Goal: Transaction & Acquisition: Purchase product/service

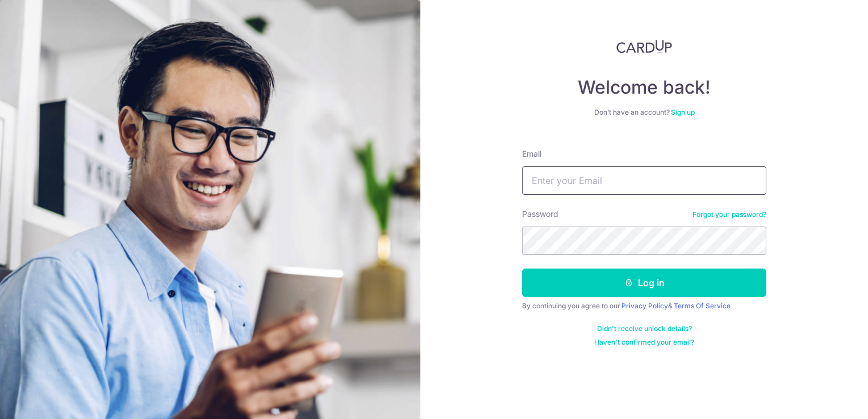
type input "[EMAIL_ADDRESS][DOMAIN_NAME]"
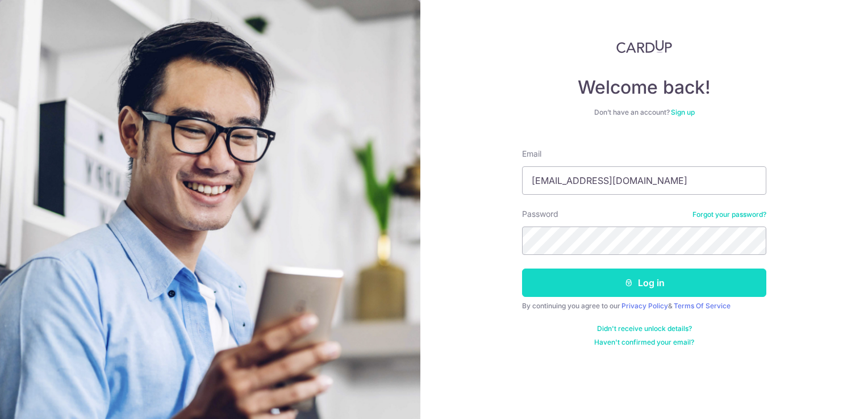
click at [679, 286] on button "Log in" at bounding box center [644, 283] width 244 height 28
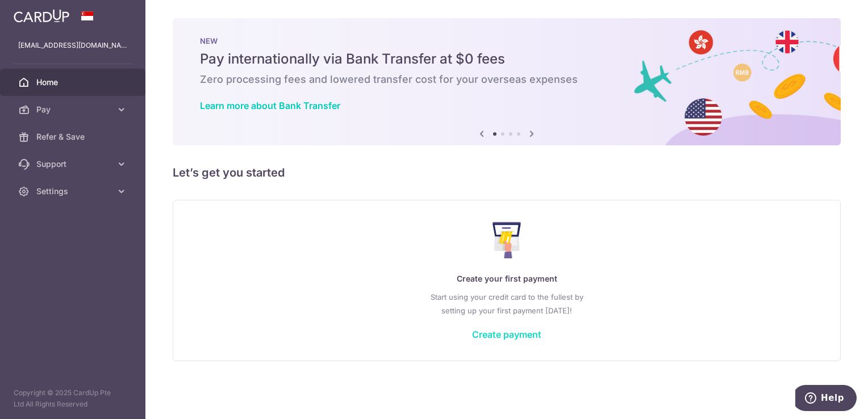
click at [508, 336] on link "Create payment" at bounding box center [506, 334] width 69 height 11
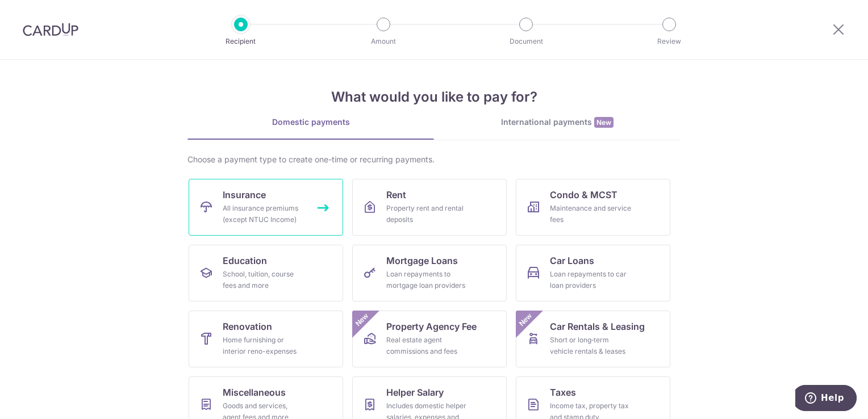
click at [293, 222] on div "All insurance premiums (except NTUC Income)" at bounding box center [264, 214] width 82 height 23
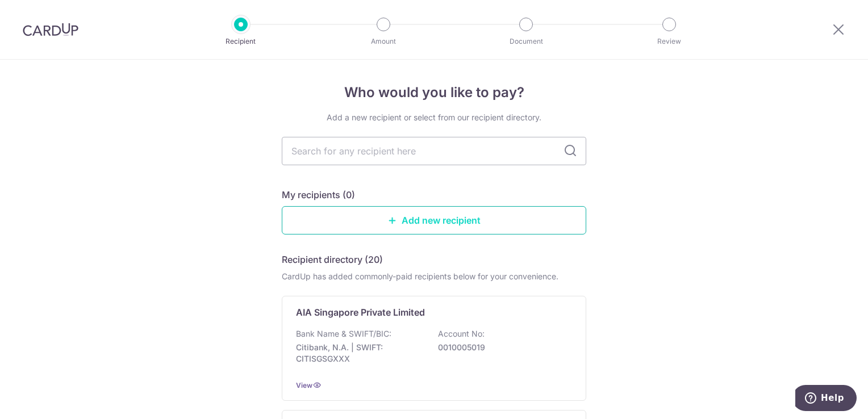
click at [459, 219] on link "Add new recipient" at bounding box center [434, 220] width 304 height 28
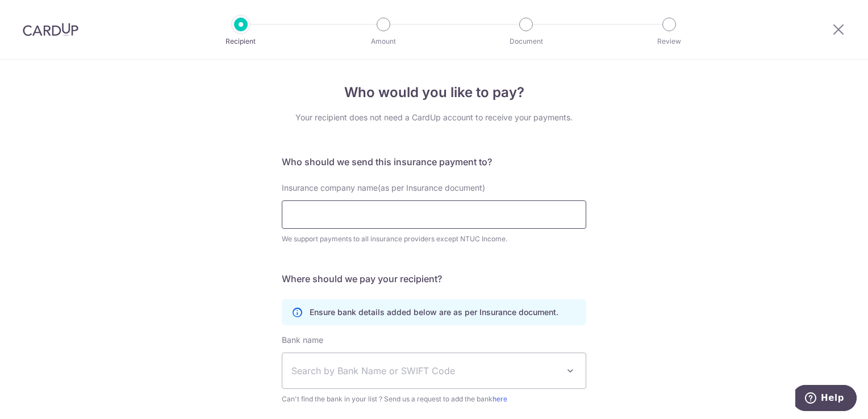
click at [402, 211] on input "Insurance company name(as per Insurance document)" at bounding box center [434, 214] width 304 height 28
click at [837, 27] on icon at bounding box center [839, 29] width 14 height 14
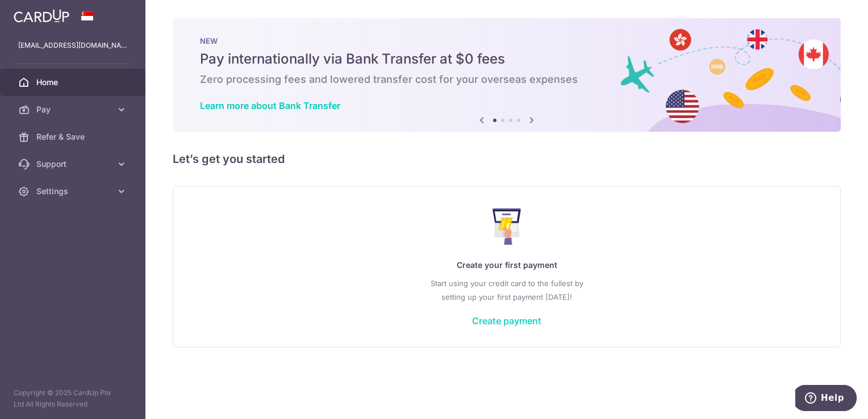
click at [516, 321] on link "Create payment" at bounding box center [506, 320] width 69 height 11
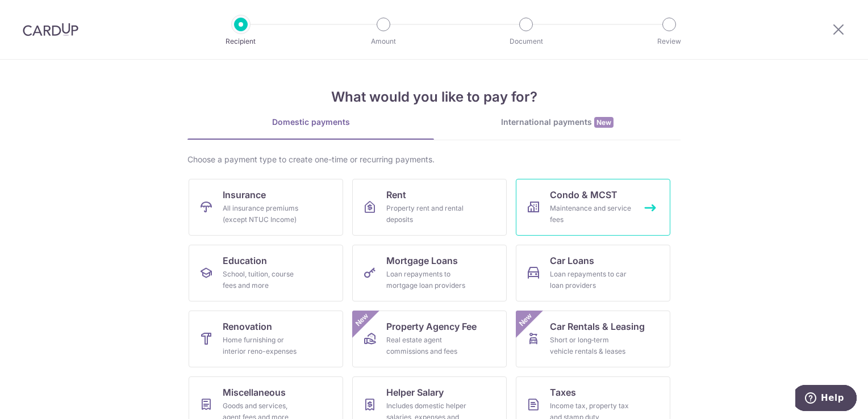
click at [543, 219] on link "Condo & MCST Maintenance and service fees" at bounding box center [593, 207] width 154 height 57
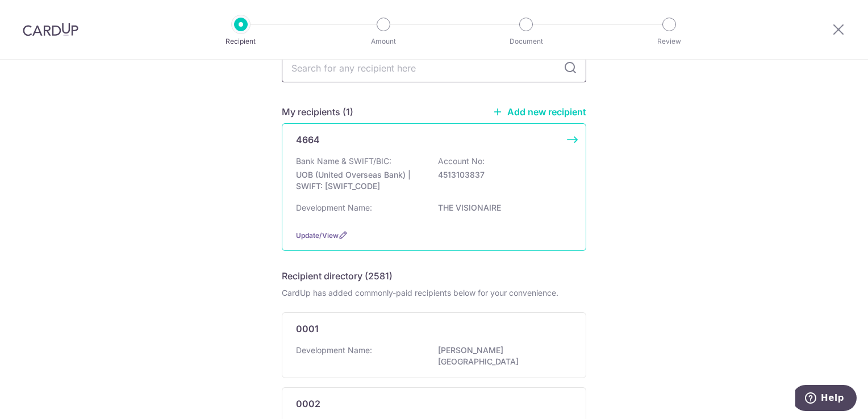
scroll to position [57, 0]
click at [567, 139] on div "4664 Bank Name & SWIFT/BIC: UOB (United Overseas Bank) | SWIFT: UOVBSGSGXXX Acc…" at bounding box center [434, 188] width 304 height 128
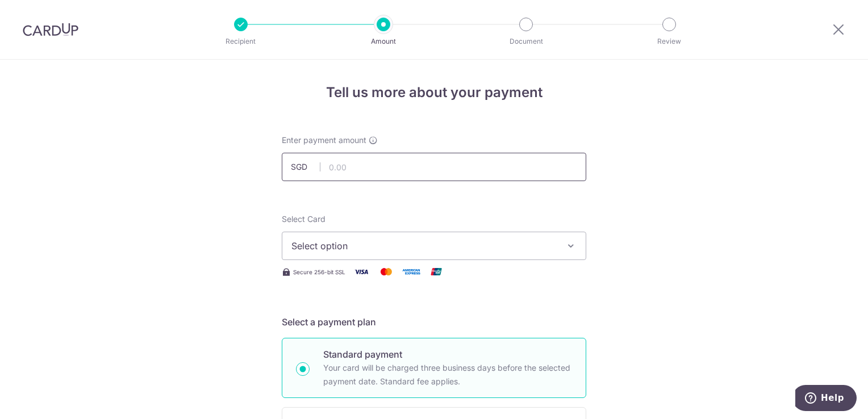
click at [523, 163] on input "text" at bounding box center [434, 167] width 304 height 28
type input "1,003.89"
click at [504, 248] on span "Select option" at bounding box center [423, 246] width 265 height 14
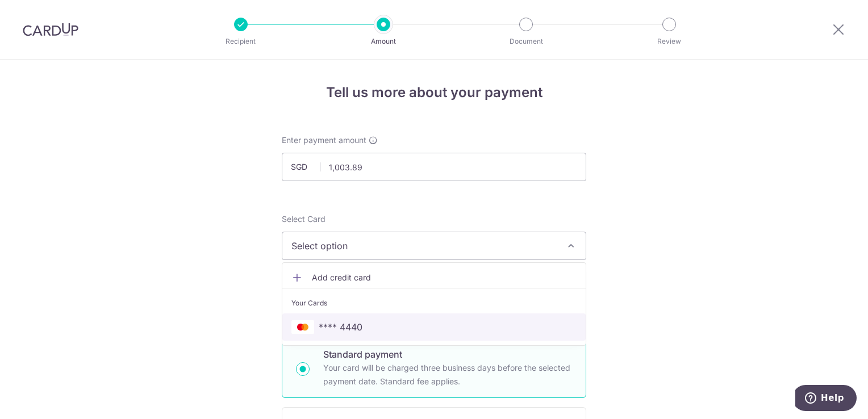
click at [435, 316] on link "**** 4440" at bounding box center [433, 327] width 303 height 27
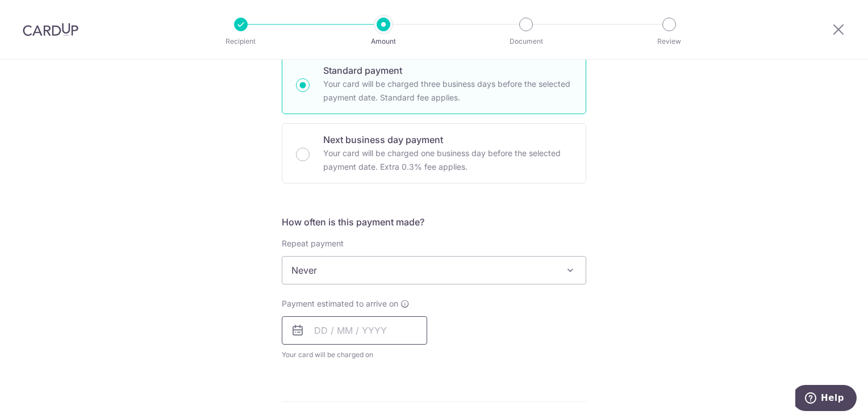
scroll to position [398, 0]
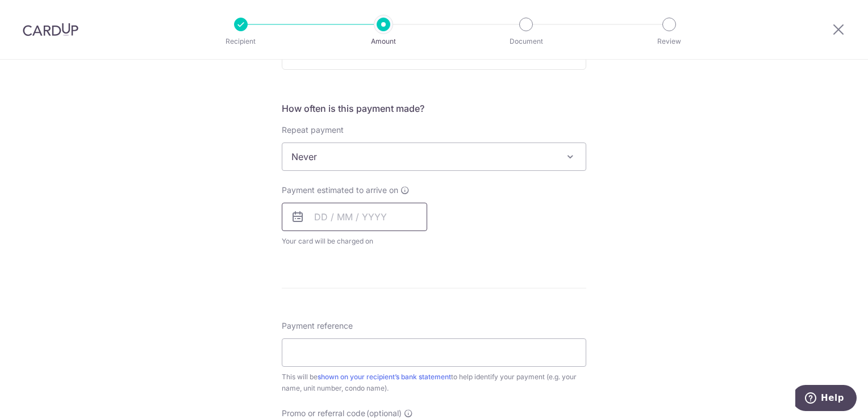
click at [382, 215] on input "text" at bounding box center [354, 217] width 145 height 28
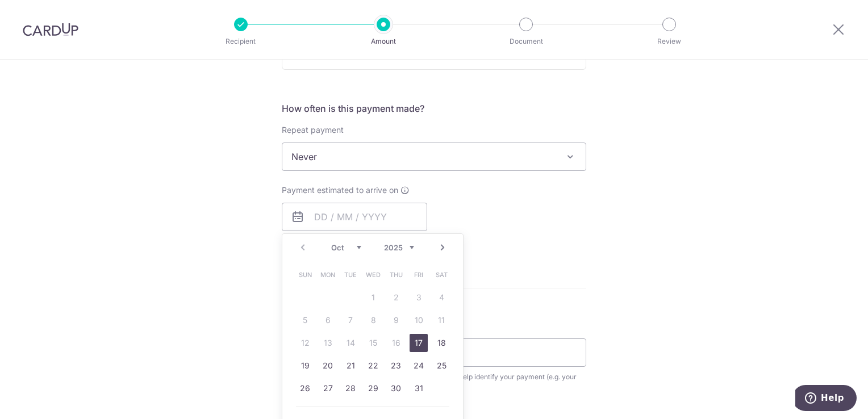
click at [421, 341] on link "17" at bounding box center [419, 343] width 18 height 18
type input "17/10/2025"
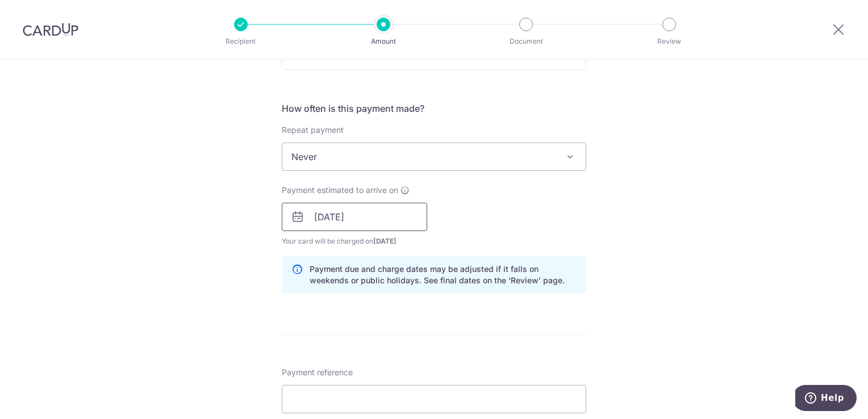
click at [410, 225] on input "17/10/2025" at bounding box center [354, 217] width 145 height 28
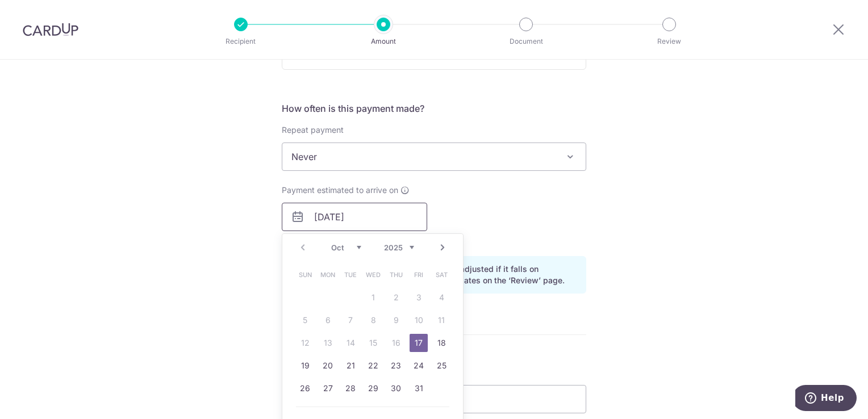
click at [410, 225] on input "17/10/2025" at bounding box center [354, 217] width 145 height 28
click at [468, 214] on div "Payment estimated to arrive on 17/10/2025 Prev Next Oct Nov Dec 2025 2026 2027 …" at bounding box center [434, 216] width 318 height 62
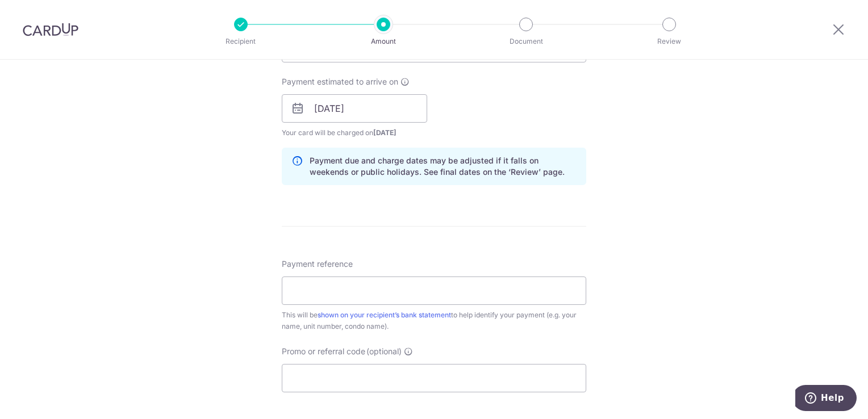
scroll to position [511, 0]
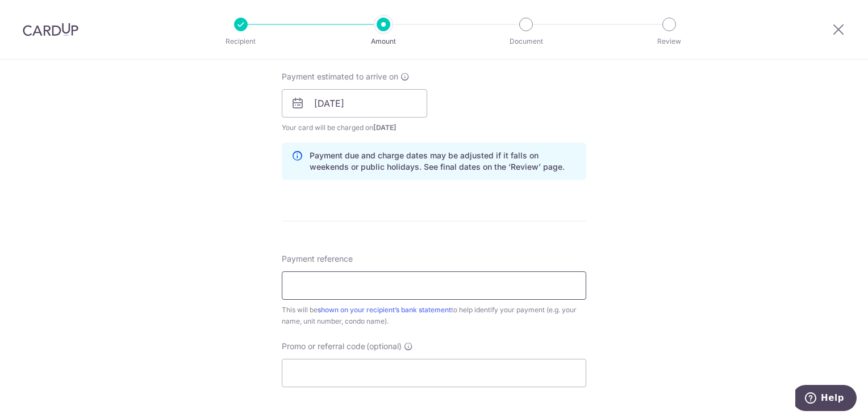
click at [388, 287] on input "Payment reference" at bounding box center [434, 285] width 304 height 28
type input "#184#04-31"
type input "MILELION"
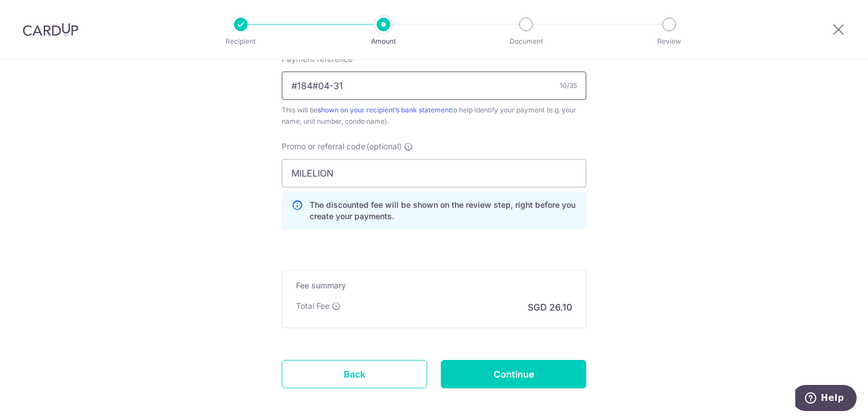
scroll to position [763, 0]
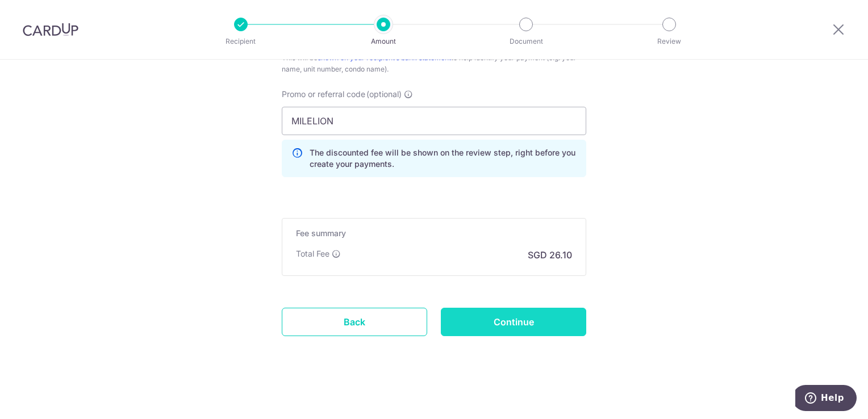
click at [515, 320] on input "Continue" at bounding box center [513, 322] width 145 height 28
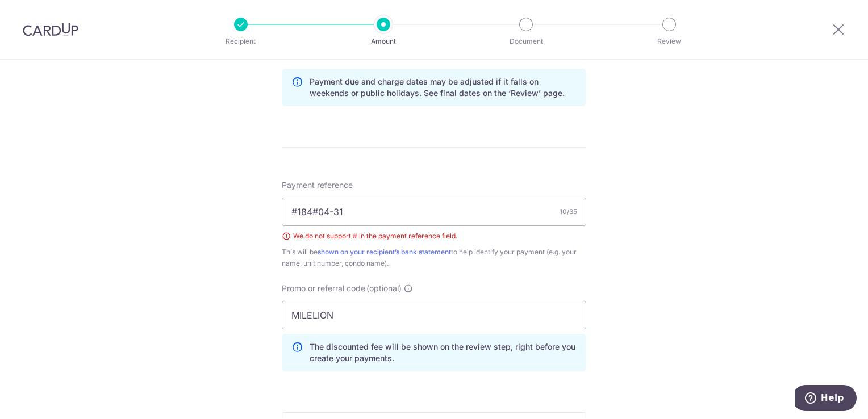
scroll to position [584, 0]
click at [294, 216] on input "#184#04-31" at bounding box center [434, 212] width 304 height 28
click at [309, 214] on input "184#04-31" at bounding box center [434, 212] width 304 height 28
type input "[PHONE_NUMBER]"
click at [406, 308] on input "MILELION" at bounding box center [434, 316] width 304 height 28
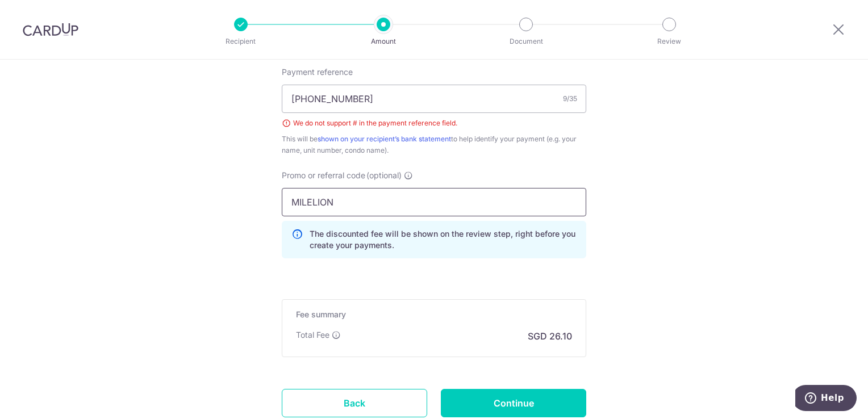
scroll to position [779, 0]
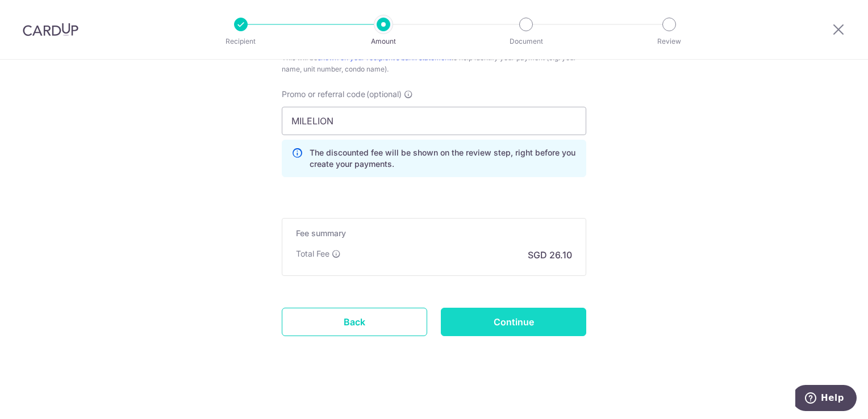
click at [519, 319] on input "Continue" at bounding box center [513, 322] width 145 height 28
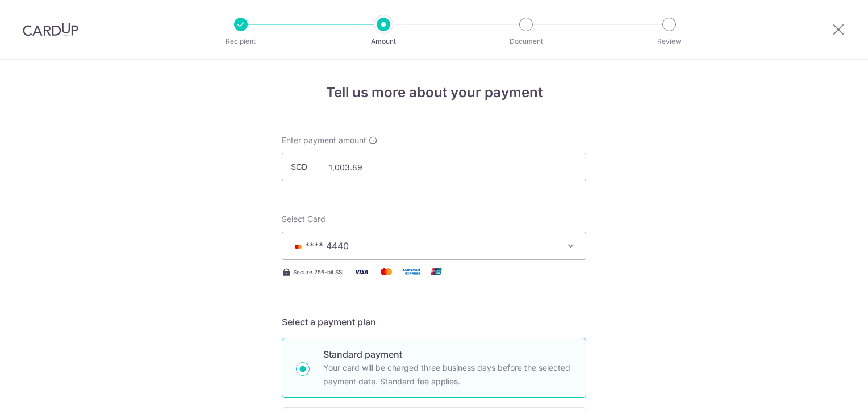
scroll to position [779, 0]
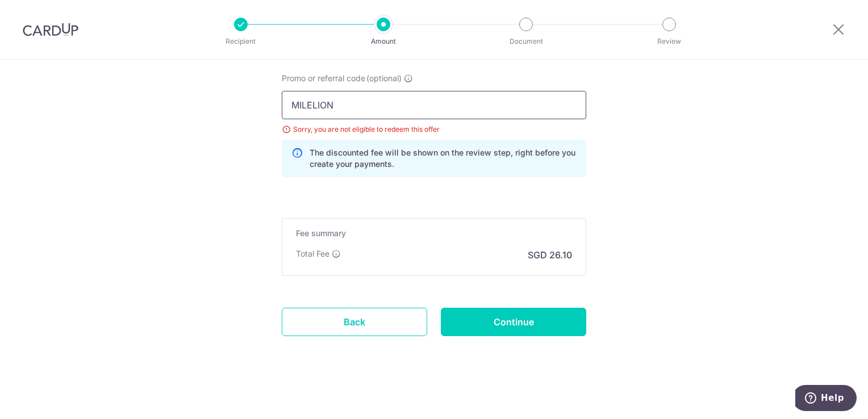
drag, startPoint x: 344, startPoint y: 107, endPoint x: 222, endPoint y: 101, distance: 122.3
type input "g"
type input "GET225"
click at [523, 322] on input "Continue" at bounding box center [513, 322] width 145 height 28
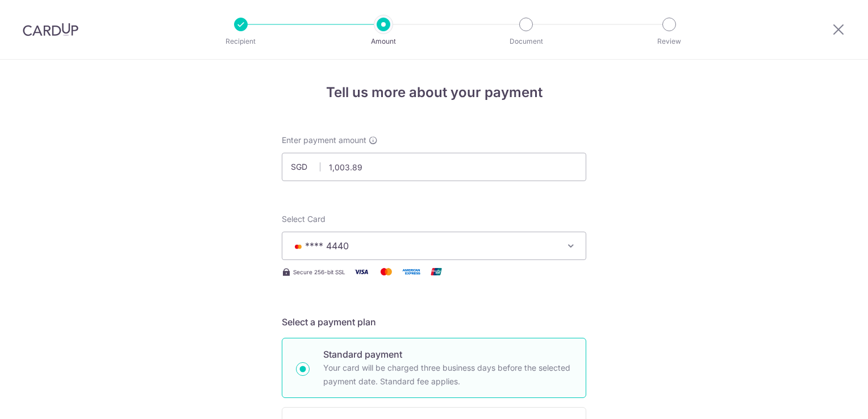
scroll to position [779, 0]
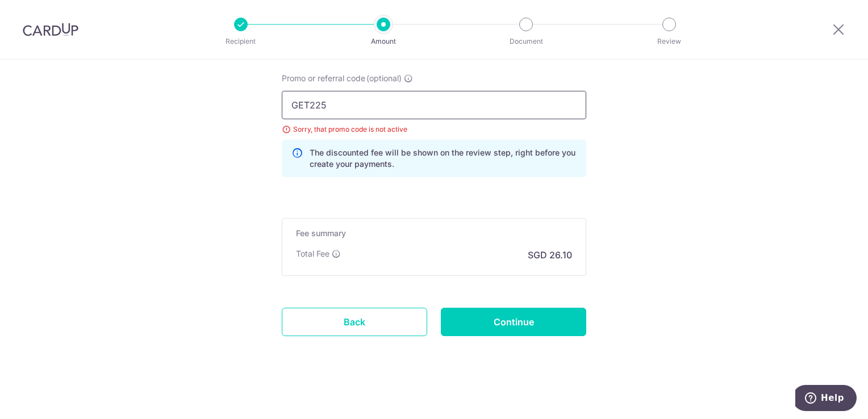
drag, startPoint x: 341, startPoint y: 107, endPoint x: 110, endPoint y: 99, distance: 230.8
type input "MILELION"
click at [525, 327] on input "Continue" at bounding box center [513, 322] width 145 height 28
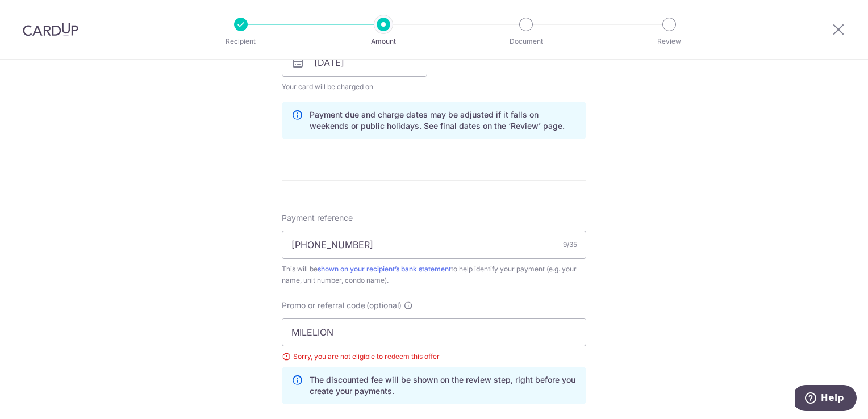
scroll to position [666, 0]
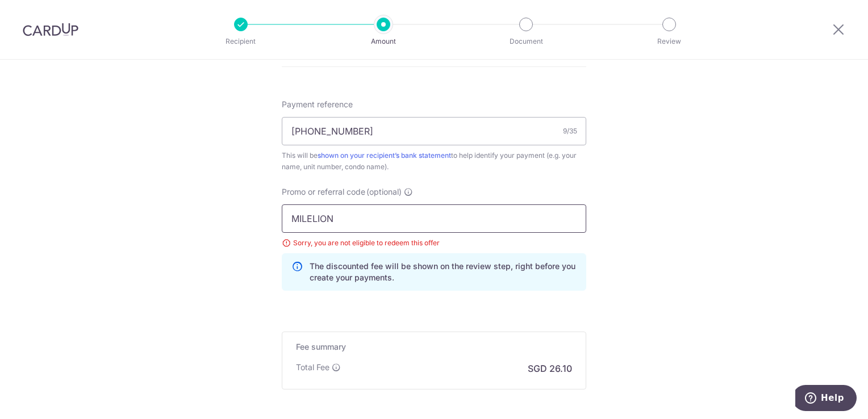
drag, startPoint x: 341, startPoint y: 219, endPoint x: 238, endPoint y: 216, distance: 102.8
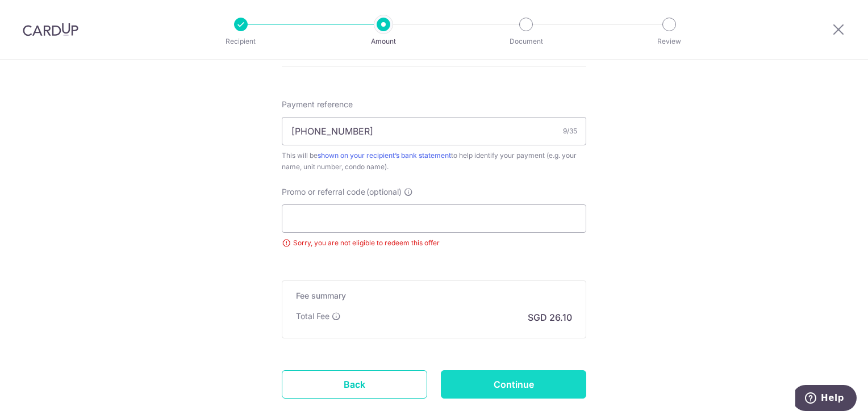
click at [496, 390] on input "Continue" at bounding box center [513, 384] width 145 height 28
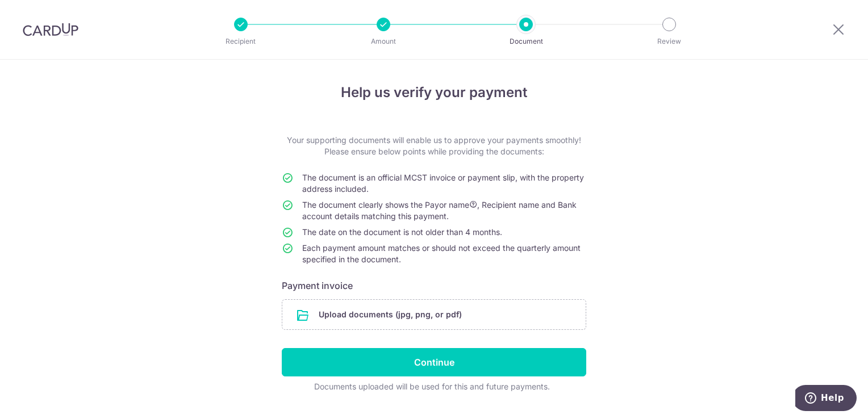
scroll to position [26, 0]
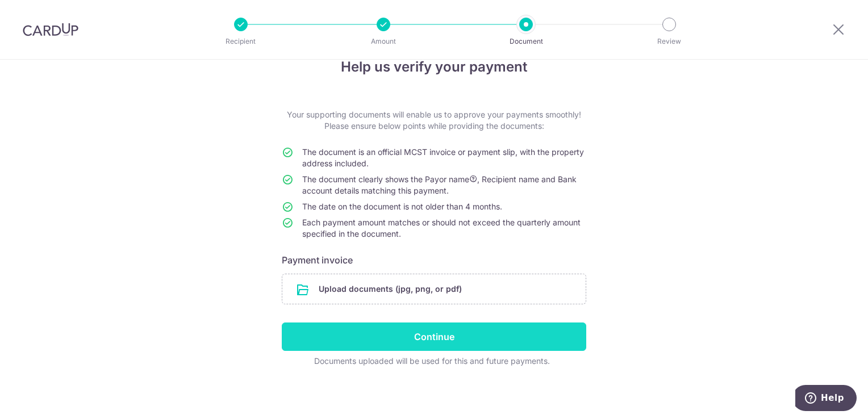
click at [437, 339] on input "Continue" at bounding box center [434, 337] width 304 height 28
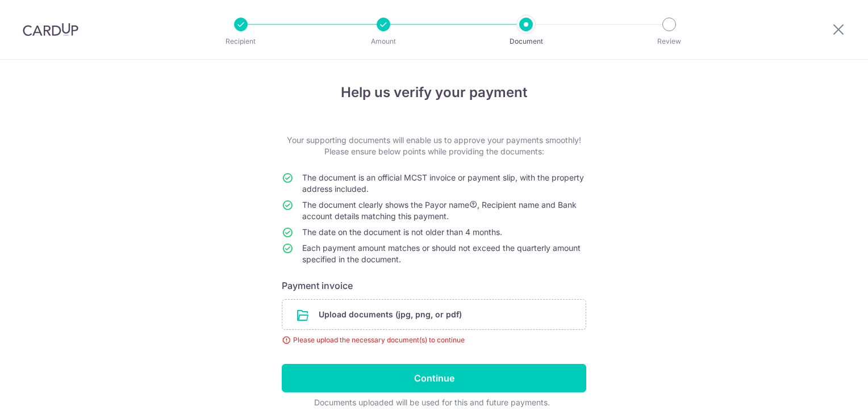
scroll to position [41, 0]
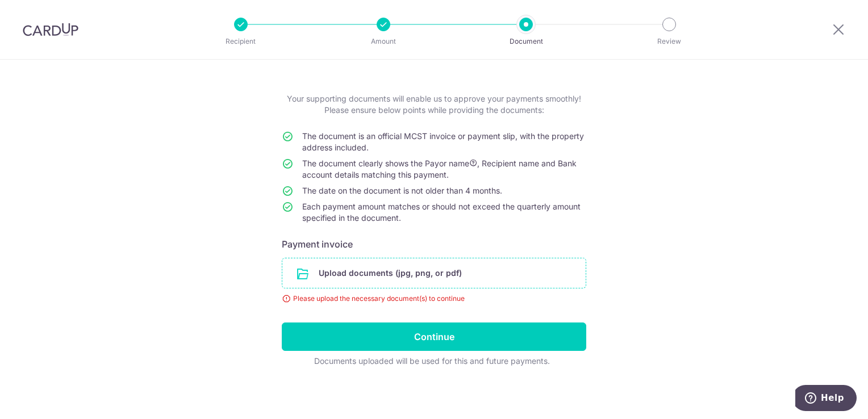
click at [359, 273] on input "file" at bounding box center [433, 273] width 303 height 30
click at [403, 270] on input "file" at bounding box center [433, 273] width 303 height 30
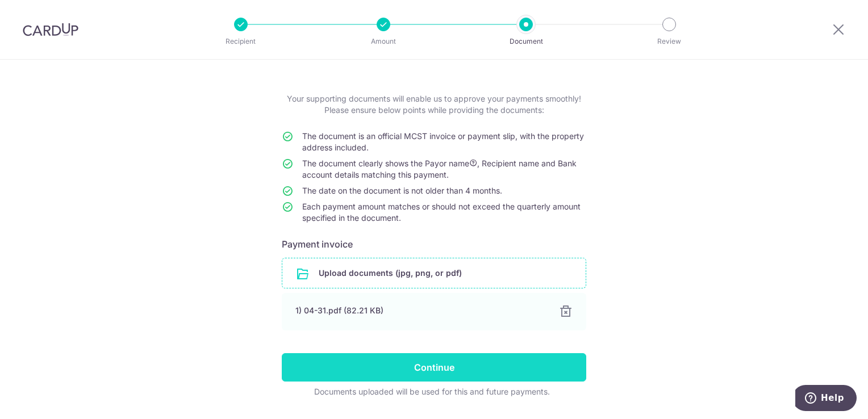
click at [464, 368] on input "Continue" at bounding box center [434, 367] width 304 height 28
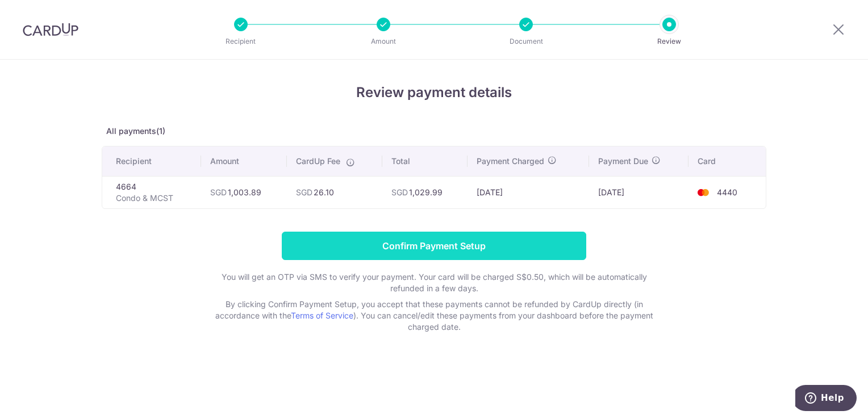
click at [440, 240] on input "Confirm Payment Setup" at bounding box center [434, 246] width 304 height 28
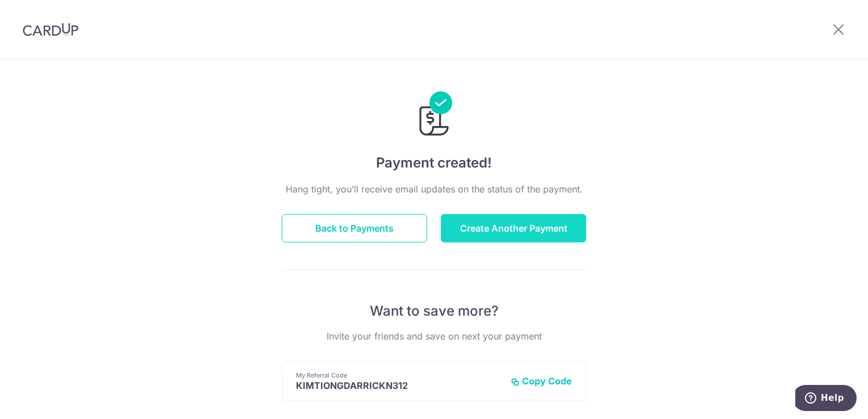
click at [520, 233] on button "Create Another Payment" at bounding box center [513, 228] width 145 height 28
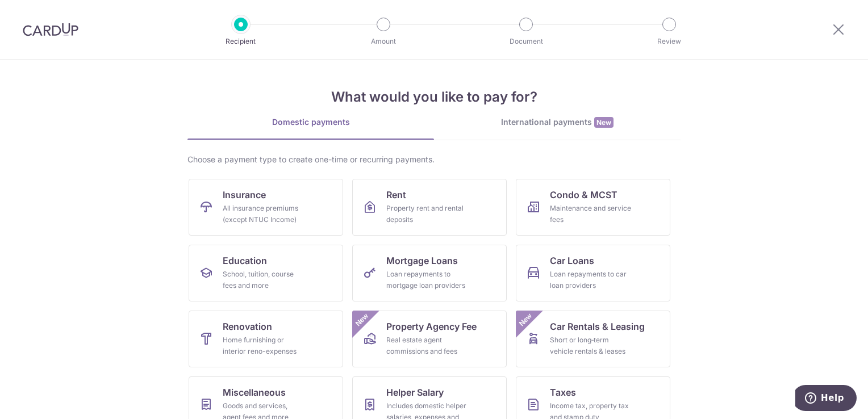
click at [300, 235] on ul "Insurance All insurance premiums (except NTUC Income) Rent Property rent and re…" at bounding box center [434, 343] width 491 height 329
click at [251, 213] on div "All insurance premiums (except NTUC Income)" at bounding box center [264, 214] width 82 height 23
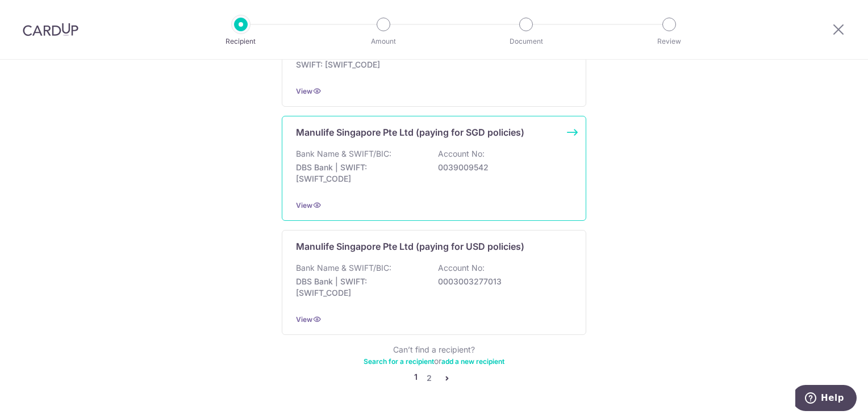
scroll to position [1128, 0]
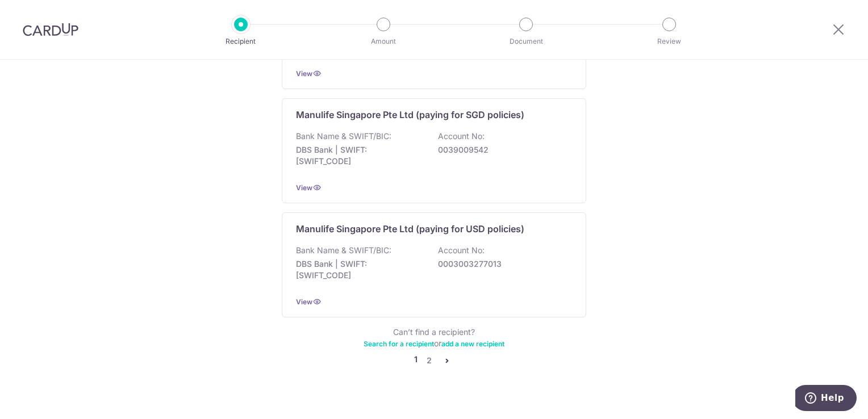
click at [442, 356] on icon "pager" at bounding box center [446, 360] width 9 height 9
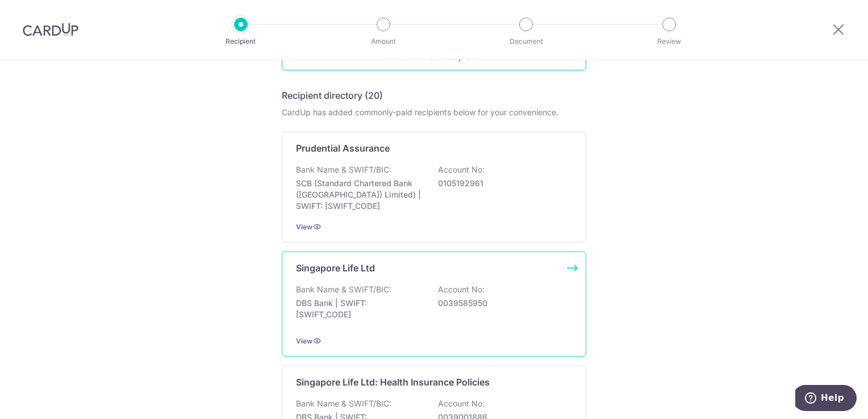
scroll to position [170, 0]
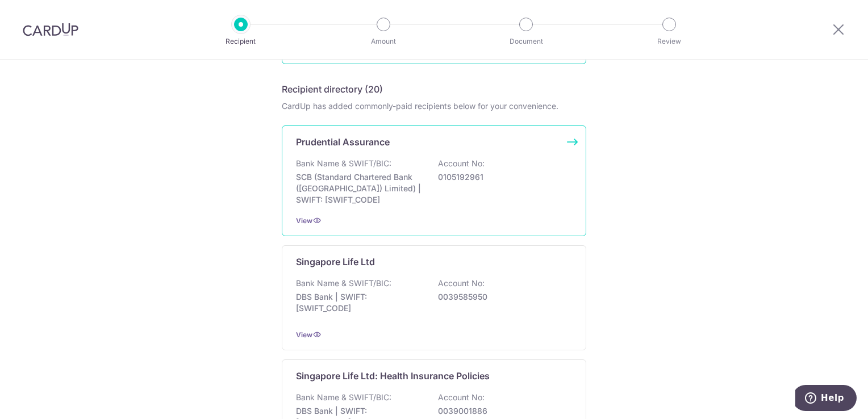
click at [522, 206] on div "Prudential Assurance Bank Name & SWIFT/BIC: SCB (Standard Chartered Bank (Singa…" at bounding box center [434, 181] width 304 height 111
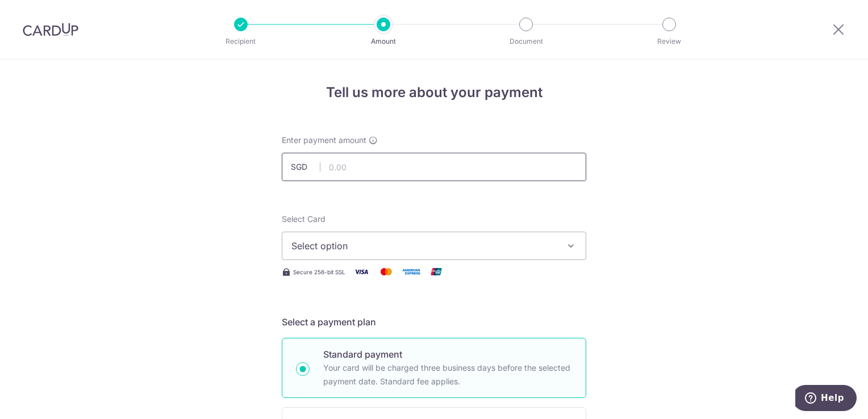
click at [441, 166] on input "text" at bounding box center [434, 167] width 304 height 28
type input "10,000.00"
click at [454, 245] on span "Select option" at bounding box center [423, 246] width 265 height 14
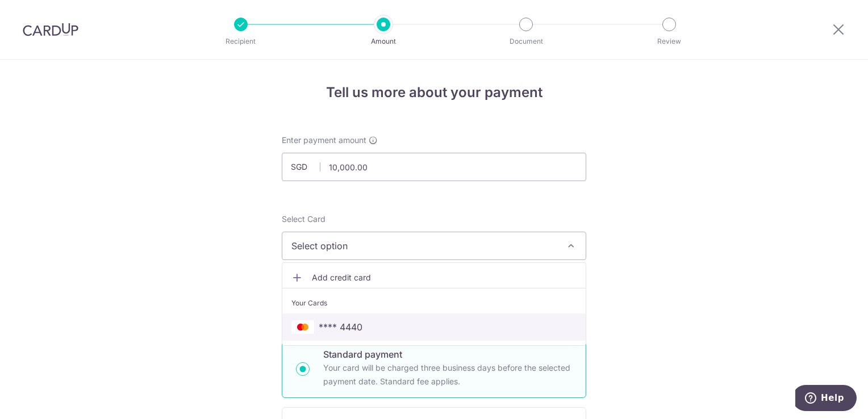
click at [418, 329] on span "**** 4440" at bounding box center [433, 327] width 285 height 14
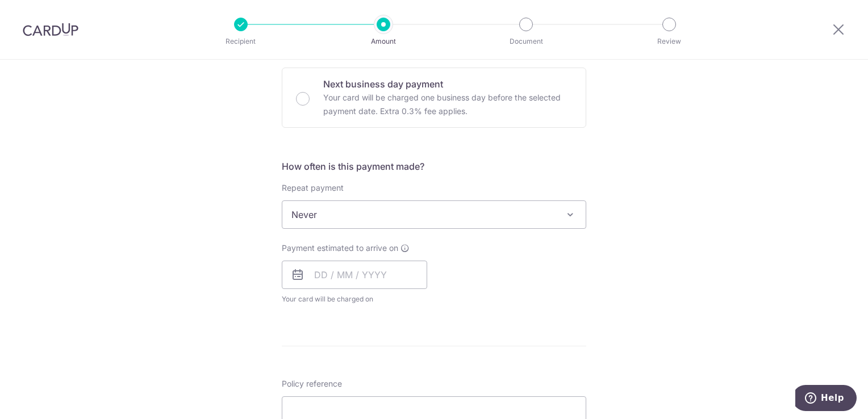
scroll to position [341, 0]
click at [377, 274] on input "text" at bounding box center [354, 274] width 145 height 28
click at [420, 396] on link "17" at bounding box center [419, 400] width 18 height 18
type input "[DATE]"
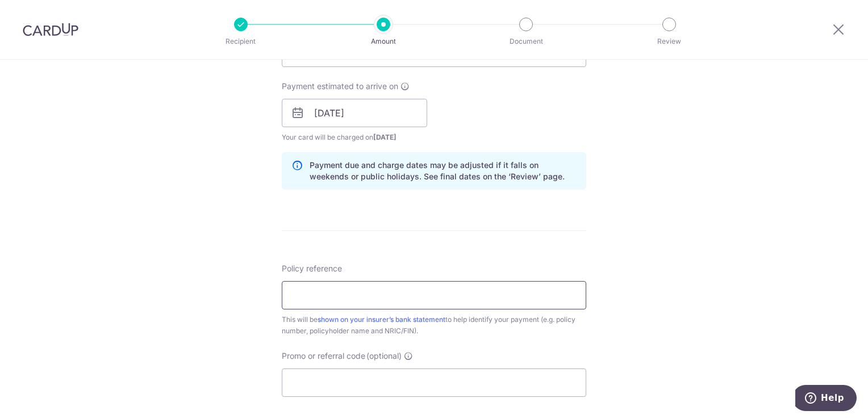
scroll to position [568, 0]
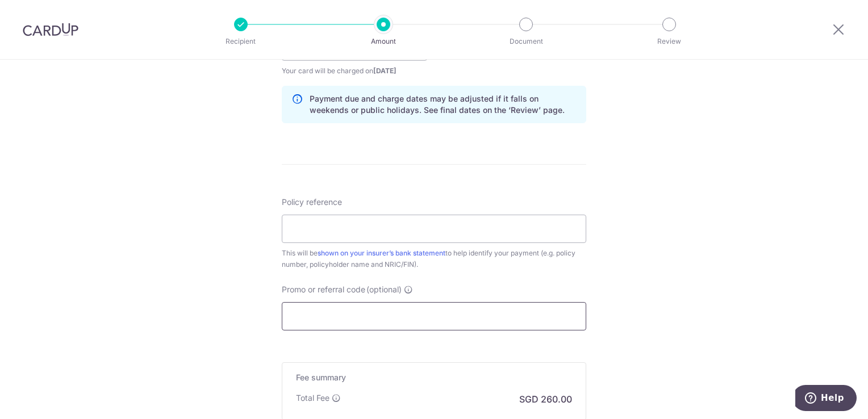
click at [361, 323] on input "Promo or referral code (optional)" at bounding box center [434, 316] width 304 height 28
type input "g"
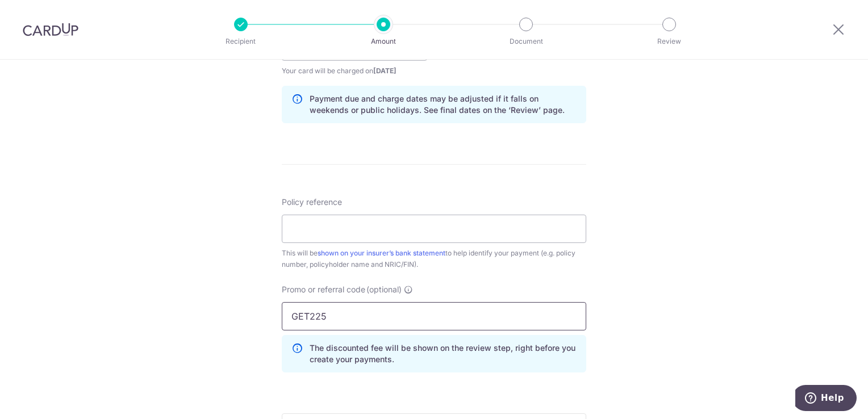
type input "GET225"
click at [224, 311] on div "Tell us more about your payment Enter payment amount SGD 10,000.00 10000.00 Sel…" at bounding box center [434, 54] width 868 height 1125
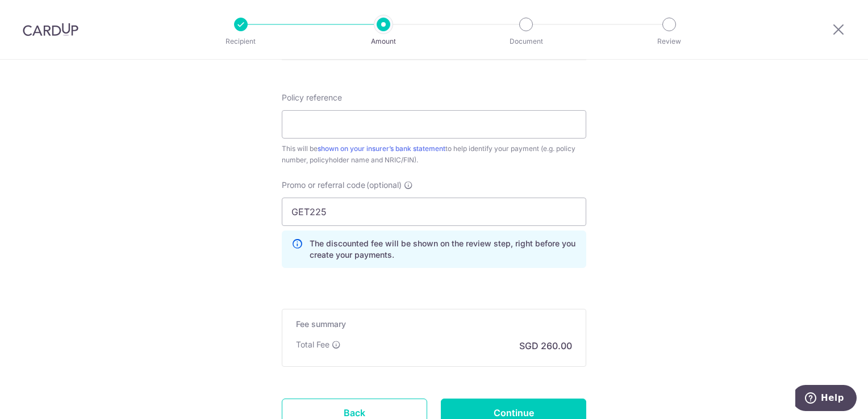
scroll to position [738, 0]
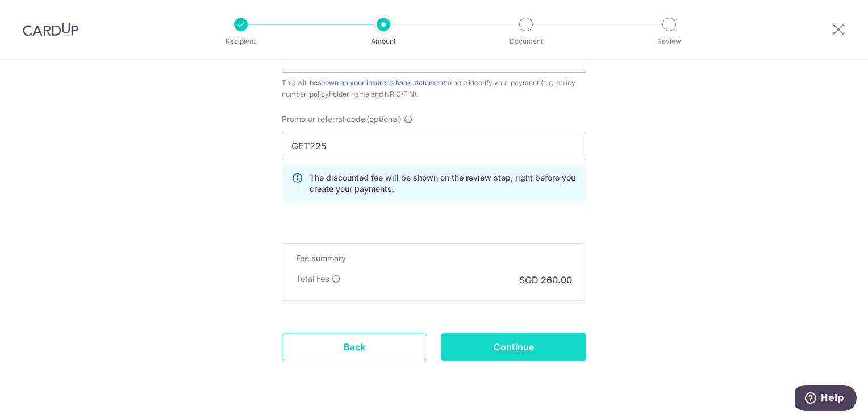
click at [495, 348] on input "Continue" at bounding box center [513, 347] width 145 height 28
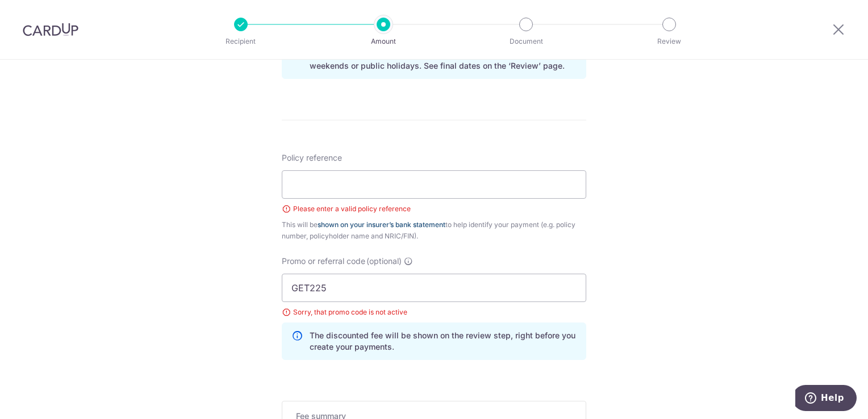
scroll to position [625, 0]
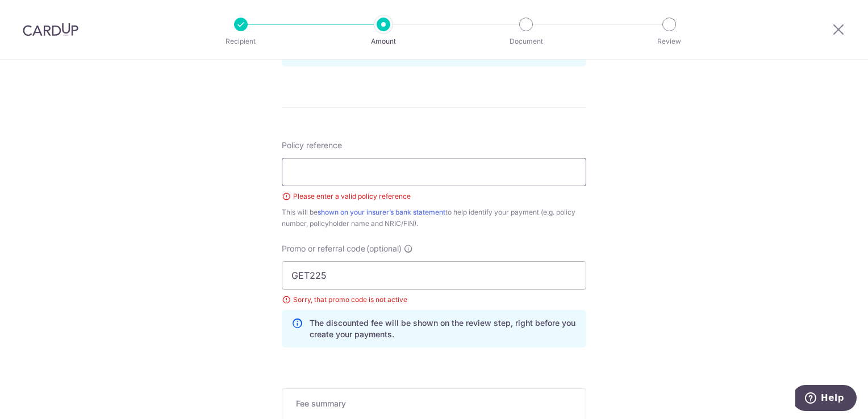
click at [334, 165] on input "Policy reference" at bounding box center [434, 172] width 304 height 28
type input "A4482817"
drag, startPoint x: 366, startPoint y: 274, endPoint x: 252, endPoint y: 274, distance: 114.2
click at [252, 274] on div "Tell us more about your payment Enter payment amount SGD 10,000.00 10000.00 Sel…" at bounding box center [434, 13] width 868 height 1157
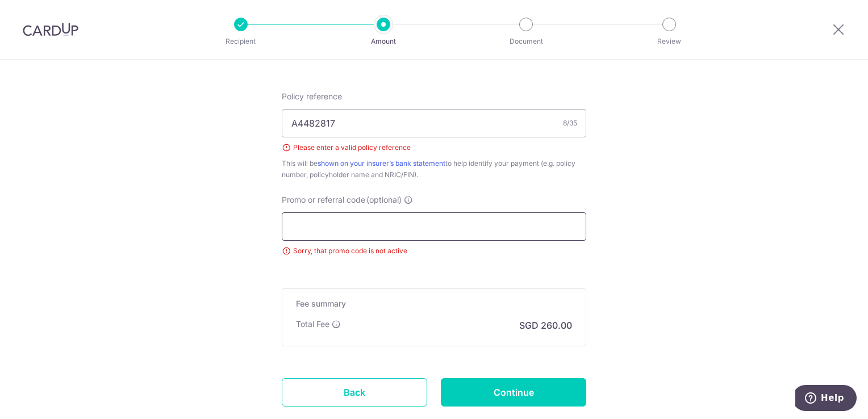
scroll to position [745, 0]
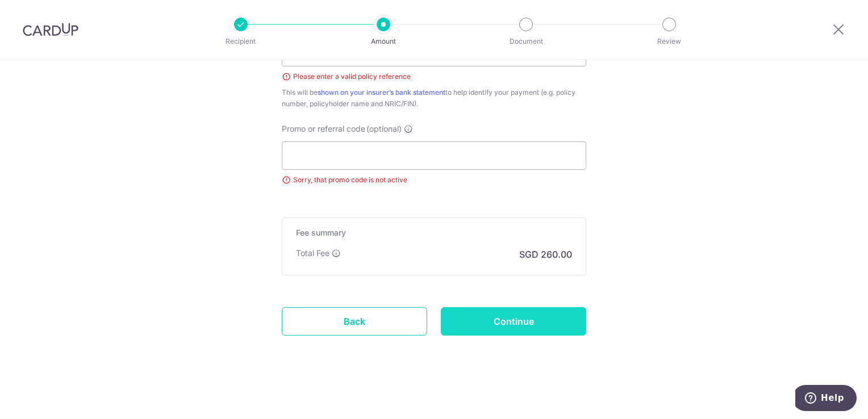
click at [531, 326] on input "Continue" at bounding box center [513, 321] width 145 height 28
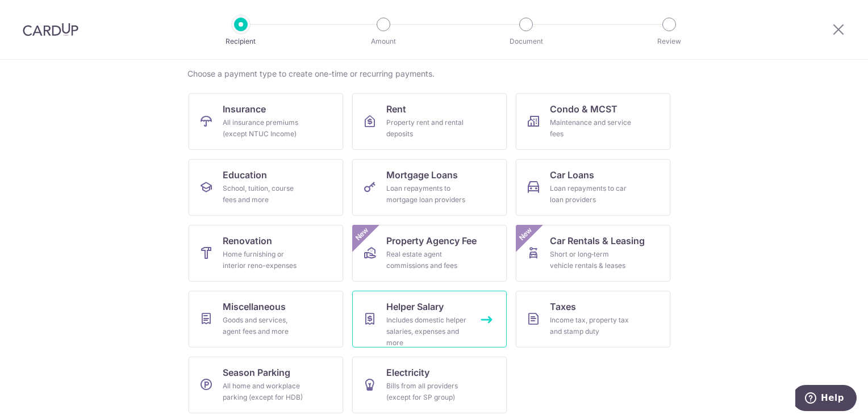
scroll to position [123, 0]
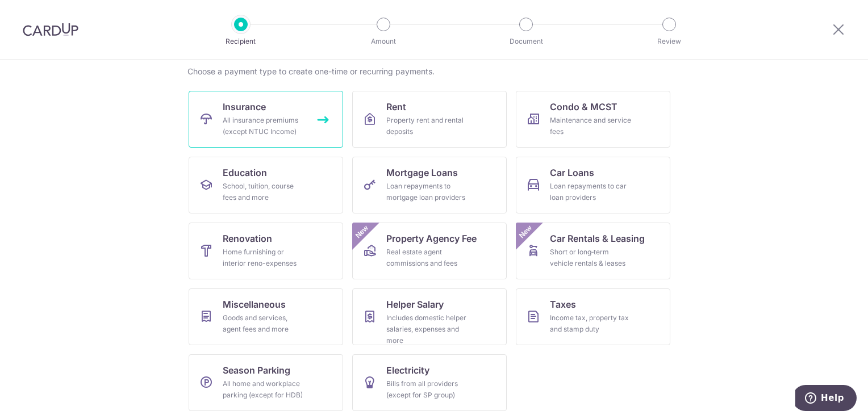
click at [253, 127] on div "All insurance premiums (except NTUC Income)" at bounding box center [264, 126] width 82 height 23
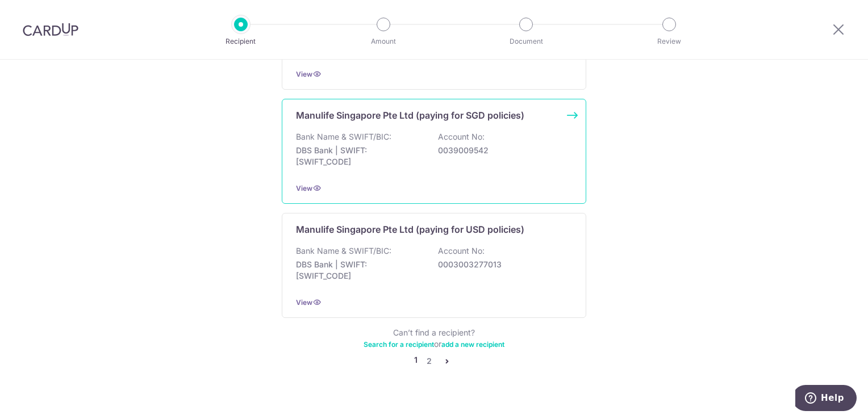
scroll to position [1128, 0]
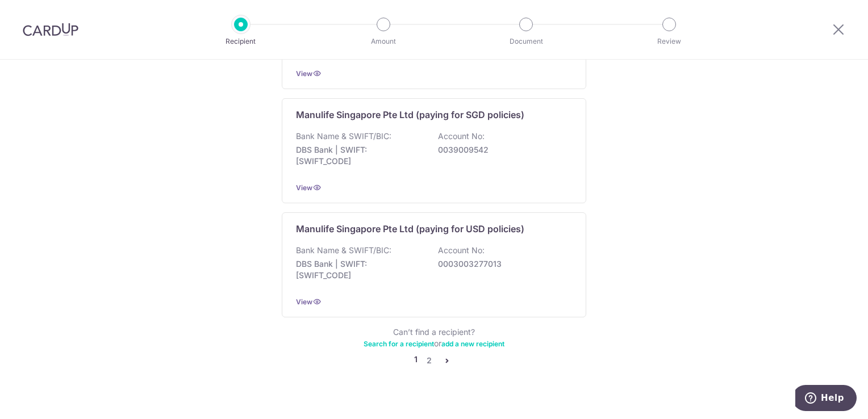
click at [444, 356] on icon "pager" at bounding box center [446, 360] width 9 height 9
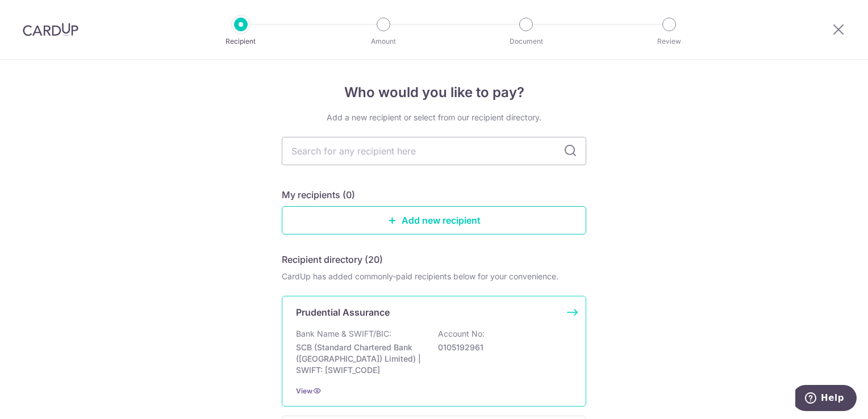
click at [442, 342] on p "0105192961" at bounding box center [501, 347] width 127 height 11
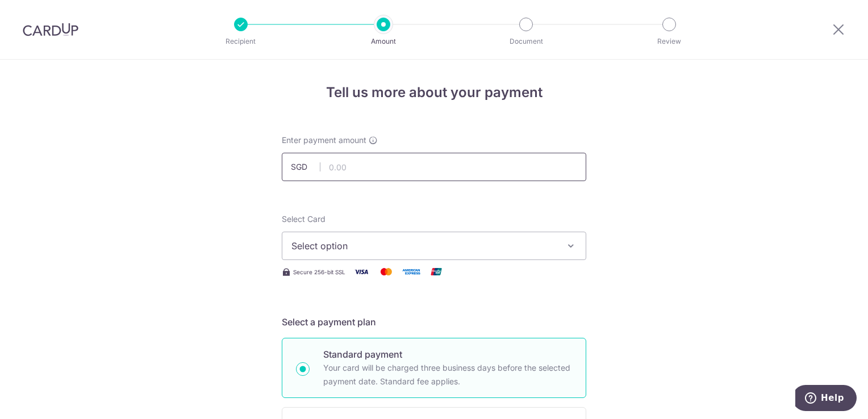
click at [379, 168] on input "text" at bounding box center [434, 167] width 304 height 28
type input "10,000.00"
type input "A4482817"
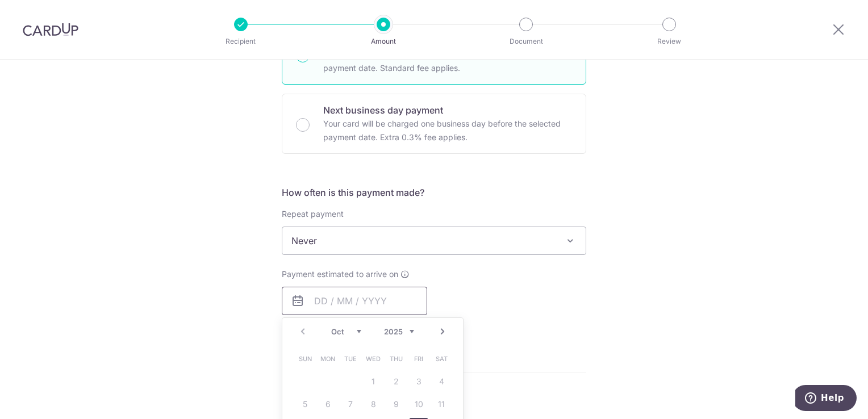
type input "10,000.00"
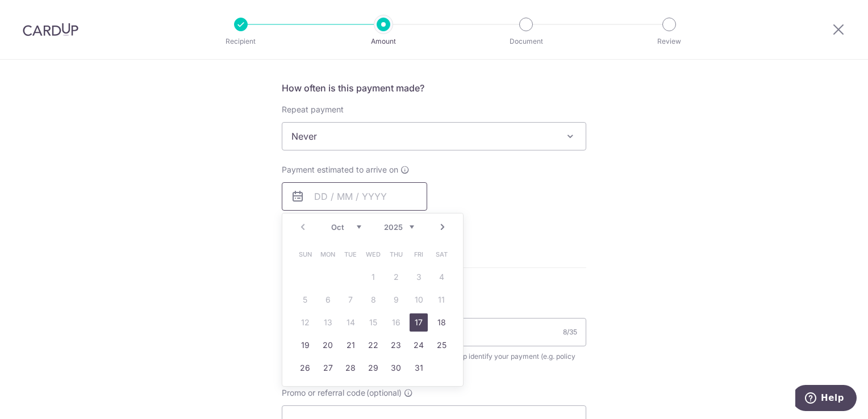
scroll to position [427, 0]
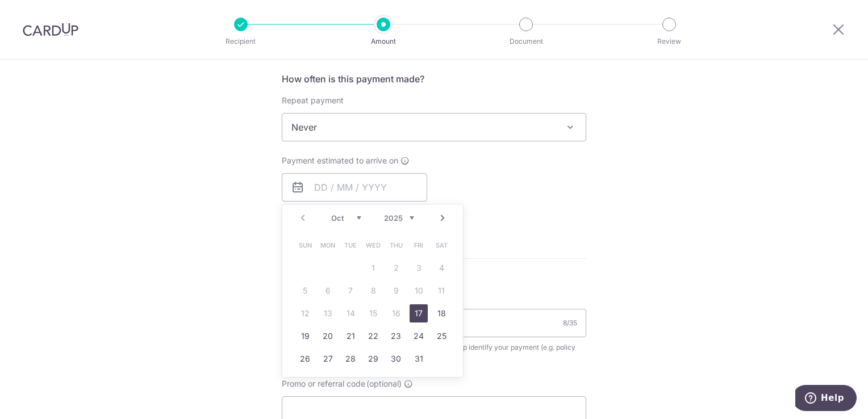
click at [414, 312] on link "17" at bounding box center [419, 313] width 18 height 18
type input "[DATE]"
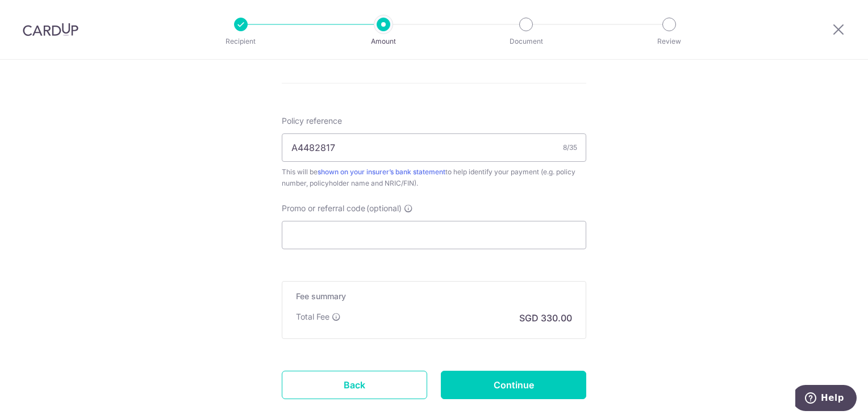
scroll to position [654, 0]
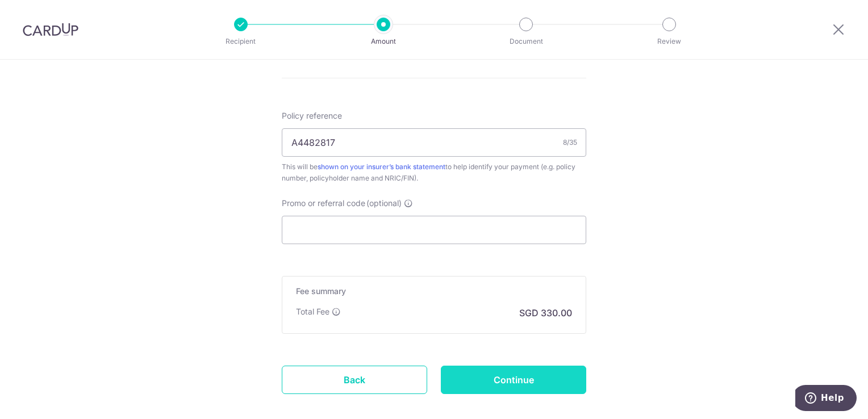
click at [537, 373] on input "Continue" at bounding box center [513, 380] width 145 height 28
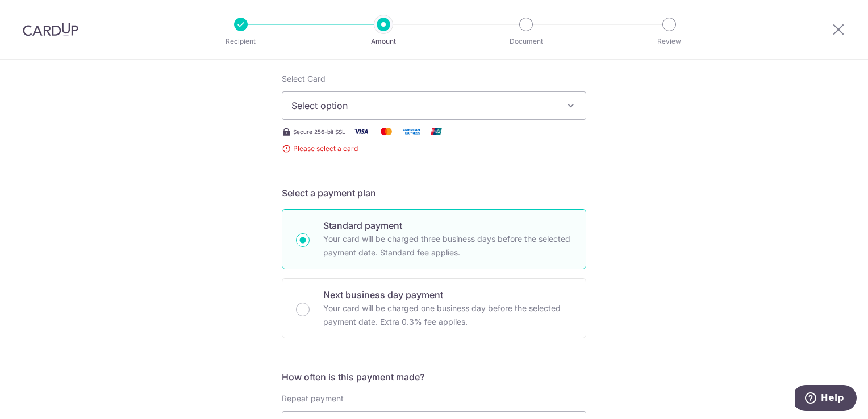
scroll to position [110, 0]
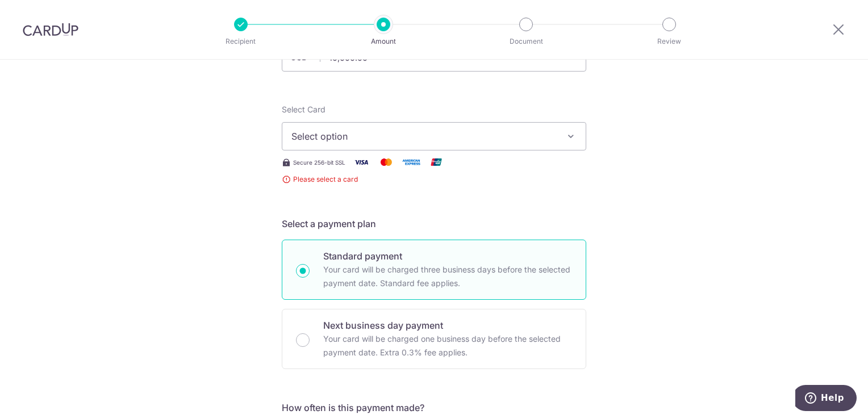
click at [500, 140] on span "Select option" at bounding box center [423, 136] width 265 height 14
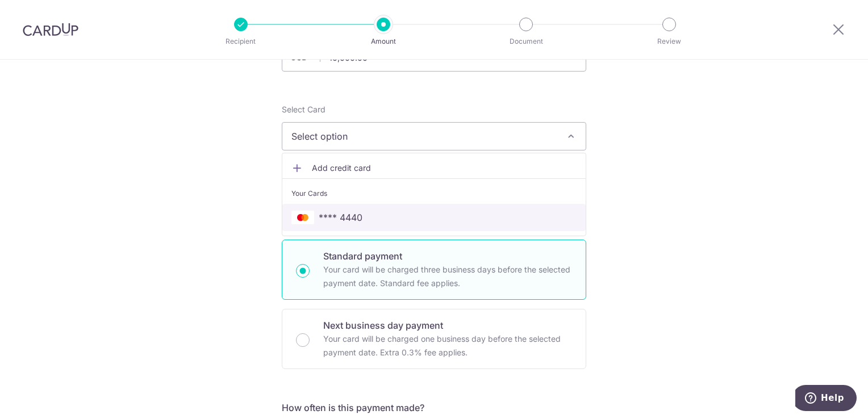
click at [433, 206] on link "**** 4440" at bounding box center [433, 217] width 303 height 27
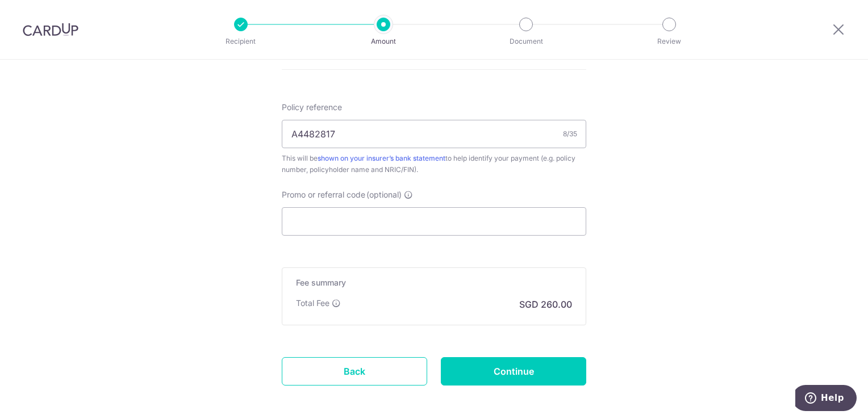
scroll to position [713, 0]
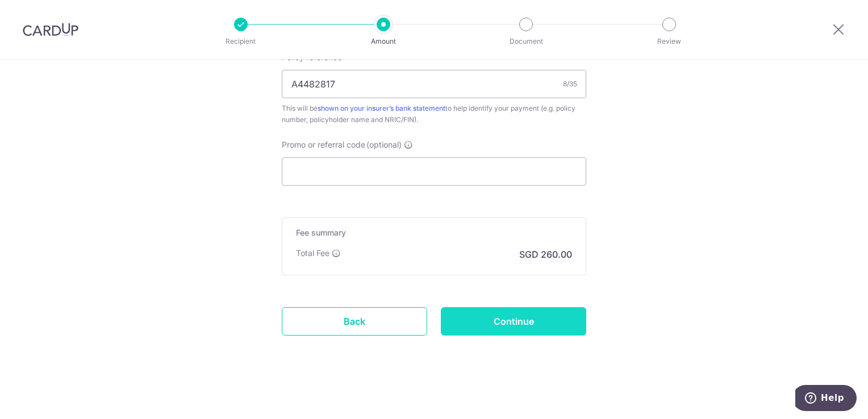
click at [508, 316] on input "Continue" at bounding box center [513, 321] width 145 height 28
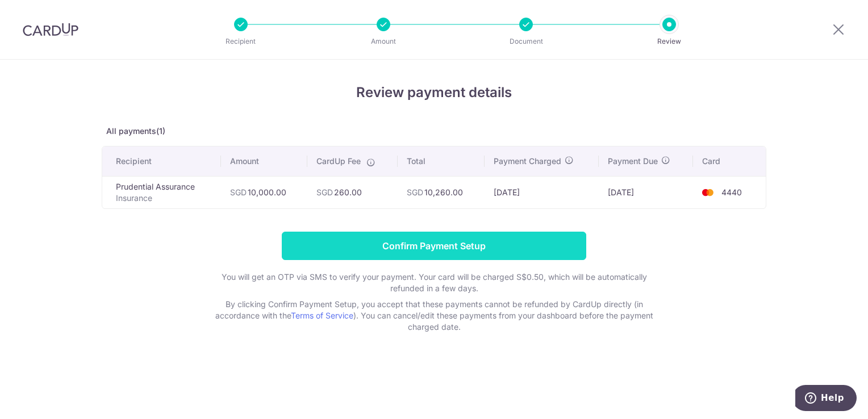
click at [438, 245] on input "Confirm Payment Setup" at bounding box center [434, 246] width 304 height 28
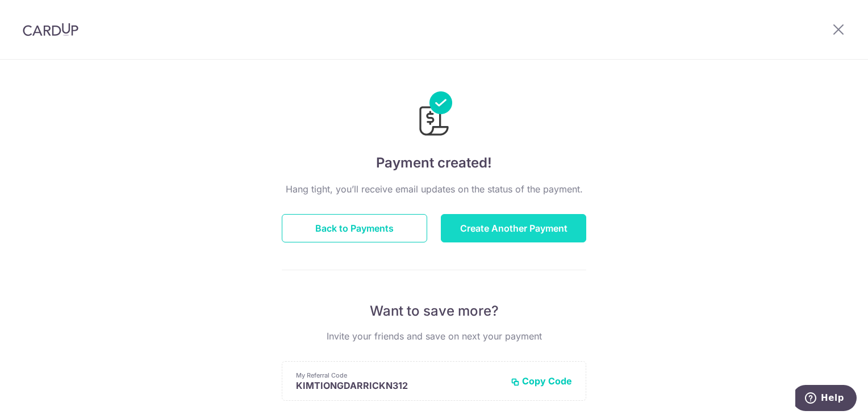
click at [495, 227] on button "Create Another Payment" at bounding box center [513, 228] width 145 height 28
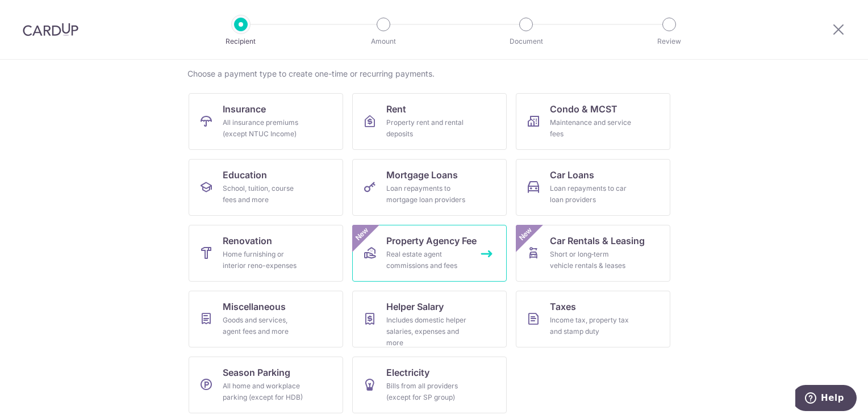
scroll to position [89, 0]
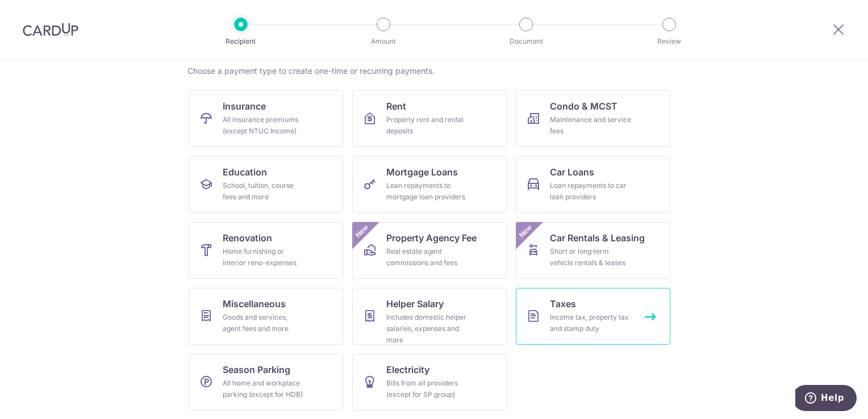
click at [579, 328] on div "Income tax, property tax and stamp duty" at bounding box center [591, 323] width 82 height 23
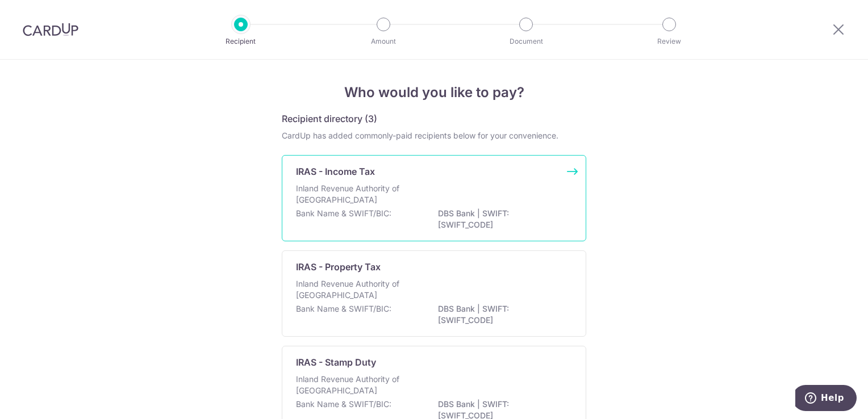
click at [480, 212] on p "DBS Bank | SWIFT: DBSSSGSGXXX" at bounding box center [501, 219] width 127 height 23
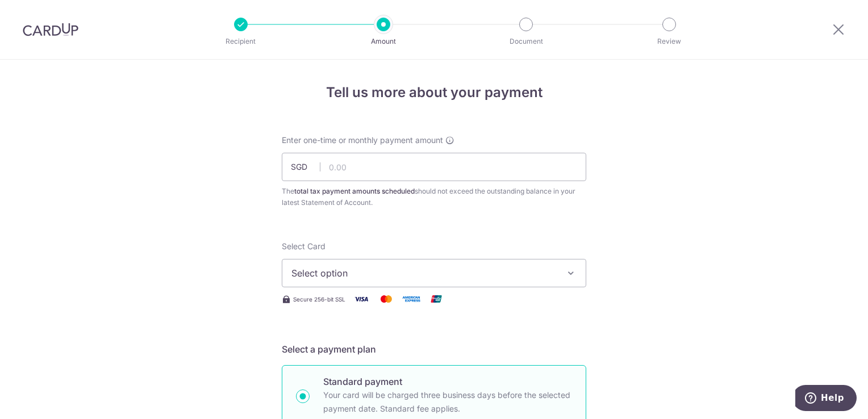
click at [421, 267] on span "Select option" at bounding box center [423, 273] width 265 height 14
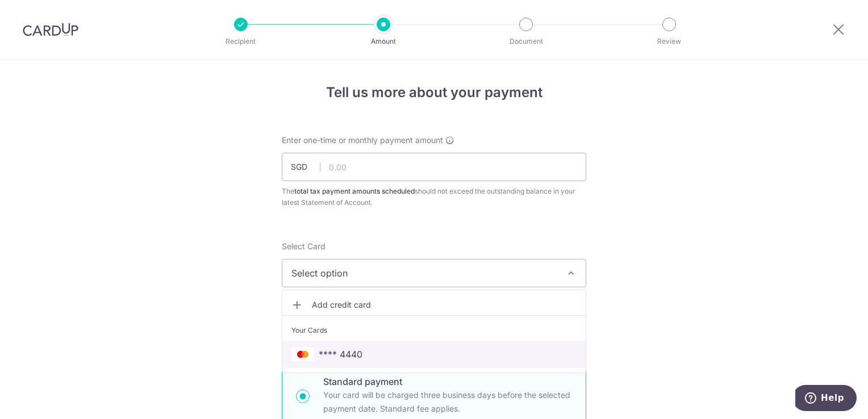
click at [411, 341] on link "**** 4440" at bounding box center [433, 354] width 303 height 27
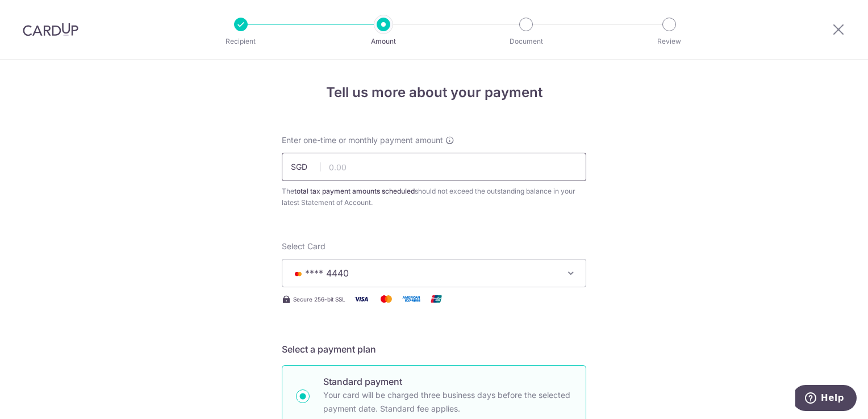
click at [381, 171] on input "text" at bounding box center [434, 167] width 304 height 28
click at [361, 172] on input "text" at bounding box center [434, 167] width 304 height 28
type input "2,500.00"
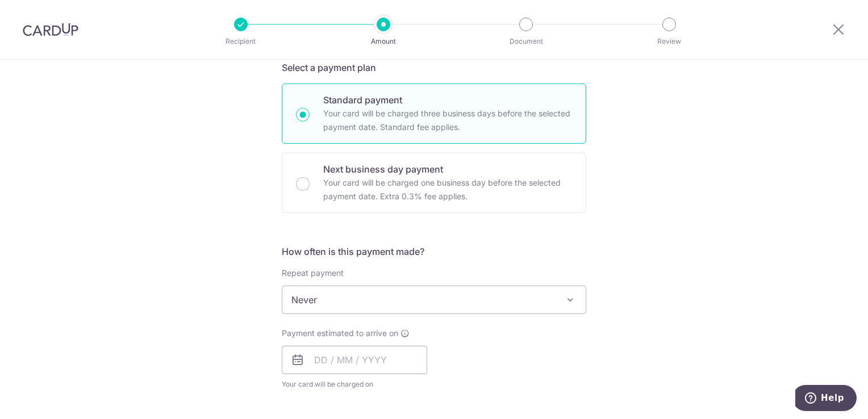
scroll to position [284, 0]
click at [465, 303] on span "Never" at bounding box center [433, 297] width 303 height 27
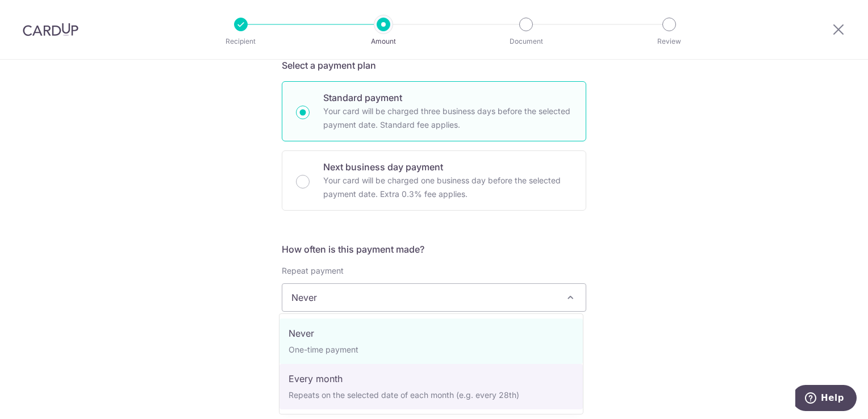
select select "3"
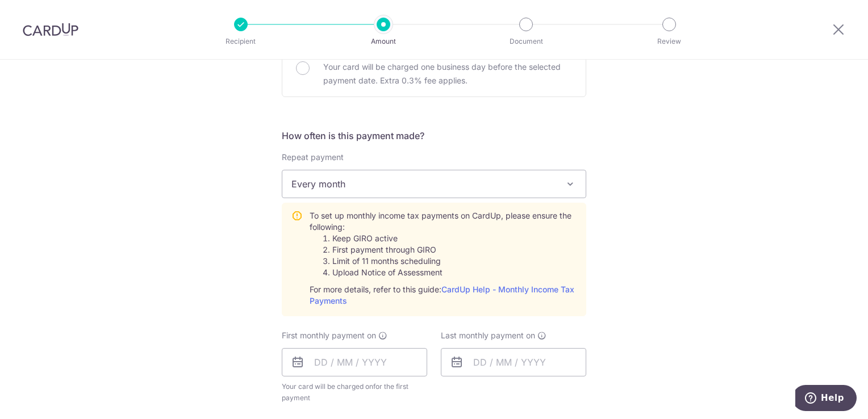
scroll to position [454, 0]
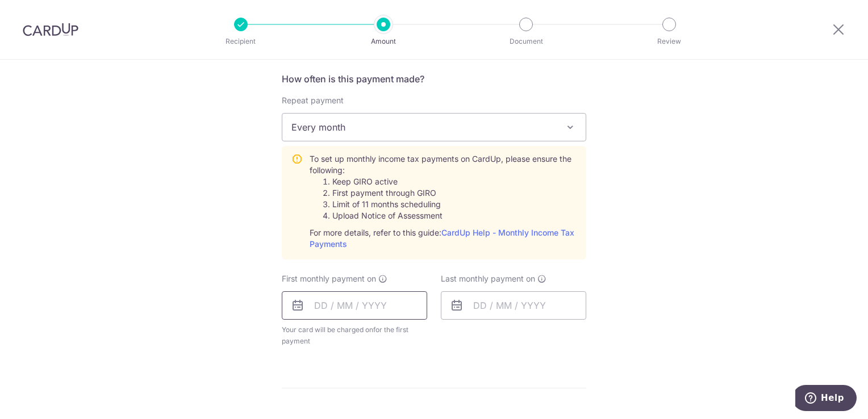
click at [392, 305] on input "text" at bounding box center [354, 305] width 145 height 28
click at [437, 336] on link "Next" at bounding box center [443, 336] width 14 height 14
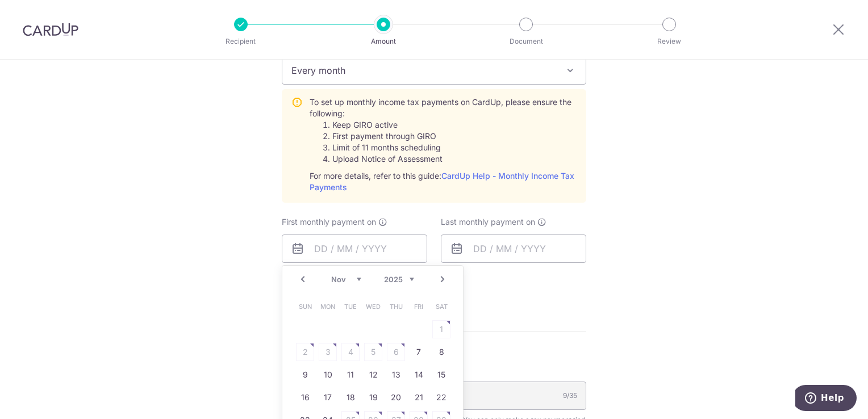
click at [325, 353] on table "Sun Mon Tue Wed Thu Fri Sat 1 2 3 4 5 6 7 8 9 10 11 12 13 14 15 16 17 18 19 20 …" at bounding box center [373, 374] width 159 height 159
click at [416, 351] on link "7" at bounding box center [419, 352] width 18 height 18
type input "[DATE]"
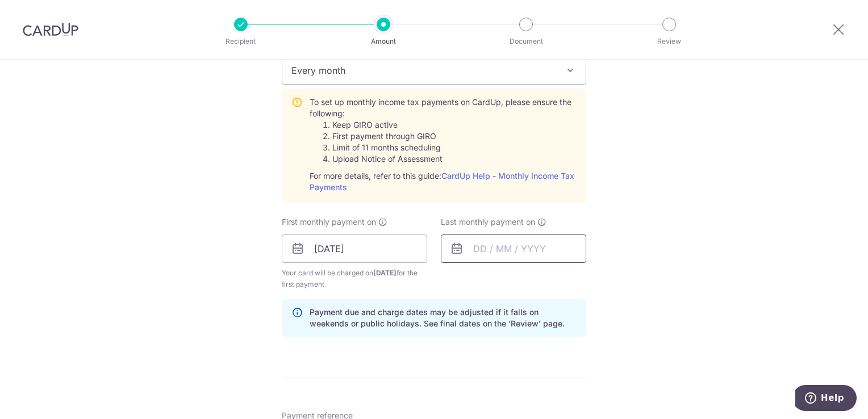
click at [525, 247] on input "text" at bounding box center [513, 249] width 145 height 28
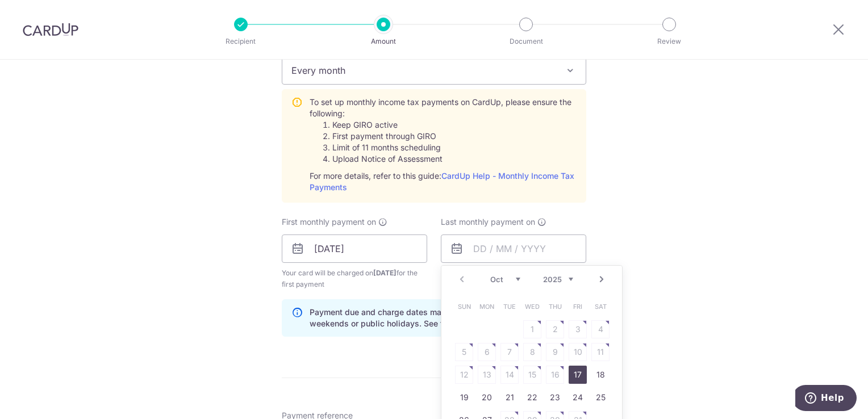
click at [598, 279] on link "Next" at bounding box center [602, 280] width 14 height 14
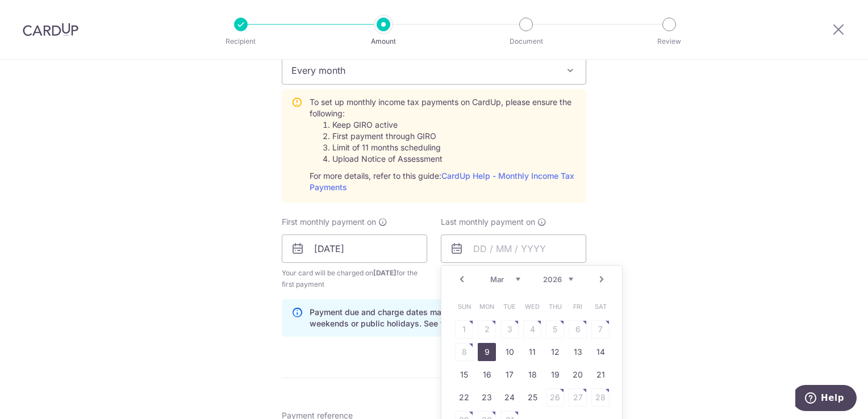
click at [487, 349] on link "9" at bounding box center [487, 352] width 18 height 18
type input "[DATE]"
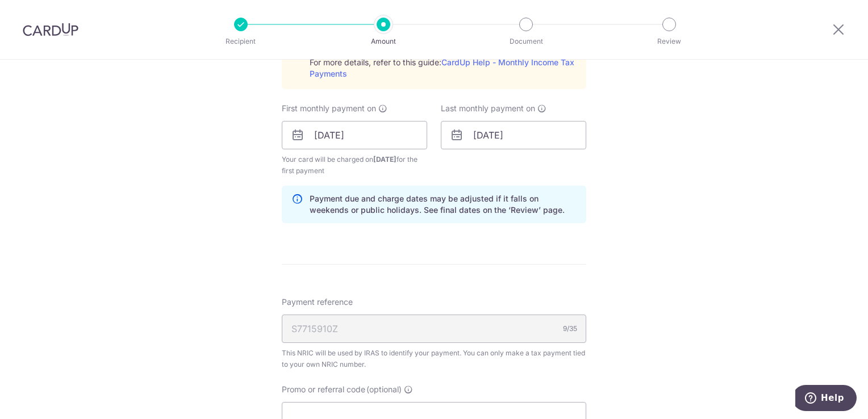
scroll to position [682, 0]
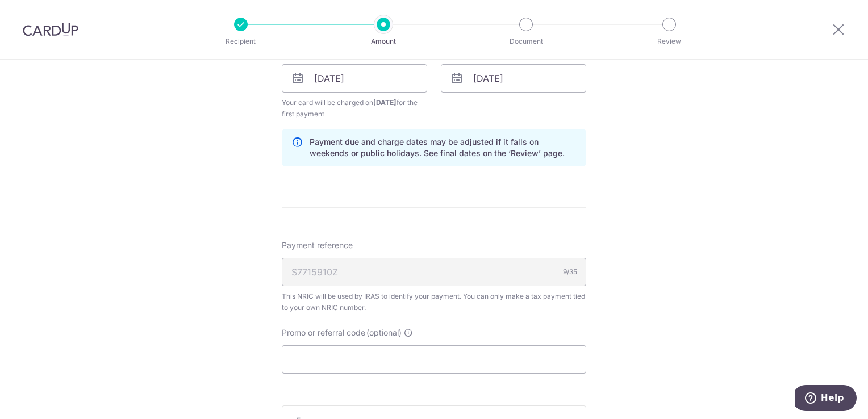
click at [446, 268] on div "S7715910Z 9/35" at bounding box center [434, 272] width 304 height 28
click at [402, 277] on div "S7715910Z 9/35" at bounding box center [434, 272] width 304 height 28
click at [412, 275] on div "S7715910Z 9/35" at bounding box center [434, 272] width 304 height 28
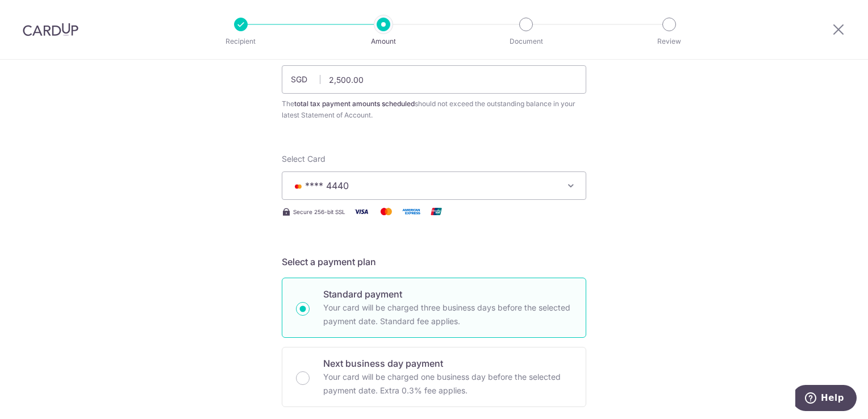
scroll to position [0, 0]
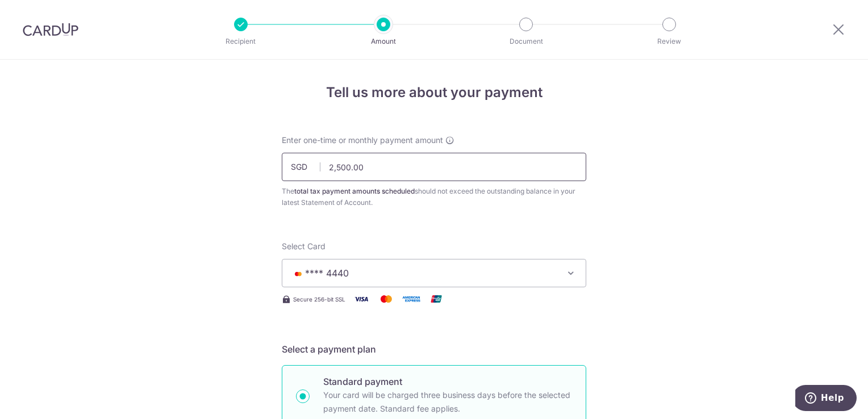
click at [388, 169] on input "2,500.00" at bounding box center [434, 167] width 304 height 28
type input "2"
type input "540.00"
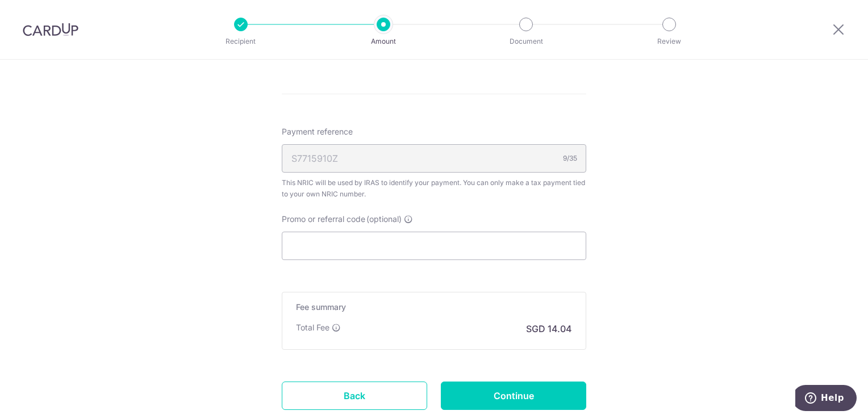
scroll to position [852, 0]
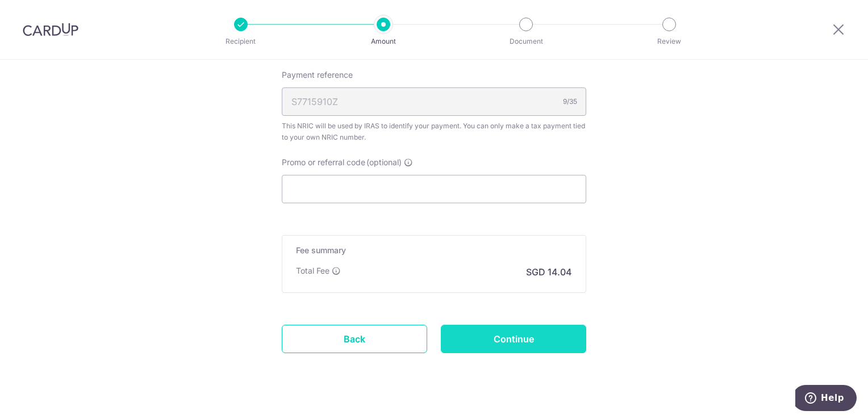
click at [503, 337] on input "Continue" at bounding box center [513, 339] width 145 height 28
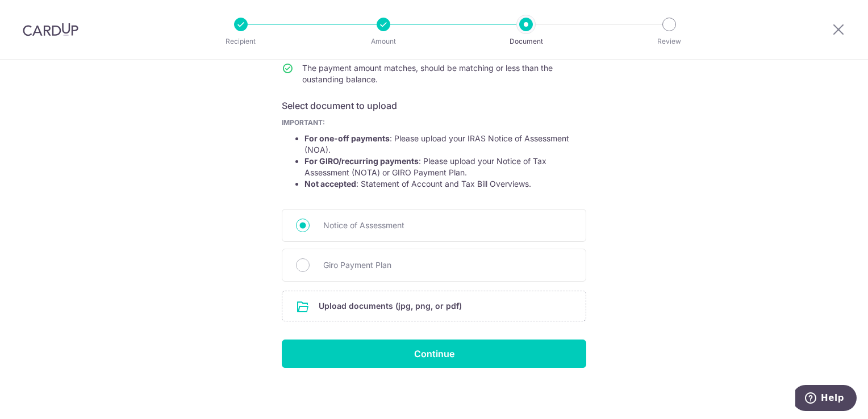
scroll to position [159, 0]
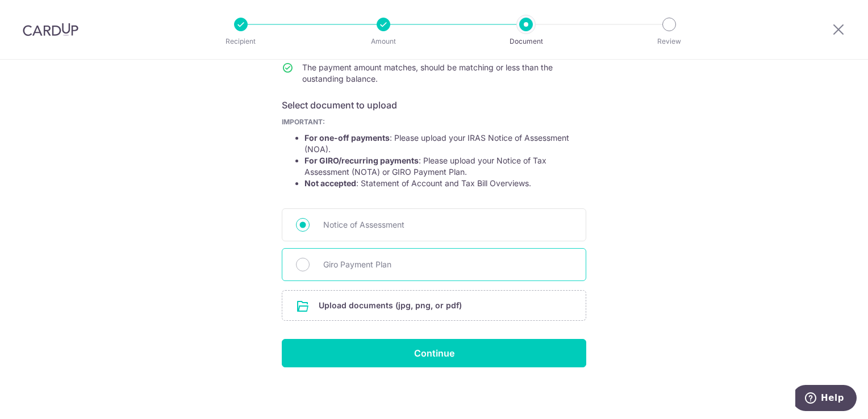
click at [448, 273] on div "Giro Payment Plan" at bounding box center [434, 264] width 304 height 33
click at [302, 260] on input "Giro Payment Plan" at bounding box center [303, 265] width 14 height 14
radio input "true"
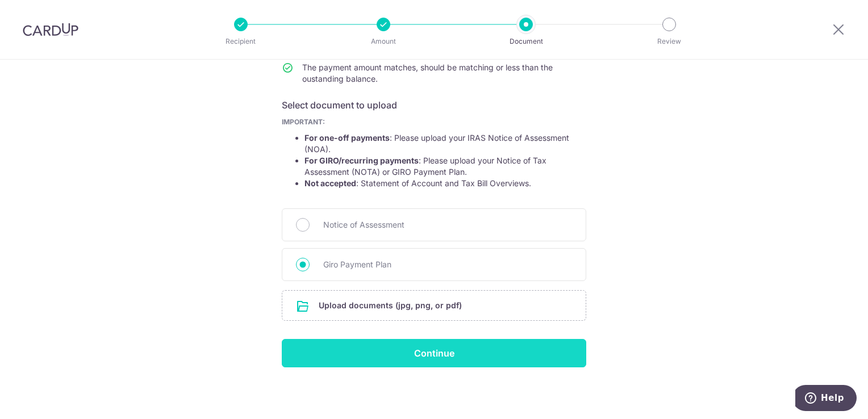
click at [443, 349] on input "Continue" at bounding box center [434, 353] width 304 height 28
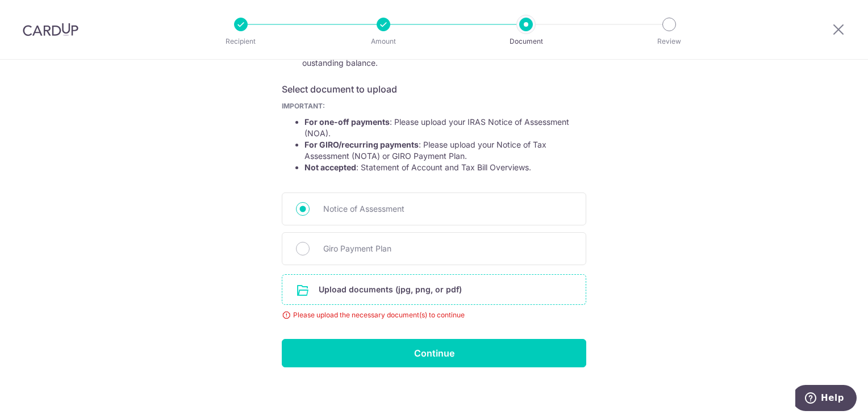
click at [419, 289] on input "file" at bounding box center [433, 290] width 303 height 30
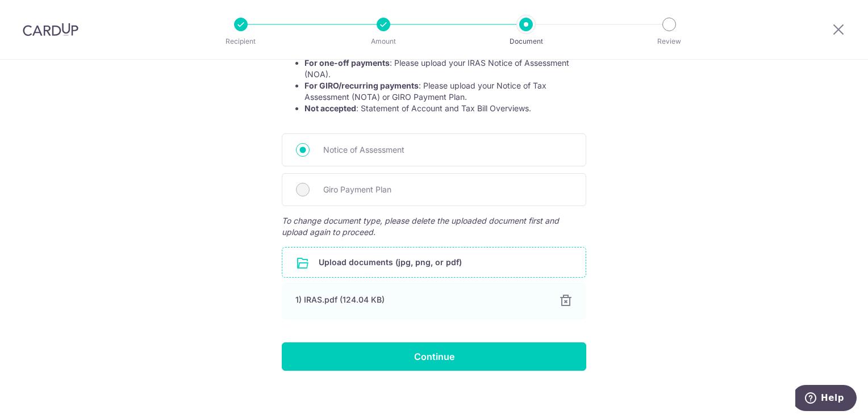
scroll to position [238, 0]
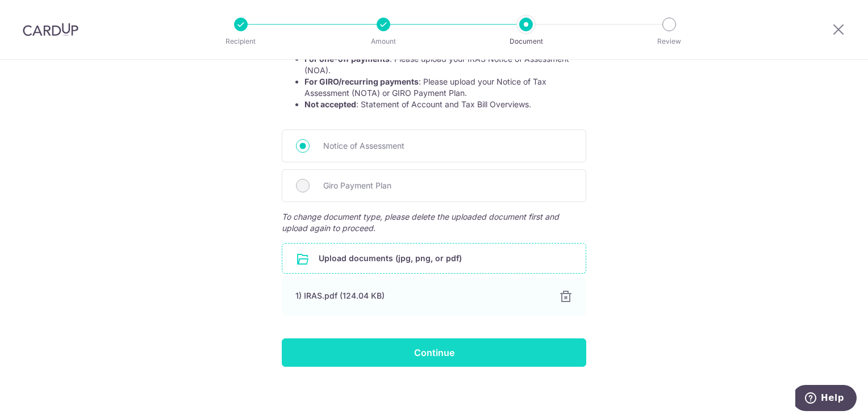
click at [429, 353] on input "Continue" at bounding box center [434, 353] width 304 height 28
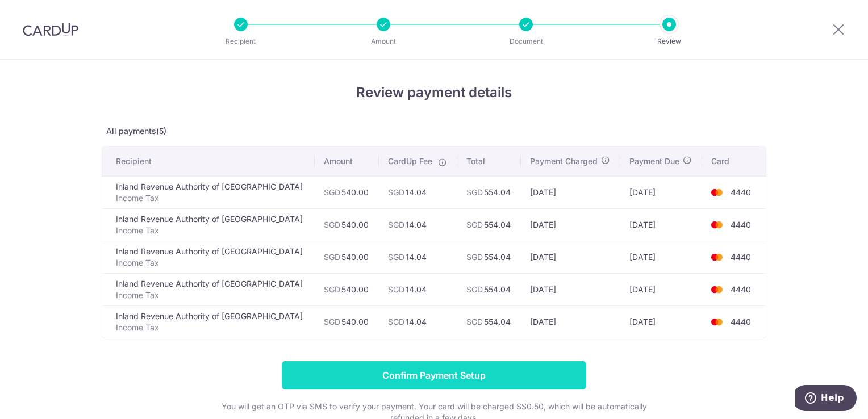
click at [427, 372] on input "Confirm Payment Setup" at bounding box center [434, 375] width 304 height 28
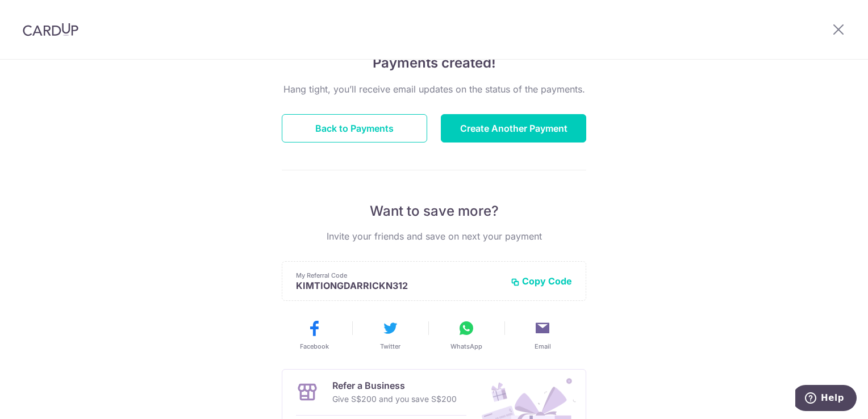
scroll to position [114, 0]
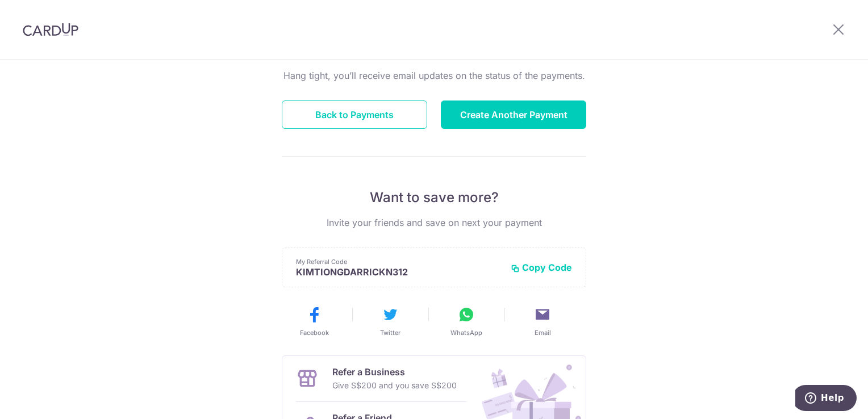
click at [544, 266] on button "Copy Code" at bounding box center [541, 267] width 61 height 11
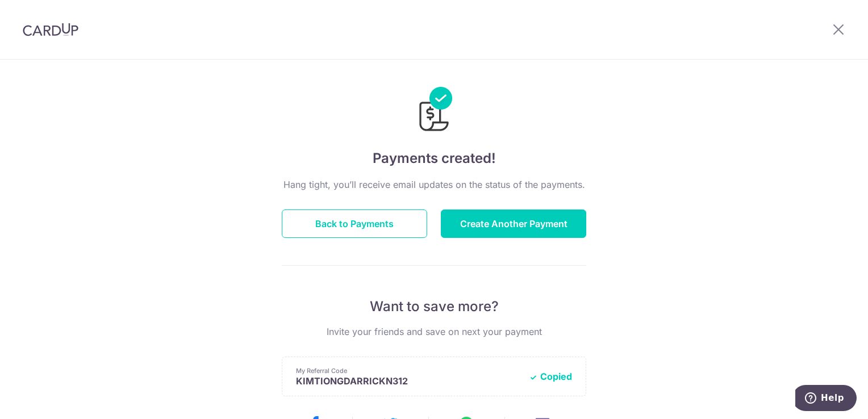
scroll to position [0, 0]
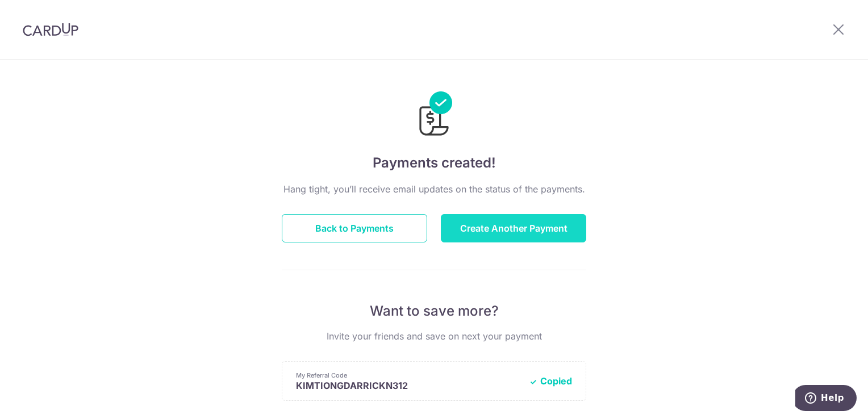
click at [497, 229] on button "Create Another Payment" at bounding box center [513, 228] width 145 height 28
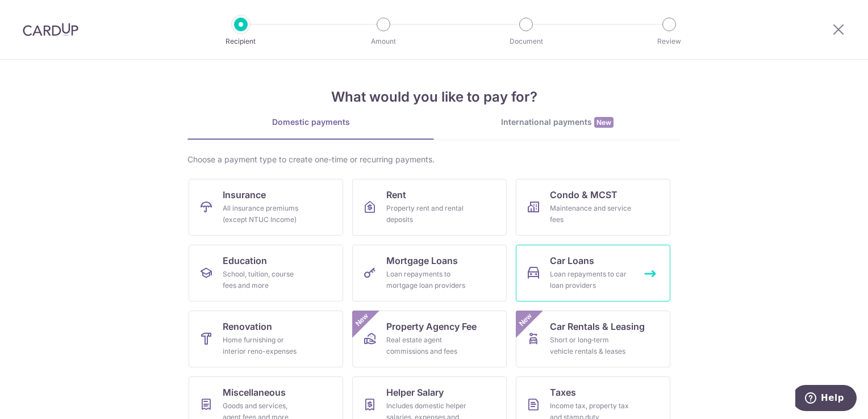
click at [623, 275] on div "Loan repayments to car loan providers" at bounding box center [591, 280] width 82 height 23
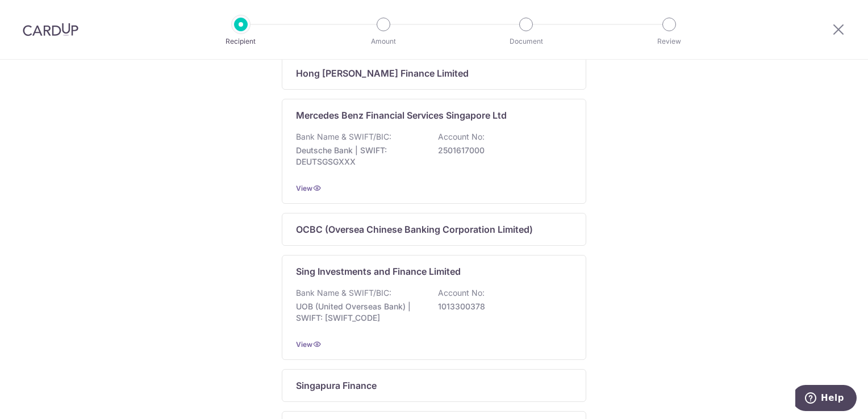
scroll to position [762, 0]
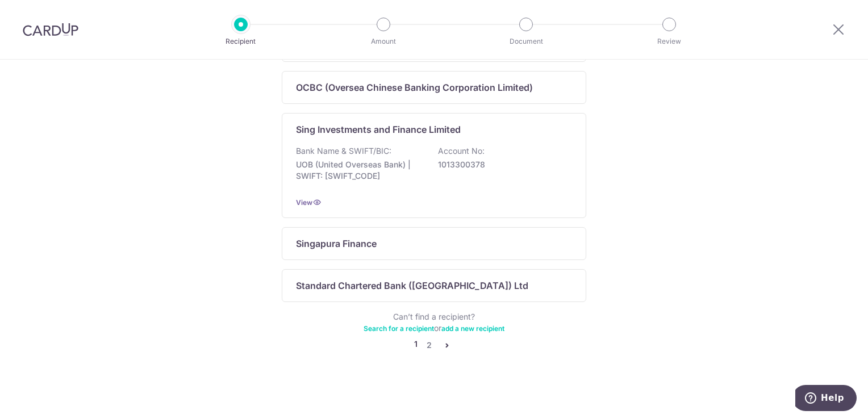
click at [443, 346] on icon "pager" at bounding box center [446, 345] width 9 height 9
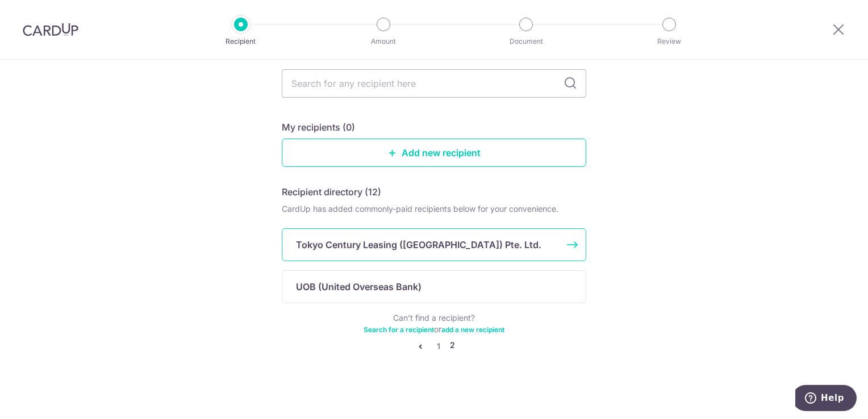
click at [457, 250] on p "Tokyo Century Leasing ([GEOGRAPHIC_DATA]) Pte. Ltd." at bounding box center [418, 245] width 245 height 14
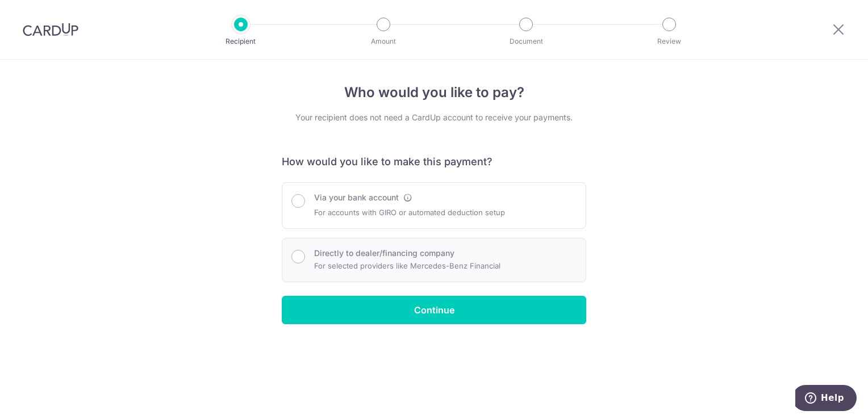
click at [353, 264] on p "For selected providers like Mercedes-Benz Financial" at bounding box center [407, 266] width 186 height 14
radio input "true"
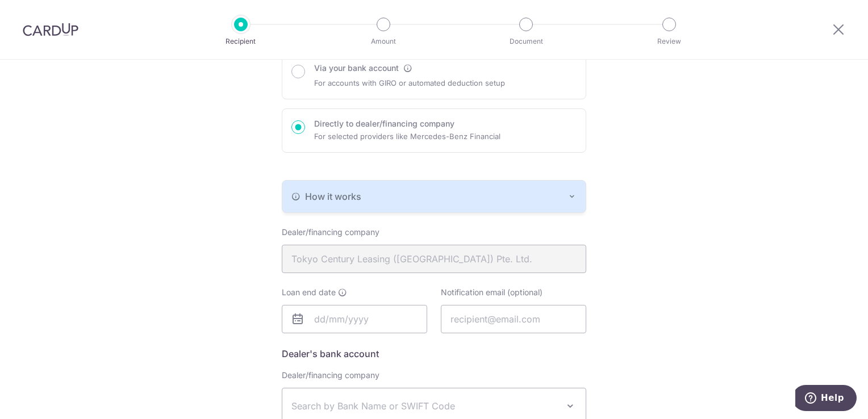
scroll to position [73, 0]
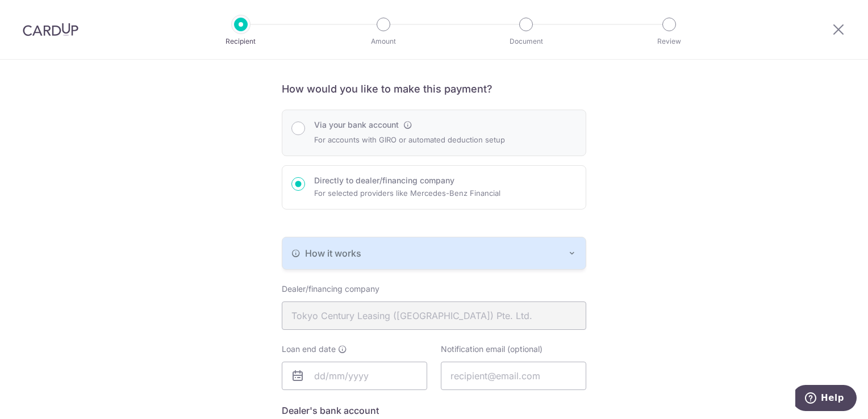
click at [303, 127] on div "Via your bank account For accounts with GIRO or automated deduction setup" at bounding box center [433, 132] width 285 height 27
radio input "true"
click at [573, 250] on icon "button" at bounding box center [571, 253] width 9 height 9
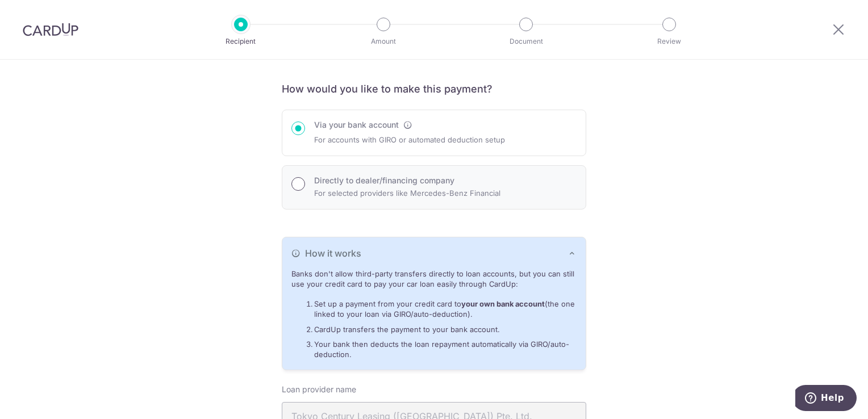
click at [293, 185] on input "Directly to dealer/financing company" at bounding box center [298, 184] width 14 height 14
radio input "true"
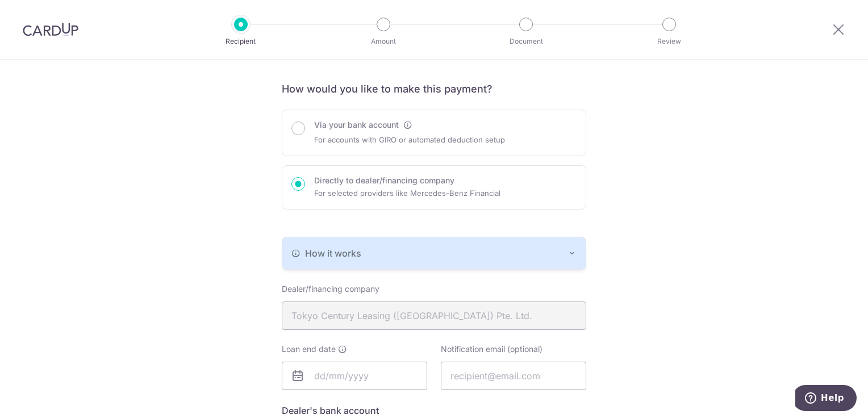
click at [563, 252] on div "How it works" at bounding box center [433, 254] width 285 height 14
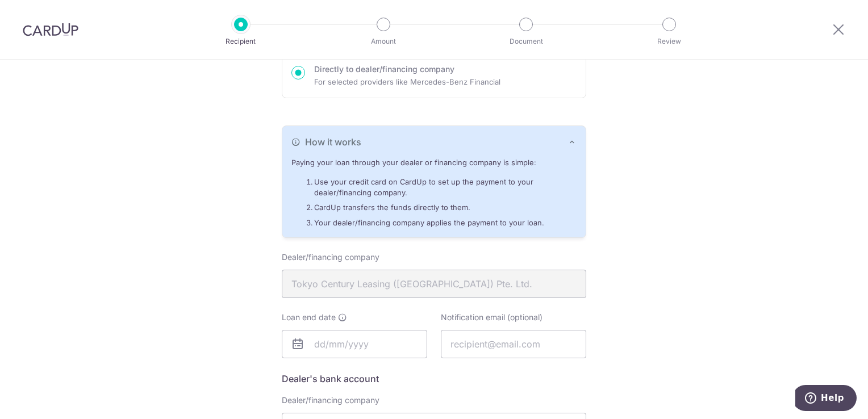
scroll to position [186, 0]
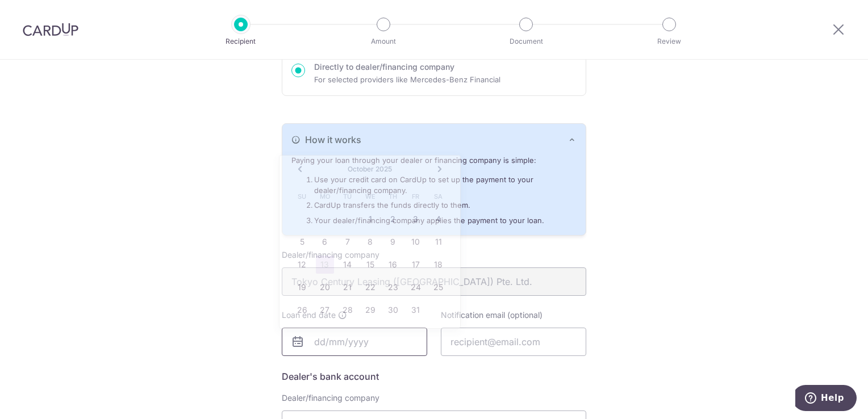
click at [392, 342] on input "text" at bounding box center [354, 342] width 145 height 28
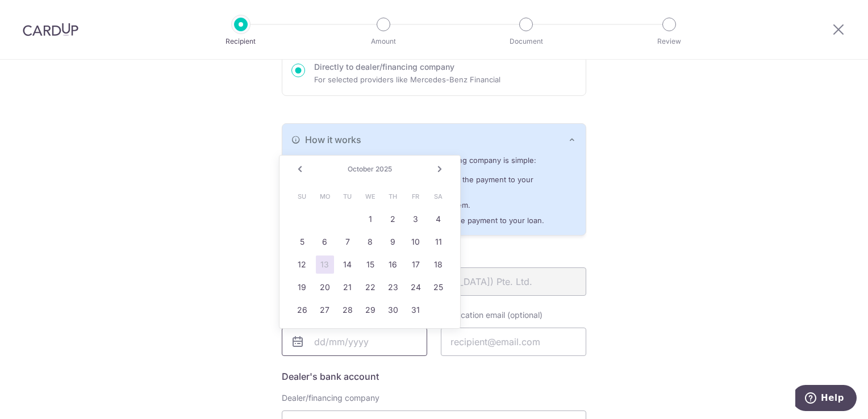
click at [392, 342] on input "text" at bounding box center [354, 342] width 145 height 28
click at [661, 304] on div "Who would you like to pay? Your recipient does not need a CardUp account to rec…" at bounding box center [434, 243] width 868 height 741
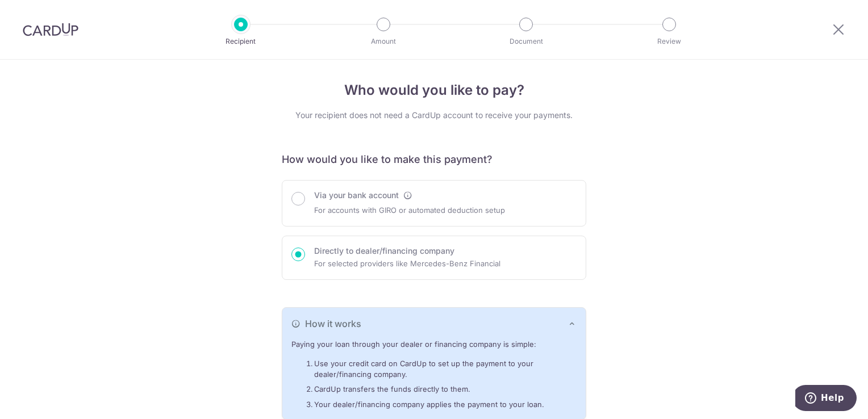
scroll to position [0, 0]
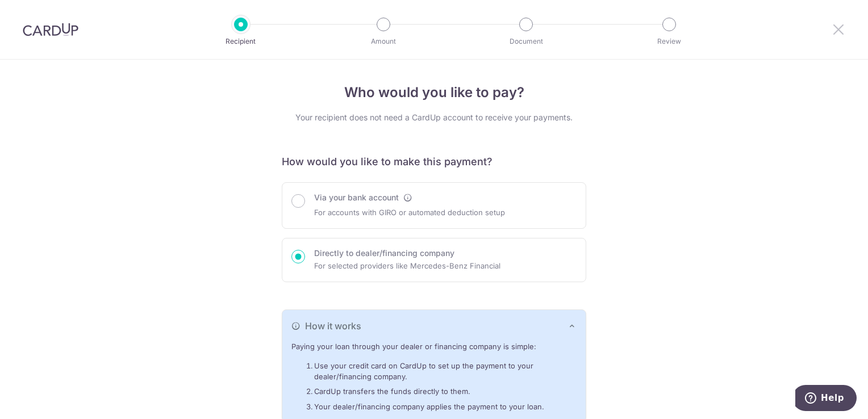
click at [835, 31] on icon at bounding box center [839, 29] width 14 height 14
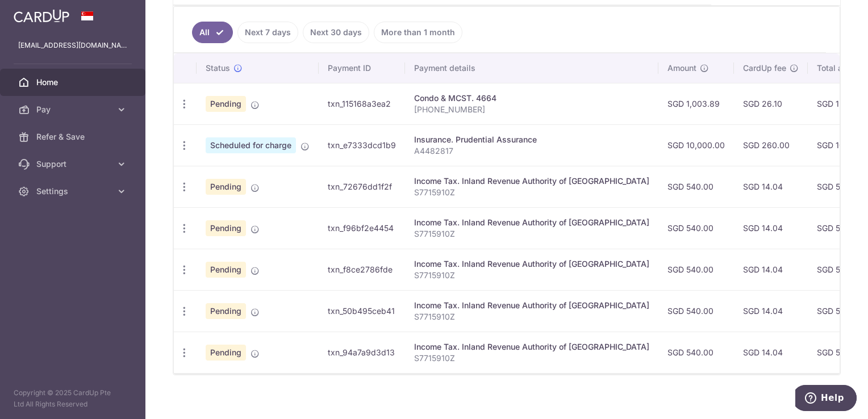
scroll to position [296, 0]
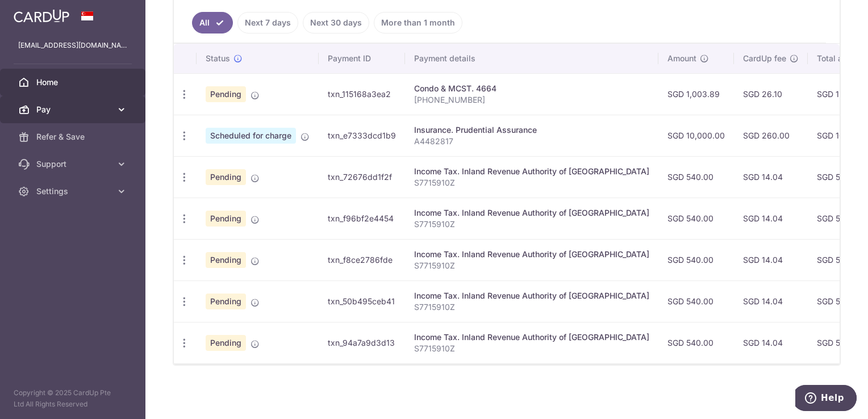
click at [117, 108] on icon at bounding box center [121, 109] width 11 height 11
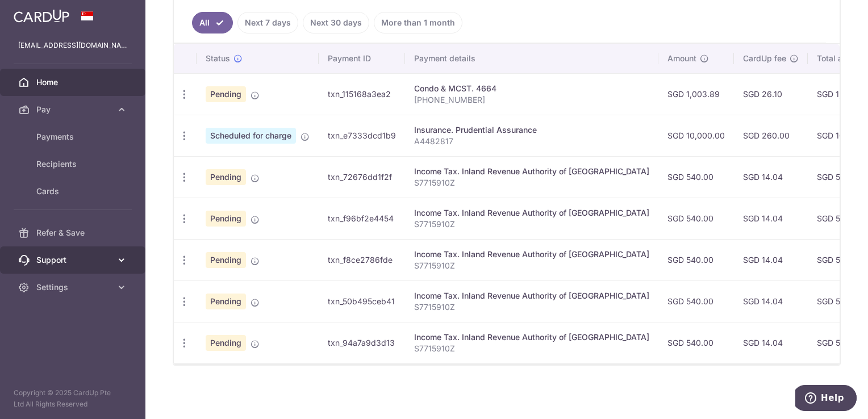
click at [79, 257] on span "Support" at bounding box center [73, 259] width 75 height 11
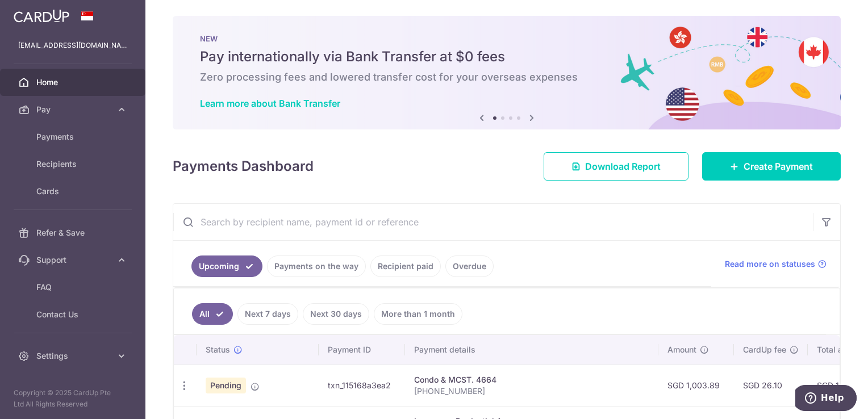
scroll to position [0, 0]
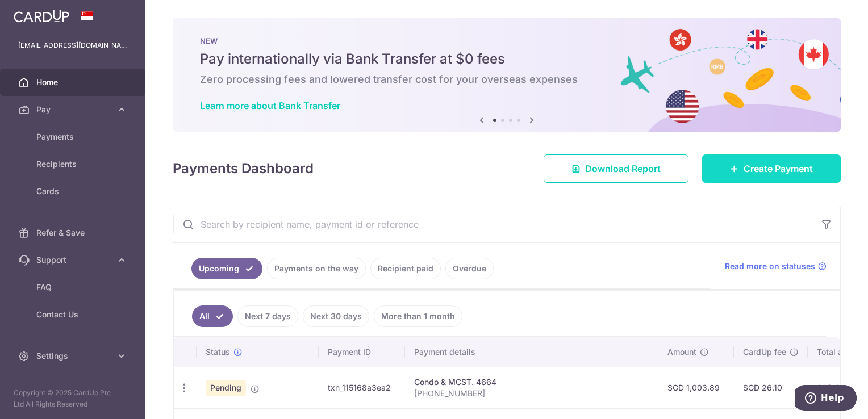
click at [758, 169] on span "Create Payment" at bounding box center [777, 169] width 69 height 14
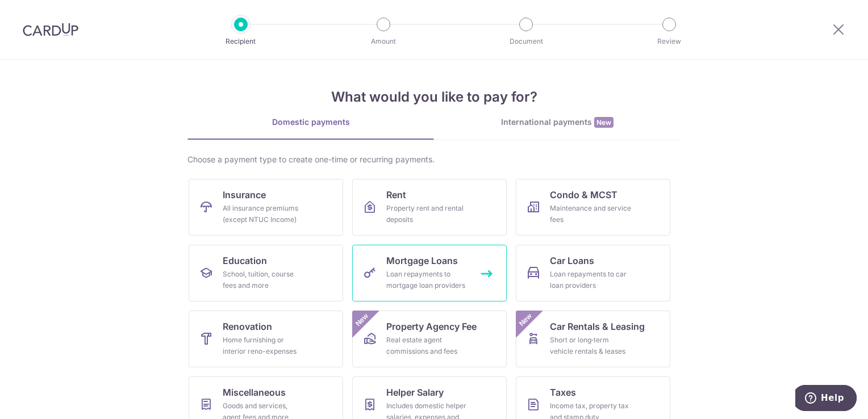
click at [454, 260] on span "Mortgage Loans" at bounding box center [422, 261] width 72 height 14
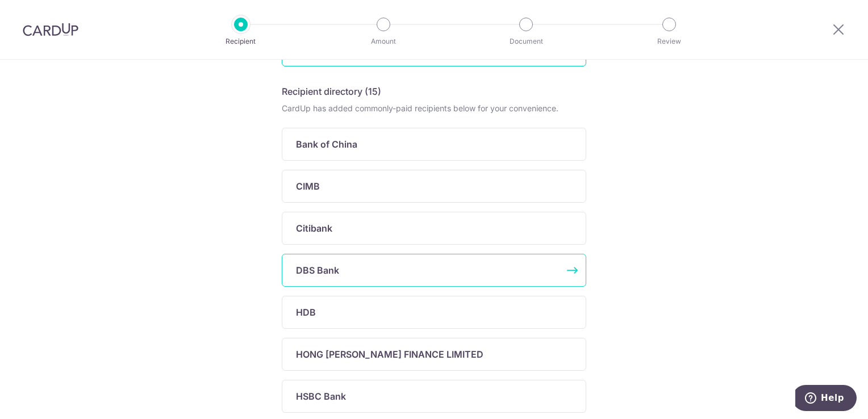
scroll to position [170, 0]
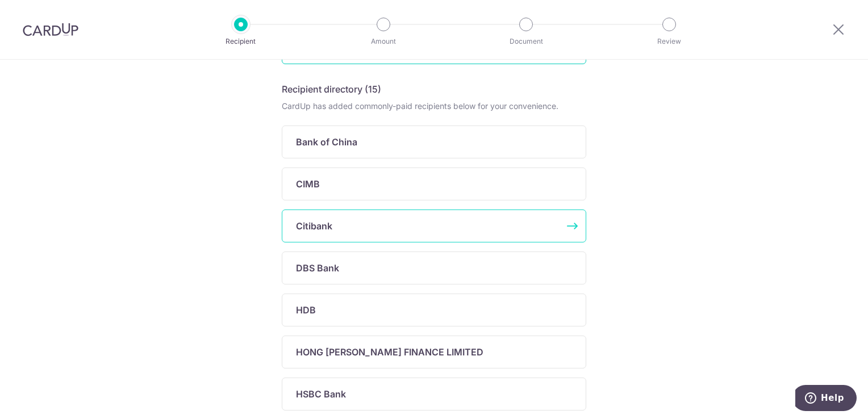
click at [354, 235] on div "Citibank" at bounding box center [434, 226] width 304 height 33
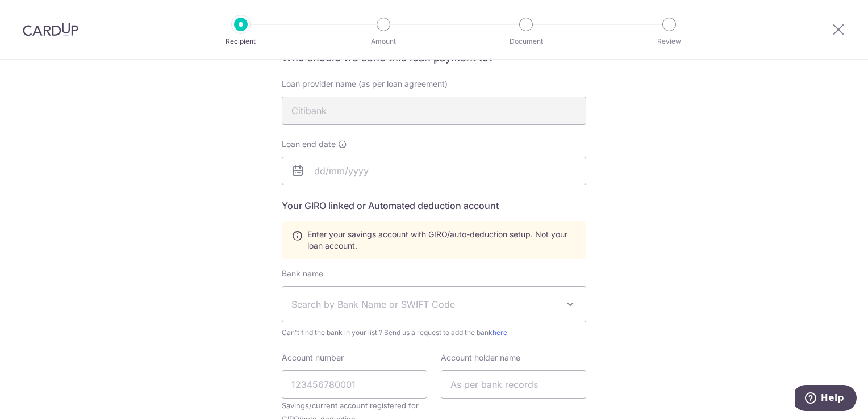
scroll to position [114, 0]
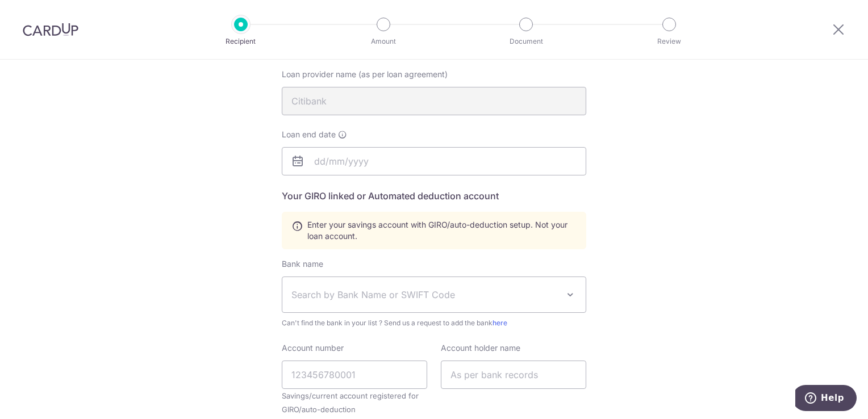
click at [457, 290] on span "Search by Bank Name or SWIFT Code" at bounding box center [424, 295] width 267 height 14
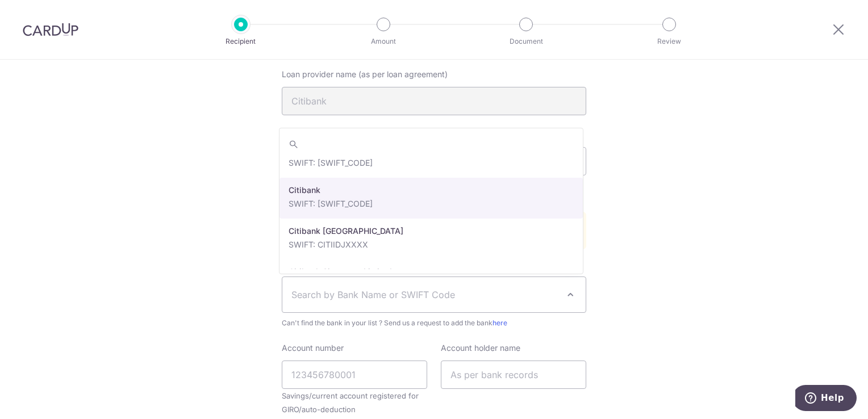
scroll to position [568, 0]
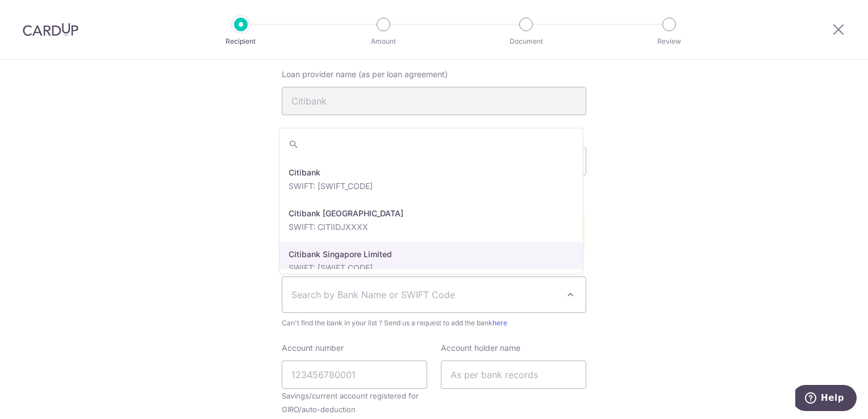
select select "27"
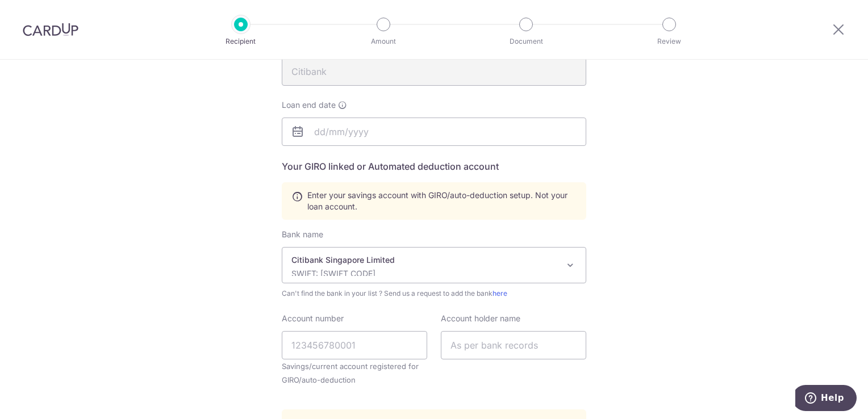
scroll to position [170, 0]
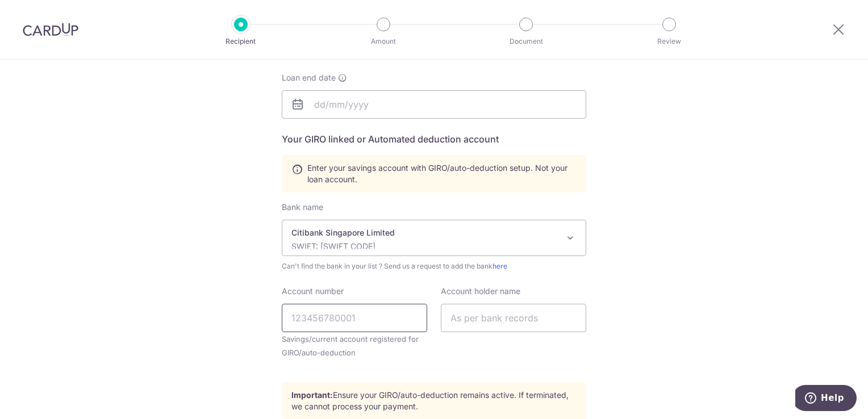
click at [388, 318] on input "Account number" at bounding box center [354, 318] width 145 height 28
click at [527, 317] on input "text" at bounding box center [513, 318] width 145 height 28
type input "NG KIM TIONG DARRICK"
click at [336, 319] on input "Account number" at bounding box center [354, 318] width 145 height 28
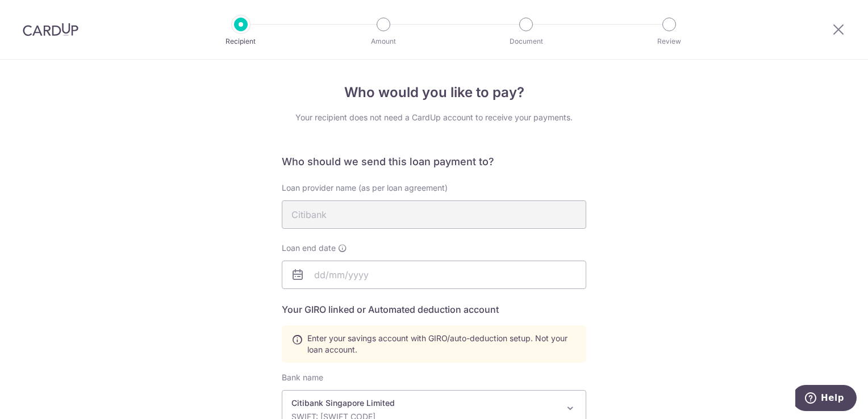
scroll to position [114, 0]
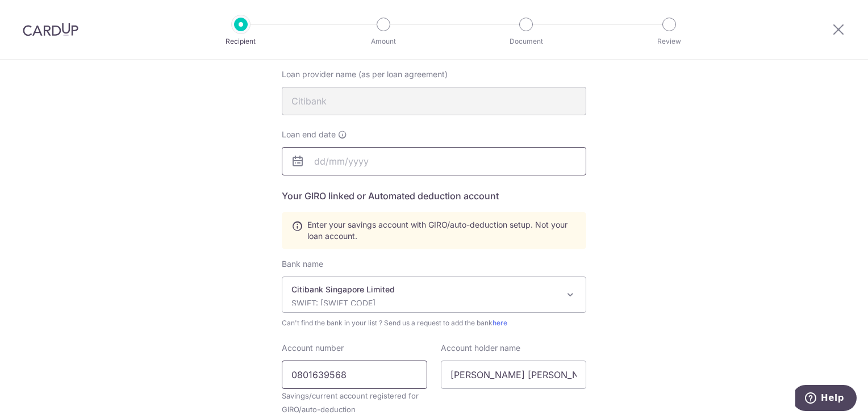
type input "0801639568"
click at [366, 161] on input "text" at bounding box center [434, 161] width 304 height 28
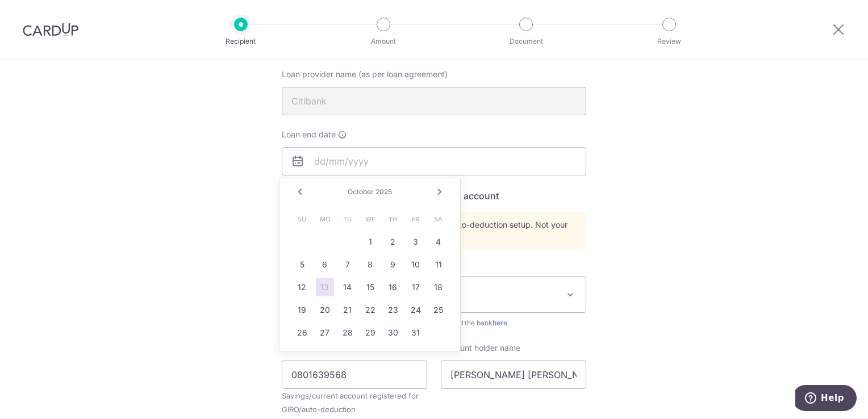
click at [438, 192] on link "Next" at bounding box center [440, 192] width 14 height 14
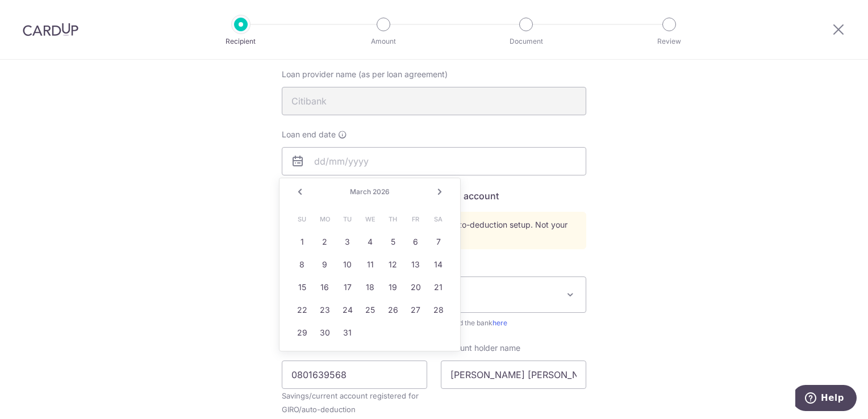
click at [438, 192] on link "Next" at bounding box center [440, 192] width 14 height 14
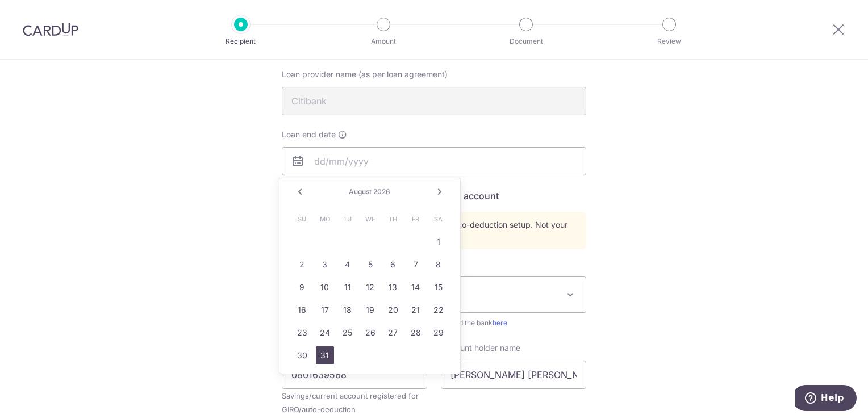
click at [325, 360] on link "31" at bounding box center [325, 355] width 18 height 18
type input "08/31/2026"
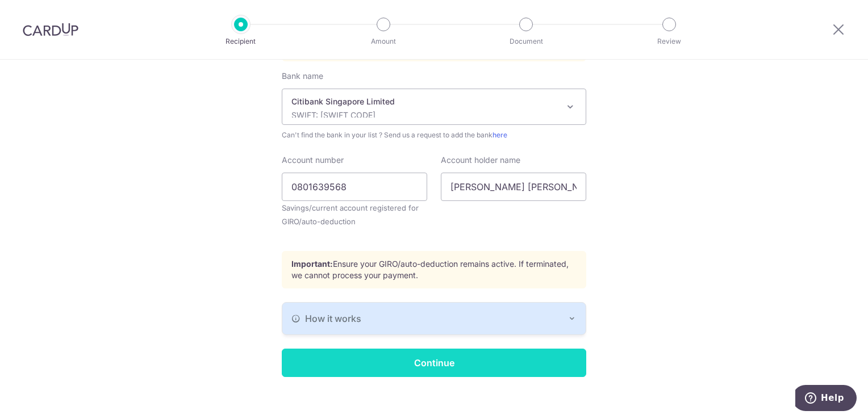
scroll to position [311, 0]
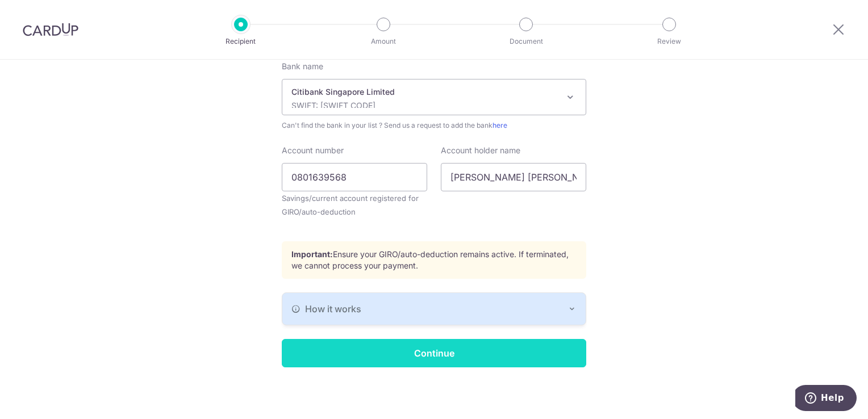
click at [472, 350] on input "Continue" at bounding box center [434, 353] width 304 height 28
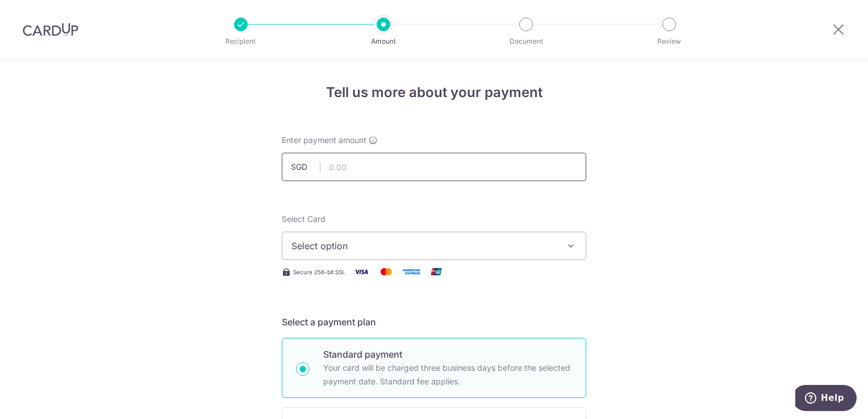
click at [403, 165] on input "text" at bounding box center [434, 167] width 304 height 28
type input "5,000.00"
click at [441, 247] on span "Select option" at bounding box center [423, 246] width 265 height 14
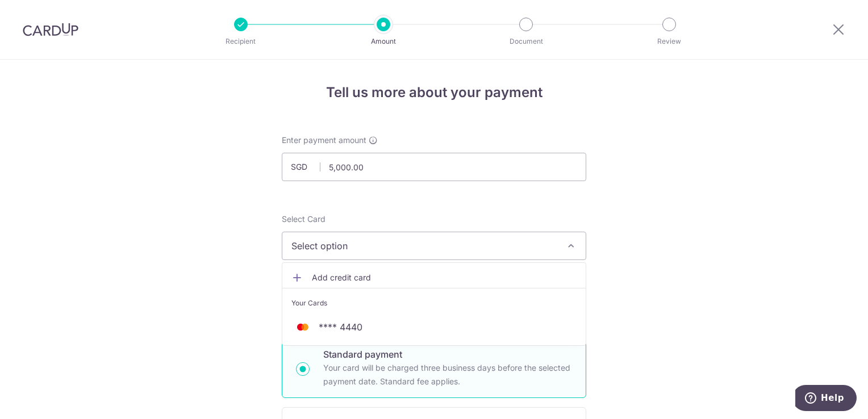
click at [398, 305] on div "Your Cards" at bounding box center [433, 303] width 285 height 11
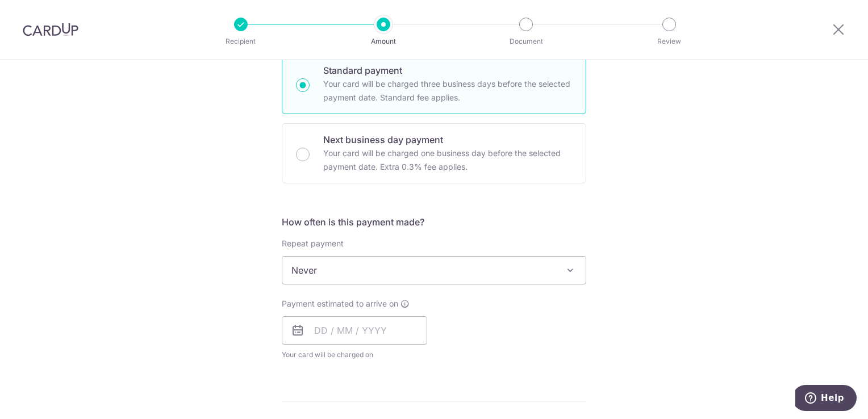
scroll to position [341, 0]
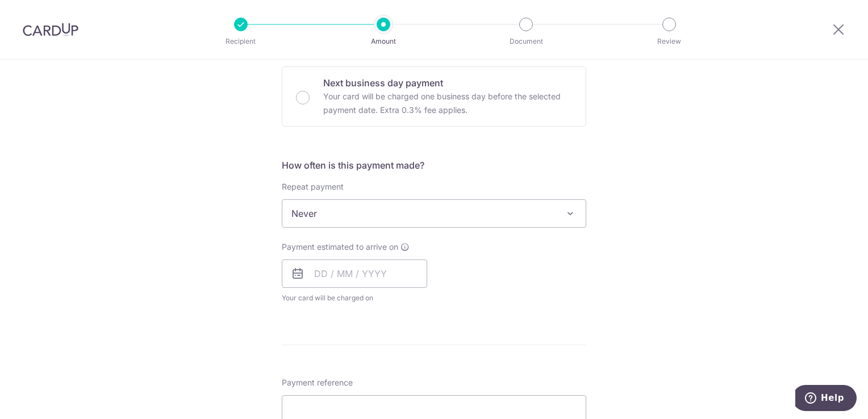
click at [477, 215] on span "Never" at bounding box center [433, 213] width 303 height 27
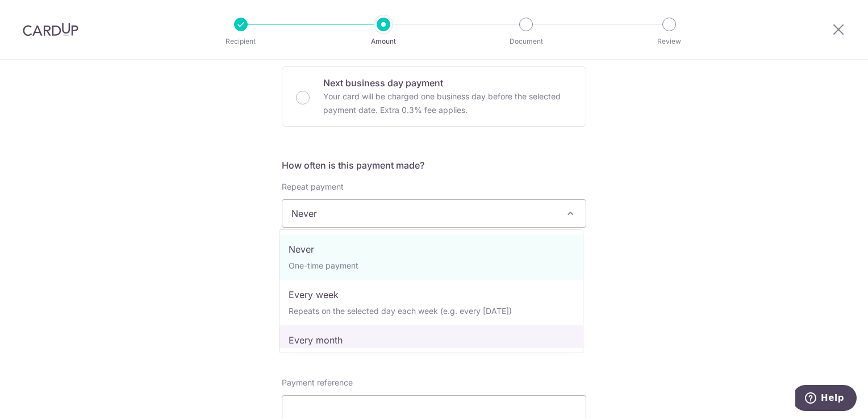
select select "3"
type input "31/08/2026"
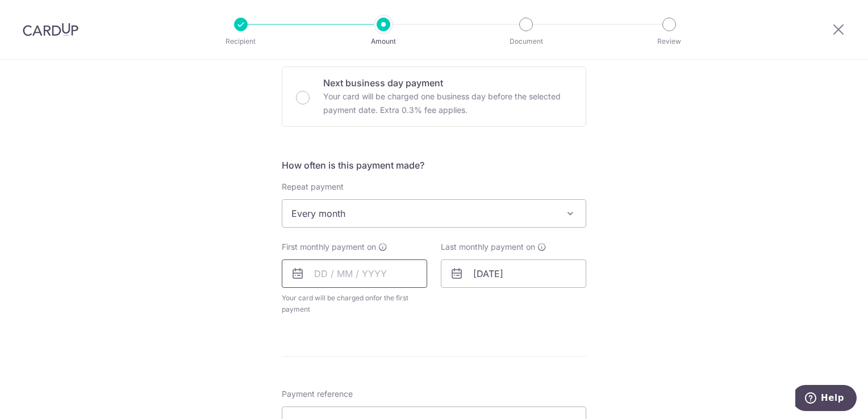
click at [373, 276] on input "text" at bounding box center [354, 274] width 145 height 28
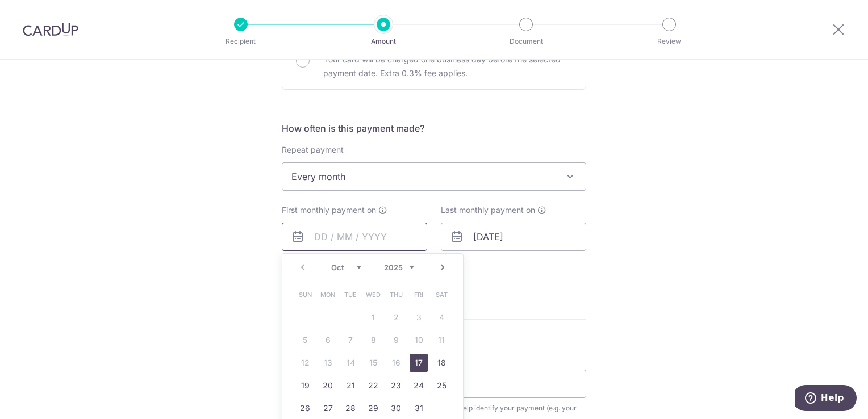
scroll to position [398, 0]
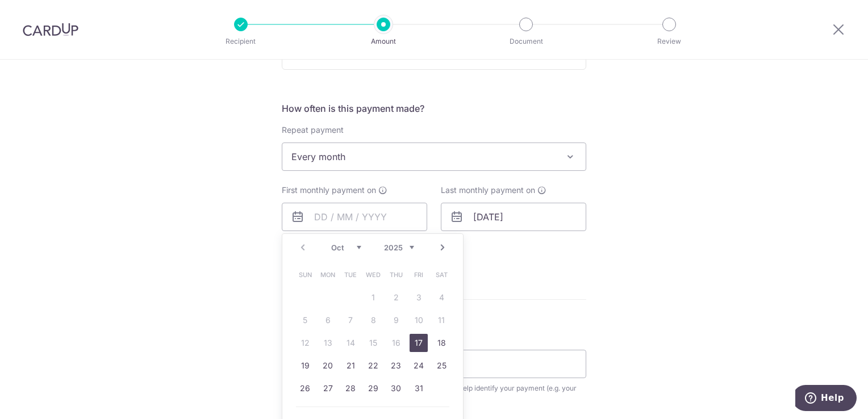
click at [441, 247] on link "Next" at bounding box center [443, 248] width 14 height 14
click at [437, 296] on link "1" at bounding box center [441, 298] width 18 height 18
type input "01/11/2025"
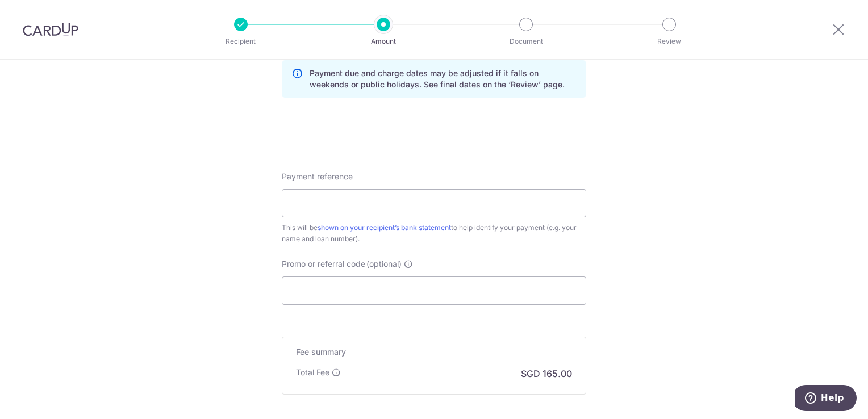
scroll to position [625, 0]
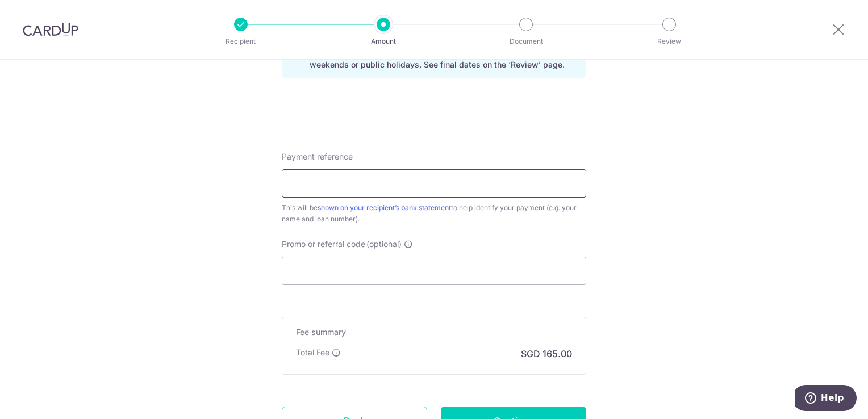
click at [460, 184] on input "Payment reference" at bounding box center [434, 183] width 304 height 28
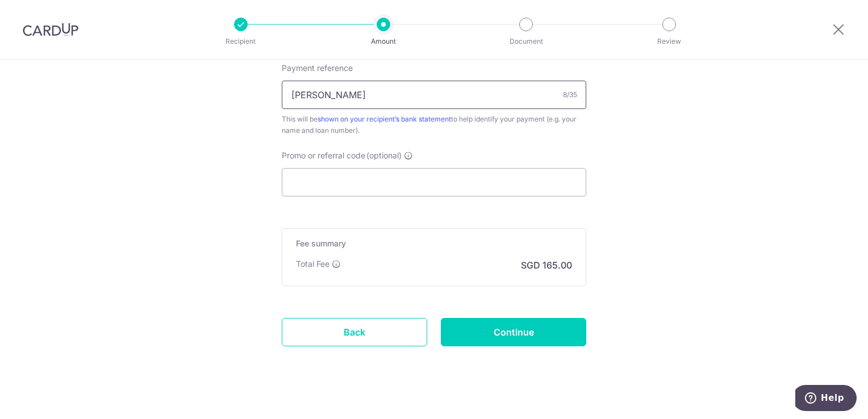
scroll to position [724, 0]
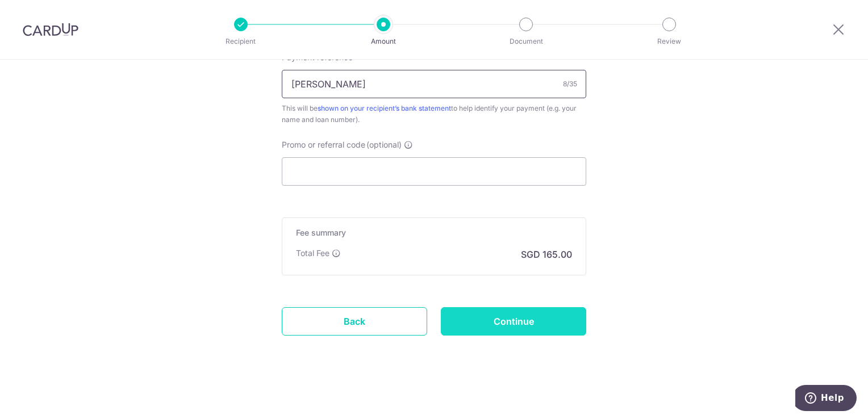
type input "UOB KRIS"
click at [524, 321] on input "Continue" at bounding box center [513, 321] width 145 height 28
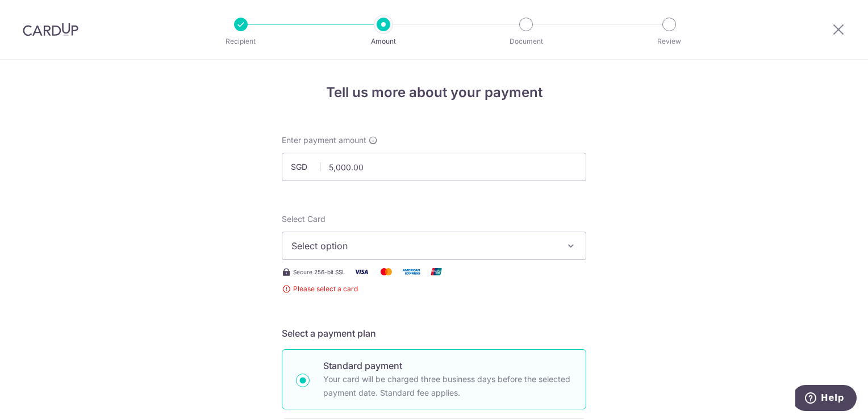
click at [473, 248] on span "Select option" at bounding box center [423, 246] width 265 height 14
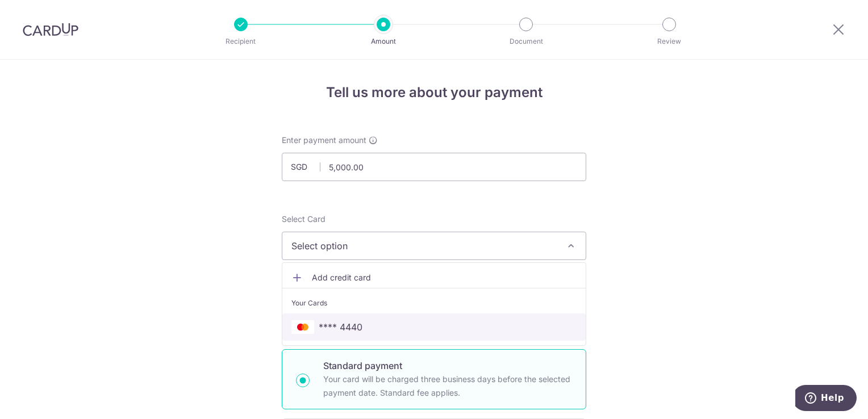
drag, startPoint x: 428, startPoint y: 316, endPoint x: 478, endPoint y: 287, distance: 58.5
click at [428, 316] on link "**** 4440" at bounding box center [433, 327] width 303 height 27
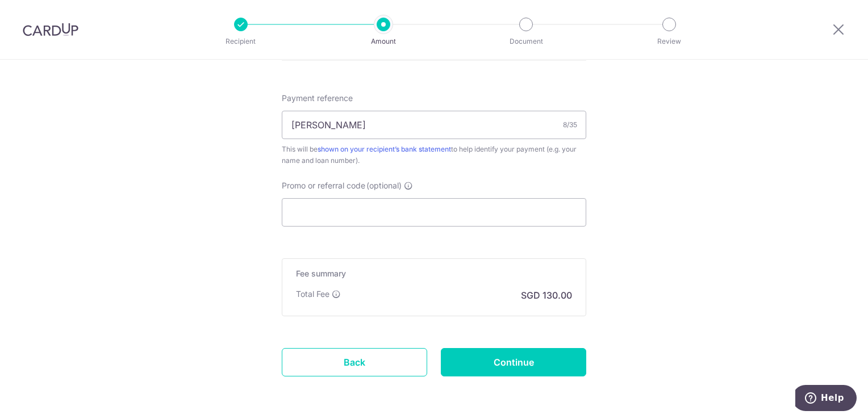
scroll to position [666, 0]
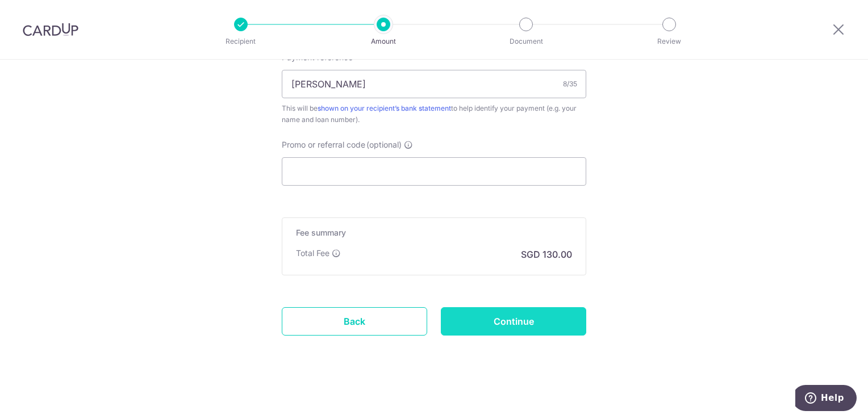
click at [528, 324] on input "Continue" at bounding box center [513, 321] width 145 height 28
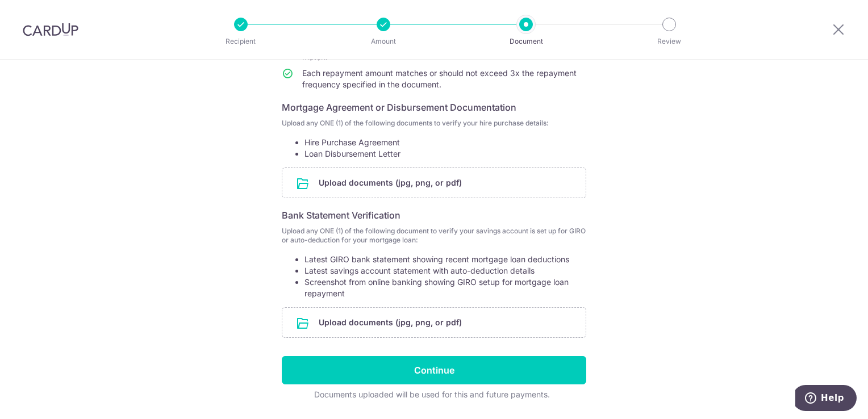
scroll to position [204, 0]
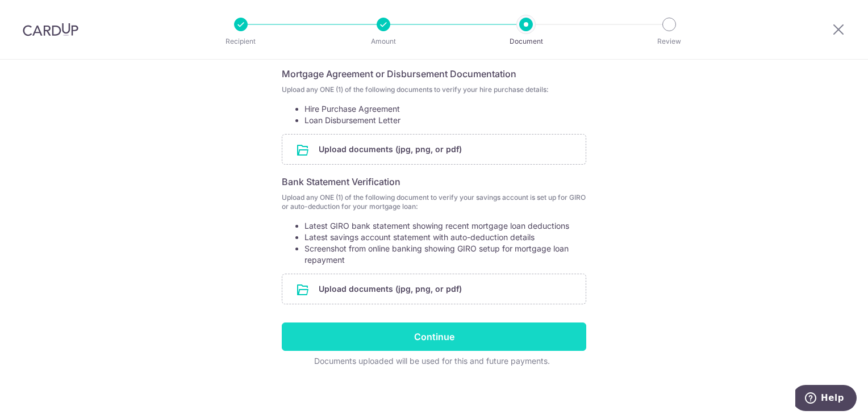
click at [447, 339] on input "Continue" at bounding box center [434, 337] width 304 height 28
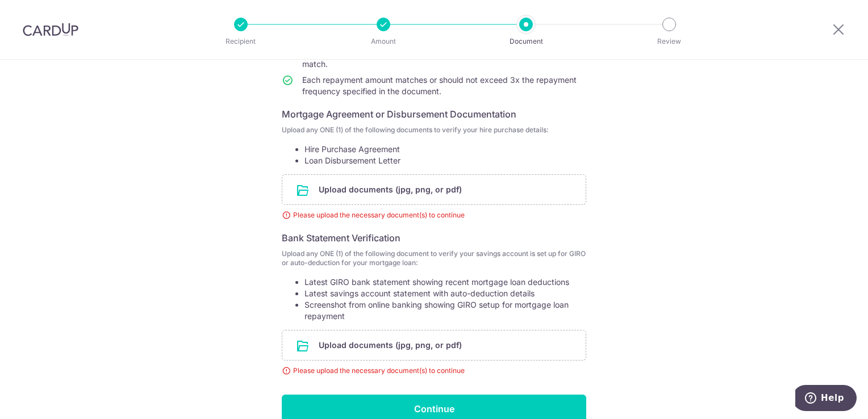
scroll to position [236, 0]
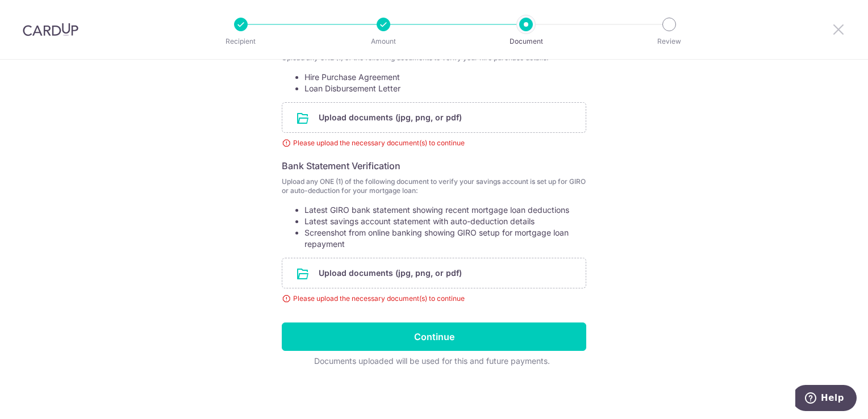
drag, startPoint x: 837, startPoint y: 28, endPoint x: 493, endPoint y: 59, distance: 345.6
click at [837, 28] on icon at bounding box center [839, 29] width 14 height 14
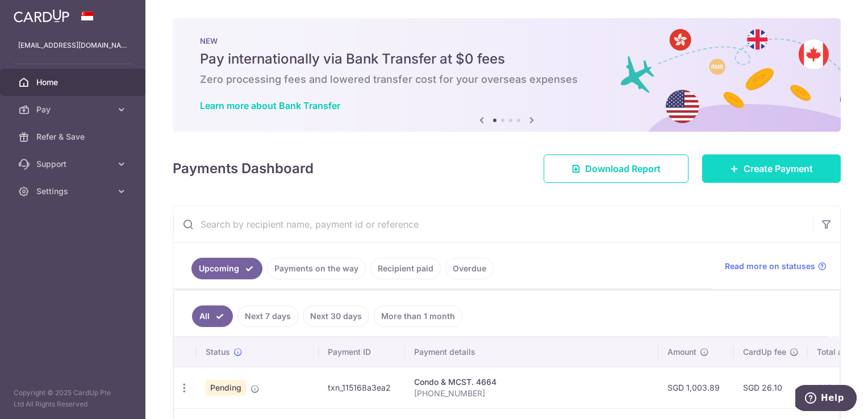
click at [754, 170] on span "Create Payment" at bounding box center [777, 169] width 69 height 14
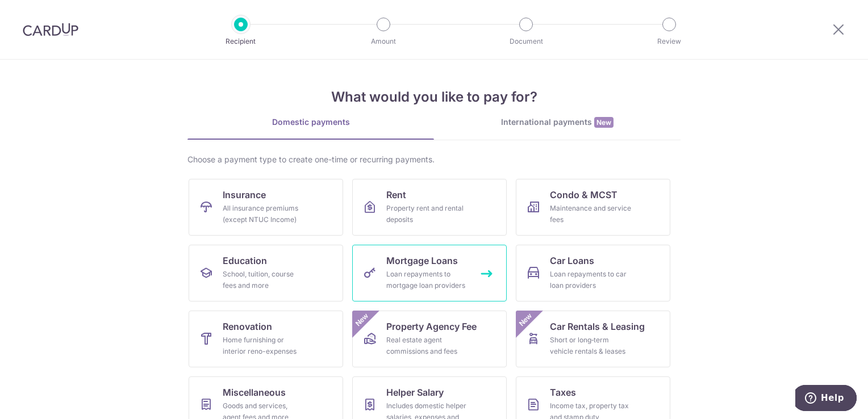
click at [445, 269] on div "Loan repayments to mortgage loan providers" at bounding box center [427, 280] width 82 height 23
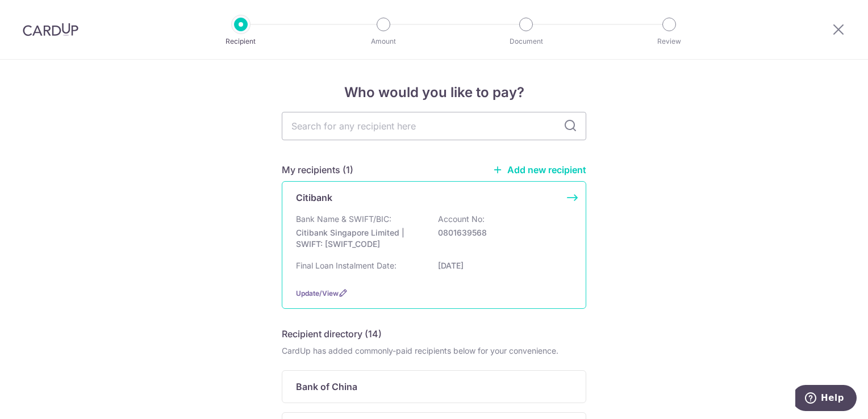
click at [570, 198] on div "Citibank Bank Name & SWIFT/BIC: Citibank Singapore Limited | SWIFT: [SWIFT_CODE…" at bounding box center [434, 245] width 304 height 128
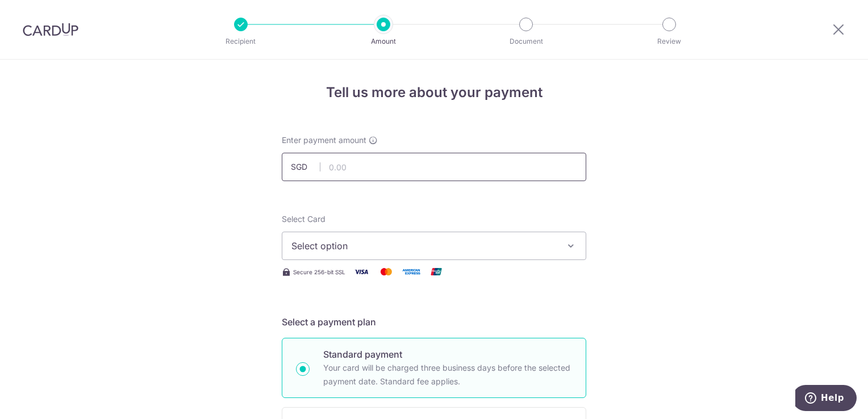
click at [404, 168] on input "text" at bounding box center [434, 167] width 304 height 28
type input "4,400.00"
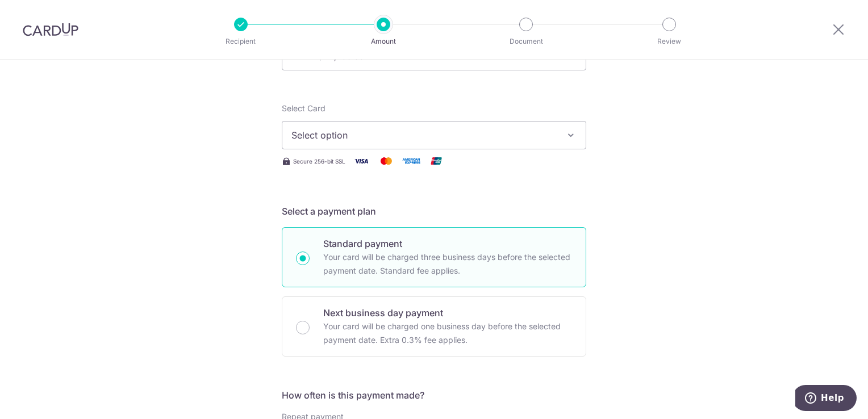
scroll to position [114, 0]
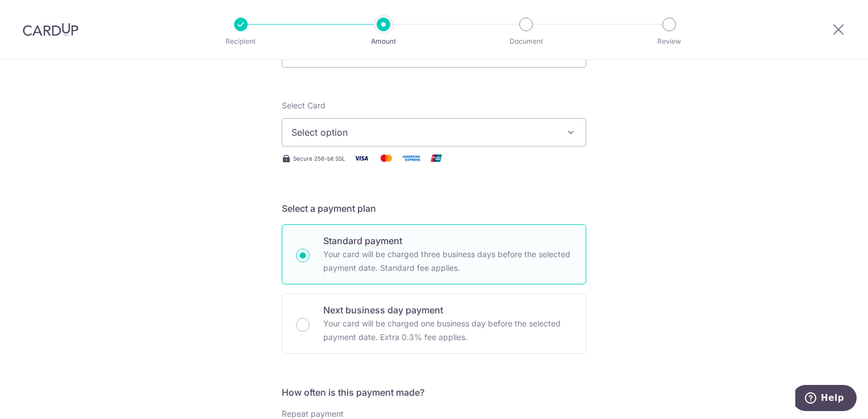
click at [500, 154] on div "Secure 256-bit SSL" at bounding box center [434, 158] width 304 height 14
click at [501, 138] on span "Select option" at bounding box center [423, 133] width 265 height 14
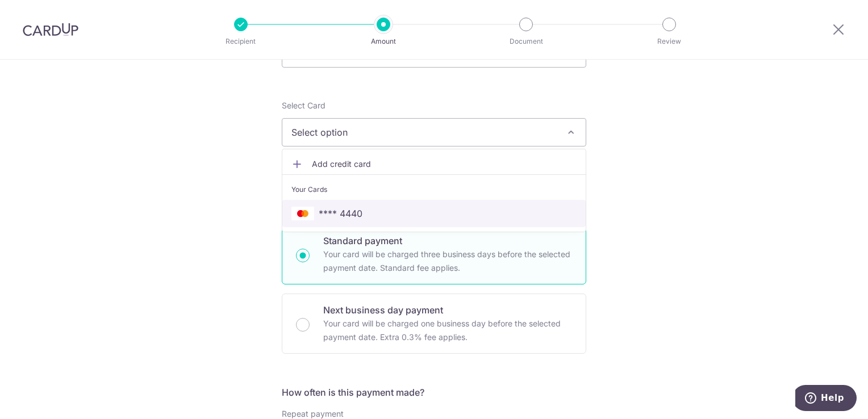
click at [438, 204] on link "**** 4440" at bounding box center [433, 213] width 303 height 27
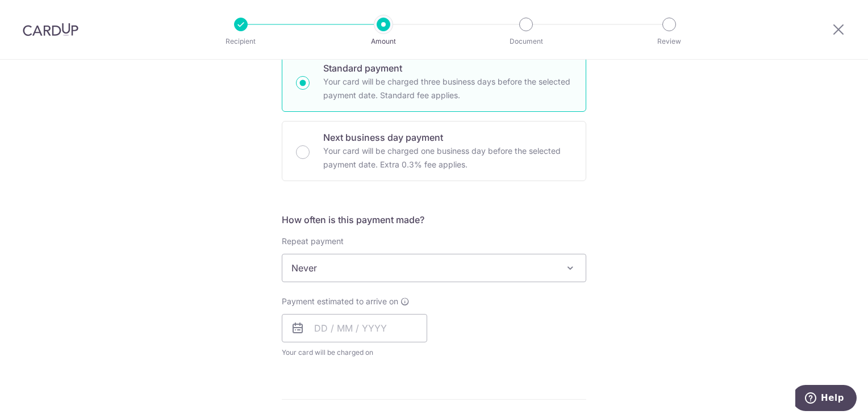
scroll to position [341, 0]
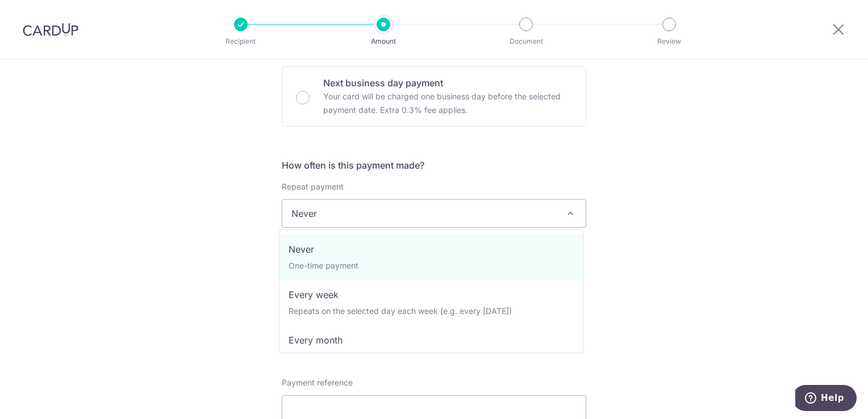
click at [448, 220] on span "Never" at bounding box center [433, 213] width 303 height 27
select select "3"
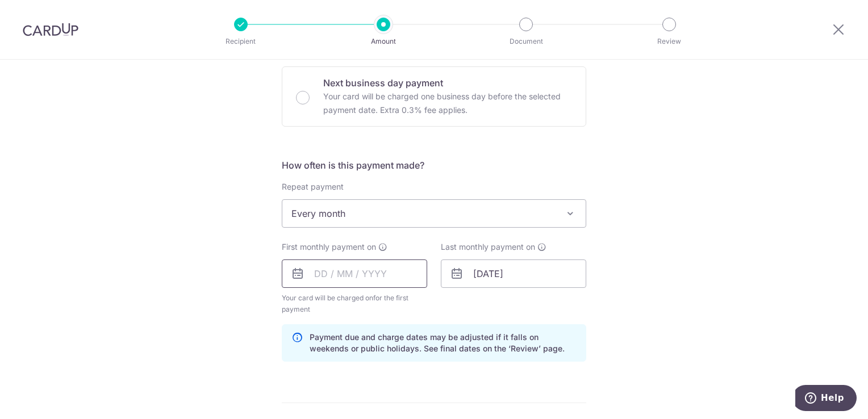
click at [405, 280] on input "text" at bounding box center [354, 274] width 145 height 28
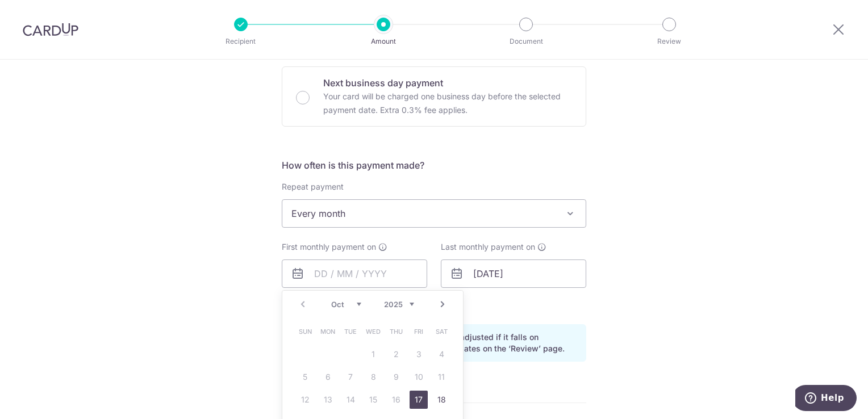
click at [441, 305] on link "Next" at bounding box center [443, 305] width 14 height 14
click at [434, 351] on link "1" at bounding box center [441, 354] width 18 height 18
type input "[DATE]"
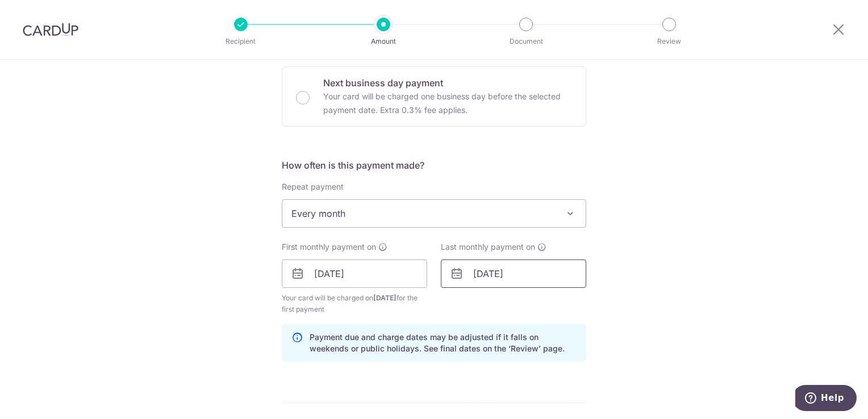
click at [545, 277] on input "31/08/2026" at bounding box center [513, 274] width 145 height 28
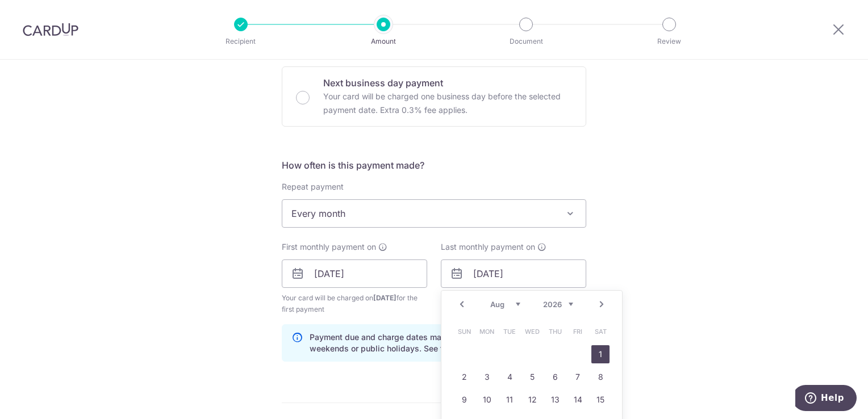
click at [595, 352] on link "1" at bounding box center [600, 354] width 18 height 18
type input "[DATE]"
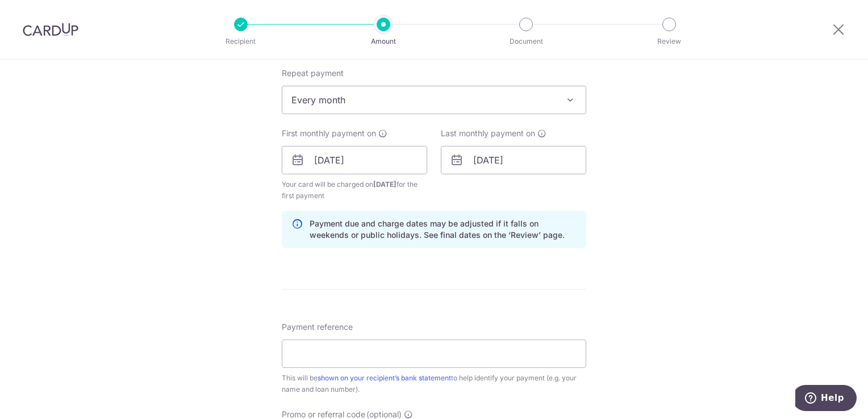
scroll to position [511, 0]
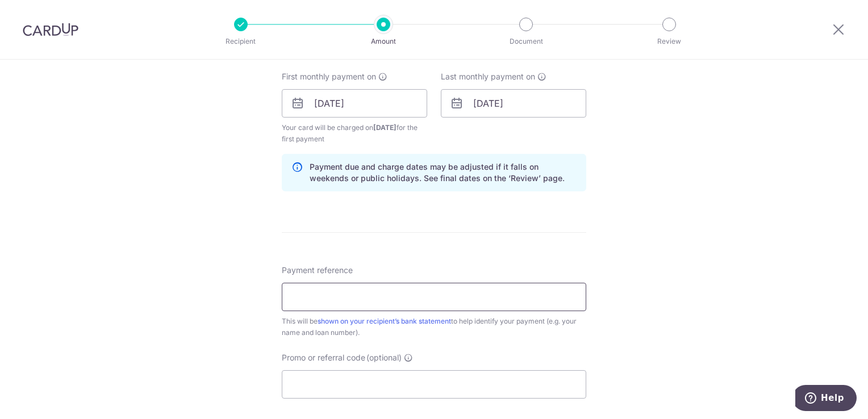
click at [456, 303] on input "Payment reference" at bounding box center [434, 297] width 304 height 28
type input "[PERSON_NAME]"
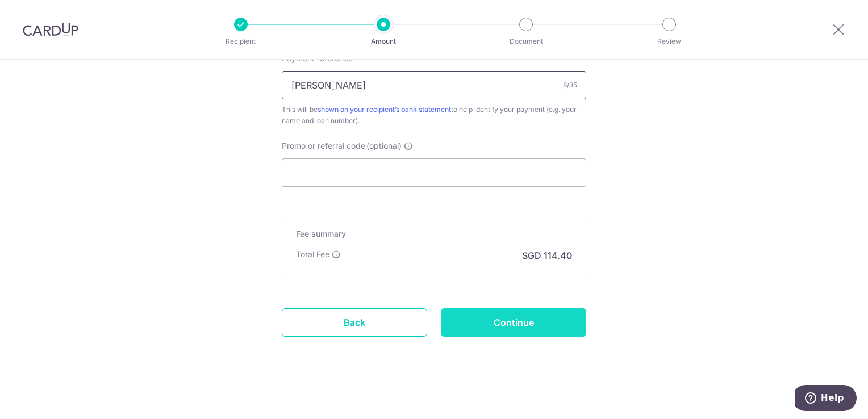
scroll to position [724, 0]
click at [529, 321] on input "Continue" at bounding box center [513, 321] width 145 height 28
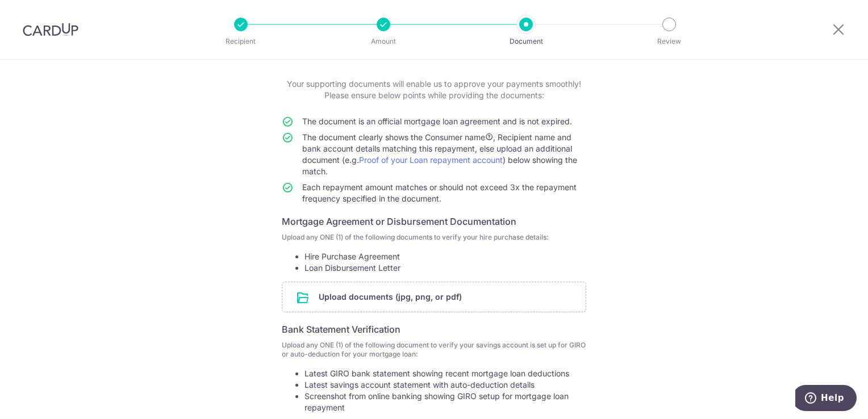
scroll to position [57, 0]
drag, startPoint x: 838, startPoint y: 28, endPoint x: 496, endPoint y: 58, distance: 343.8
click at [838, 28] on icon at bounding box center [839, 29] width 14 height 14
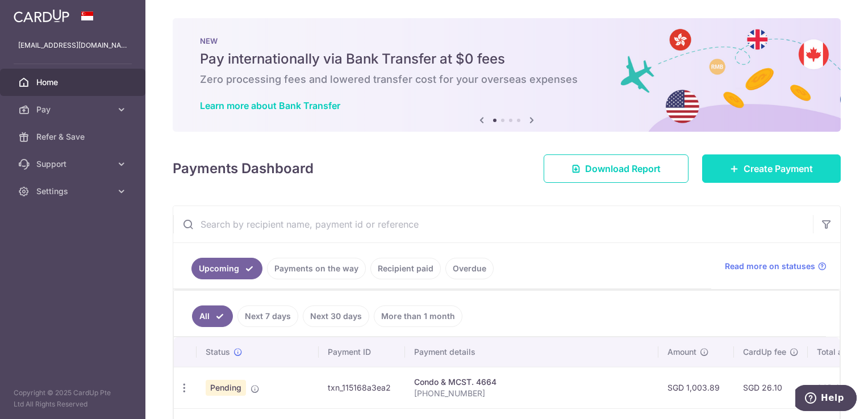
click at [754, 166] on span "Create Payment" at bounding box center [777, 169] width 69 height 14
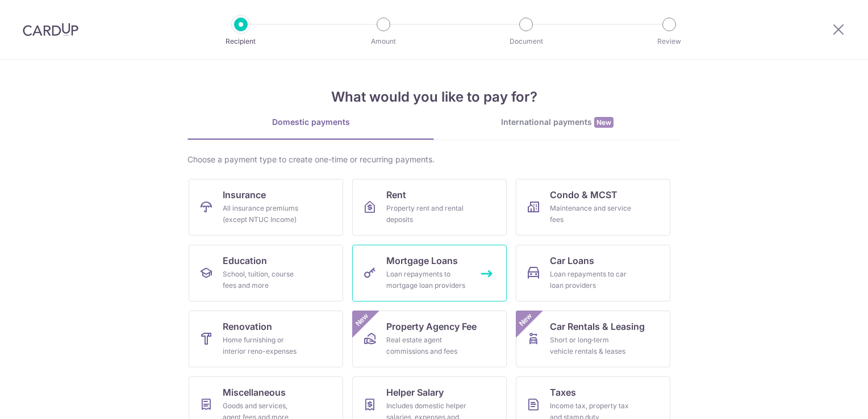
click at [445, 272] on div "Loan repayments to mortgage loan providers" at bounding box center [427, 280] width 82 height 23
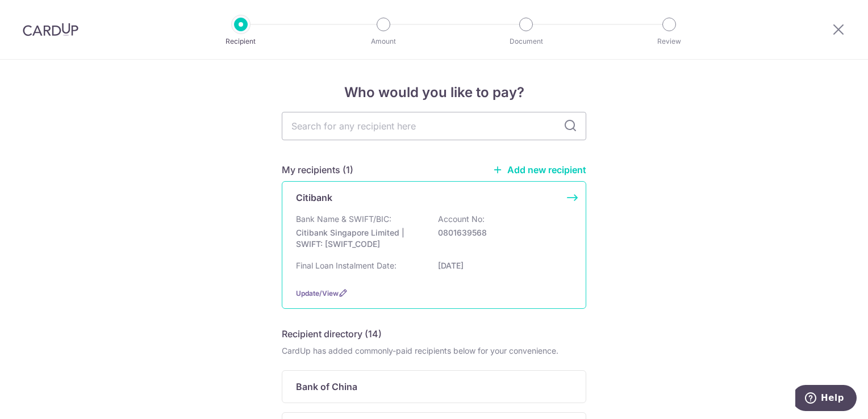
click at [573, 194] on div "Citibank Bank Name & SWIFT/BIC: Citibank Singapore Limited | SWIFT: [SWIFT_CODE…" at bounding box center [434, 245] width 304 height 128
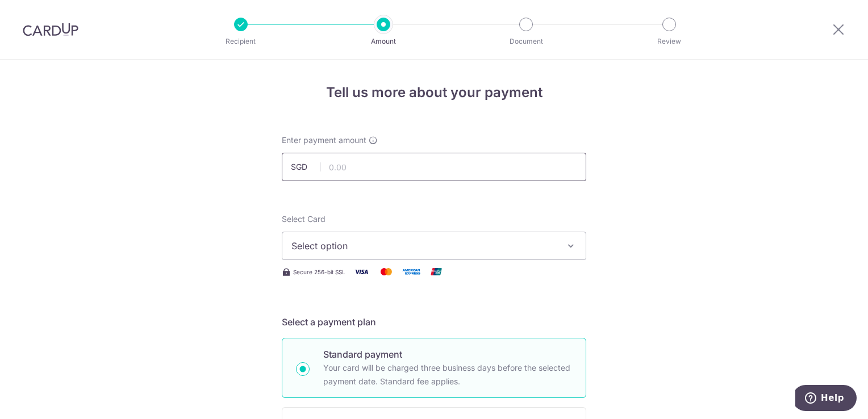
click at [519, 172] on input "text" at bounding box center [434, 167] width 304 height 28
type input "6,274.70"
click at [541, 135] on div "Enter payment amount SGD 6,274.70 6274.70" at bounding box center [434, 158] width 304 height 47
click at [512, 253] on button "Select option" at bounding box center [434, 246] width 304 height 28
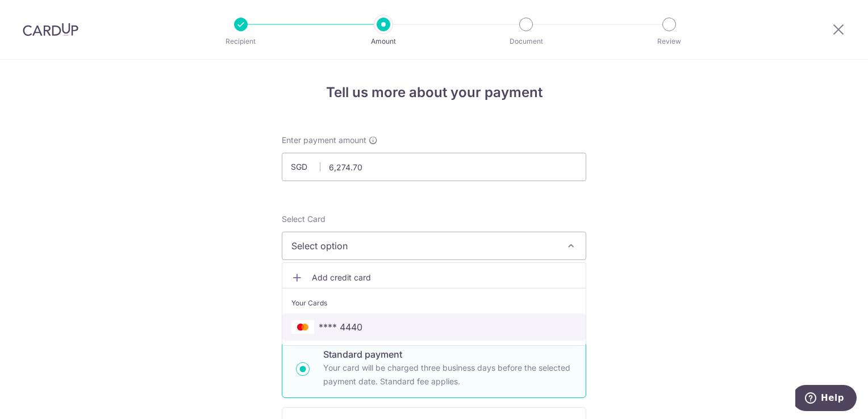
click at [427, 325] on span "**** 4440" at bounding box center [433, 327] width 285 height 14
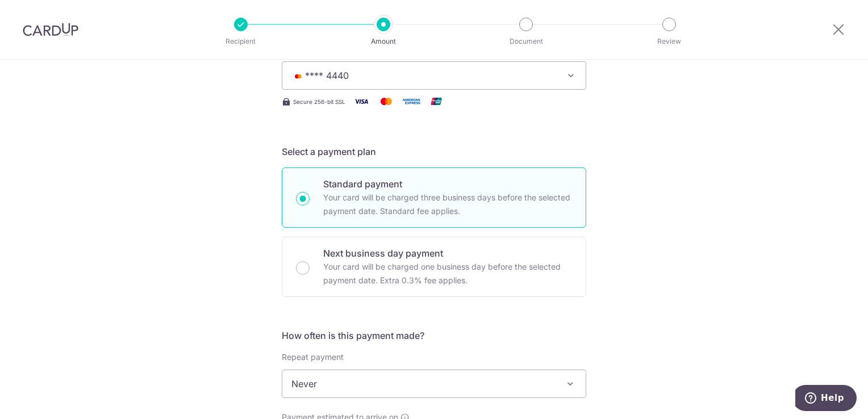
scroll to position [227, 0]
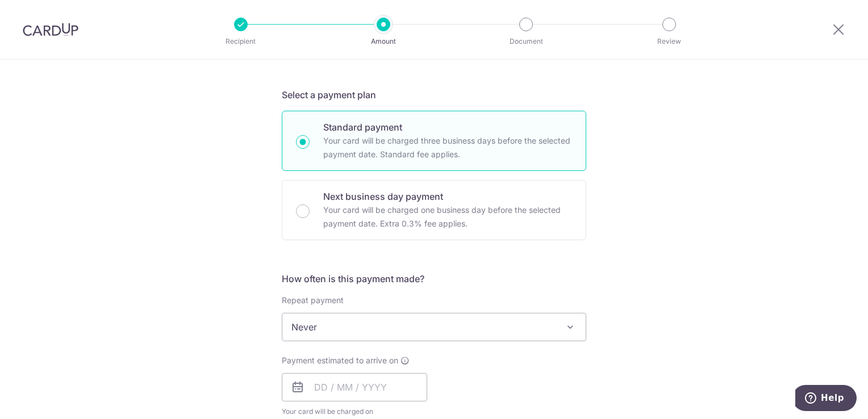
click at [424, 323] on span "Never" at bounding box center [433, 327] width 303 height 27
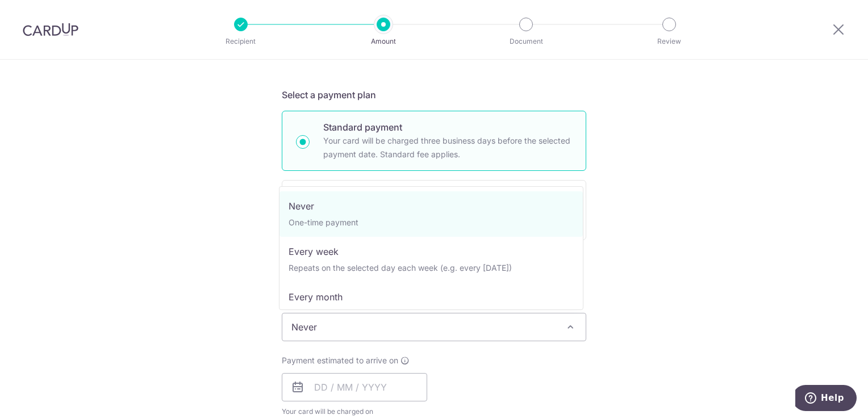
click at [410, 307] on span "Never One-time payment Every week Repeats on the selected day each week (e.g. e…" at bounding box center [431, 248] width 304 height 124
select select "3"
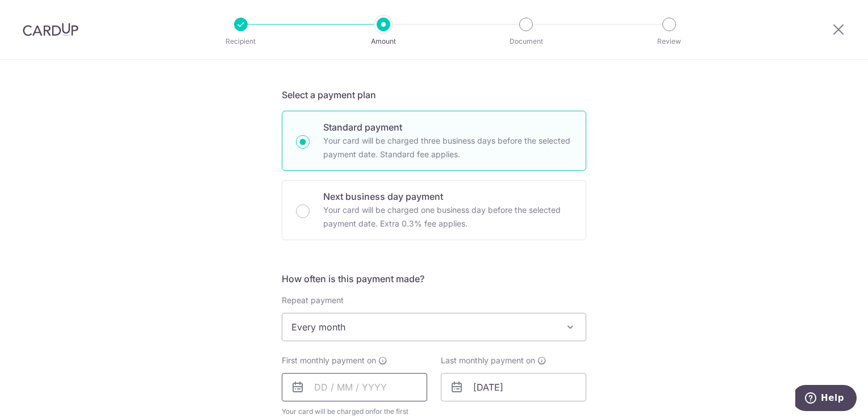
click at [418, 387] on input "text" at bounding box center [354, 387] width 145 height 28
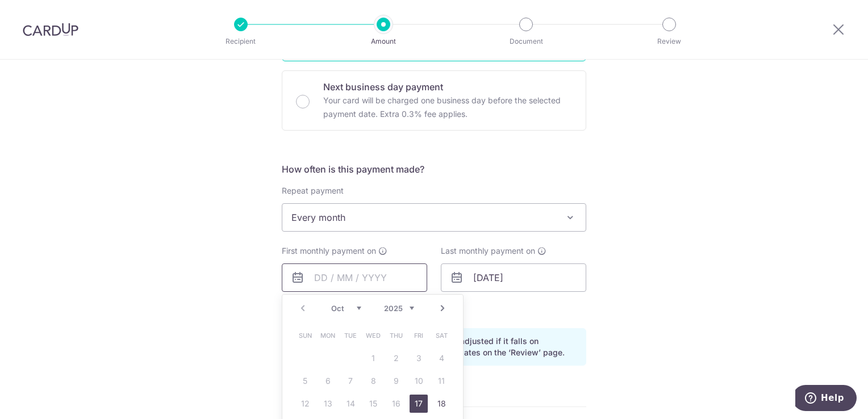
scroll to position [341, 0]
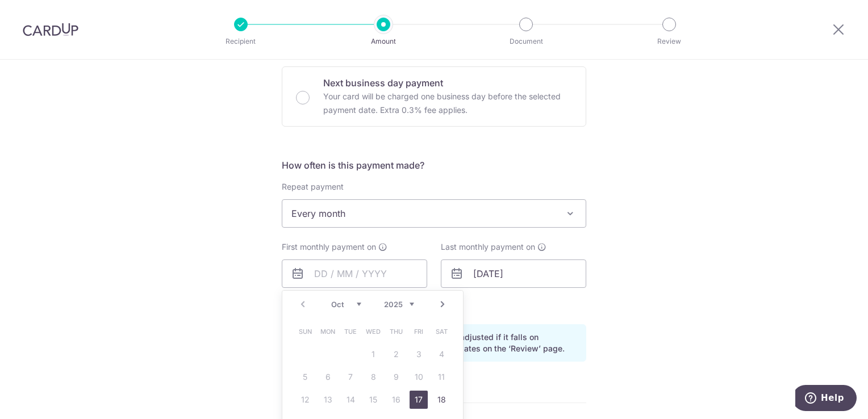
click at [438, 304] on link "Next" at bounding box center [443, 305] width 14 height 14
click at [438, 354] on link "1" at bounding box center [441, 354] width 18 height 18
type input "01/11/2025"
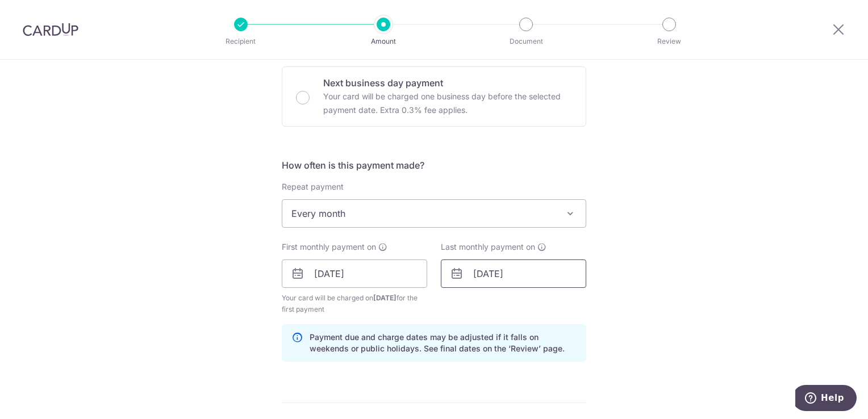
click at [533, 275] on input "31/08/2026" at bounding box center [513, 274] width 145 height 28
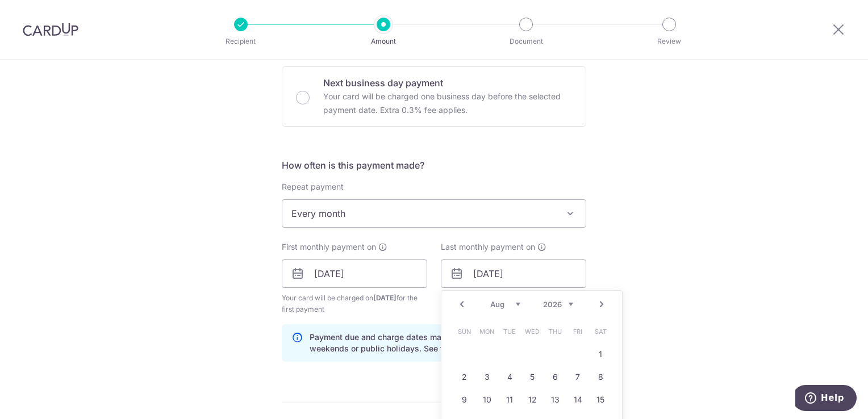
click at [599, 301] on link "Next" at bounding box center [602, 305] width 14 height 14
click at [461, 349] on link "1" at bounding box center [464, 354] width 18 height 18
type input "01/11/2026"
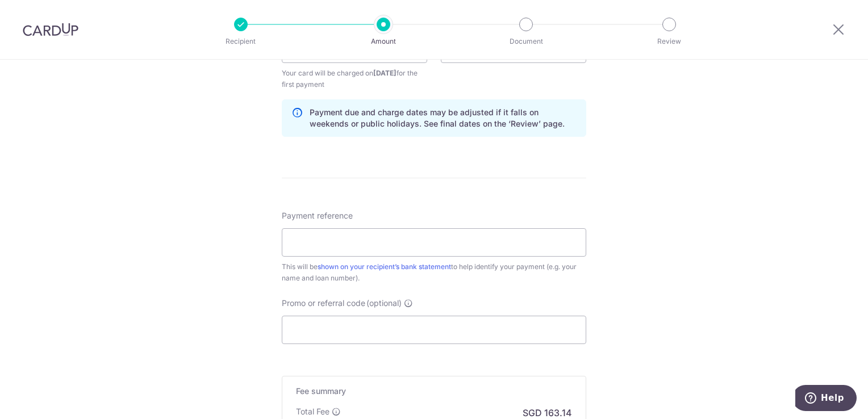
scroll to position [568, 0]
click at [448, 244] on input "Payment reference" at bounding box center [434, 240] width 304 height 28
type input "UOB KRIS"
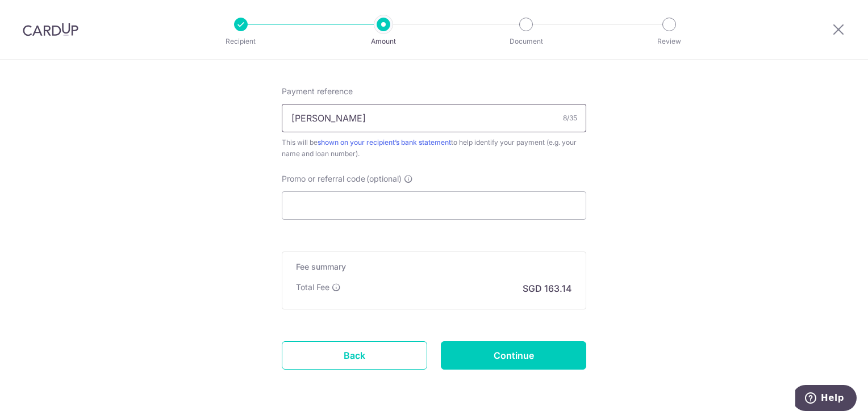
scroll to position [724, 0]
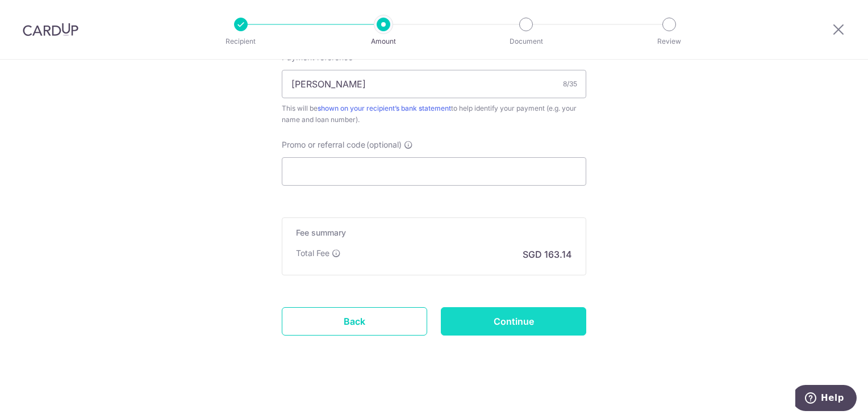
click at [510, 326] on input "Continue" at bounding box center [513, 321] width 145 height 28
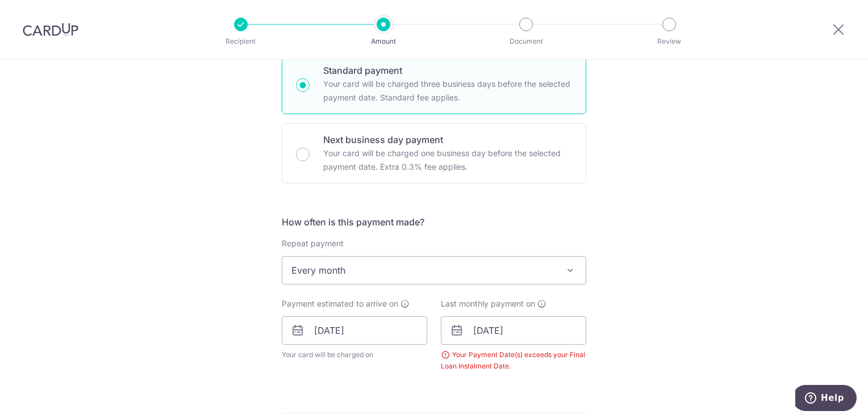
scroll to position [454, 0]
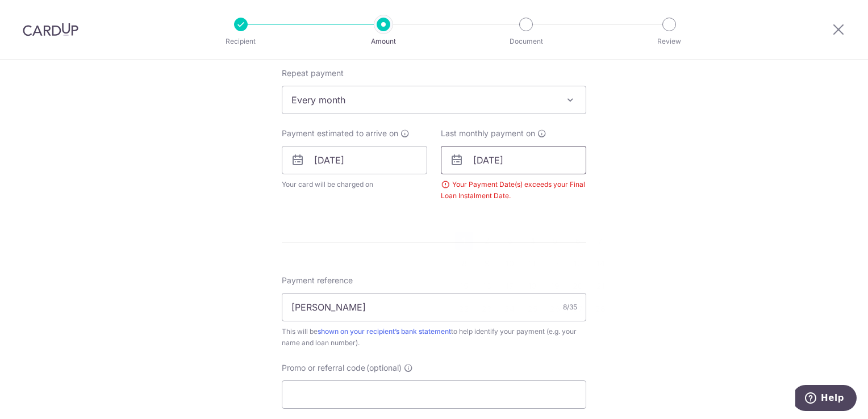
click at [525, 162] on input "[DATE]" at bounding box center [513, 160] width 145 height 28
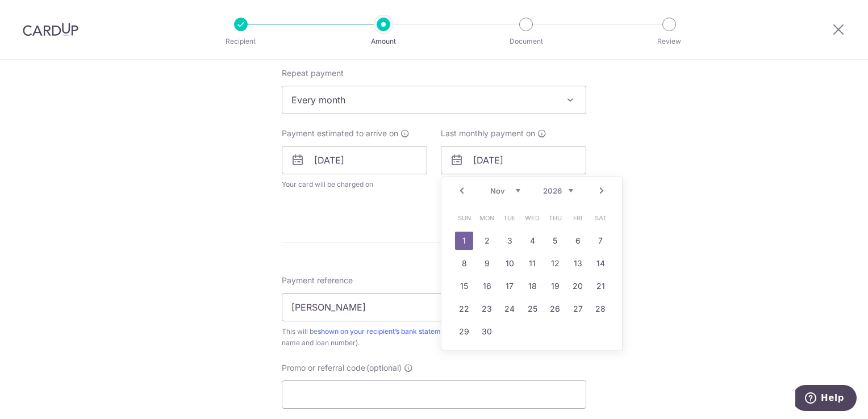
click at [457, 191] on link "Prev" at bounding box center [462, 191] width 14 height 14
click at [592, 237] on link "1" at bounding box center [600, 241] width 18 height 18
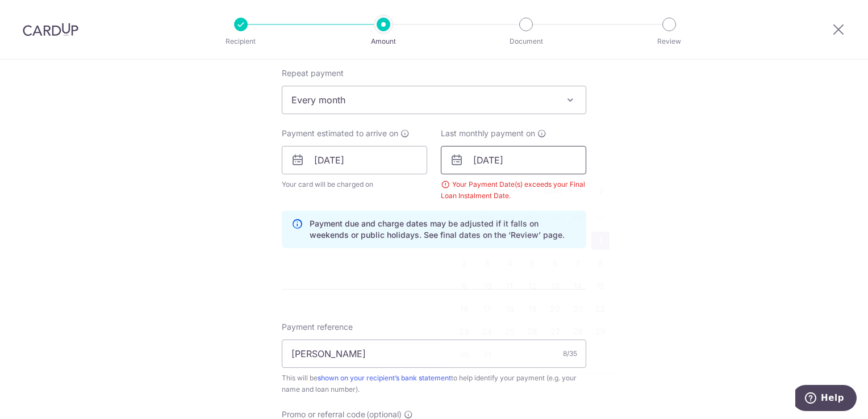
click at [548, 156] on input "01/08/2026" at bounding box center [513, 160] width 145 height 28
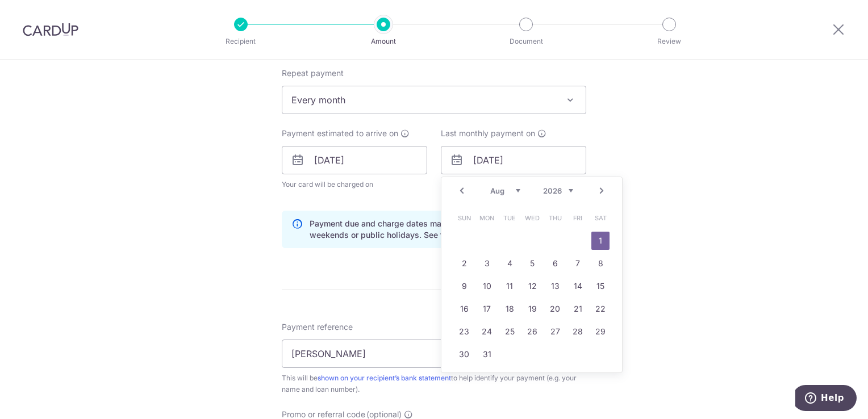
click at [429, 266] on form "Enter payment amount SGD 6,274.70 6274.70 Select Card **** 4440 Add credit card…" at bounding box center [434, 158] width 304 height 957
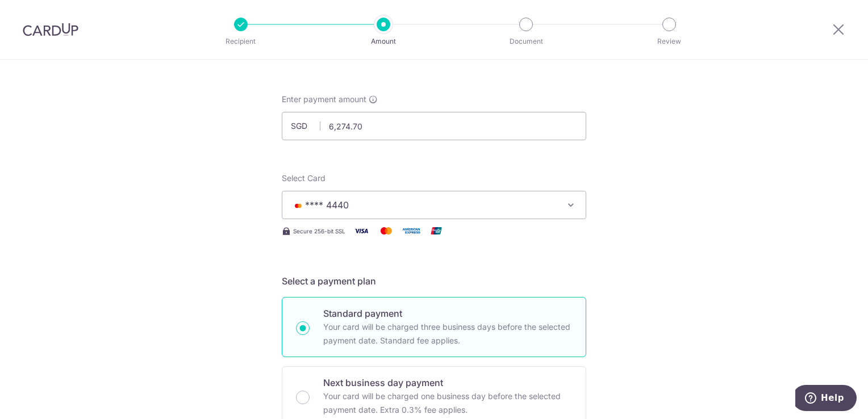
scroll to position [0, 0]
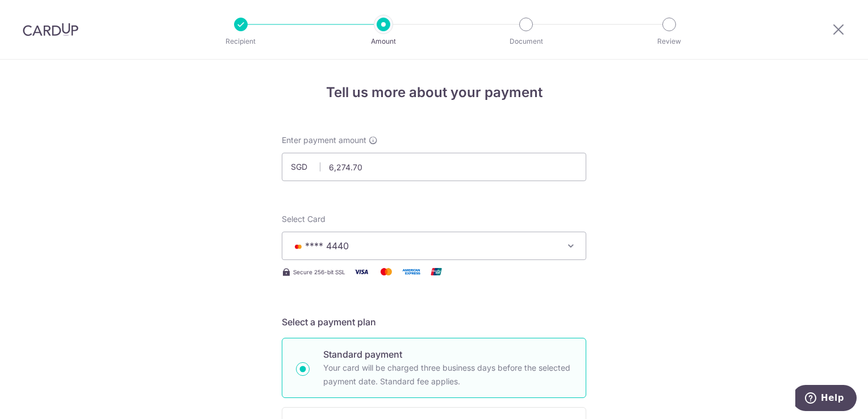
click at [241, 24] on div at bounding box center [241, 25] width 14 height 14
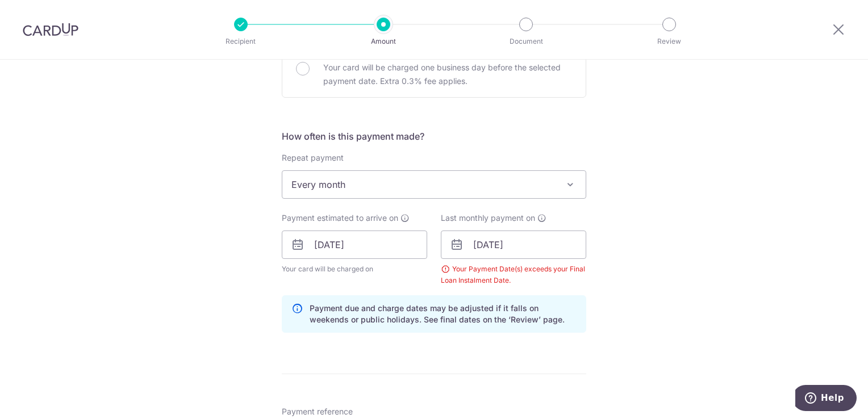
scroll to position [398, 0]
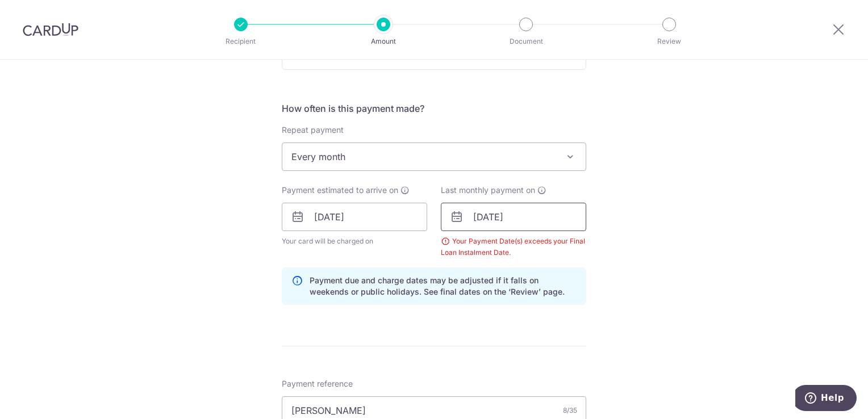
click at [529, 219] on input "01/08/2026" at bounding box center [513, 217] width 145 height 28
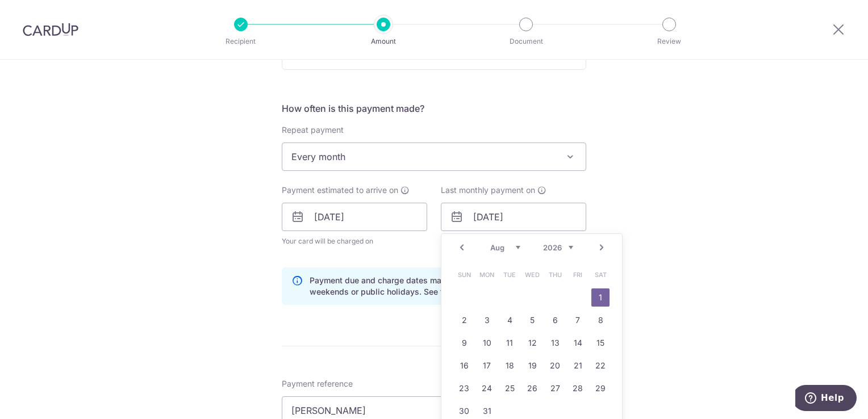
click at [460, 243] on link "Prev" at bounding box center [462, 248] width 14 height 14
click at [530, 298] on link "1" at bounding box center [532, 298] width 18 height 18
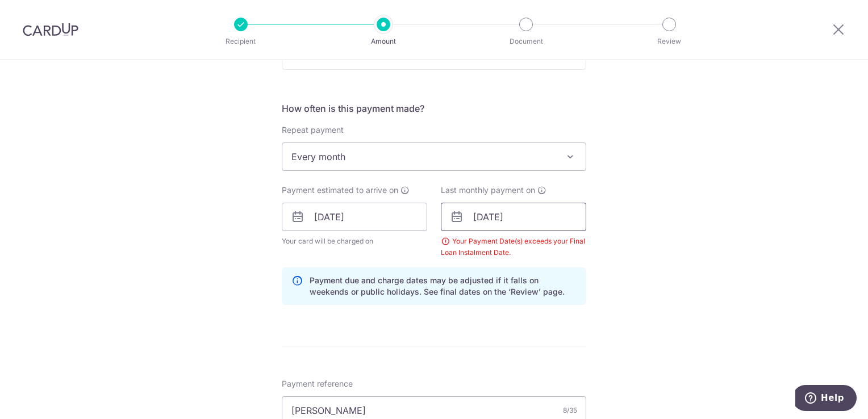
click at [465, 211] on input "01/07/2026" at bounding box center [513, 217] width 145 height 28
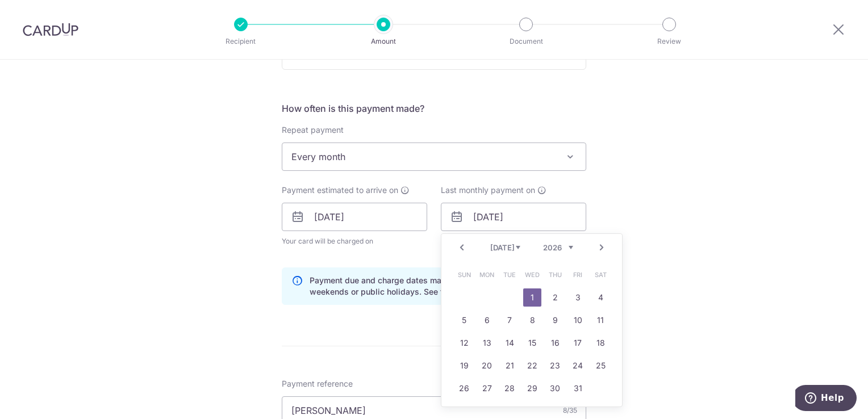
click at [461, 245] on link "Prev" at bounding box center [462, 248] width 14 height 14
click at [488, 296] on link "1" at bounding box center [487, 298] width 18 height 18
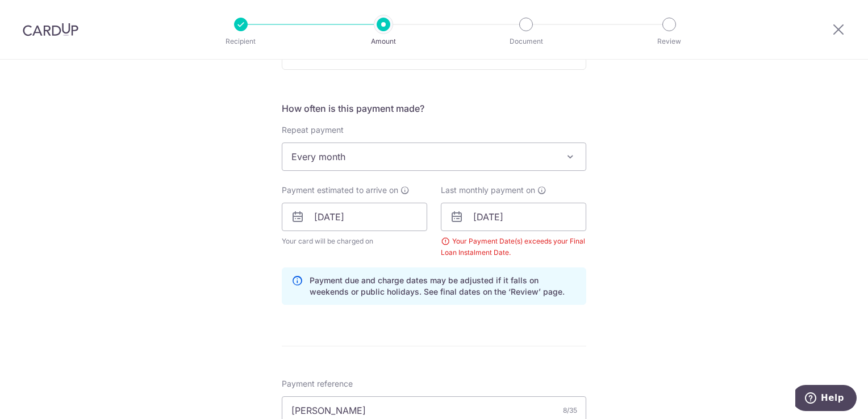
click at [457, 214] on icon at bounding box center [457, 217] width 14 height 14
click at [452, 220] on icon at bounding box center [457, 217] width 14 height 14
click at [527, 222] on input "01/06/2026" at bounding box center [513, 217] width 145 height 28
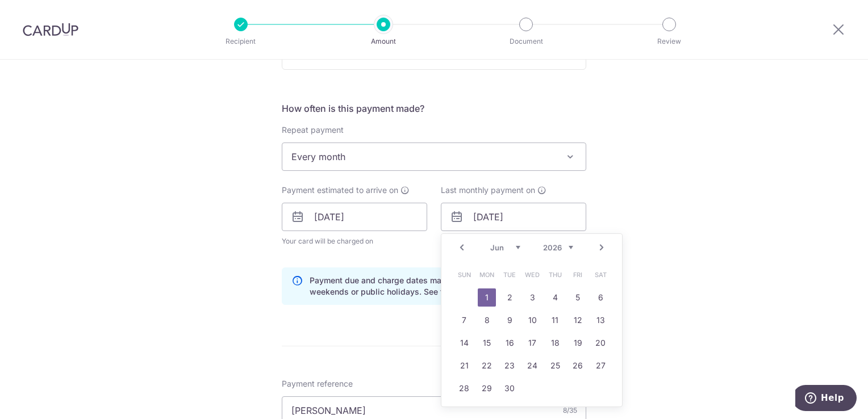
click at [459, 244] on link "Prev" at bounding box center [462, 248] width 14 height 14
click at [459, 247] on link "Prev" at bounding box center [462, 248] width 14 height 14
click at [530, 294] on link "1" at bounding box center [532, 298] width 18 height 18
type input "01/04/2026"
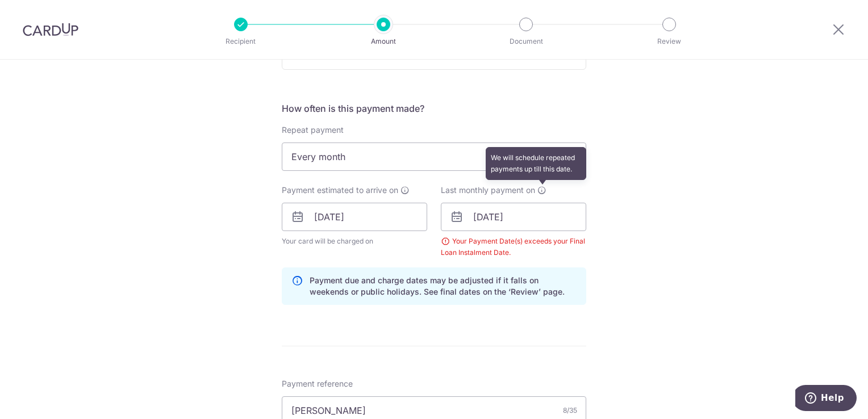
click at [537, 186] on icon at bounding box center [541, 190] width 9 height 9
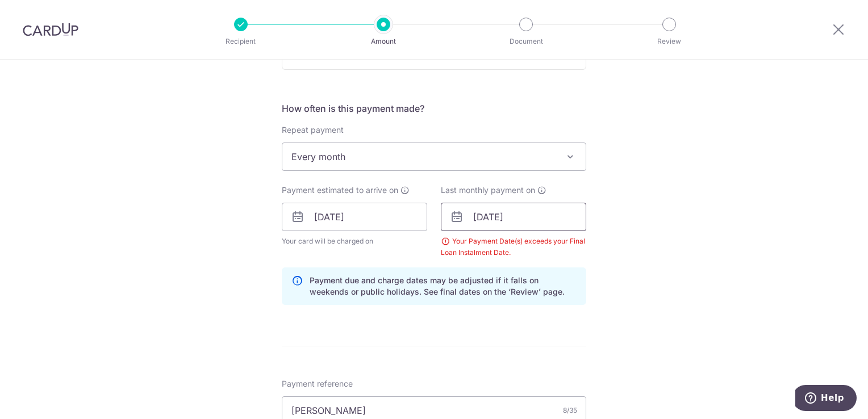
click at [526, 220] on input "01/04/2026" at bounding box center [513, 217] width 145 height 28
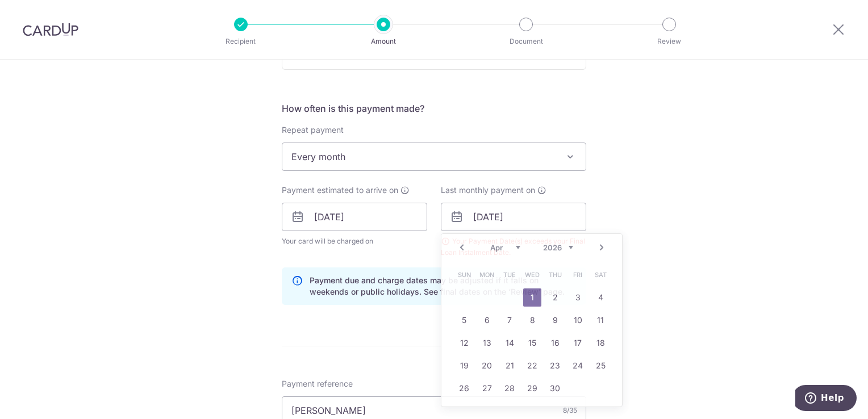
click at [620, 210] on div "Tell us more about your payment Enter payment amount SGD 6,274.70 6274.70 Selec…" at bounding box center [434, 204] width 868 height 1085
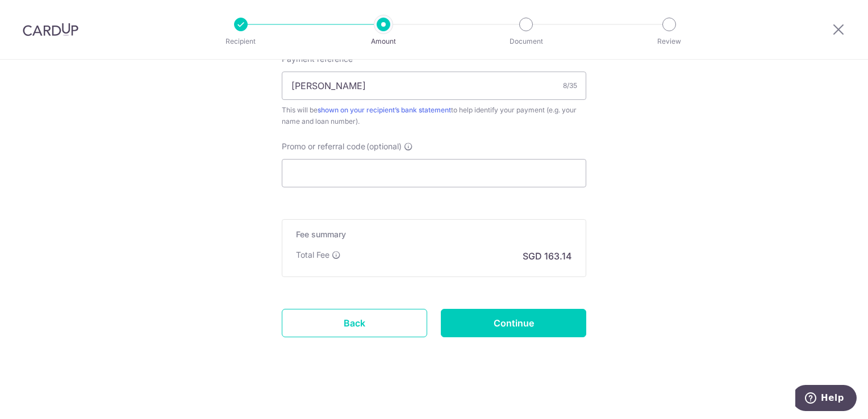
scroll to position [724, 0]
drag, startPoint x: 394, startPoint y: 314, endPoint x: 487, endPoint y: 59, distance: 272.0
click at [394, 314] on link "Back" at bounding box center [354, 321] width 145 height 28
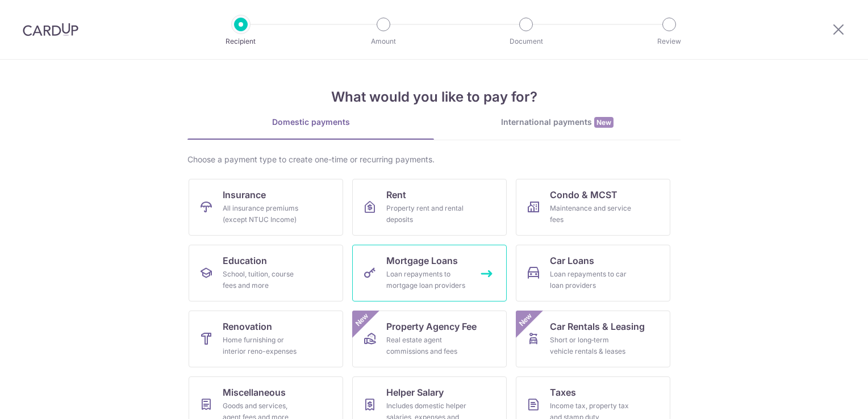
click at [436, 264] on span "Mortgage Loans" at bounding box center [422, 261] width 72 height 14
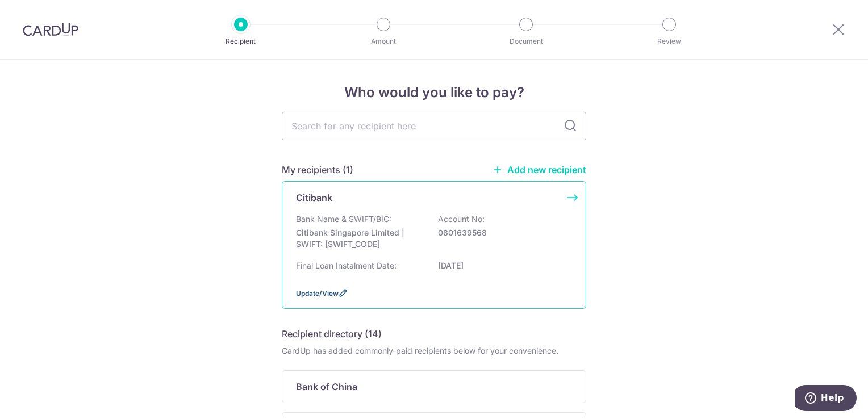
click at [318, 294] on span "Update/View" at bounding box center [317, 293] width 43 height 9
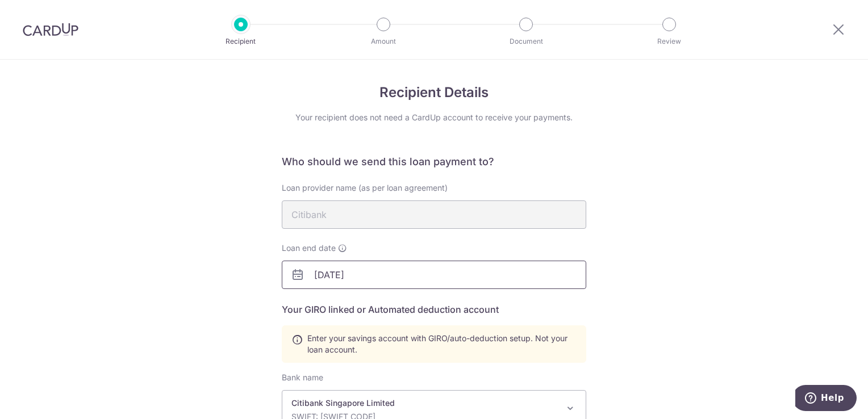
click at [400, 279] on input "[DATE]" at bounding box center [434, 275] width 304 height 28
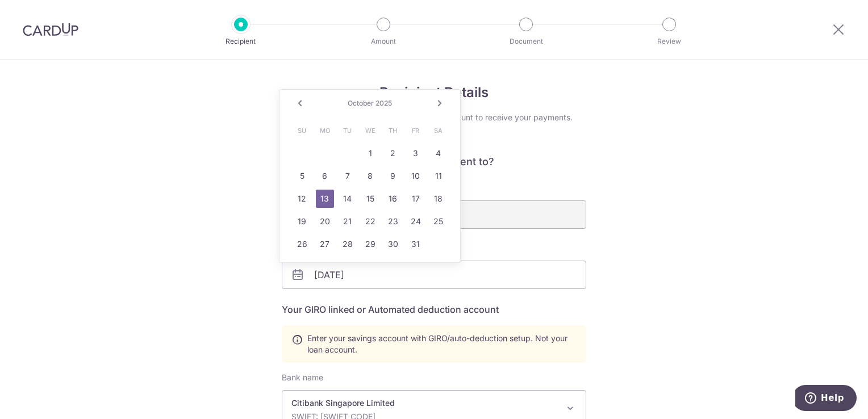
click at [437, 101] on link "Next" at bounding box center [440, 104] width 14 height 14
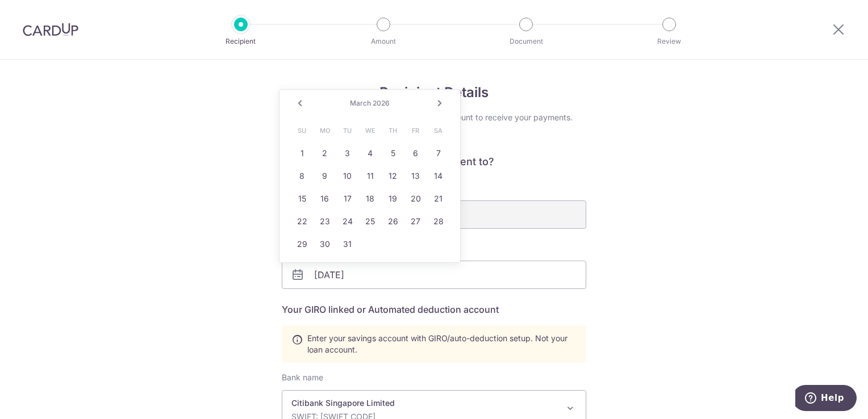
click at [437, 101] on link "Next" at bounding box center [440, 104] width 14 height 14
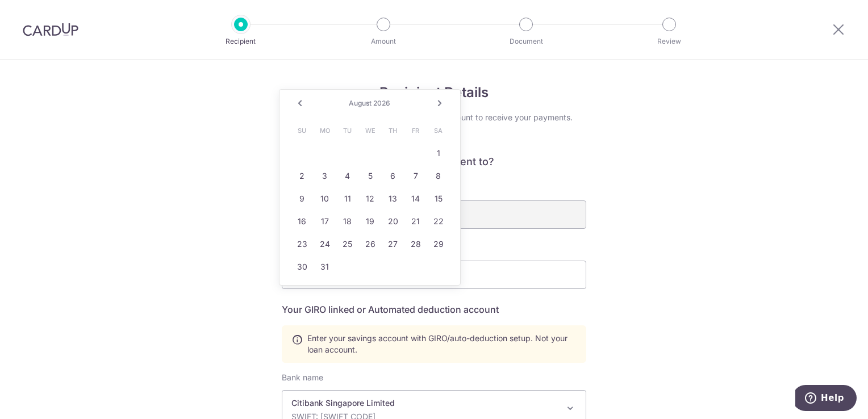
click at [437, 101] on link "Next" at bounding box center [440, 104] width 14 height 14
click at [329, 244] on link "30" at bounding box center [325, 244] width 18 height 18
type input "[DATE]"
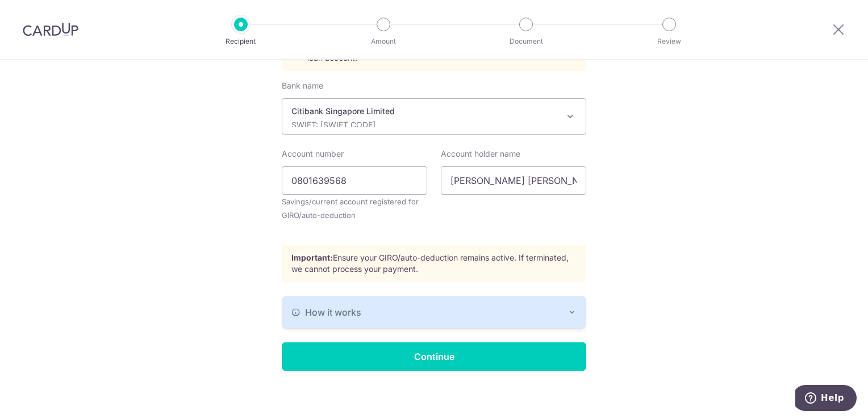
scroll to position [295, 0]
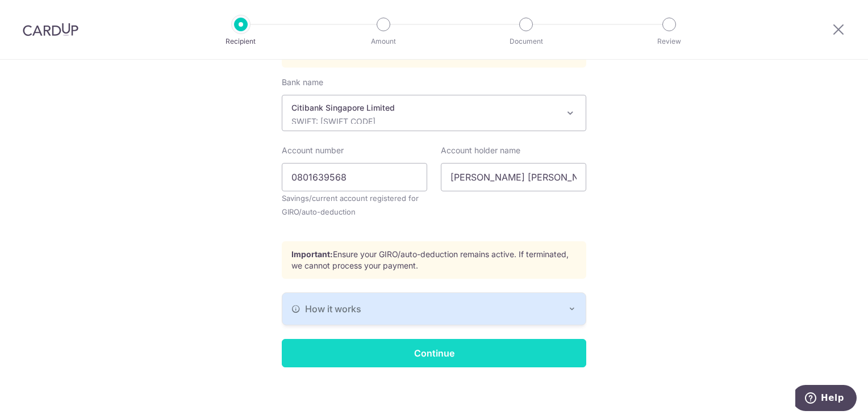
click at [446, 351] on input "Continue" at bounding box center [434, 353] width 304 height 28
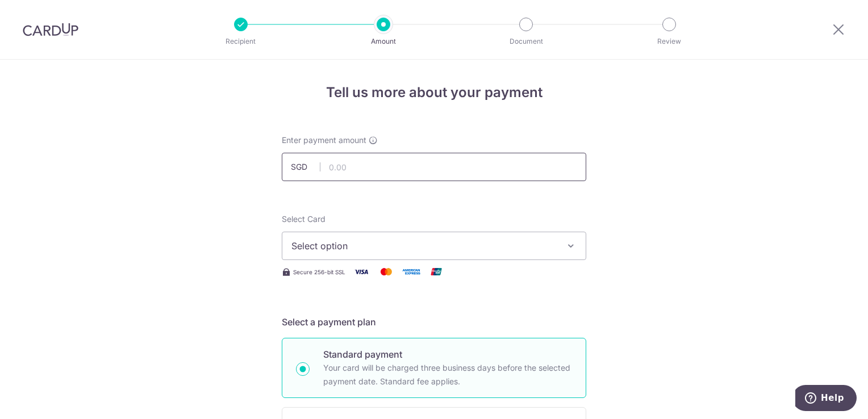
drag, startPoint x: 0, startPoint y: 0, endPoint x: 373, endPoint y: 168, distance: 409.1
click at [373, 168] on input "text" at bounding box center [434, 167] width 304 height 28
type input "6,274.70"
click at [350, 255] on button "Select option" at bounding box center [434, 246] width 304 height 28
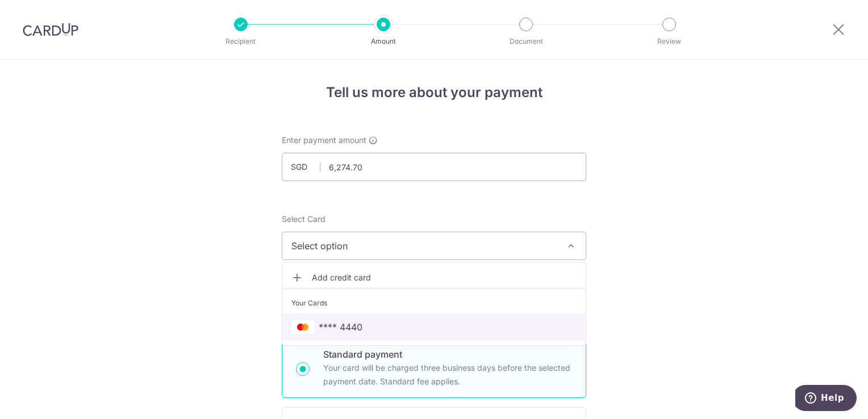
click at [348, 325] on span "**** 4440" at bounding box center [341, 327] width 44 height 14
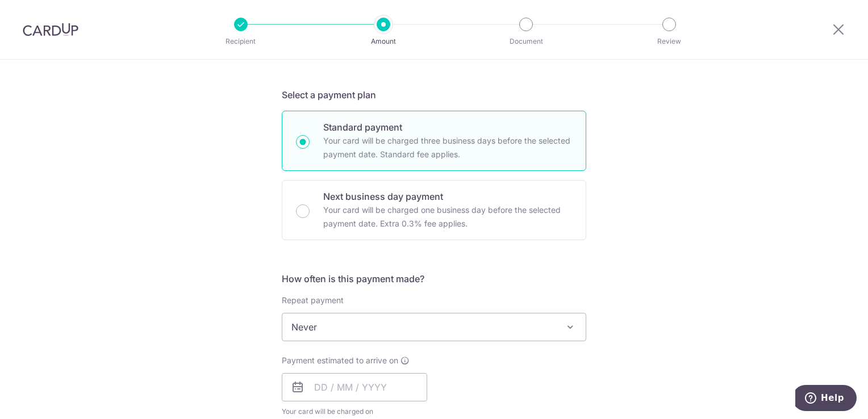
scroll to position [284, 0]
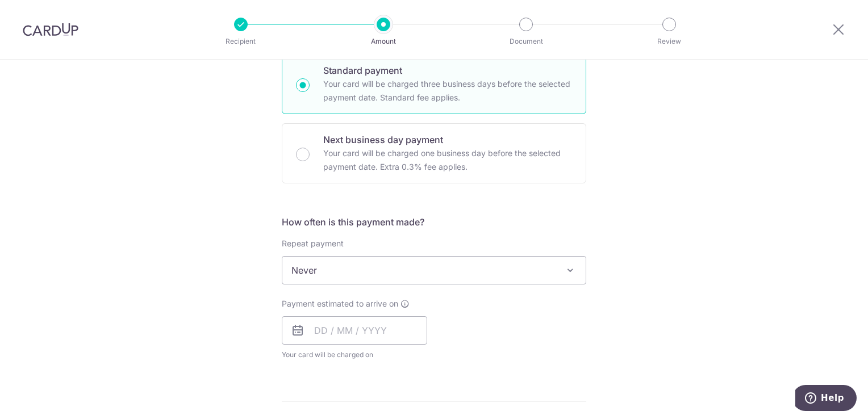
click at [400, 273] on span "Never" at bounding box center [433, 270] width 303 height 27
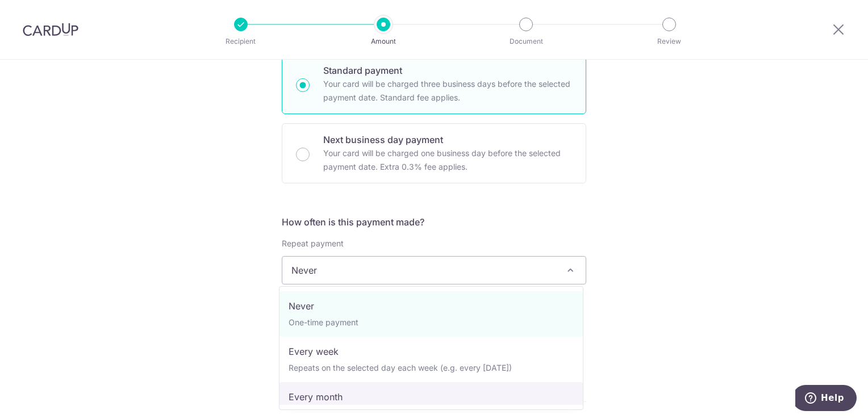
select select "3"
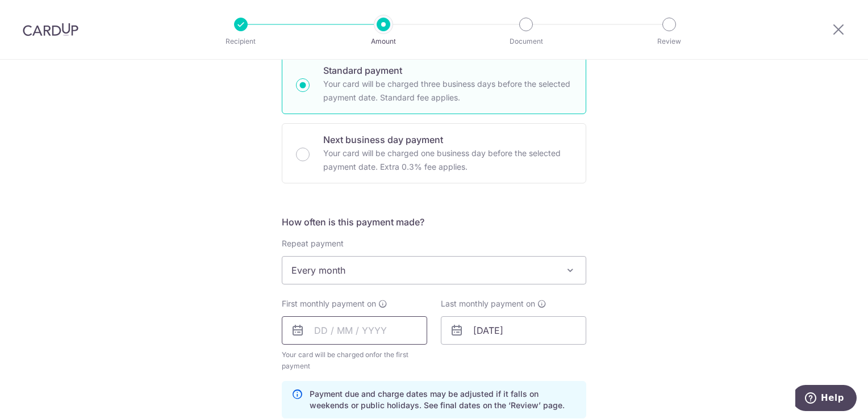
click at [378, 324] on input "text" at bounding box center [354, 330] width 145 height 28
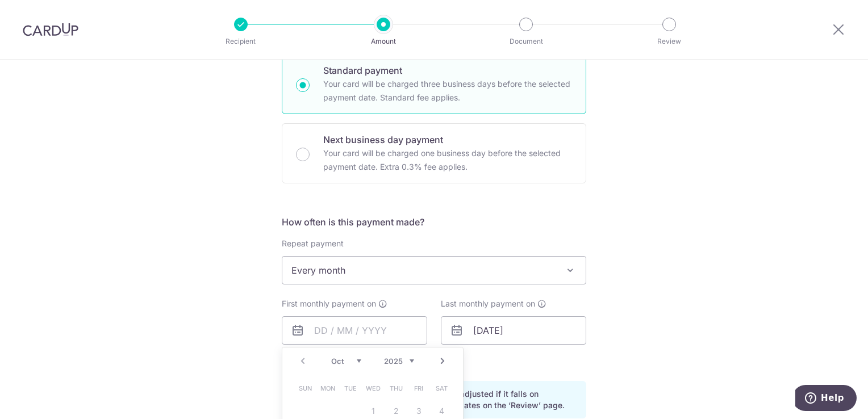
click at [438, 360] on link "Next" at bounding box center [443, 361] width 14 height 14
click at [300, 360] on link "Prev" at bounding box center [303, 361] width 14 height 14
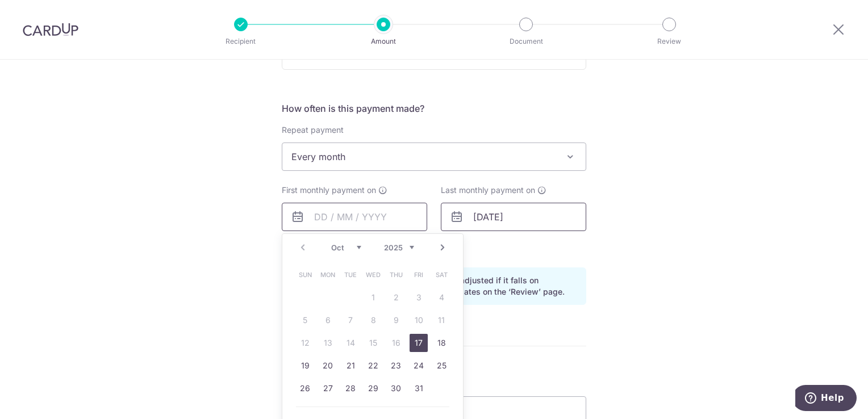
scroll to position [454, 0]
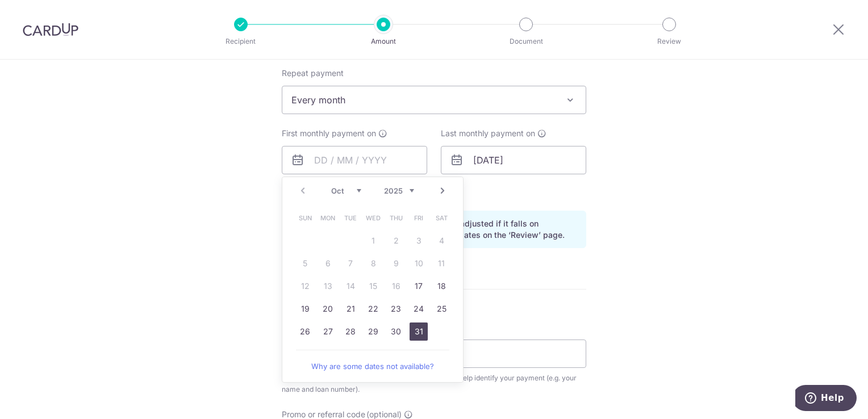
click at [416, 333] on link "31" at bounding box center [419, 332] width 18 height 18
type input "31/10/2025"
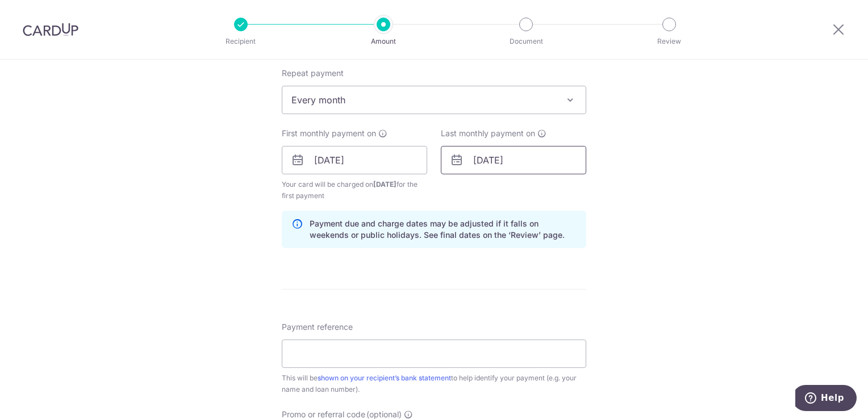
click at [525, 160] on input "30/11/2026" at bounding box center [513, 160] width 145 height 28
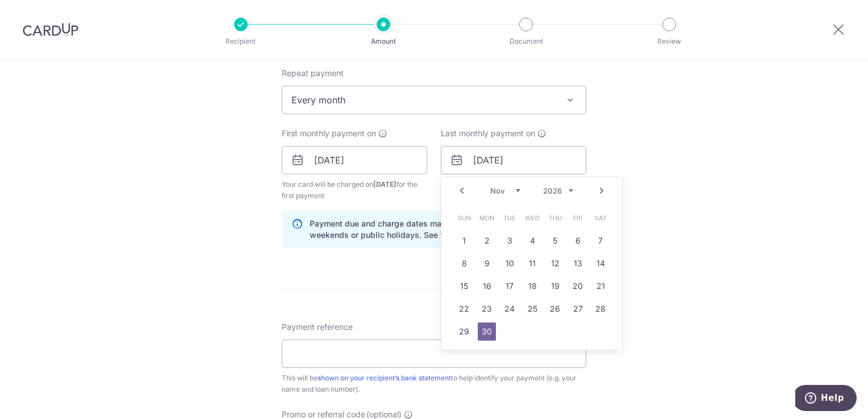
click at [482, 333] on link "30" at bounding box center [487, 332] width 18 height 18
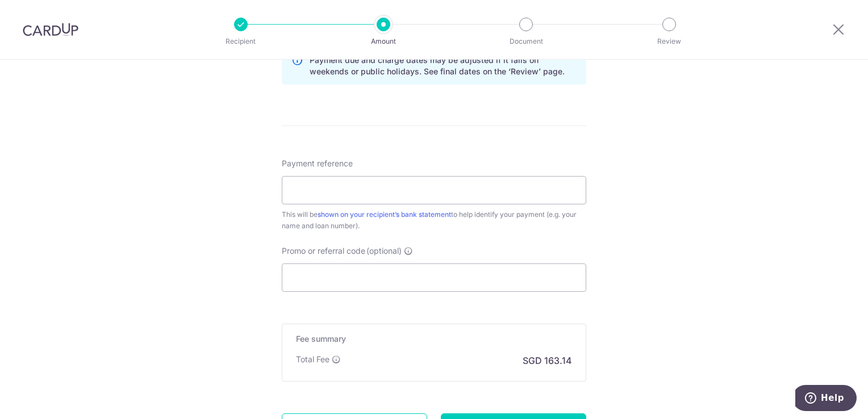
scroll to position [625, 0]
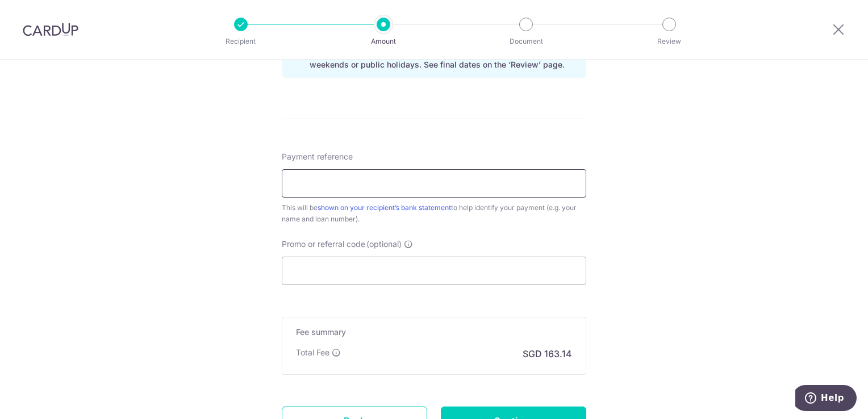
click at [491, 177] on input "Payment reference" at bounding box center [434, 183] width 304 height 28
type input "UOB KRIS"
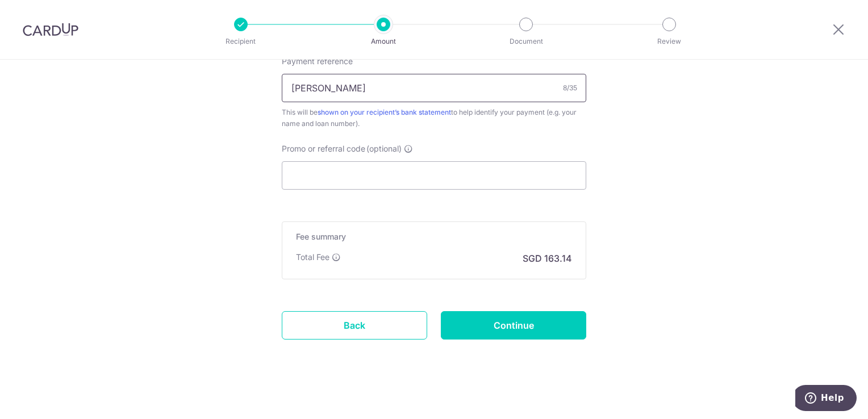
scroll to position [724, 0]
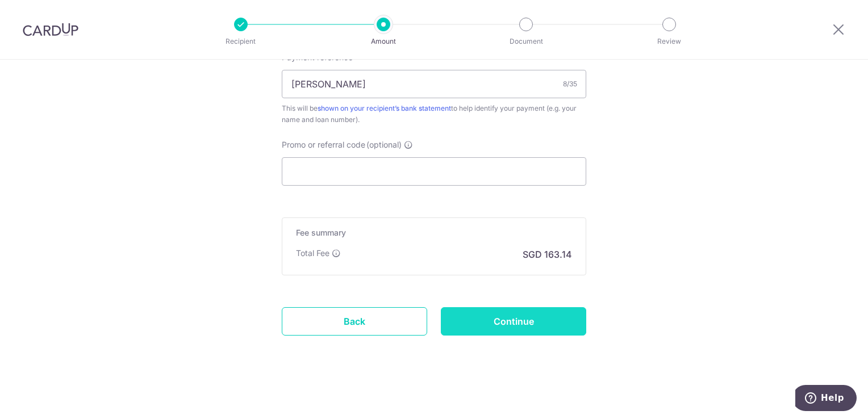
click at [521, 319] on input "Continue" at bounding box center [513, 321] width 145 height 28
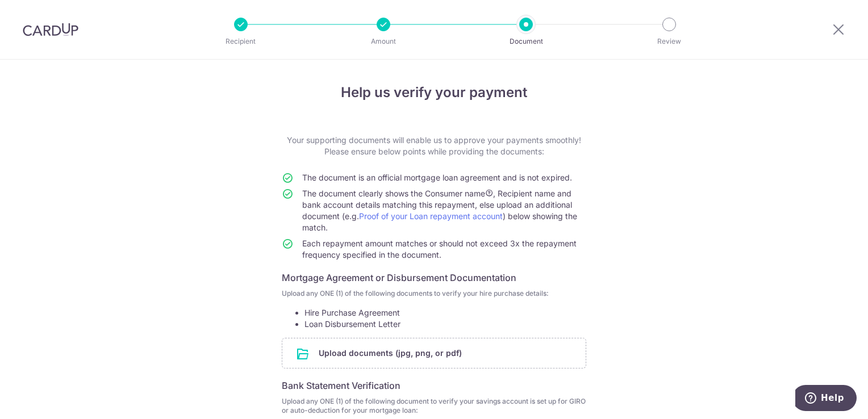
click at [382, 26] on div at bounding box center [384, 25] width 14 height 14
click at [530, 26] on div at bounding box center [526, 25] width 14 height 14
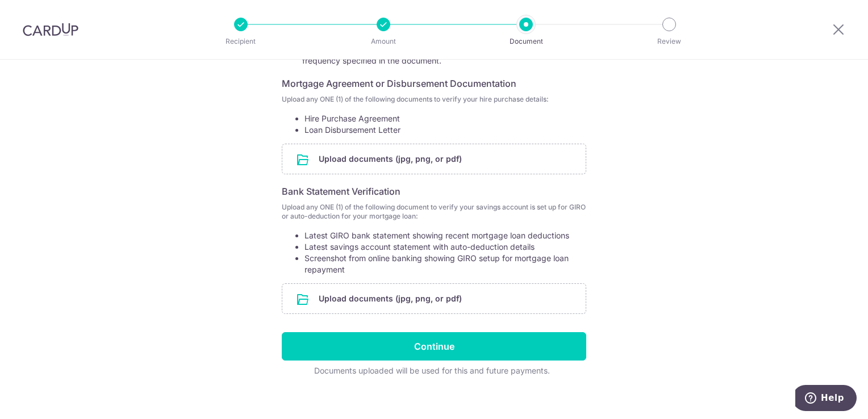
scroll to position [204, 0]
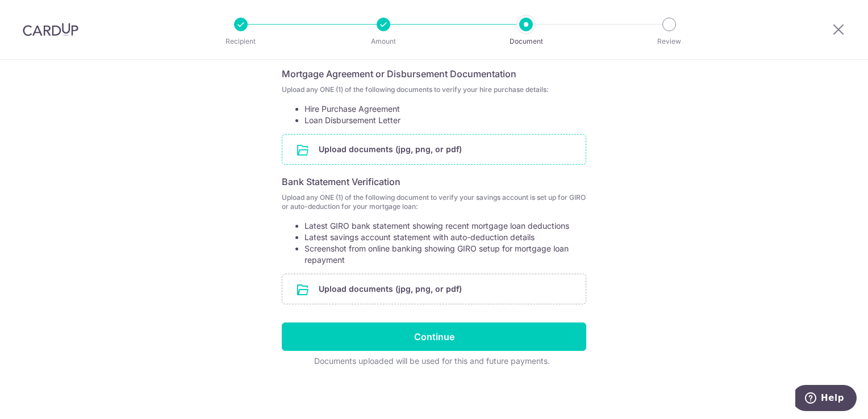
click at [486, 157] on input "file" at bounding box center [433, 150] width 303 height 30
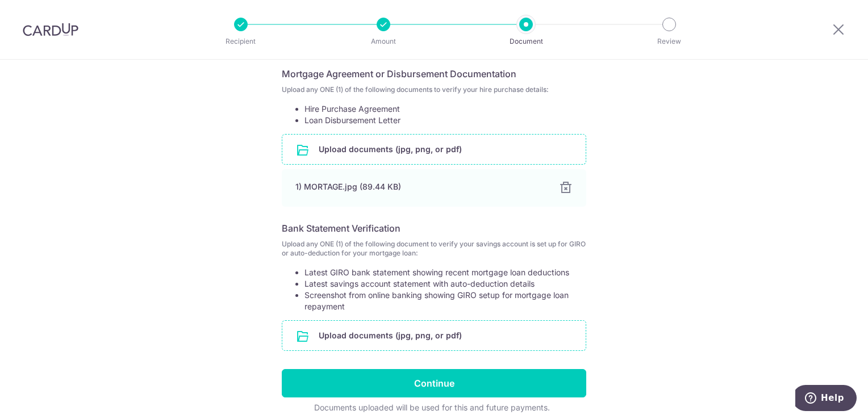
click at [434, 335] on input "file" at bounding box center [433, 336] width 303 height 30
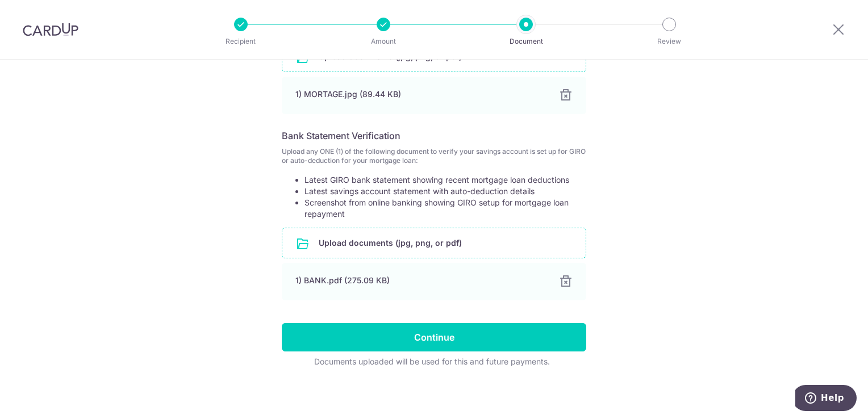
scroll to position [297, 0]
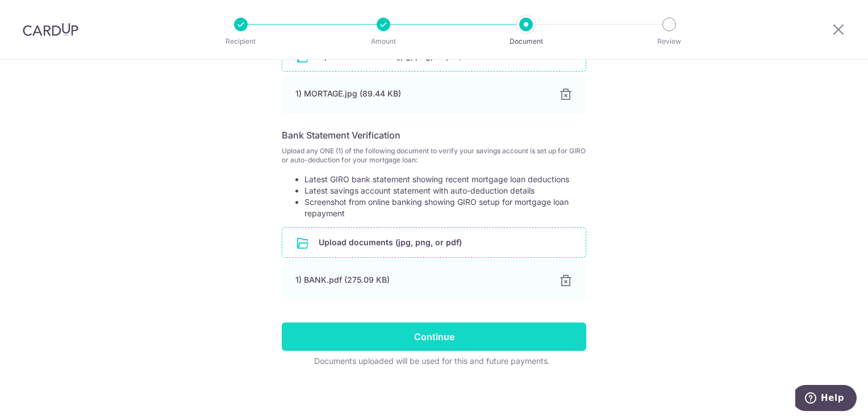
click at [429, 344] on input "Continue" at bounding box center [434, 337] width 304 height 28
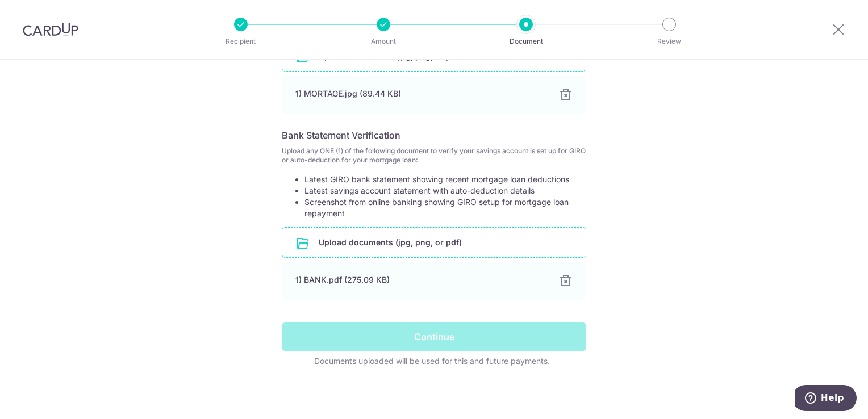
scroll to position [166, 0]
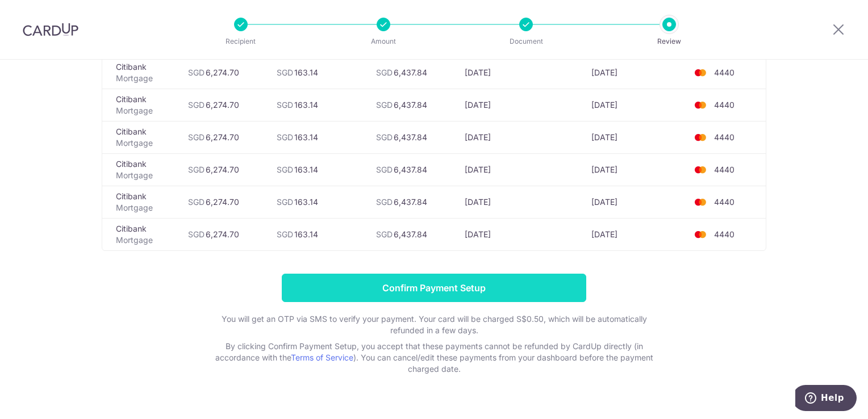
scroll to position [398, 0]
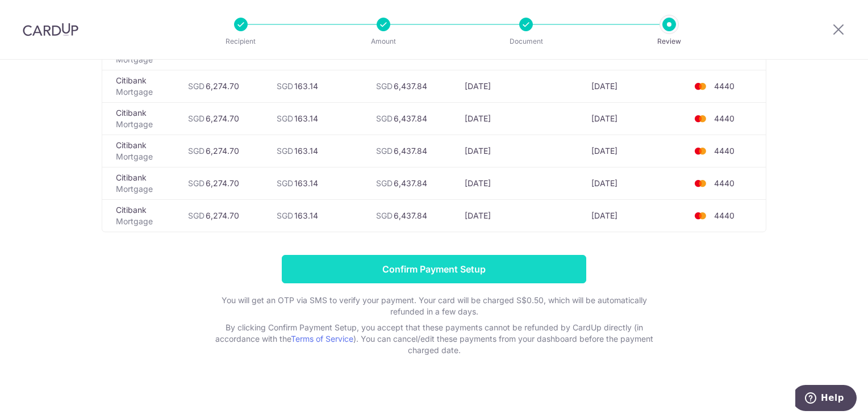
click at [434, 264] on input "Confirm Payment Setup" at bounding box center [434, 269] width 304 height 28
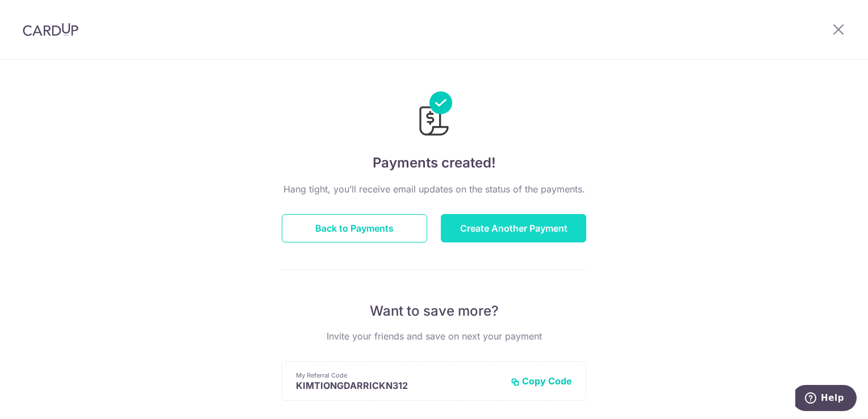
click at [509, 227] on button "Create Another Payment" at bounding box center [513, 228] width 145 height 28
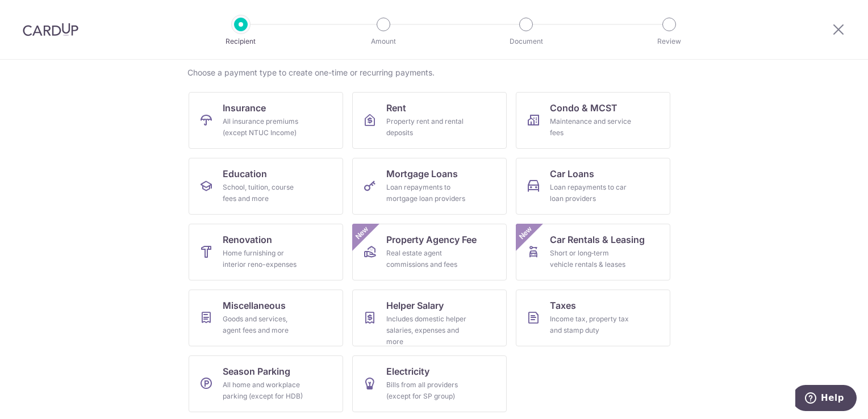
scroll to position [89, 0]
click at [445, 368] on link "Electricity Bills from all providers (except for SP group)" at bounding box center [429, 382] width 154 height 57
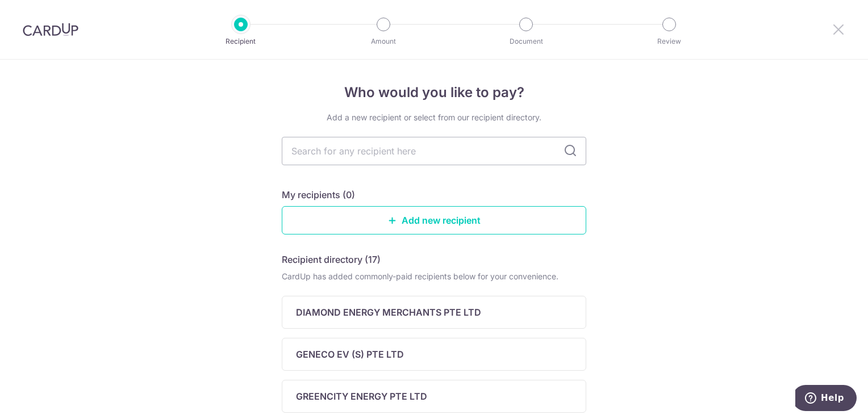
click at [843, 24] on icon at bounding box center [839, 29] width 14 height 14
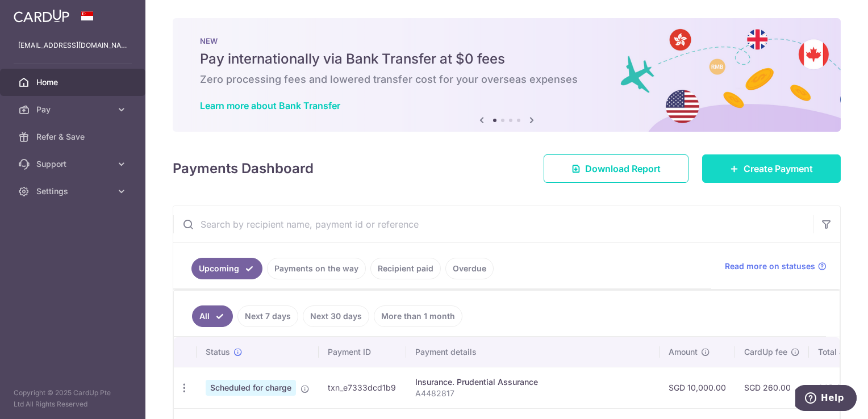
click at [775, 167] on span "Create Payment" at bounding box center [777, 169] width 69 height 14
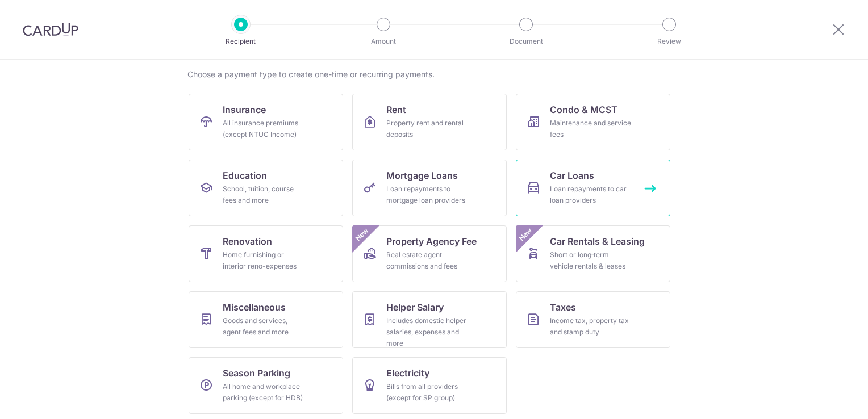
scroll to position [89, 0]
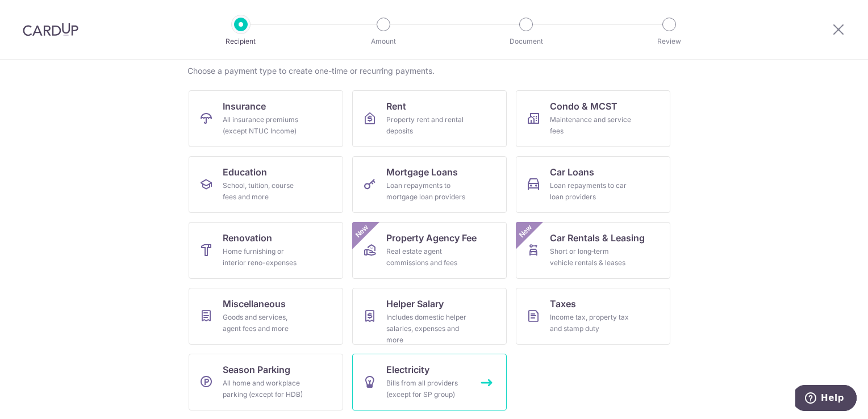
click at [418, 394] on div "Bills from all providers (except for SP group)" at bounding box center [427, 389] width 82 height 23
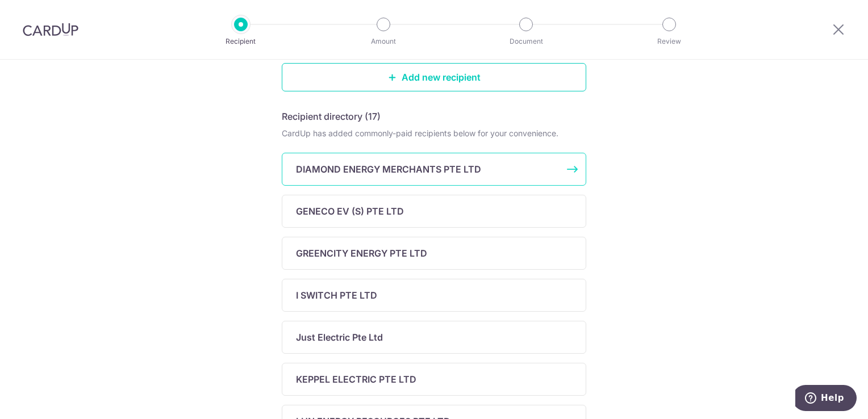
scroll to position [170, 0]
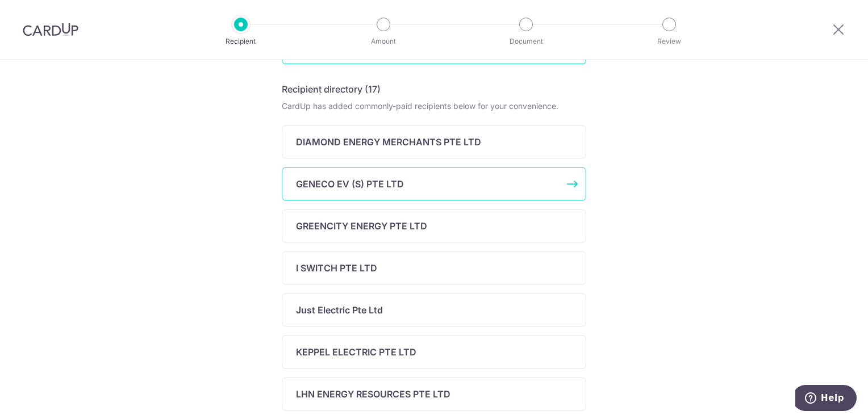
click at [446, 186] on div "GENECO EV (S) PTE LTD" at bounding box center [427, 184] width 262 height 14
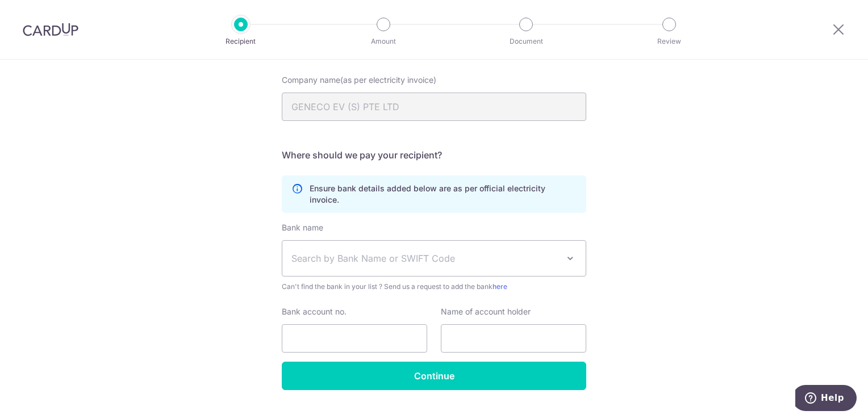
scroll to position [114, 0]
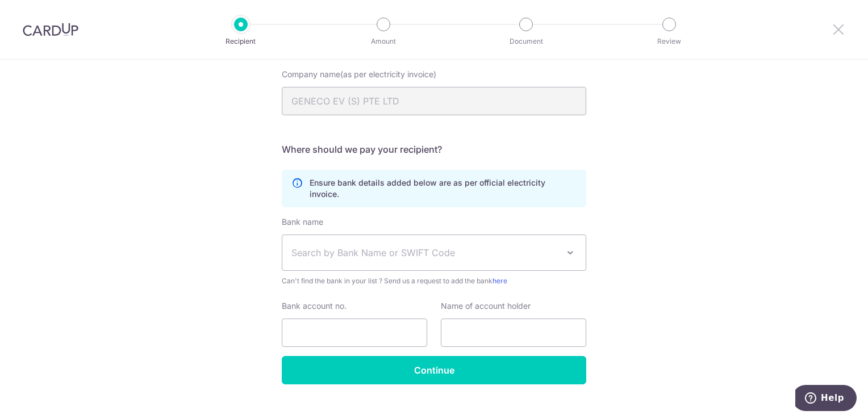
drag, startPoint x: 838, startPoint y: 31, endPoint x: 481, endPoint y: 63, distance: 358.7
click at [838, 32] on icon at bounding box center [839, 29] width 14 height 14
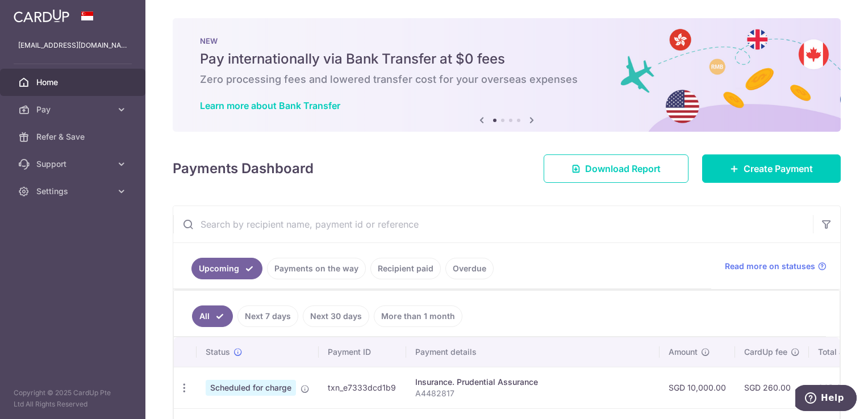
click at [530, 122] on icon at bounding box center [532, 120] width 14 height 14
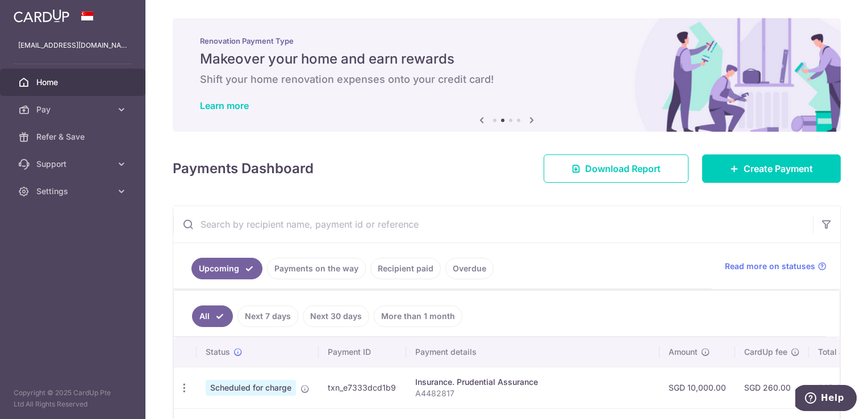
click at [530, 122] on icon at bounding box center [532, 120] width 14 height 14
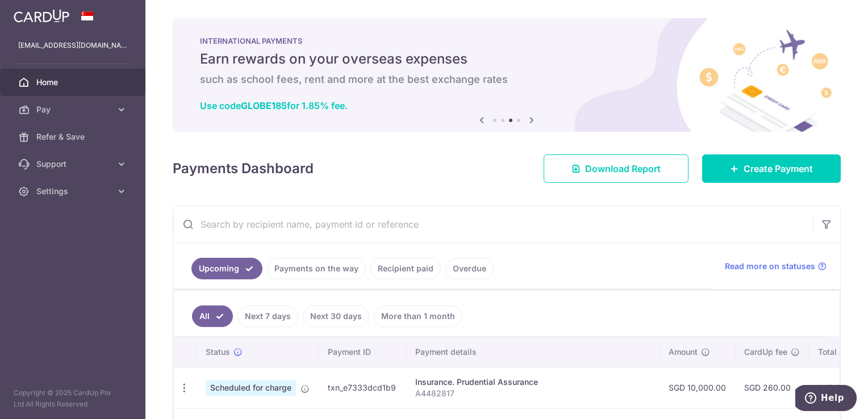
click at [530, 122] on icon at bounding box center [532, 120] width 14 height 14
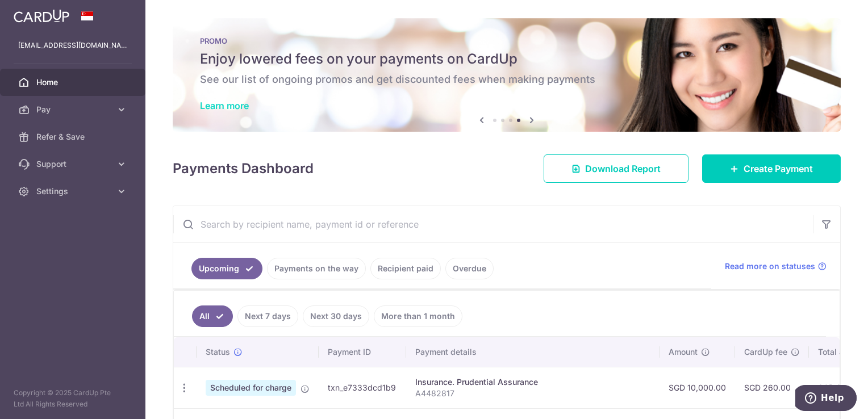
click at [231, 107] on link "Learn more" at bounding box center [224, 105] width 49 height 11
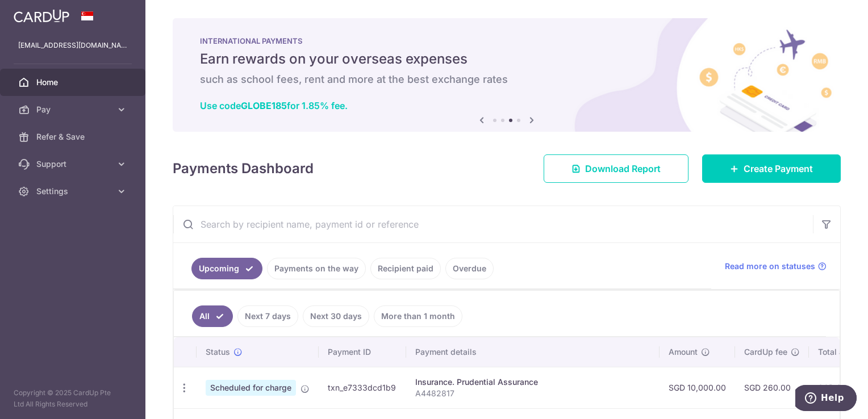
scroll to position [57, 0]
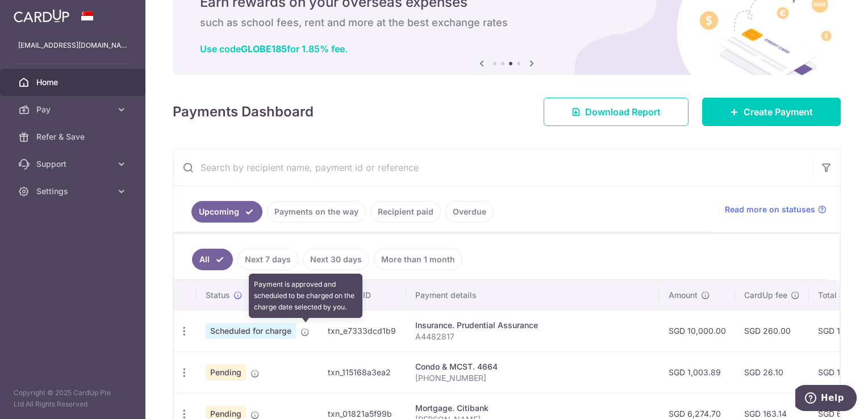
click at [304, 331] on icon at bounding box center [304, 332] width 9 height 9
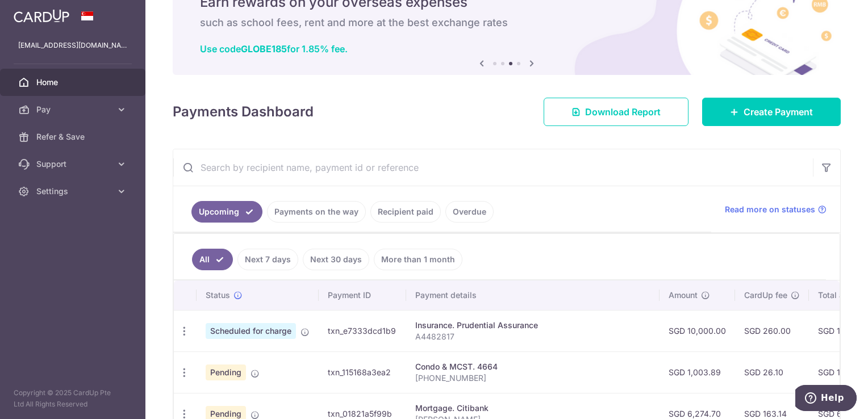
click at [370, 331] on td "txn_e7333dcd1b9" at bounding box center [362, 330] width 87 height 41
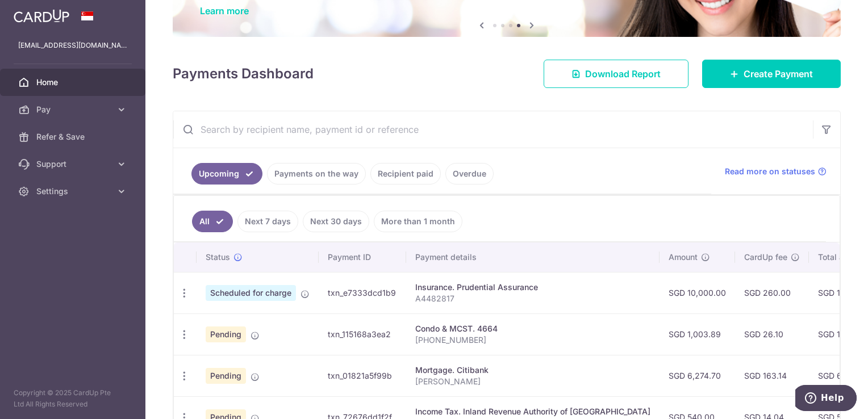
scroll to position [114, 0]
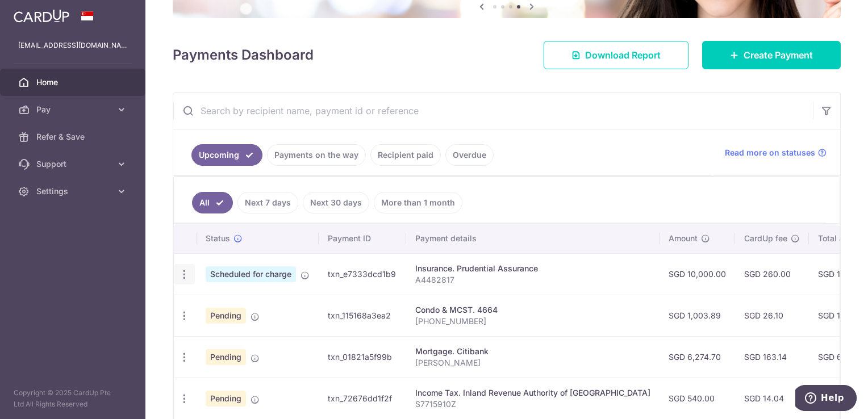
click at [184, 275] on icon "button" at bounding box center [184, 275] width 12 height 12
click at [256, 329] on span "Cancel payment" at bounding box center [245, 334] width 76 height 14
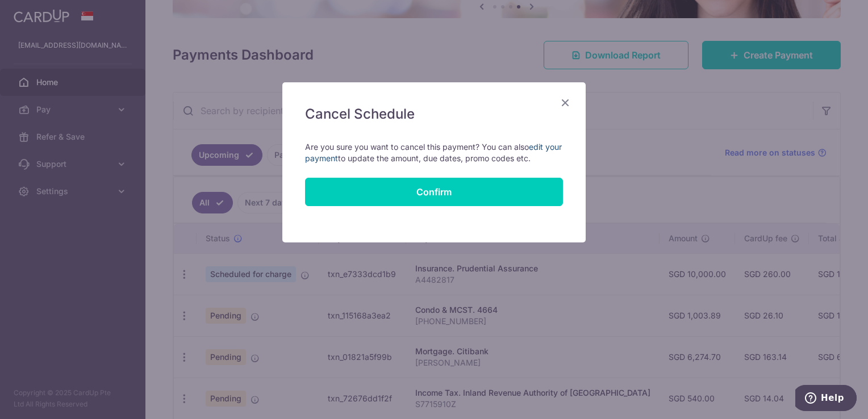
click at [333, 157] on link "edit your payment" at bounding box center [433, 152] width 257 height 21
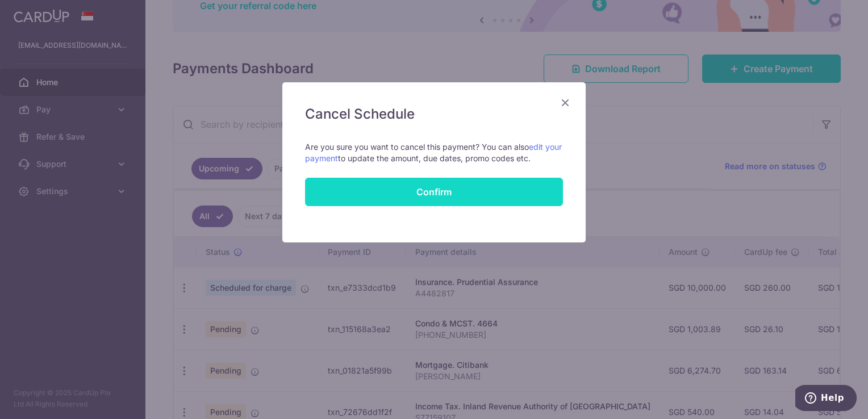
click at [450, 194] on button "Confirm" at bounding box center [434, 192] width 258 height 28
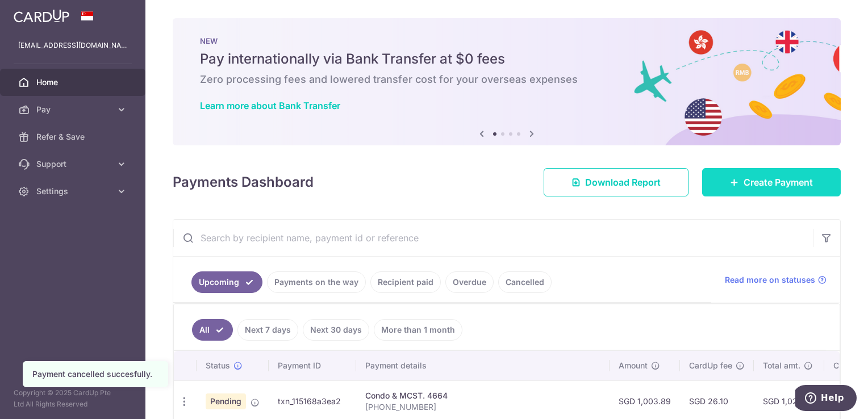
click at [750, 178] on span "Create Payment" at bounding box center [777, 183] width 69 height 14
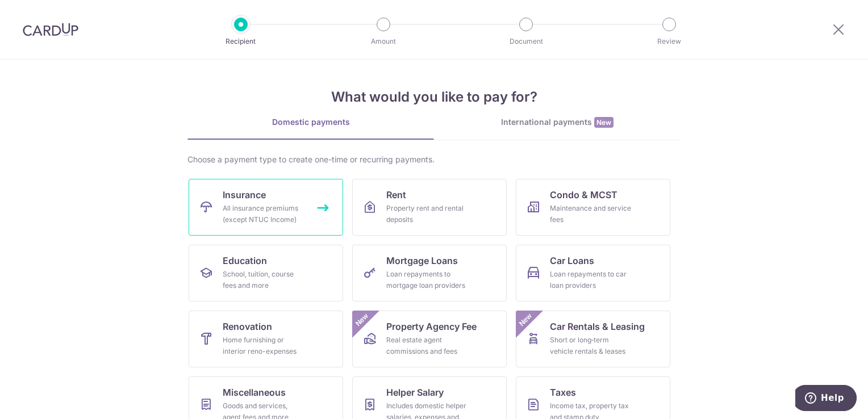
click at [293, 223] on div "All insurance premiums (except NTUC Income)" at bounding box center [264, 214] width 82 height 23
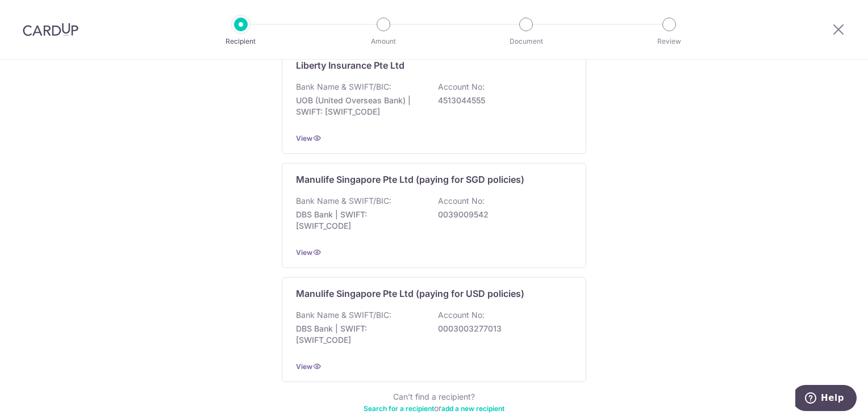
scroll to position [1128, 0]
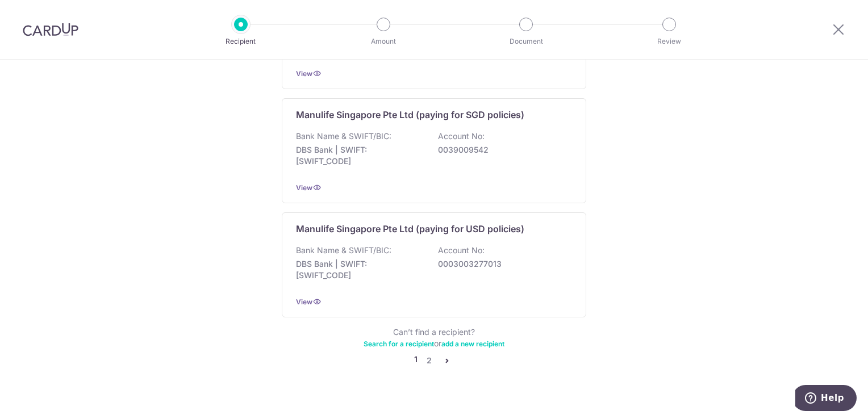
click at [442, 356] on icon "pager" at bounding box center [446, 360] width 9 height 9
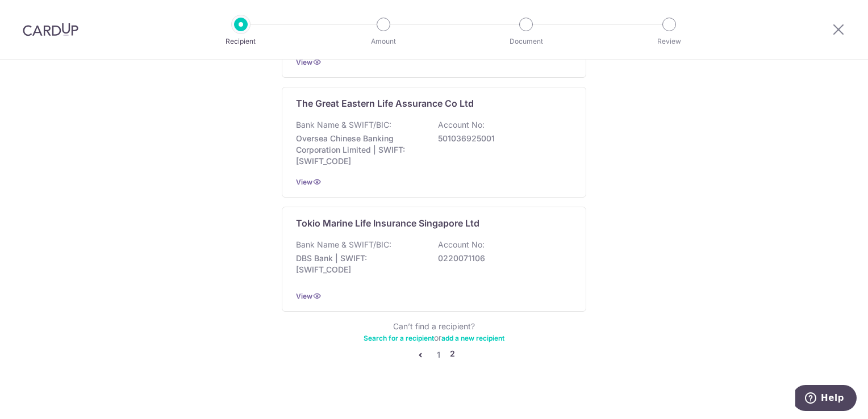
scroll to position [0, 0]
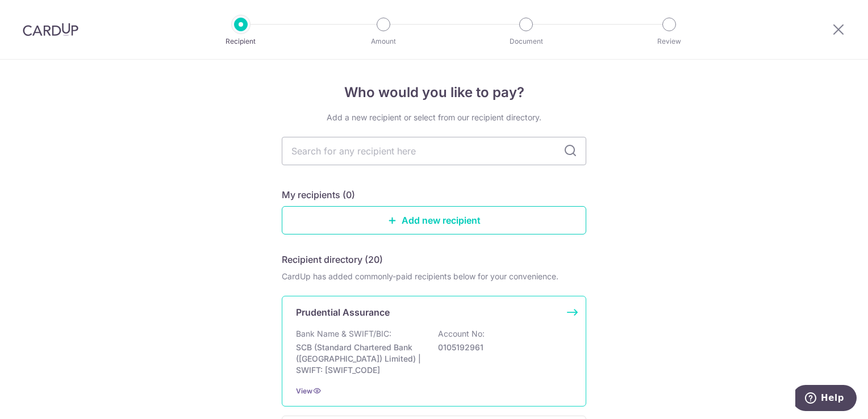
click at [479, 333] on p "Account No:" at bounding box center [461, 333] width 47 height 11
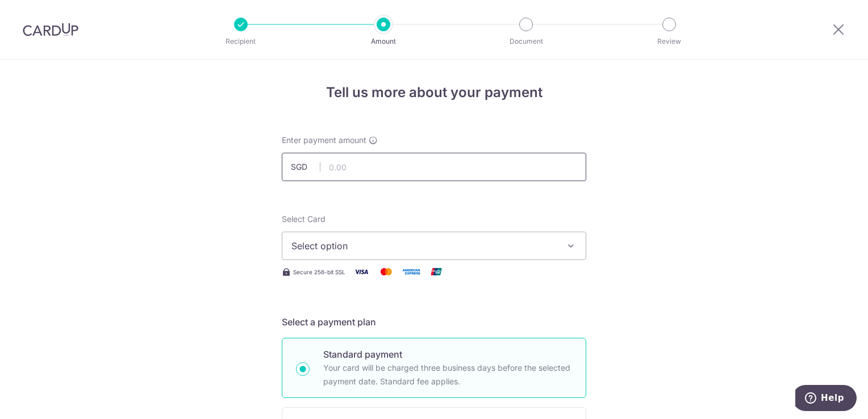
click at [412, 169] on input "text" at bounding box center [434, 167] width 304 height 28
type input "10,000.00"
type input "A4482817"
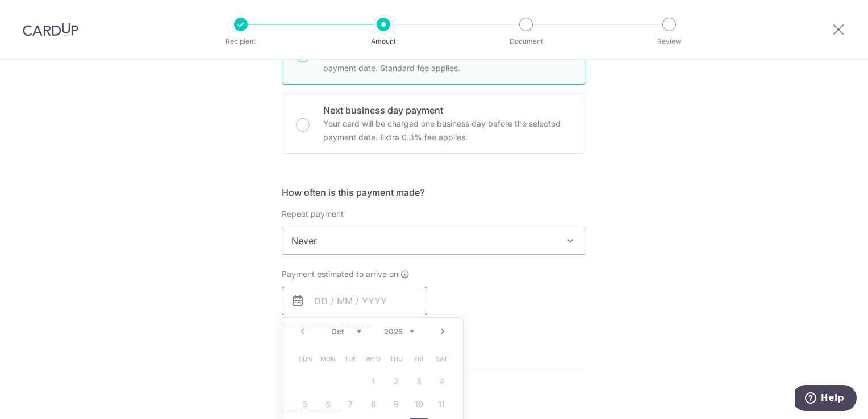
type input "10,000.00"
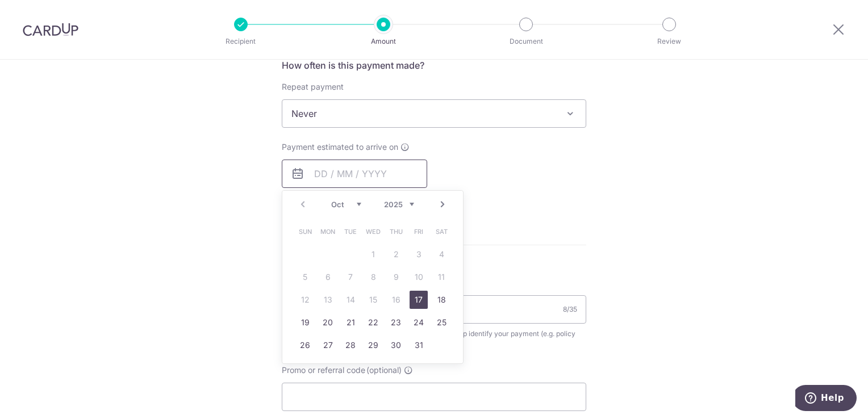
scroll to position [484, 0]
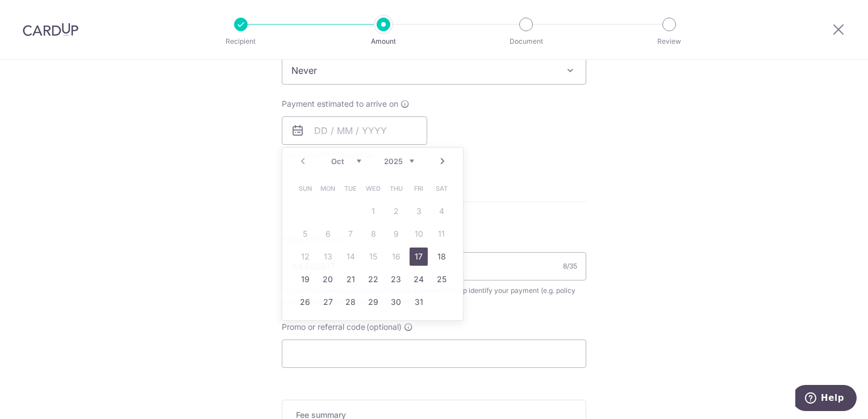
click at [600, 202] on div "Tell us more about your payment Enter payment amount SGD 10,000.00 10000.00 Sel…" at bounding box center [434, 89] width 868 height 1027
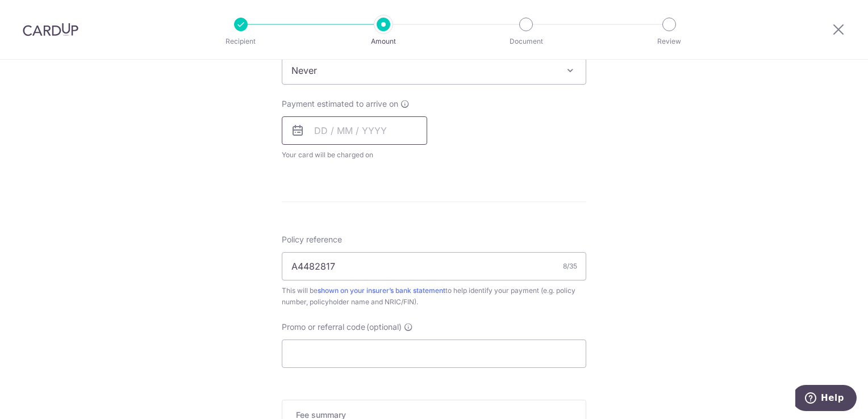
click at [398, 127] on input "text" at bounding box center [354, 130] width 145 height 28
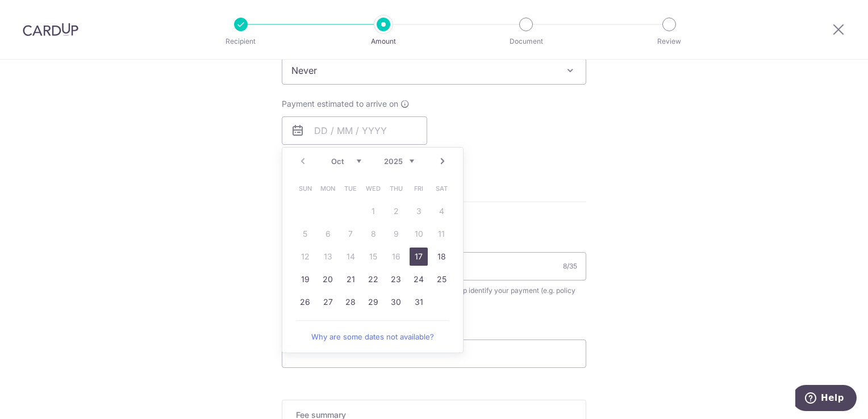
click at [421, 256] on link "17" at bounding box center [419, 257] width 18 height 18
type input "[DATE]"
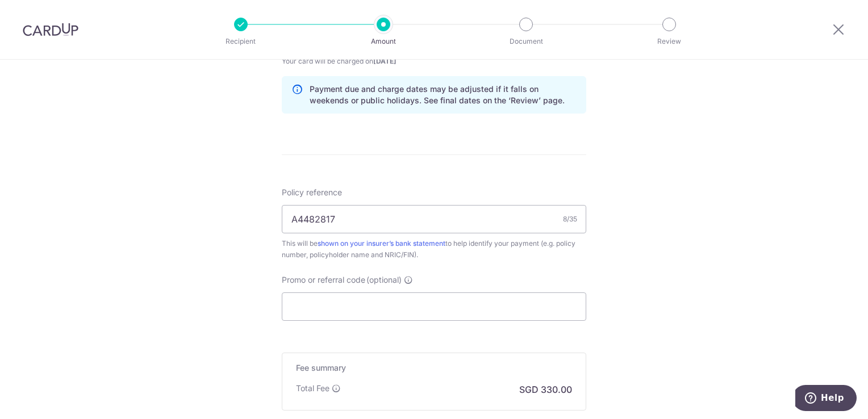
scroll to position [598, 0]
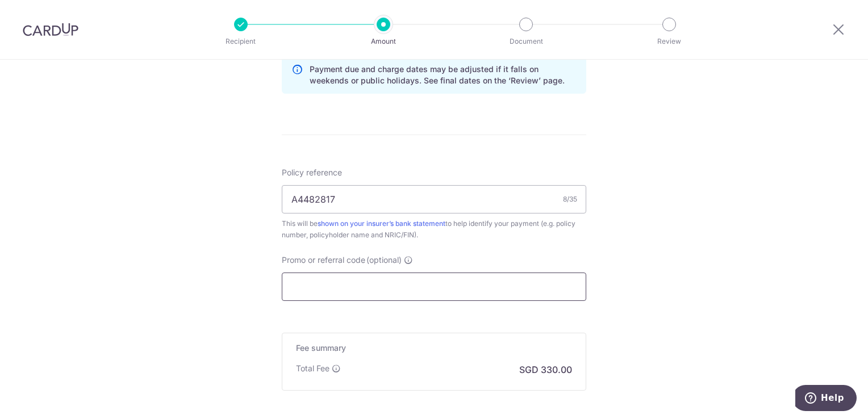
click at [466, 286] on input "Promo or referral code (optional)" at bounding box center [434, 287] width 304 height 28
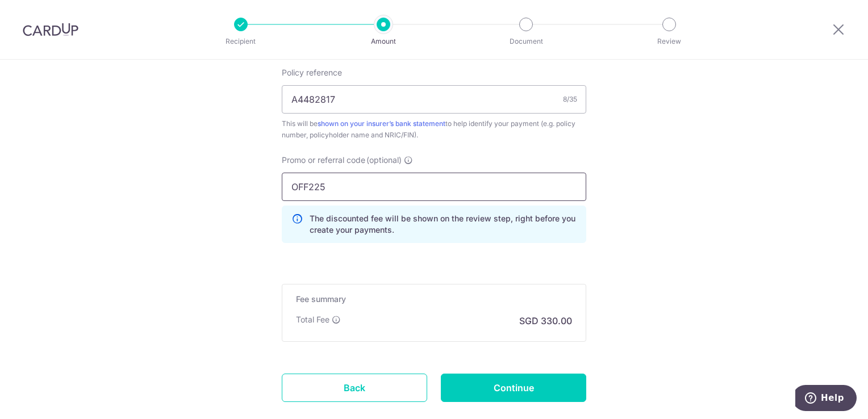
scroll to position [763, 0]
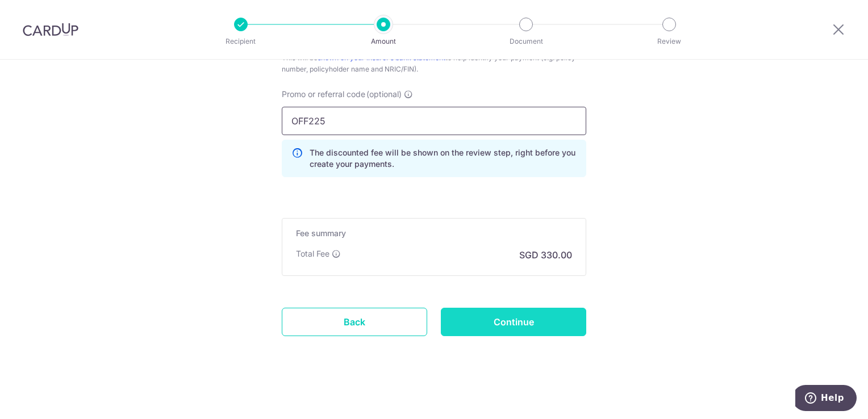
type input "OFF225"
click at [507, 321] on input "Continue" at bounding box center [513, 322] width 145 height 28
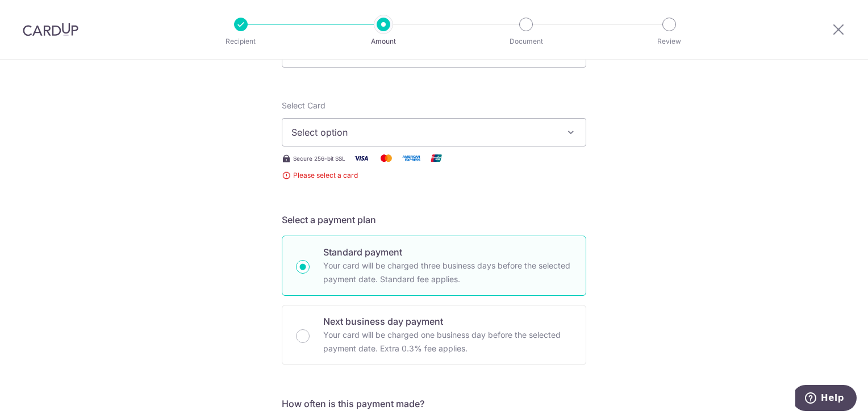
scroll to position [53, 0]
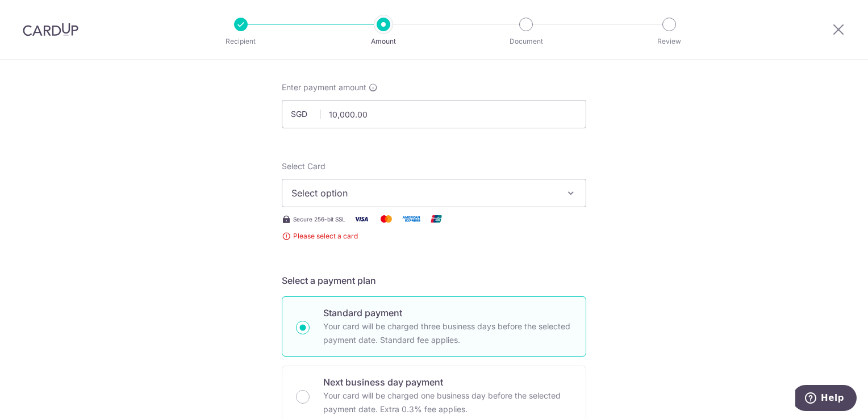
click at [441, 185] on button "Select option" at bounding box center [434, 193] width 304 height 28
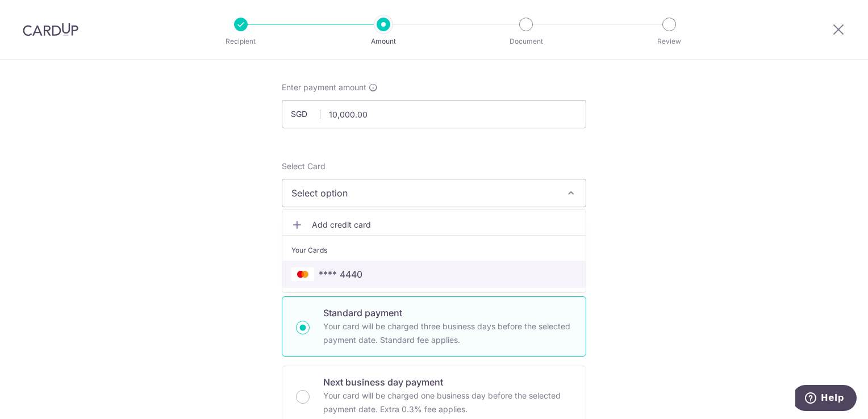
click at [415, 264] on link "**** 4440" at bounding box center [433, 274] width 303 height 27
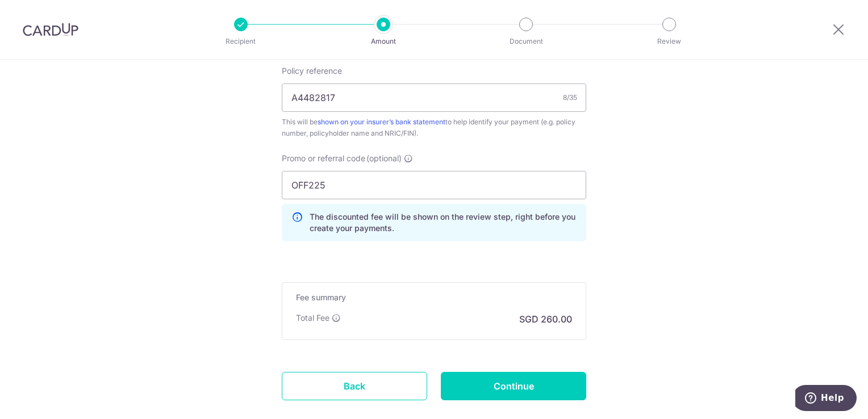
scroll to position [734, 0]
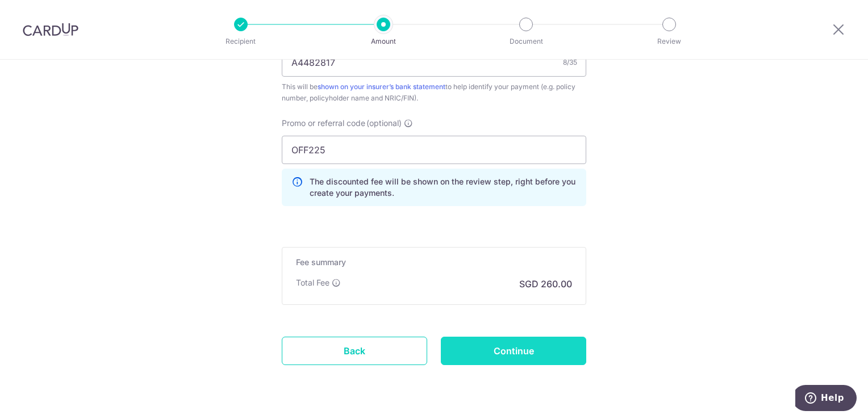
click at [543, 349] on input "Continue" at bounding box center [513, 351] width 145 height 28
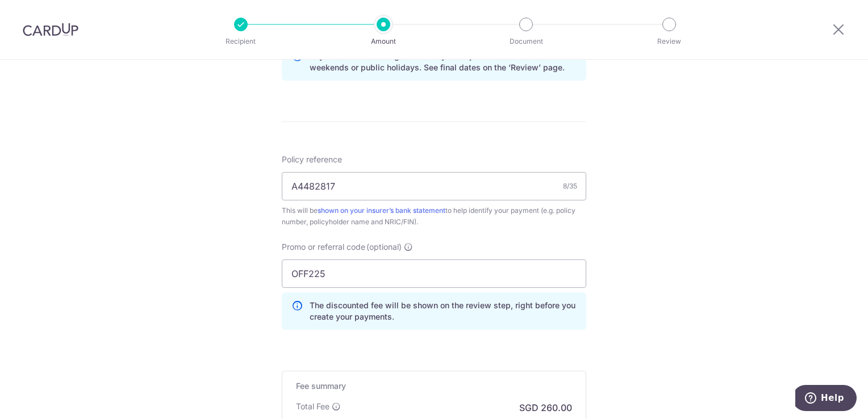
scroll to position [593, 0]
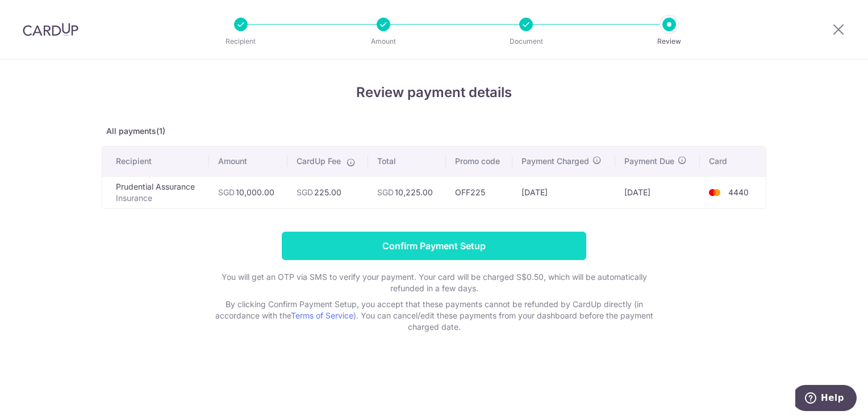
click at [437, 244] on input "Confirm Payment Setup" at bounding box center [434, 246] width 304 height 28
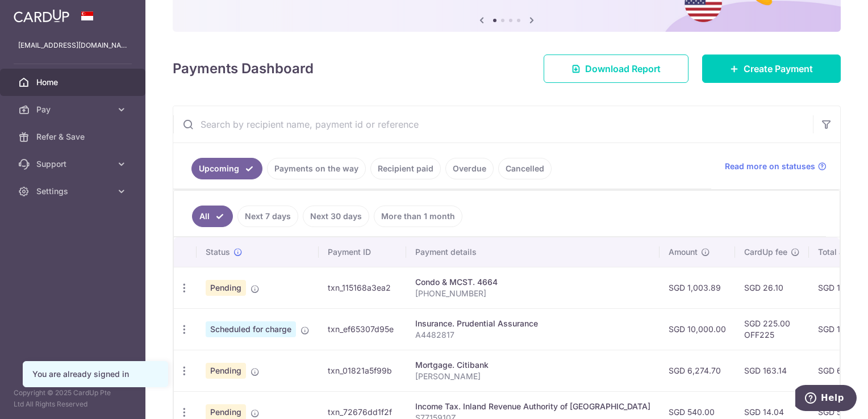
scroll to position [284, 0]
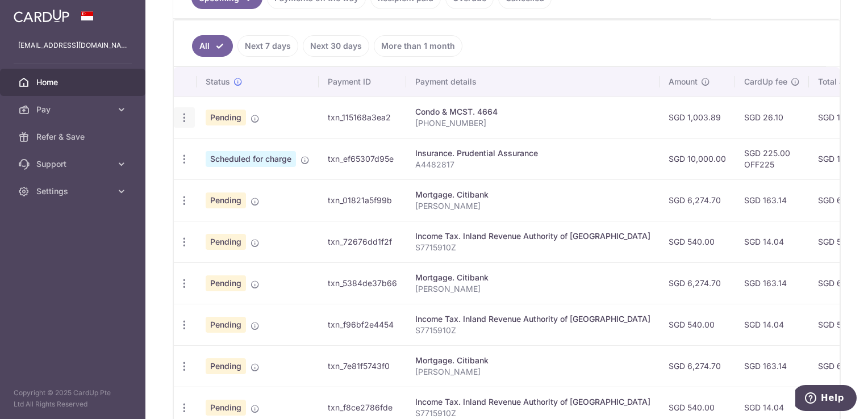
click at [182, 117] on icon "button" at bounding box center [184, 118] width 12 height 12
click at [256, 176] on span "Cancel payment" at bounding box center [245, 177] width 76 height 14
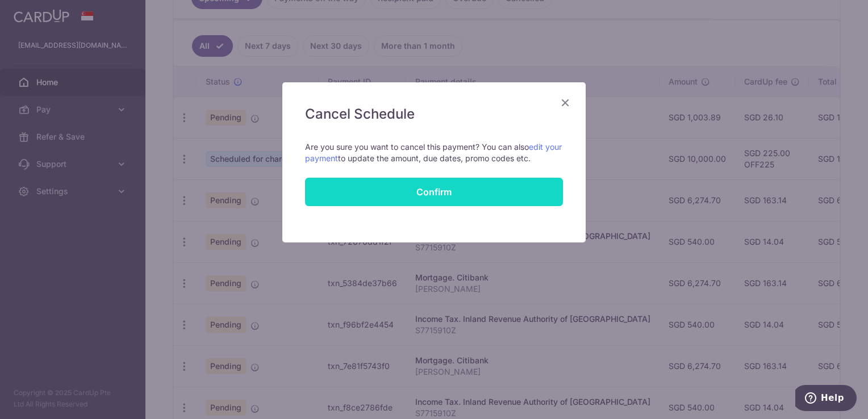
click at [446, 191] on button "Confirm" at bounding box center [434, 192] width 258 height 28
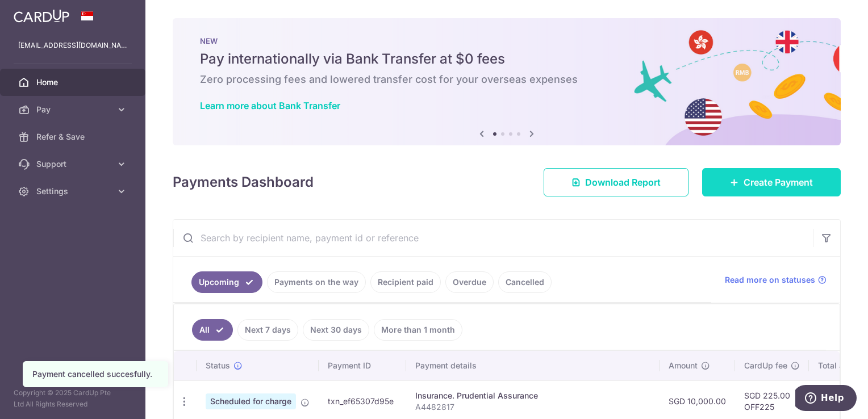
click at [755, 182] on span "Create Payment" at bounding box center [777, 183] width 69 height 14
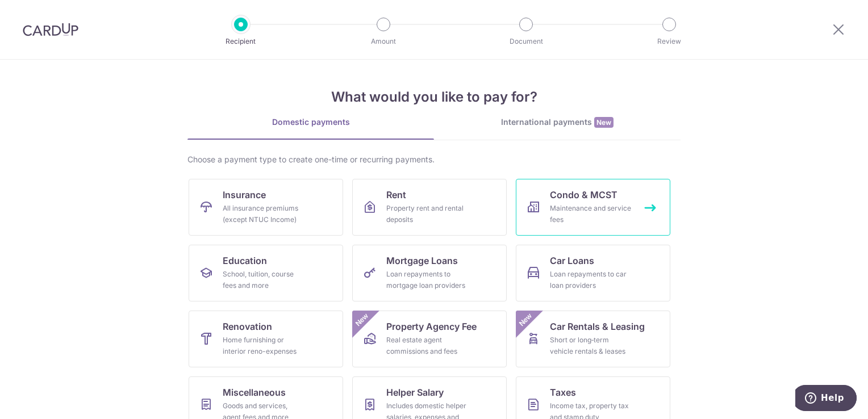
click at [568, 217] on div "Maintenance and service fees" at bounding box center [591, 214] width 82 height 23
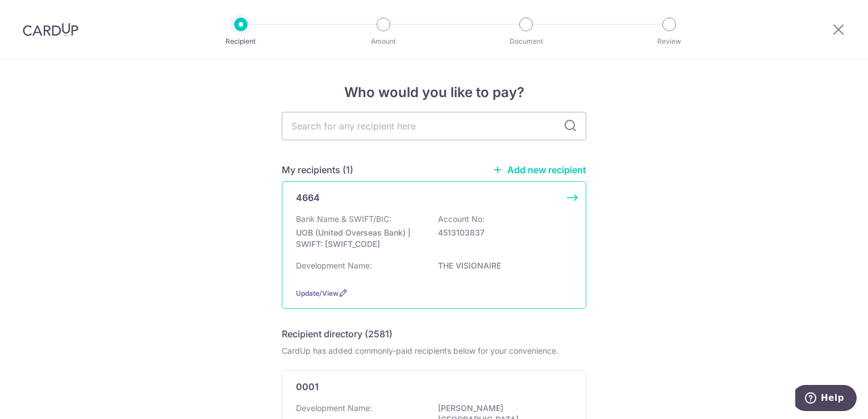
click at [498, 229] on p "4513103837" at bounding box center [501, 232] width 127 height 11
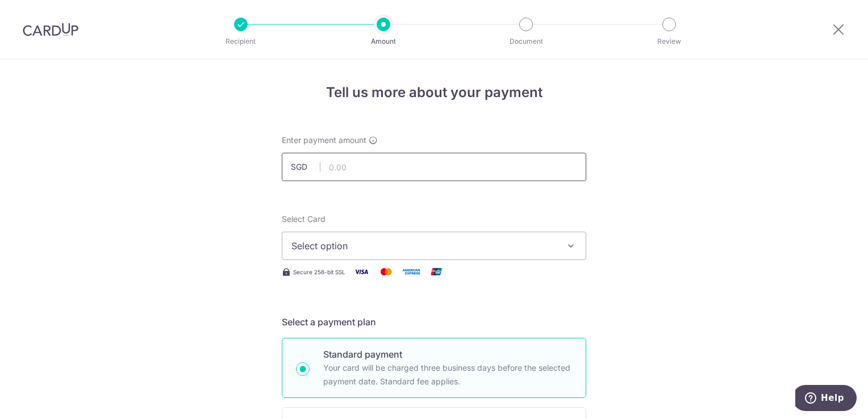
click at [407, 165] on input "text" at bounding box center [434, 167] width 304 height 28
click at [451, 242] on span "Select option" at bounding box center [423, 246] width 265 height 14
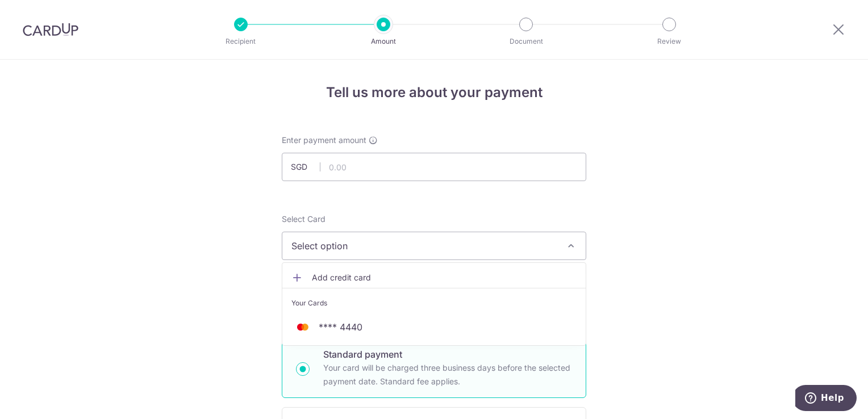
click at [354, 271] on link "Add credit card" at bounding box center [433, 278] width 303 height 20
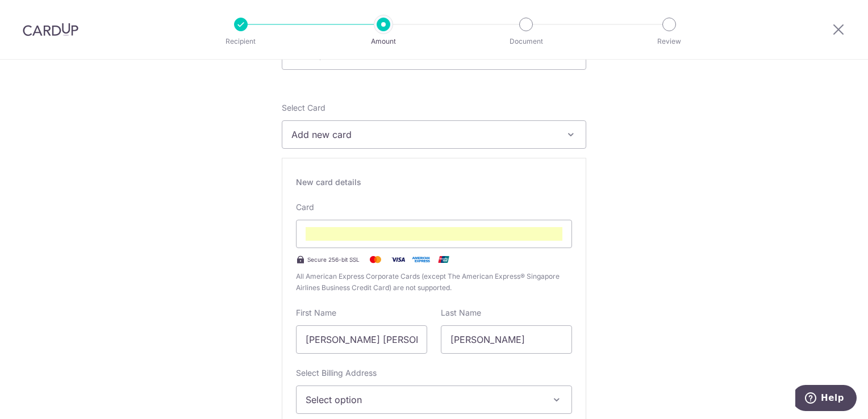
scroll to position [170, 0]
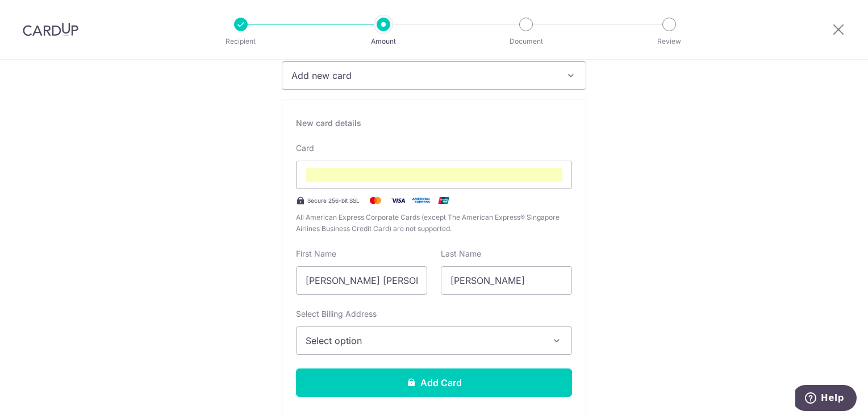
click at [459, 342] on span "Select option" at bounding box center [424, 341] width 236 height 14
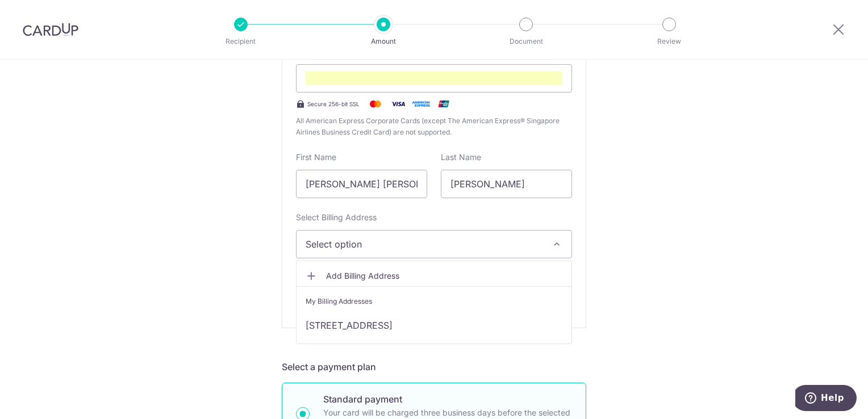
scroll to position [284, 0]
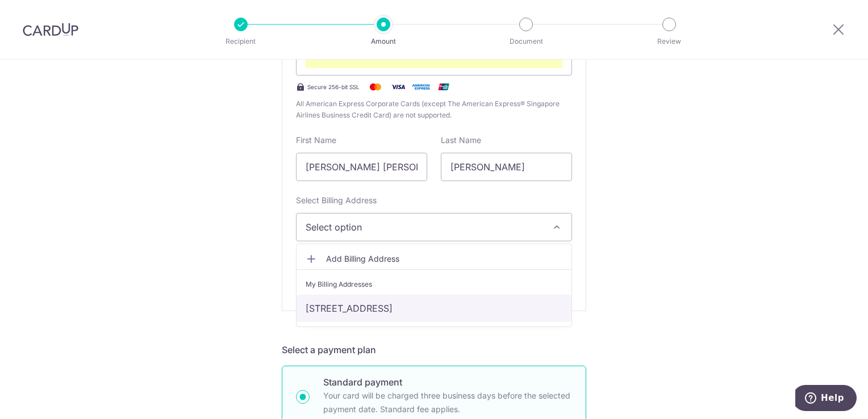
click at [459, 308] on link "[STREET_ADDRESS]" at bounding box center [433, 308] width 275 height 27
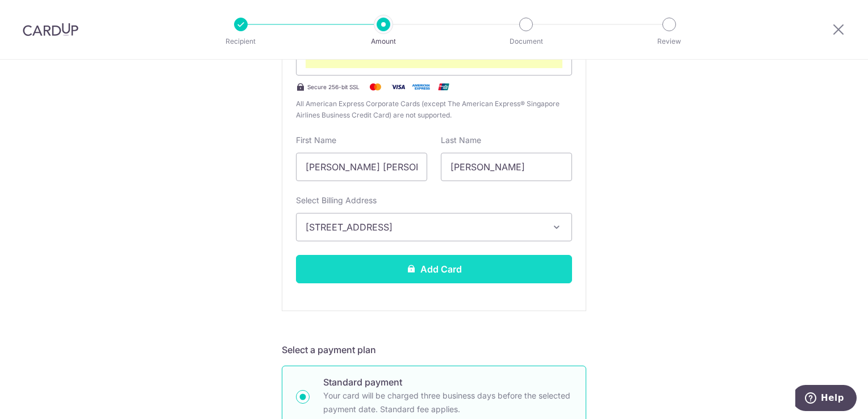
click at [470, 271] on button "Add Card" at bounding box center [434, 269] width 276 height 28
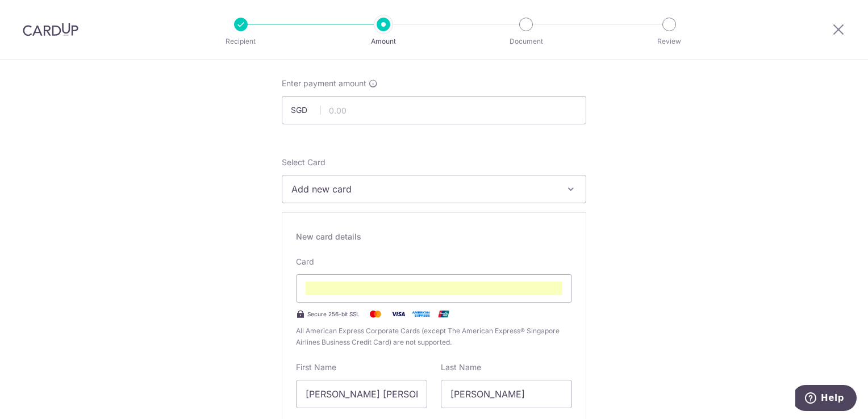
scroll to position [0, 0]
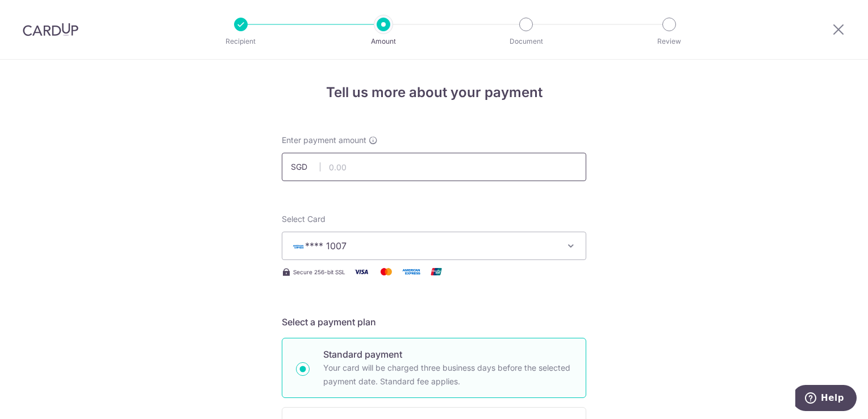
click at [379, 171] on input "text" at bounding box center [434, 167] width 304 height 28
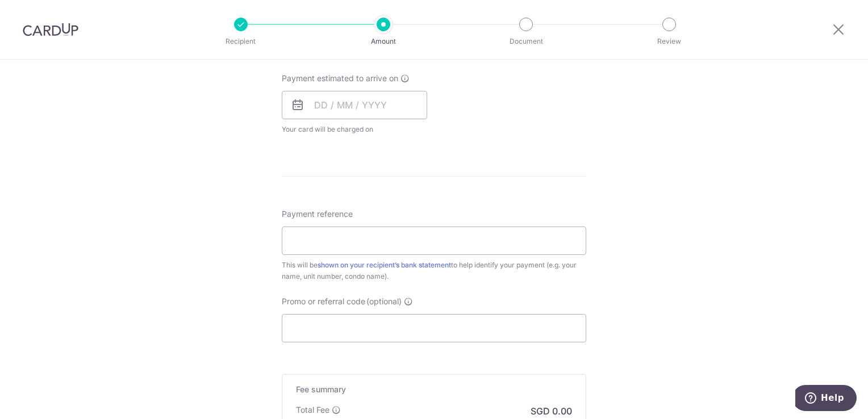
scroll to position [511, 0]
click at [462, 244] on input "Payment reference" at bounding box center [434, 239] width 304 height 28
type input "1,003.89"
type input "[PHONE_NUMBER]"
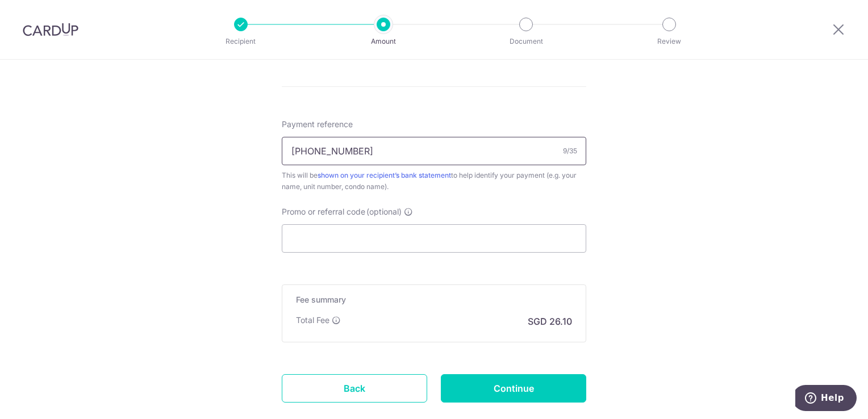
scroll to position [625, 0]
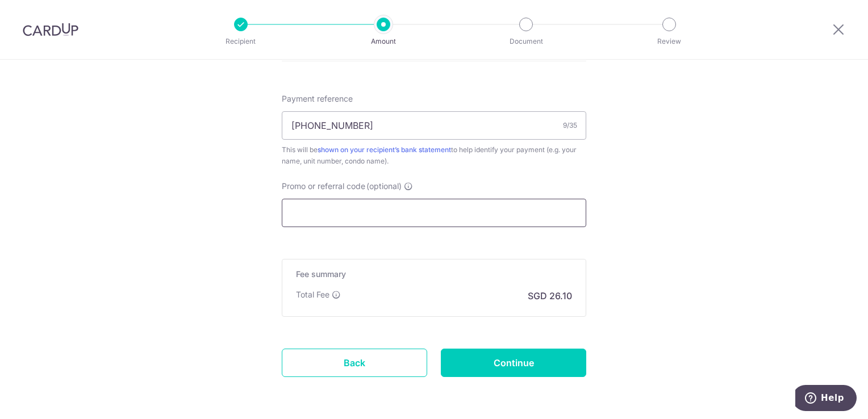
click at [461, 215] on input "Promo or referral code (optional)" at bounding box center [434, 213] width 304 height 28
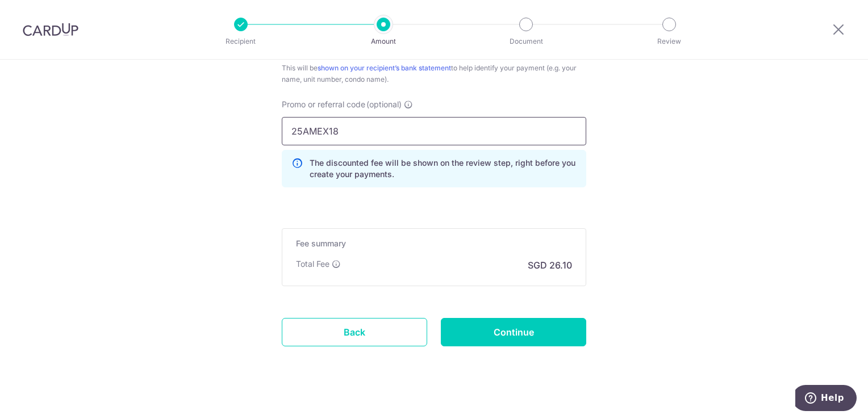
scroll to position [717, 0]
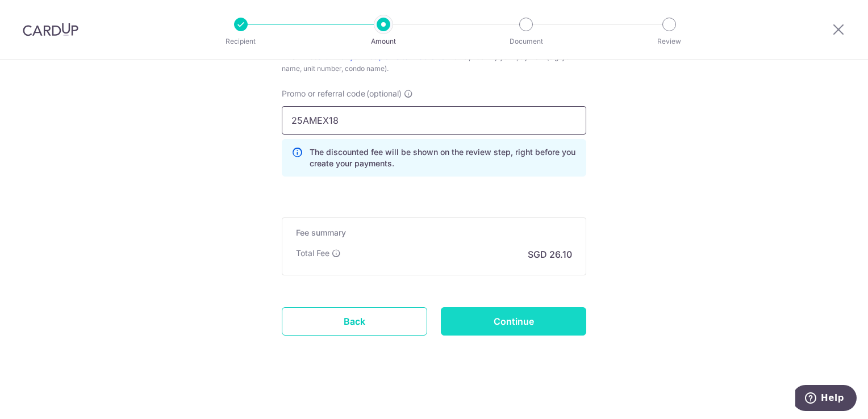
type input "25AMEX18"
click at [532, 319] on input "Continue" at bounding box center [513, 321] width 145 height 28
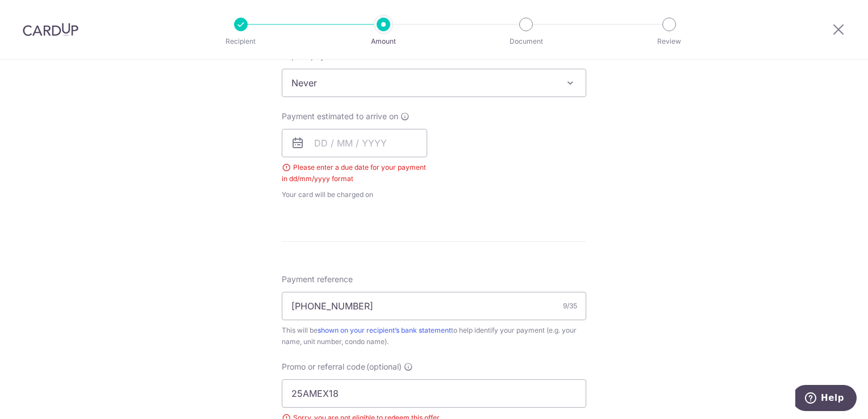
scroll to position [402, 0]
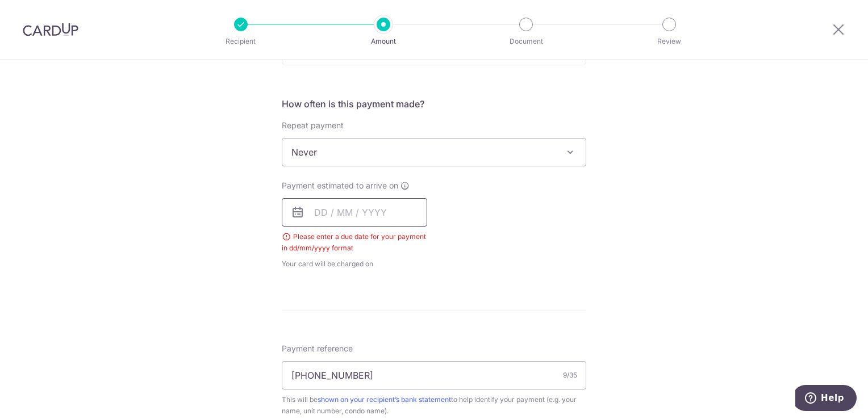
click at [410, 214] on input "text" at bounding box center [354, 212] width 145 height 28
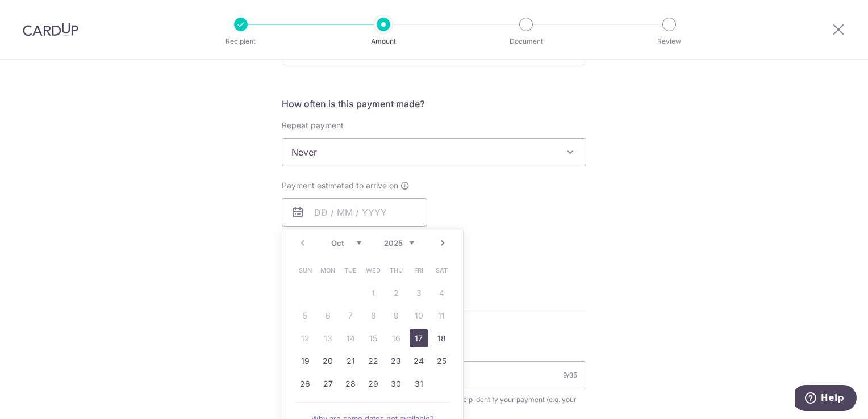
click at [415, 333] on link "17" at bounding box center [419, 338] width 18 height 18
type input "[DATE]"
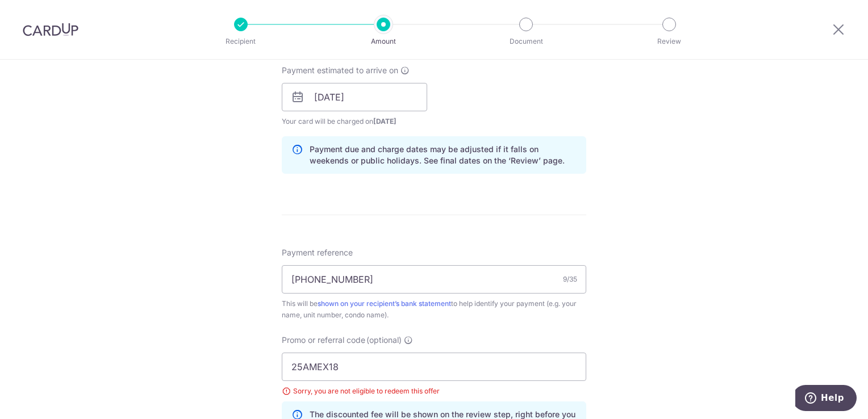
scroll to position [686, 0]
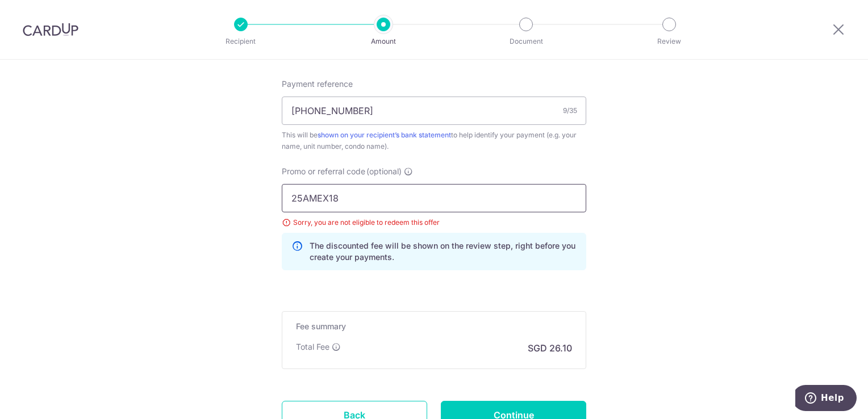
click at [379, 198] on input "25AMEX18" at bounding box center [434, 198] width 304 height 28
type input "25AMEX21"
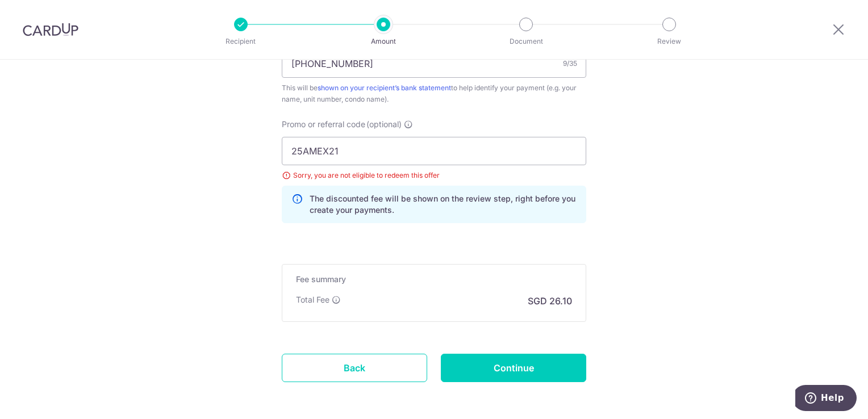
scroll to position [779, 0]
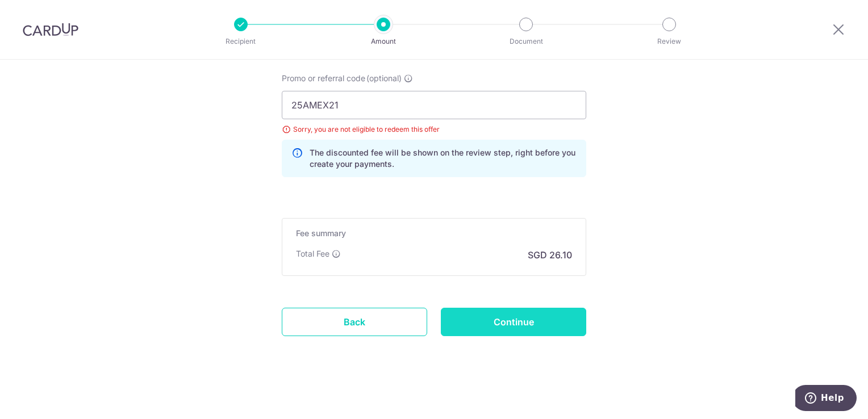
click at [523, 328] on input "Continue" at bounding box center [513, 322] width 145 height 28
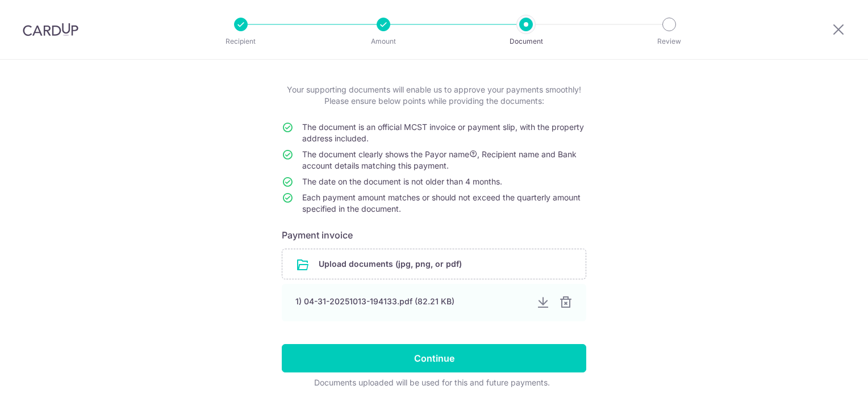
scroll to position [73, 0]
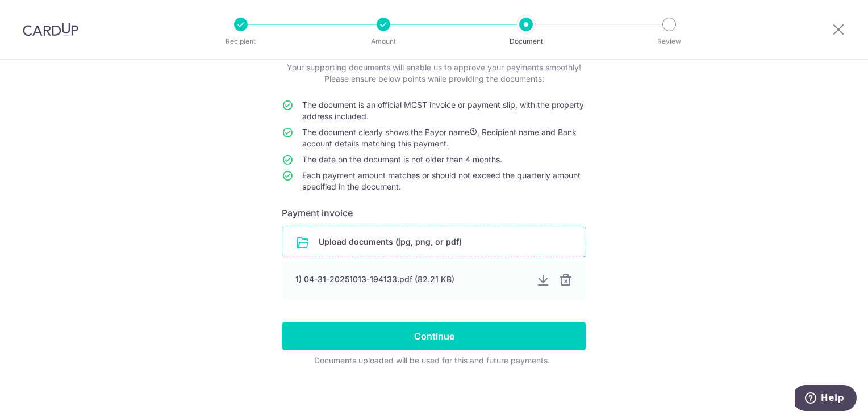
click at [458, 239] on input "file" at bounding box center [433, 242] width 303 height 30
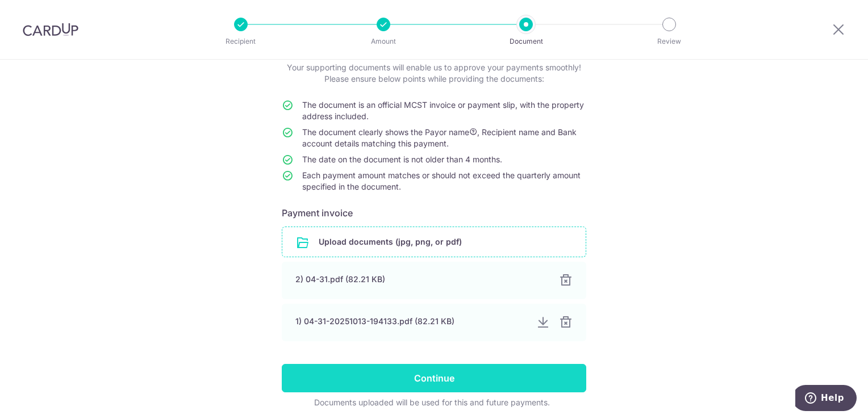
click at [469, 387] on input "Continue" at bounding box center [434, 378] width 304 height 28
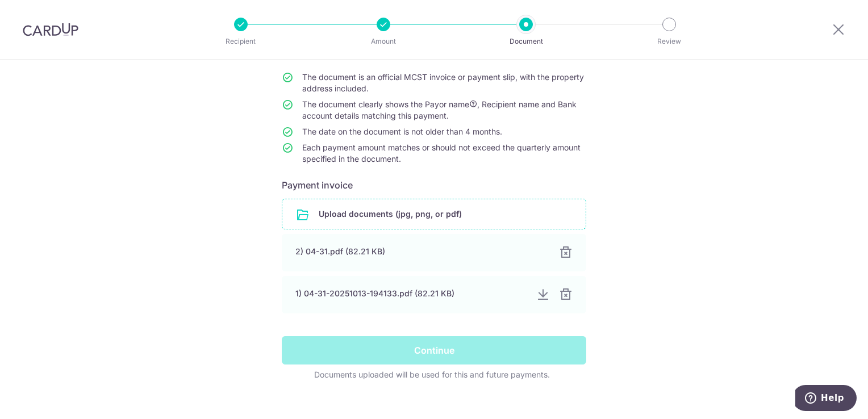
scroll to position [114, 0]
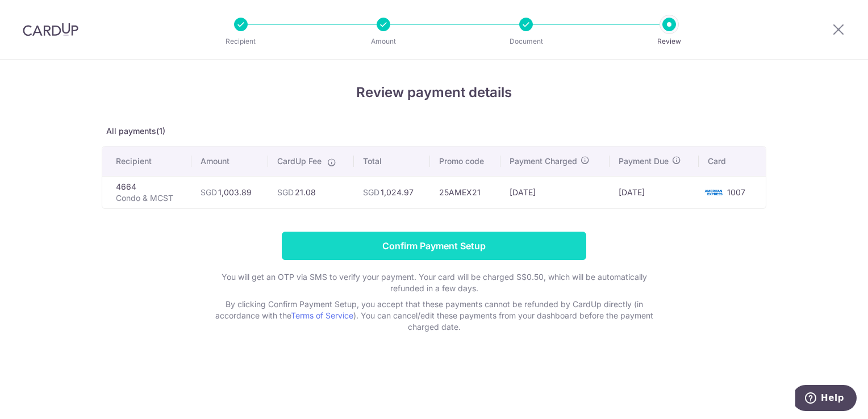
click at [488, 255] on input "Confirm Payment Setup" at bounding box center [434, 246] width 304 height 28
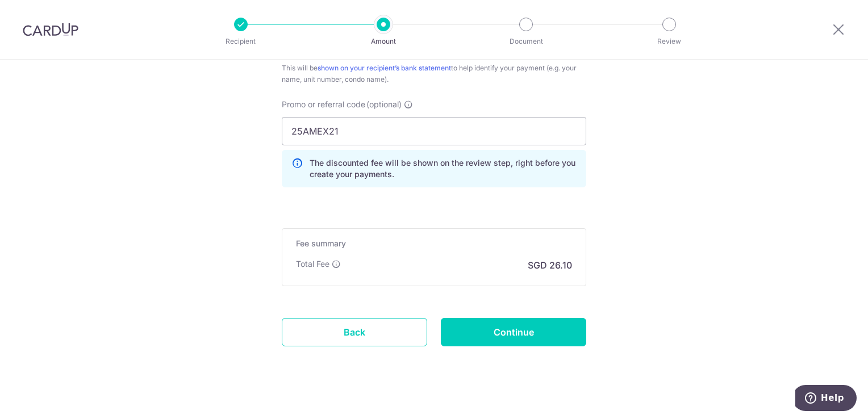
scroll to position [810, 0]
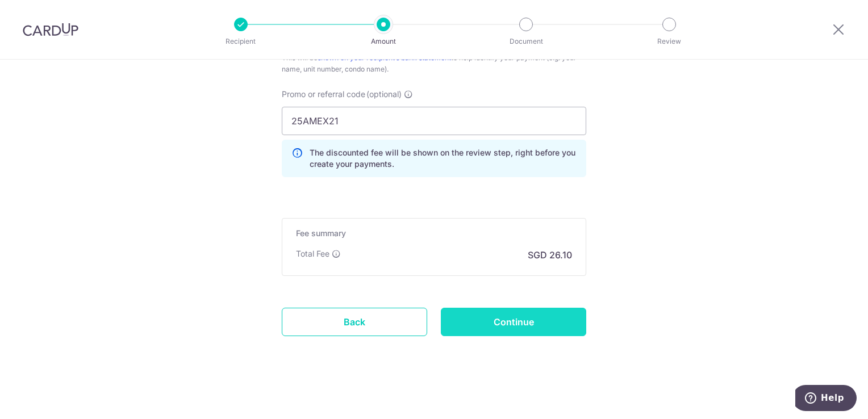
click at [523, 321] on input "Continue" at bounding box center [513, 322] width 145 height 28
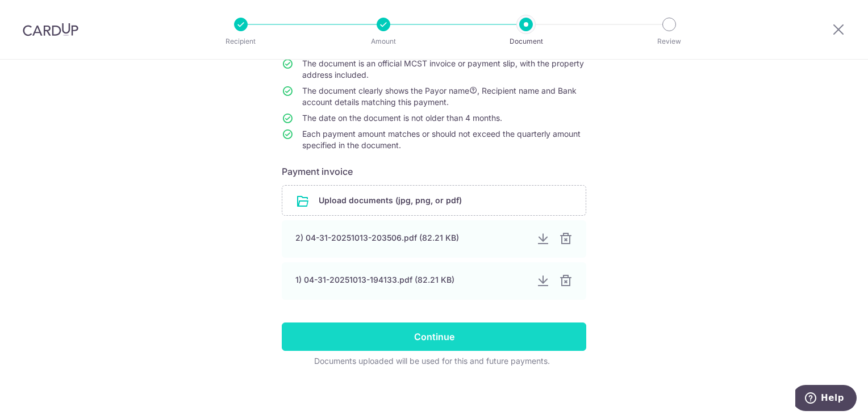
click at [524, 342] on input "Continue" at bounding box center [434, 337] width 304 height 28
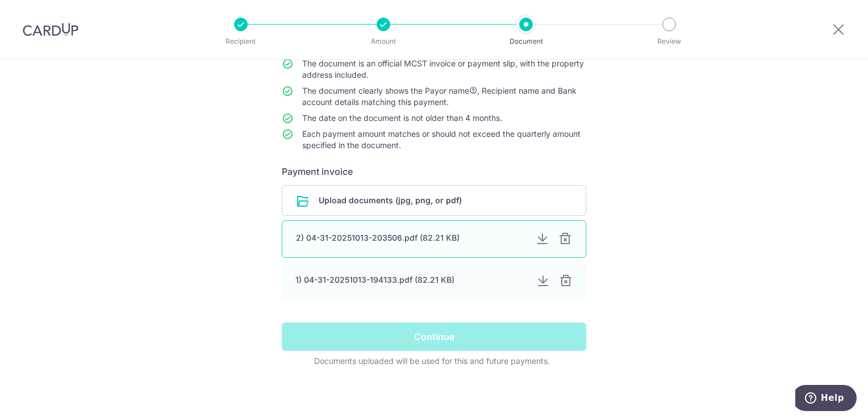
click at [564, 242] on div at bounding box center [565, 239] width 14 height 14
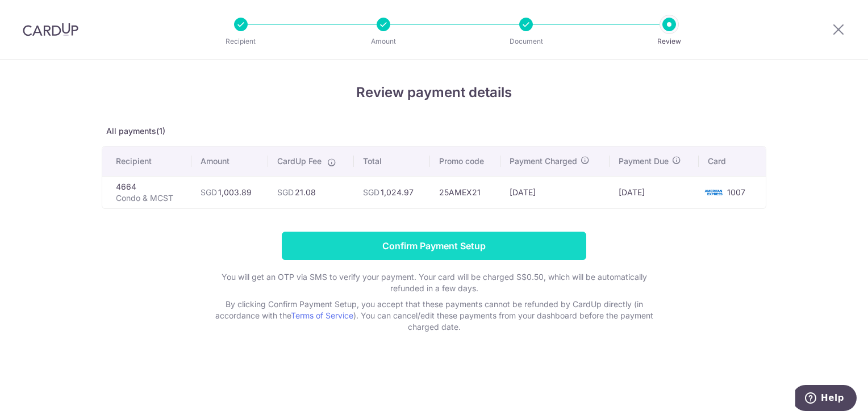
click at [477, 247] on input "Confirm Payment Setup" at bounding box center [434, 246] width 304 height 28
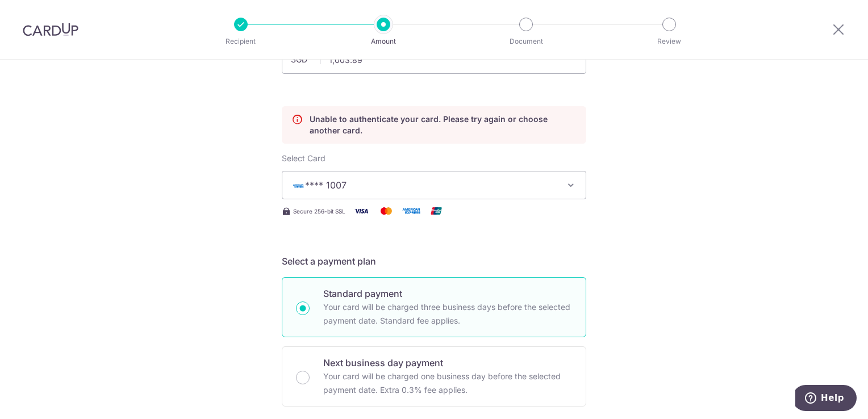
scroll to position [97, 0]
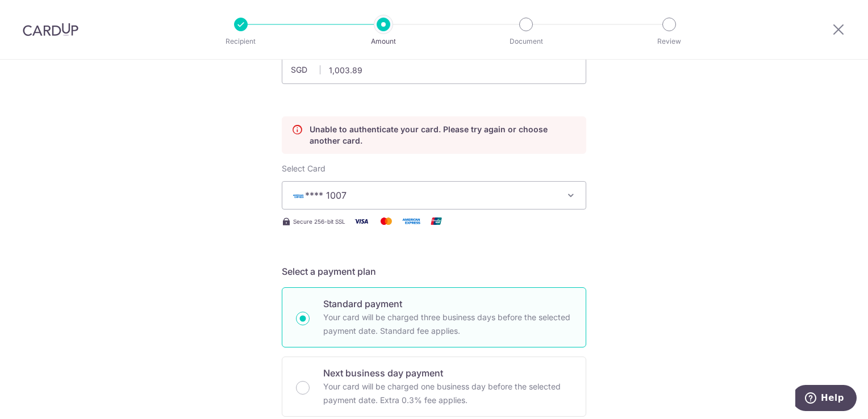
click at [480, 195] on span "**** 1007" at bounding box center [423, 196] width 265 height 14
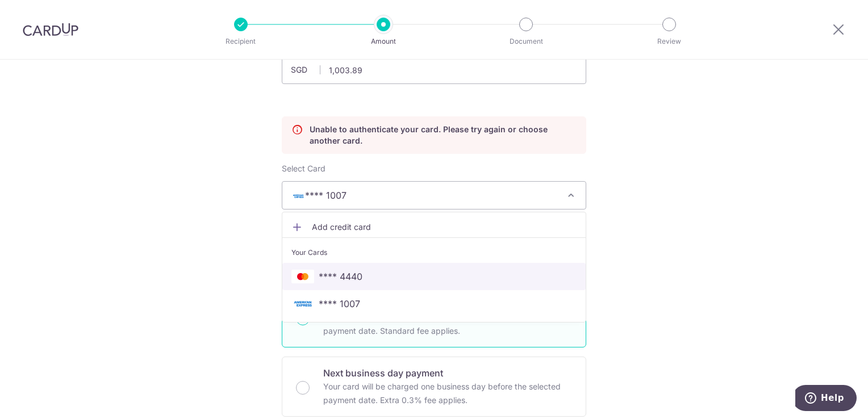
click at [449, 274] on span "**** 4440" at bounding box center [433, 277] width 285 height 14
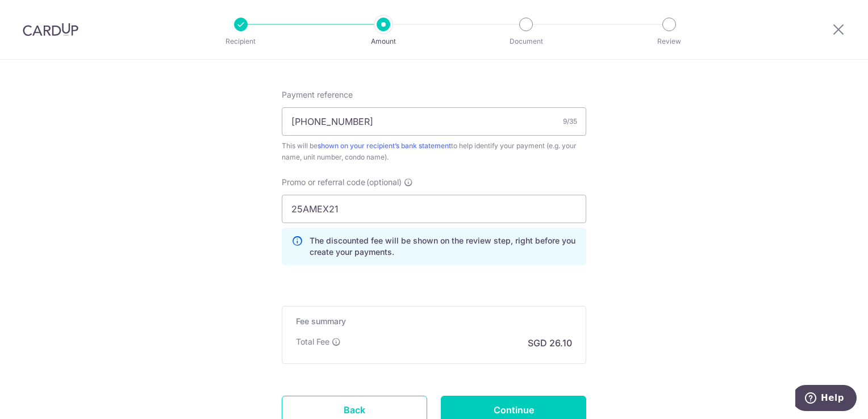
scroll to position [810, 0]
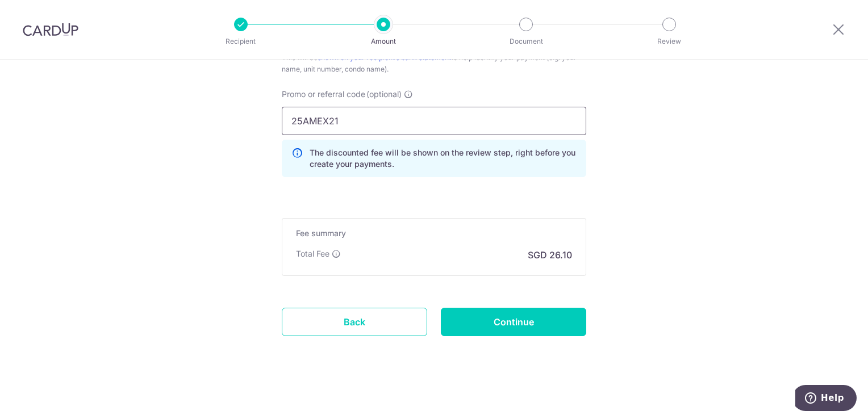
drag, startPoint x: 368, startPoint y: 118, endPoint x: 200, endPoint y: 110, distance: 168.3
type input "OFF225"
click at [527, 313] on input "Continue" at bounding box center [513, 322] width 145 height 28
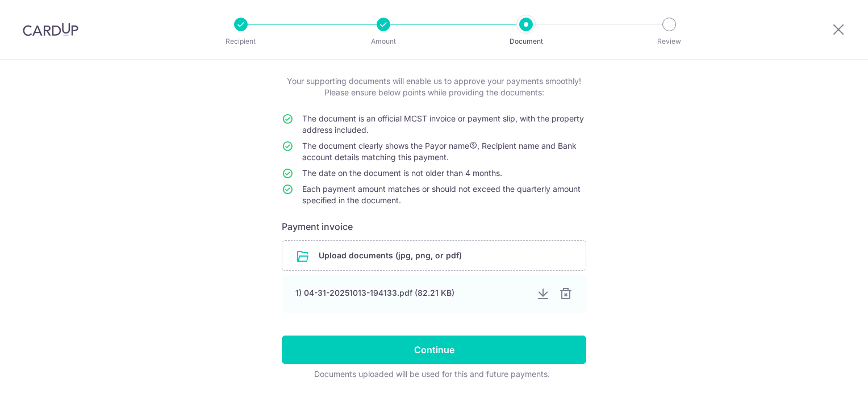
scroll to position [73, 0]
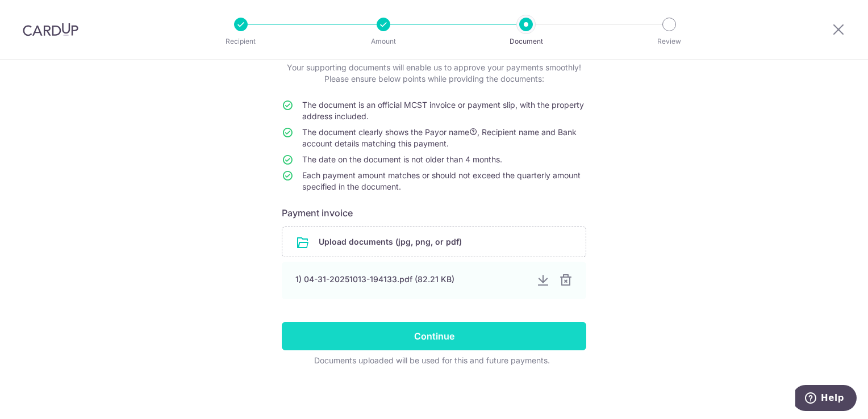
click at [483, 330] on input "Continue" at bounding box center [434, 336] width 304 height 28
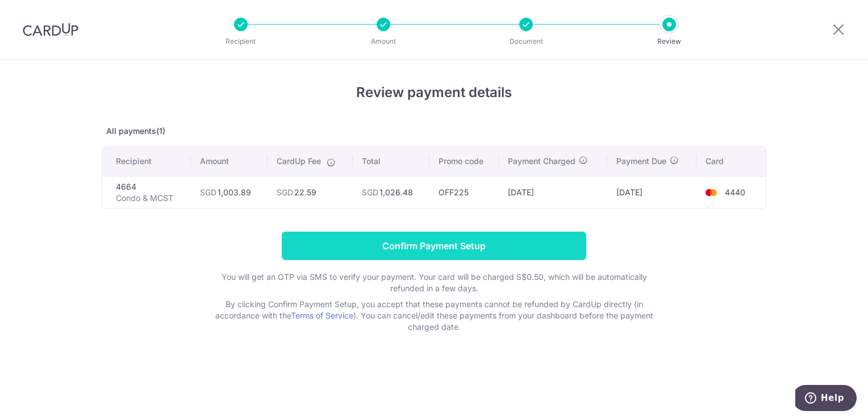
click at [458, 245] on input "Confirm Payment Setup" at bounding box center [434, 246] width 304 height 28
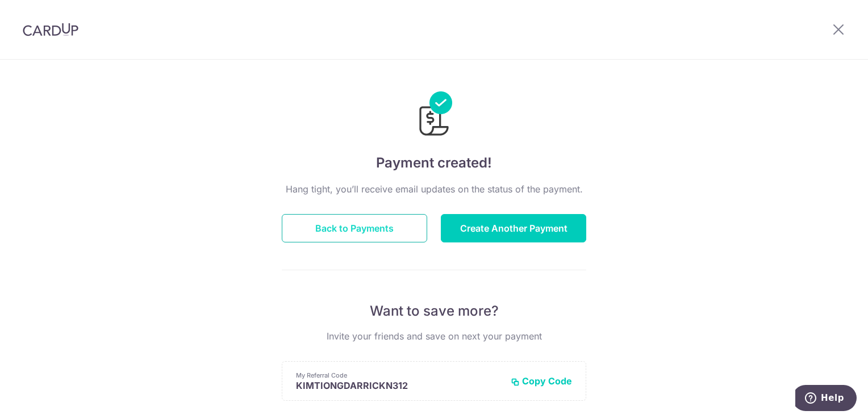
click at [375, 236] on button "Back to Payments" at bounding box center [354, 228] width 145 height 28
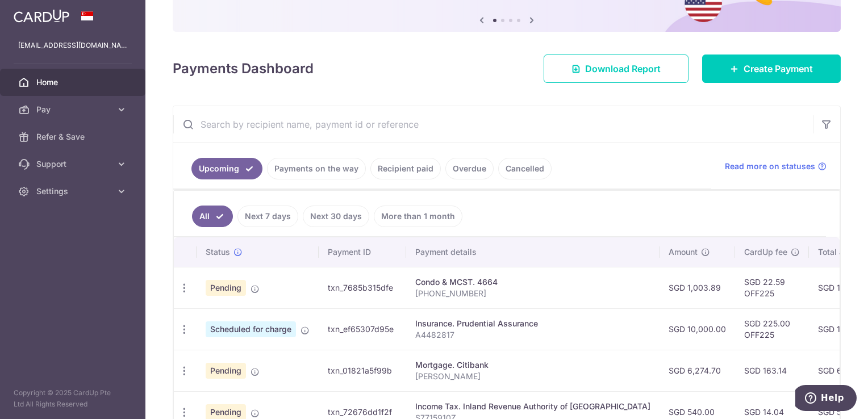
scroll to position [227, 0]
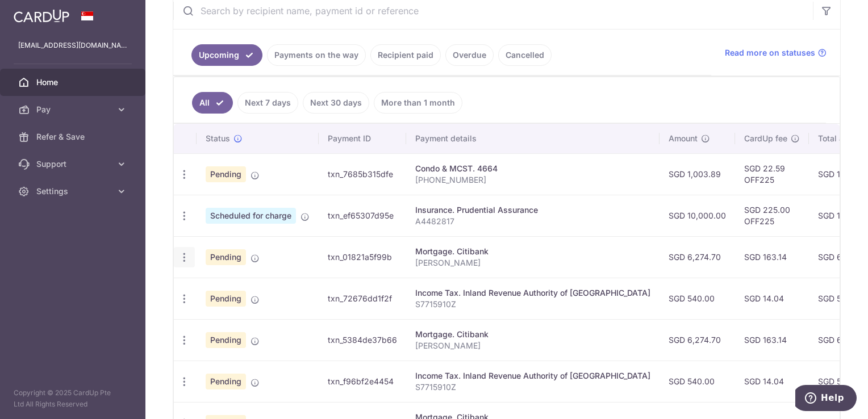
click at [185, 257] on icon "button" at bounding box center [184, 258] width 12 height 12
click at [240, 317] on span "Cancel payment" at bounding box center [245, 317] width 76 height 14
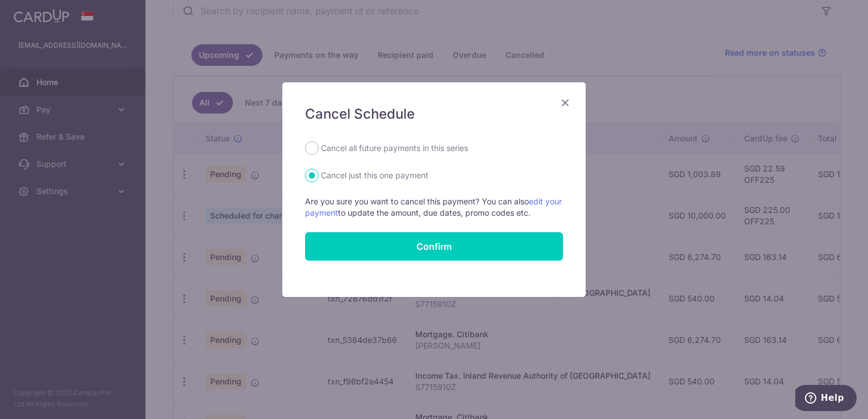
click at [349, 147] on label "Cancel all future payments in this series" at bounding box center [394, 148] width 147 height 14
click at [319, 147] on input "Cancel all future payments in this series" at bounding box center [312, 148] width 14 height 14
radio input "true"
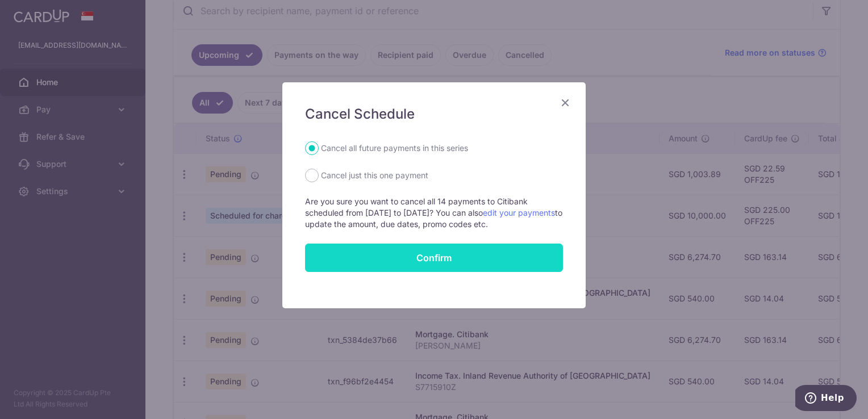
click at [441, 258] on button "Confirm" at bounding box center [434, 258] width 258 height 28
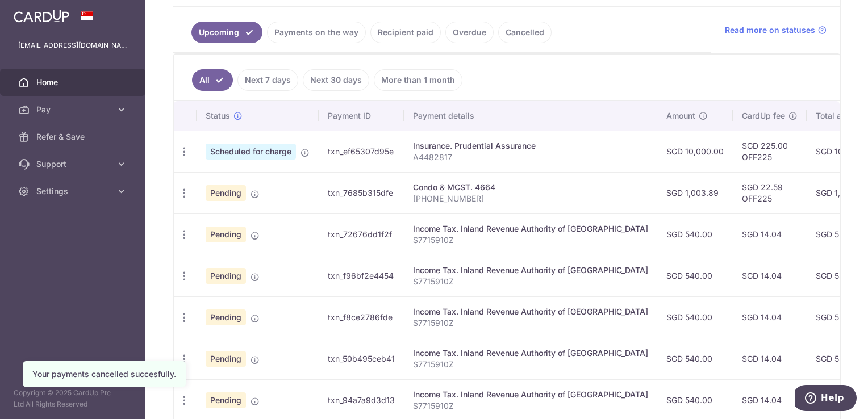
scroll to position [284, 0]
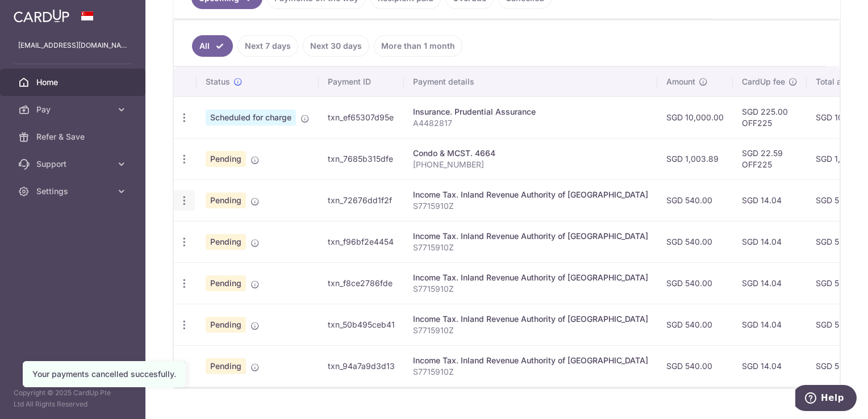
click at [182, 198] on icon "button" at bounding box center [184, 201] width 12 height 12
click at [229, 256] on span "Cancel payment" at bounding box center [245, 260] width 76 height 14
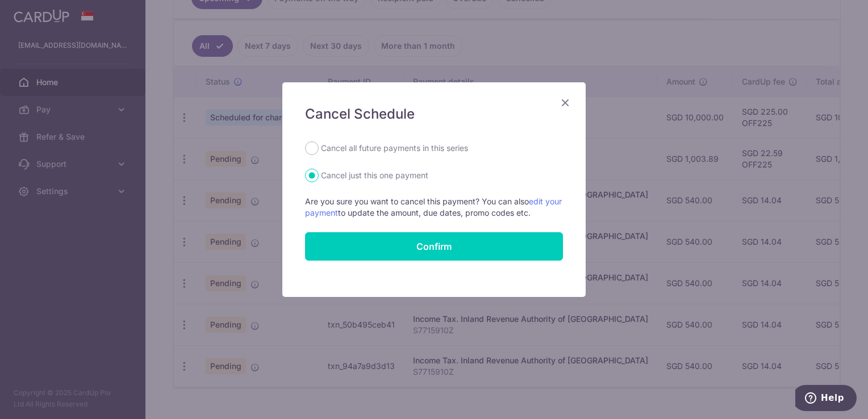
click at [341, 151] on label "Cancel all future payments in this series" at bounding box center [394, 148] width 147 height 14
click at [319, 151] on input "Cancel all future payments in this series" at bounding box center [312, 148] width 14 height 14
radio input "true"
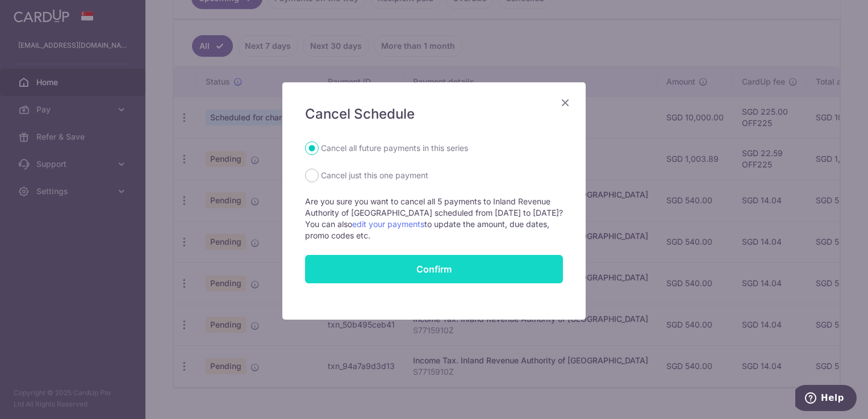
click at [456, 266] on button "Confirm" at bounding box center [434, 269] width 258 height 28
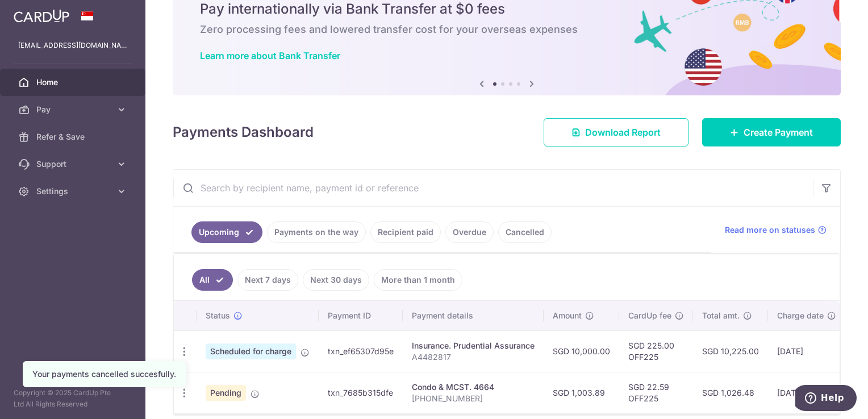
scroll to position [103, 0]
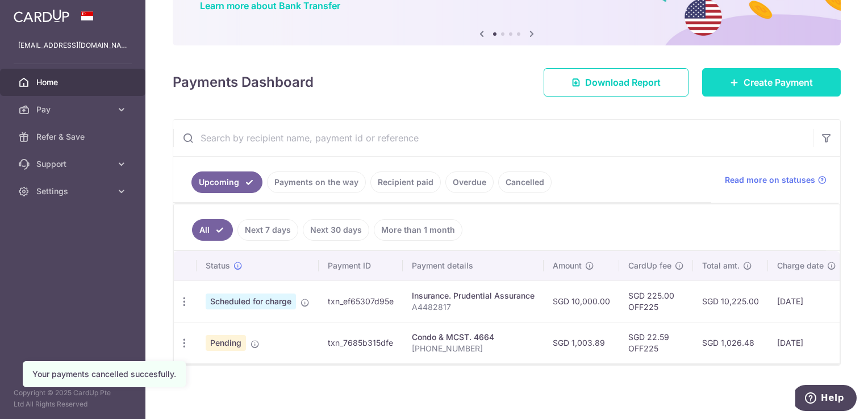
click at [743, 79] on span "Create Payment" at bounding box center [777, 83] width 69 height 14
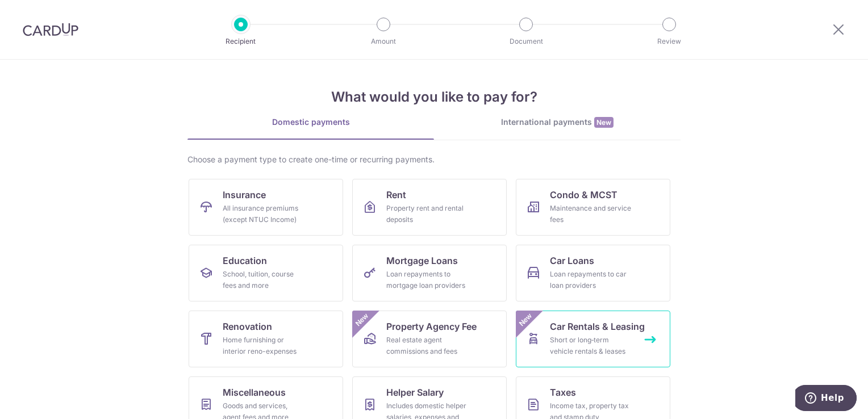
scroll to position [57, 0]
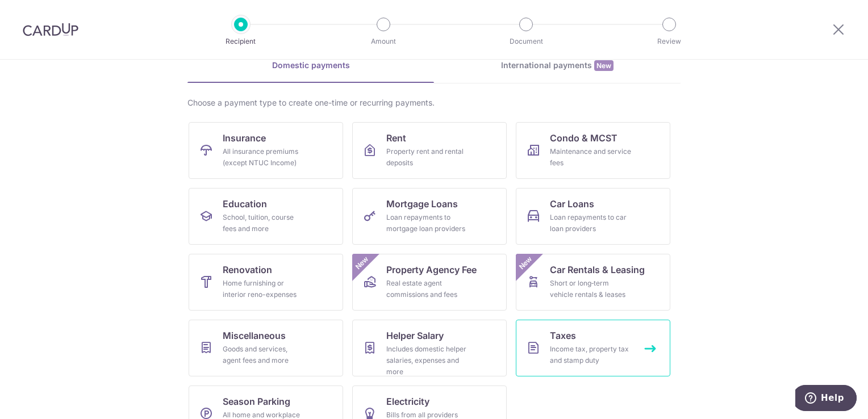
click at [575, 335] on link "Taxes Income tax, property tax and stamp duty" at bounding box center [593, 348] width 154 height 57
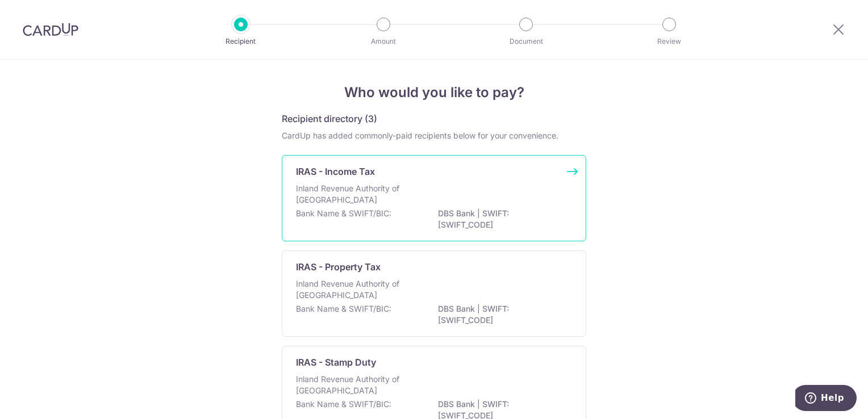
click at [513, 215] on p "DBS Bank | SWIFT: [SWIFT_CODE]" at bounding box center [501, 219] width 127 height 23
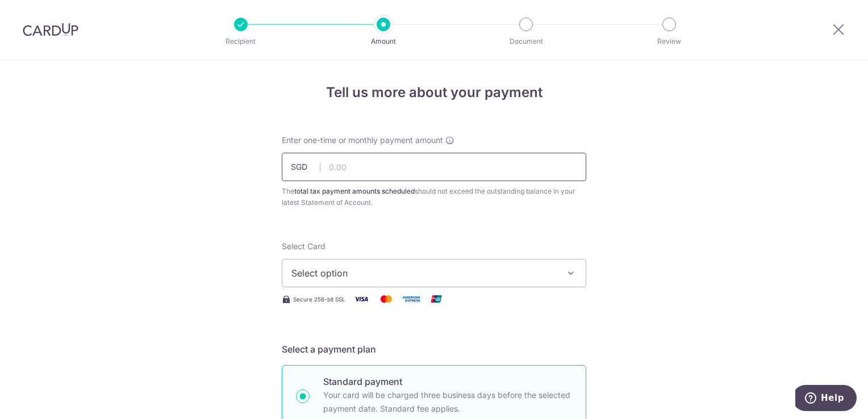
click at [433, 165] on input "text" at bounding box center [434, 167] width 304 height 28
type input "540.00"
click at [450, 276] on span "Select option" at bounding box center [423, 273] width 265 height 14
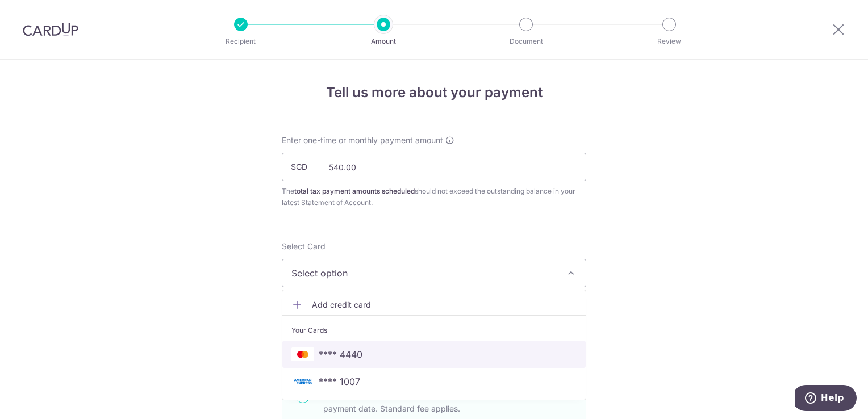
click at [417, 351] on span "**** 4440" at bounding box center [433, 355] width 285 height 14
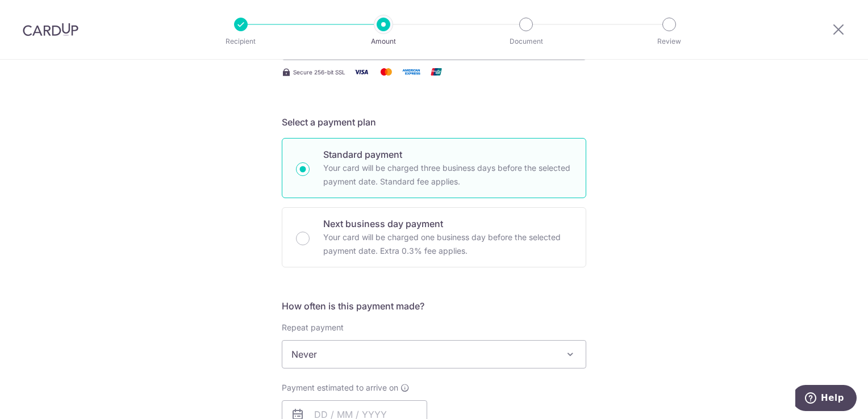
scroll to position [284, 0]
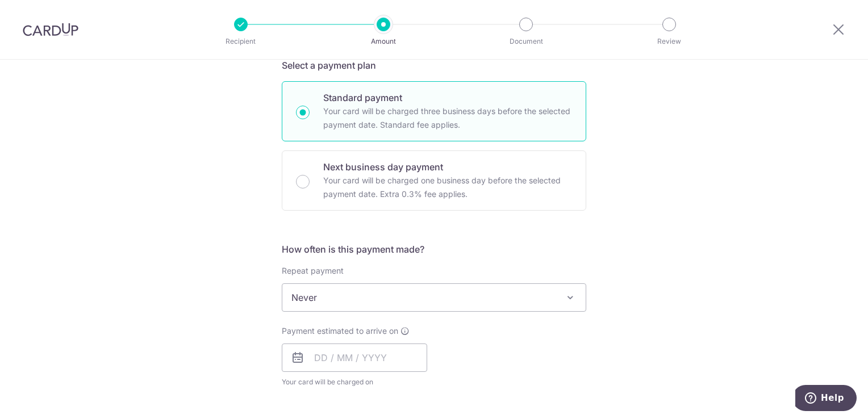
click at [407, 302] on span "Never" at bounding box center [433, 297] width 303 height 27
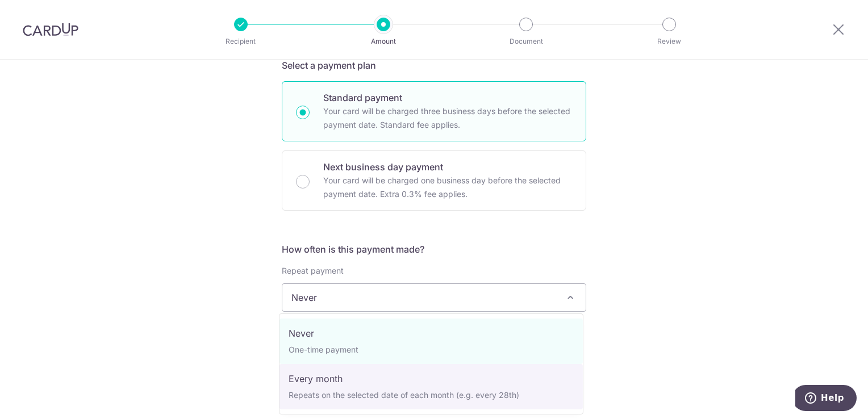
select select "3"
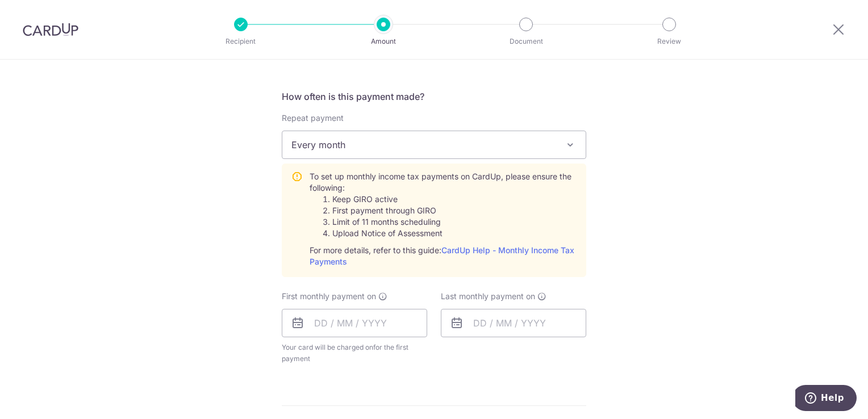
scroll to position [454, 0]
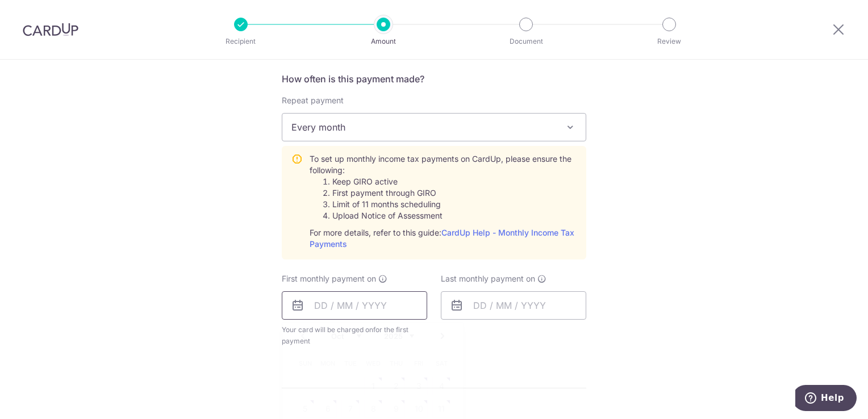
click at [399, 309] on input "text" at bounding box center [354, 305] width 145 height 28
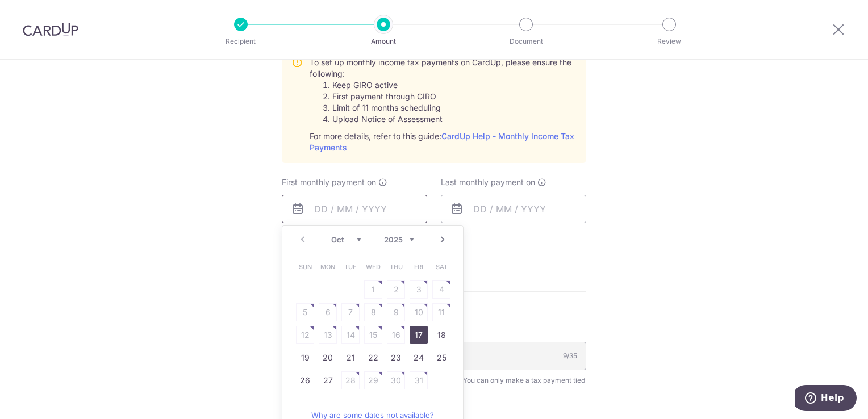
scroll to position [568, 0]
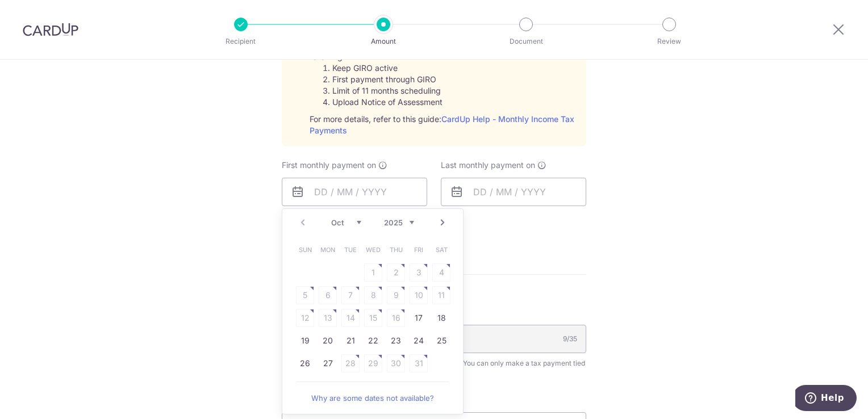
click at [441, 222] on link "Next" at bounding box center [443, 223] width 14 height 14
click at [419, 299] on link "7" at bounding box center [419, 295] width 18 height 18
type input "07/11/2025"
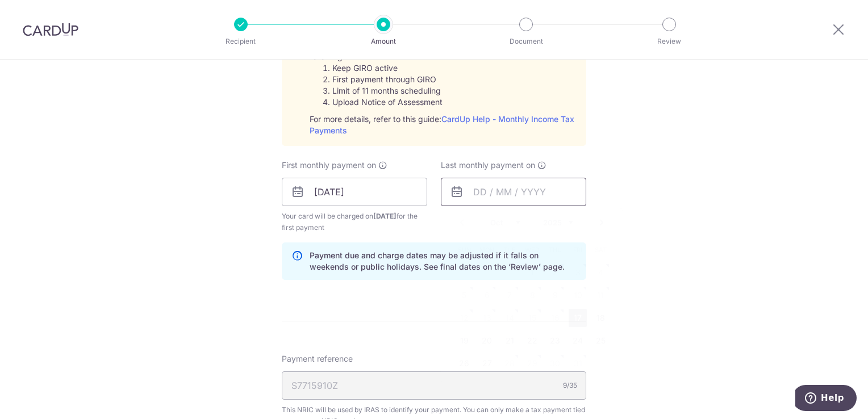
click at [513, 194] on input "text" at bounding box center [513, 192] width 145 height 28
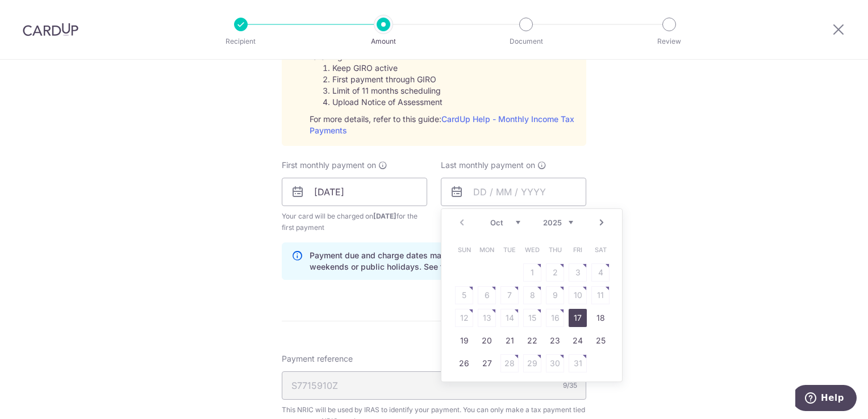
click at [598, 220] on link "Next" at bounding box center [602, 223] width 14 height 14
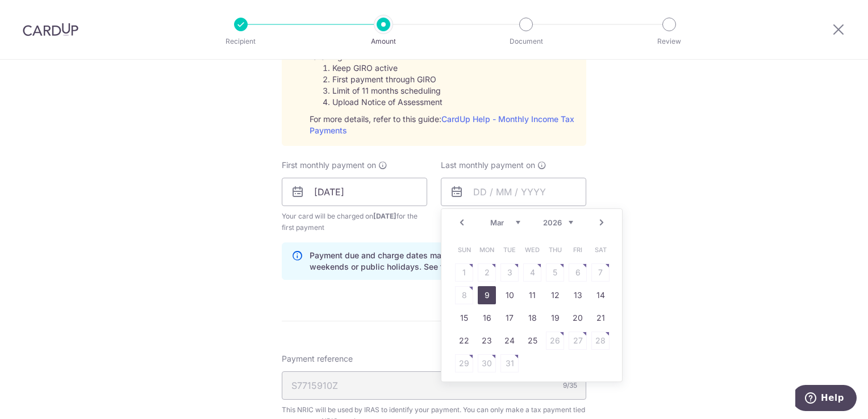
click at [485, 292] on link "9" at bounding box center [487, 295] width 18 height 18
type input "09/03/2026"
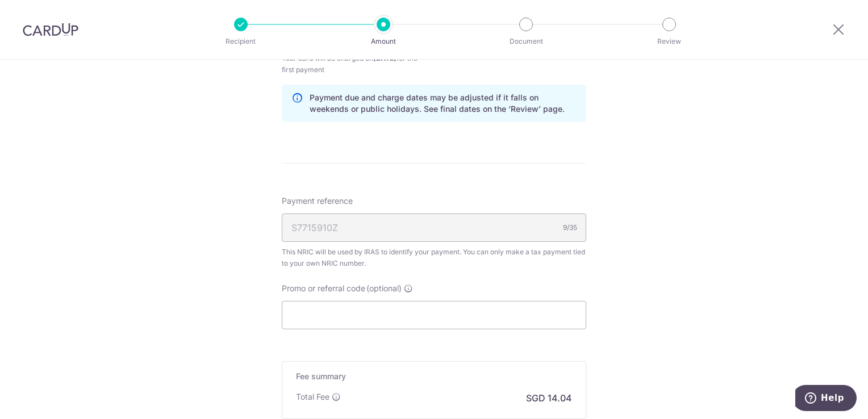
scroll to position [738, 0]
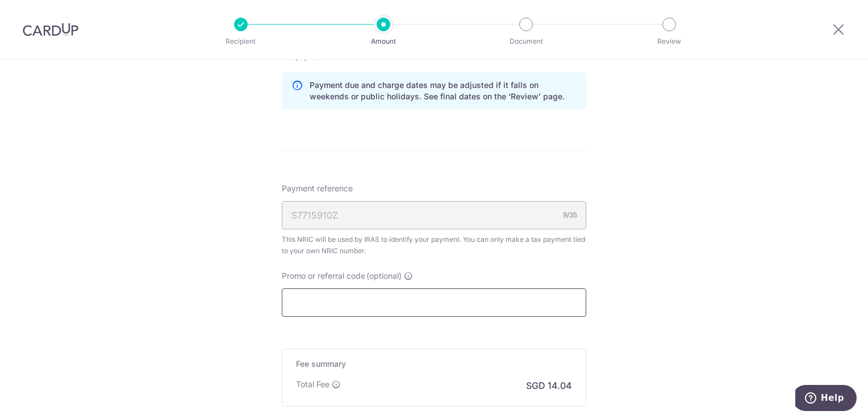
click at [460, 302] on input "Promo or referral code (optional)" at bounding box center [434, 303] width 304 height 28
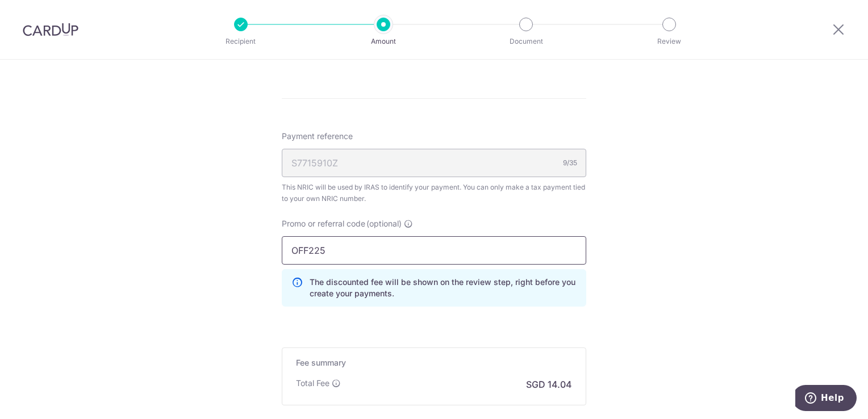
scroll to position [909, 0]
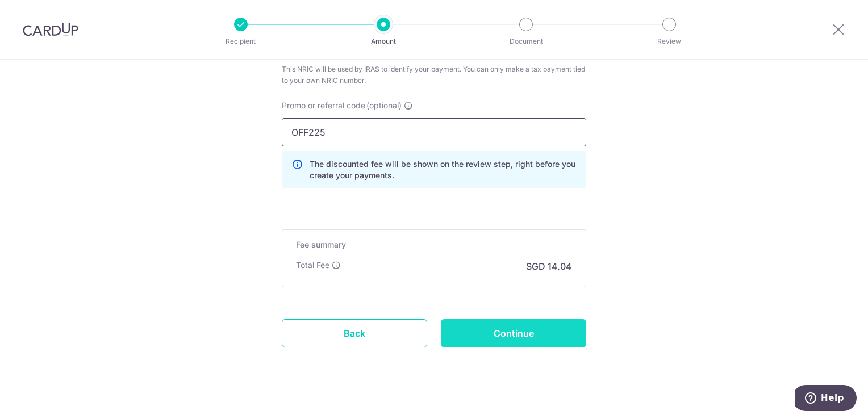
type input "OFF225"
click at [545, 340] on input "Continue" at bounding box center [513, 333] width 145 height 28
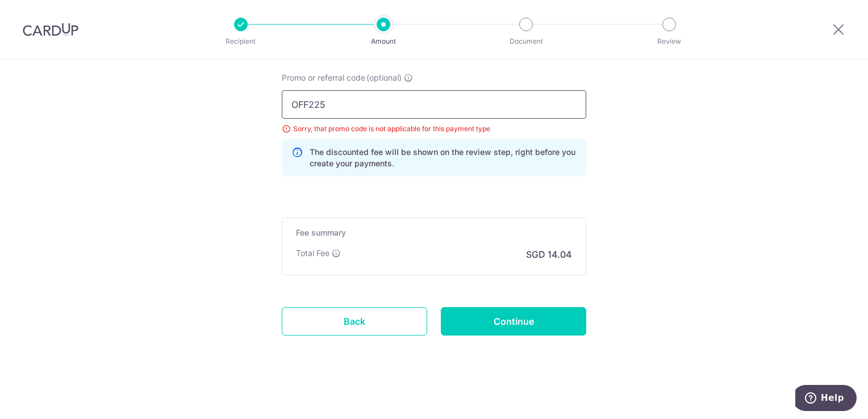
click at [364, 106] on input "OFF225" at bounding box center [434, 104] width 304 height 28
type input "O"
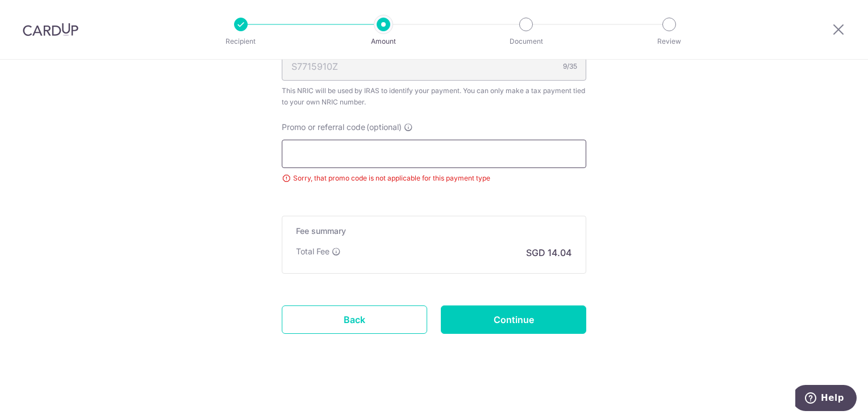
scroll to position [709, 0]
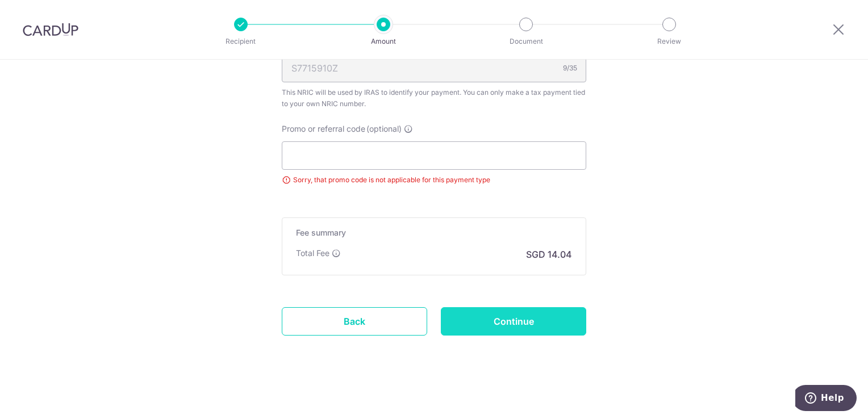
click at [507, 317] on input "Continue" at bounding box center [513, 321] width 145 height 28
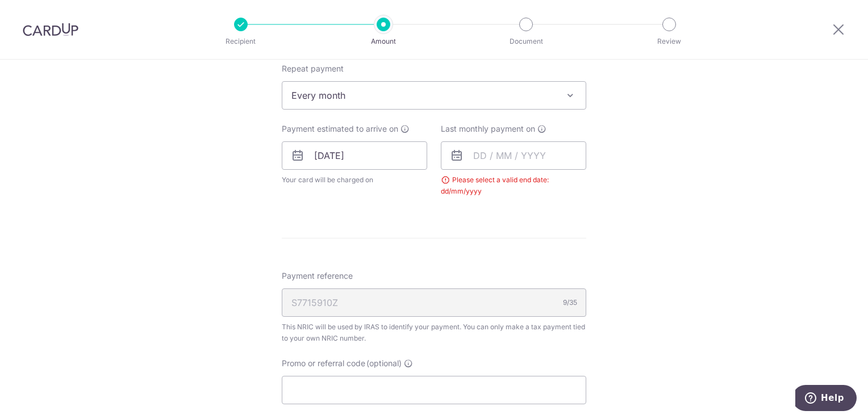
scroll to position [429, 0]
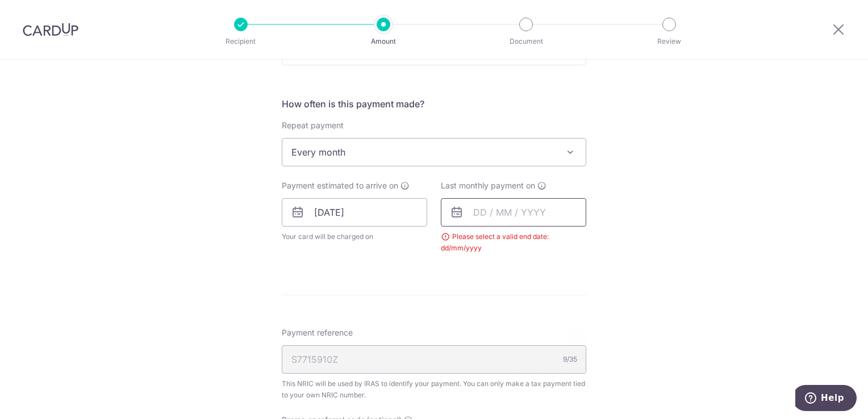
click at [509, 210] on input "text" at bounding box center [513, 212] width 145 height 28
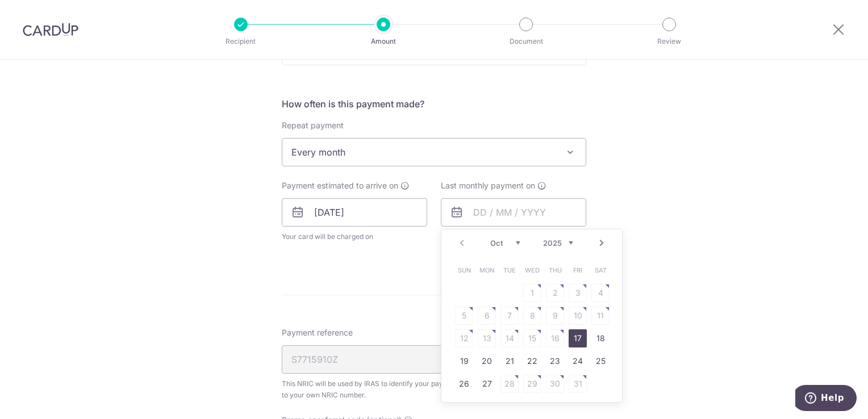
click at [595, 240] on link "Next" at bounding box center [602, 243] width 14 height 14
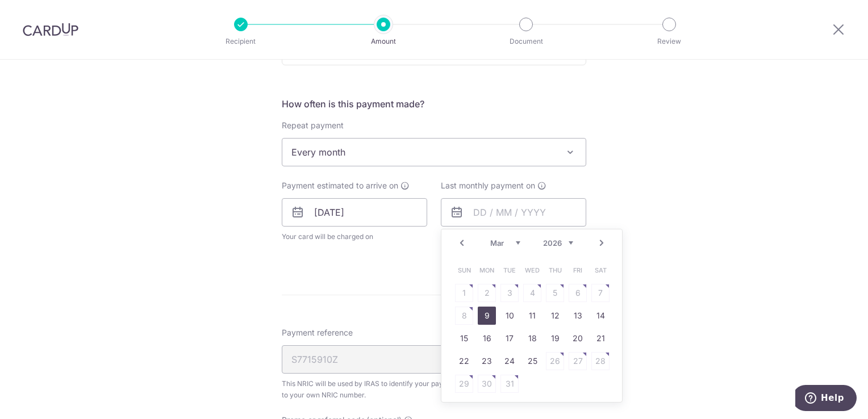
click at [482, 314] on link "9" at bounding box center [487, 316] width 18 height 18
type input "09/03/2026"
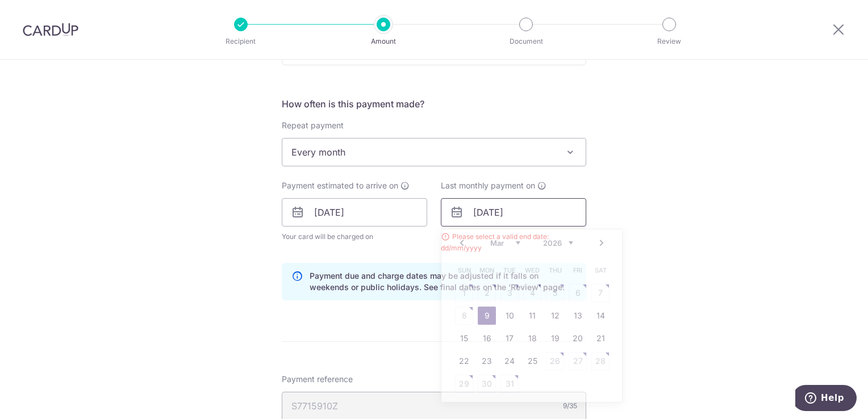
click at [545, 214] on input "09/03/2026" at bounding box center [513, 212] width 145 height 28
click at [482, 312] on link "9" at bounding box center [487, 316] width 18 height 18
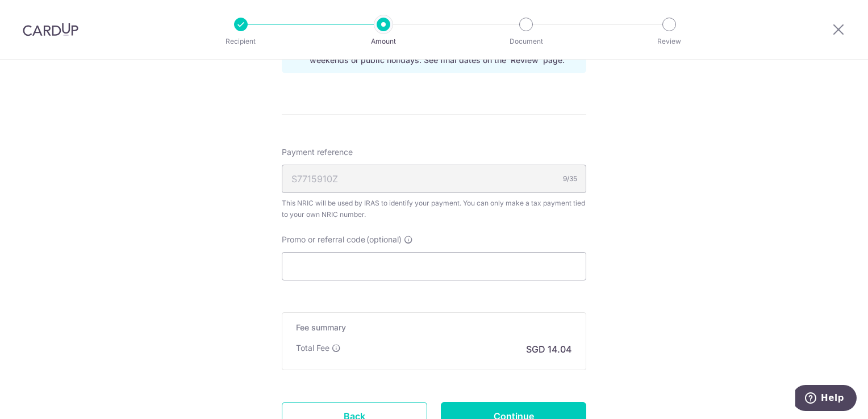
scroll to position [751, 0]
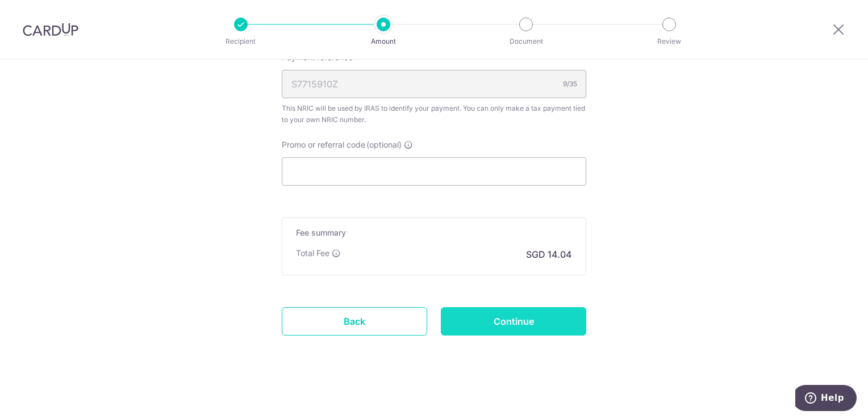
click at [516, 317] on input "Continue" at bounding box center [513, 321] width 145 height 28
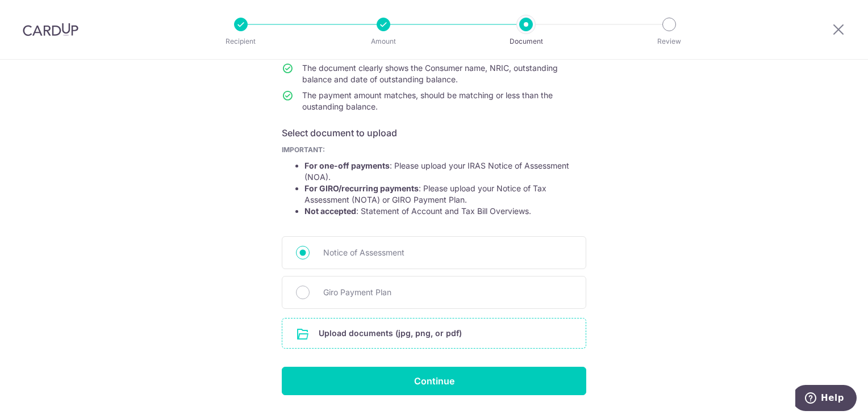
scroll to position [159, 0]
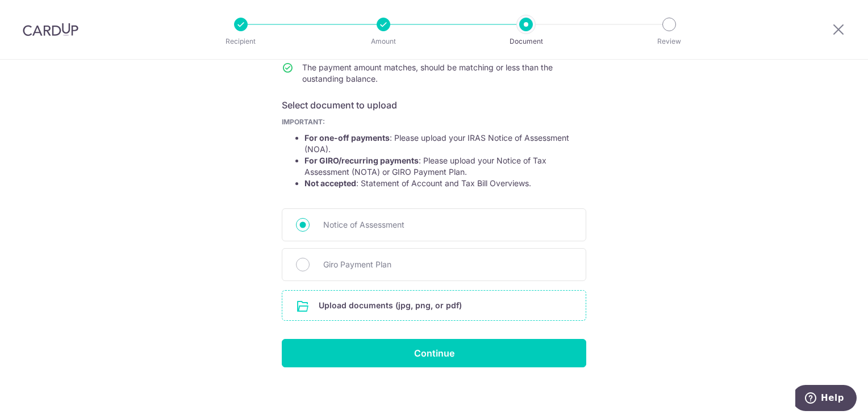
click at [434, 303] on input "file" at bounding box center [433, 306] width 303 height 30
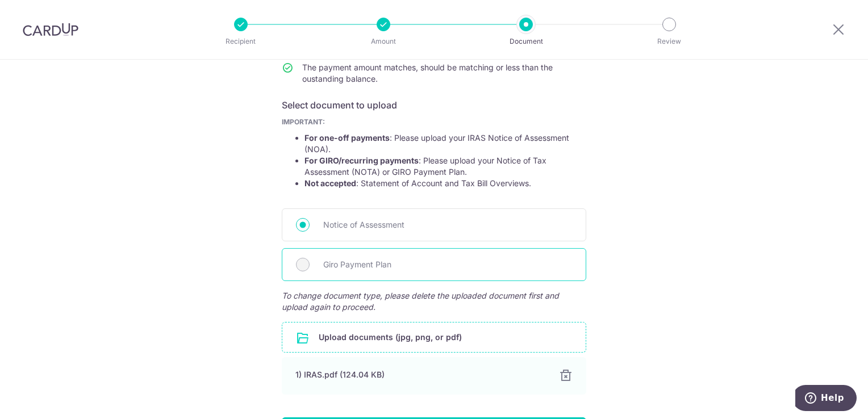
click at [388, 265] on span "Giro Payment Plan" at bounding box center [447, 265] width 249 height 14
click at [341, 266] on span "Giro Payment Plan" at bounding box center [447, 265] width 249 height 14
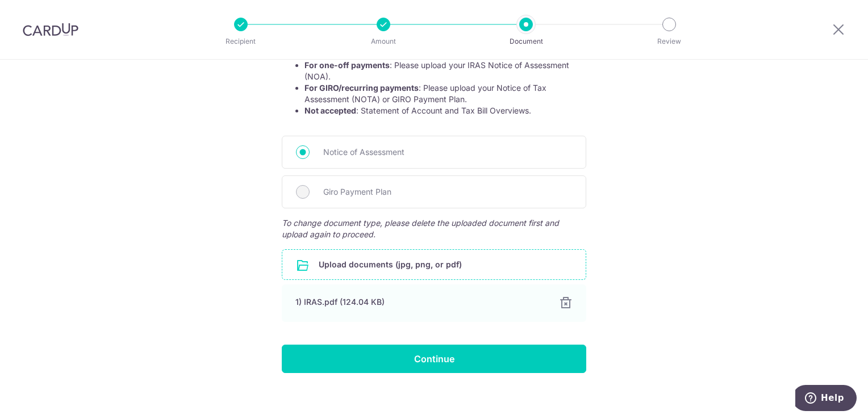
scroll to position [238, 0]
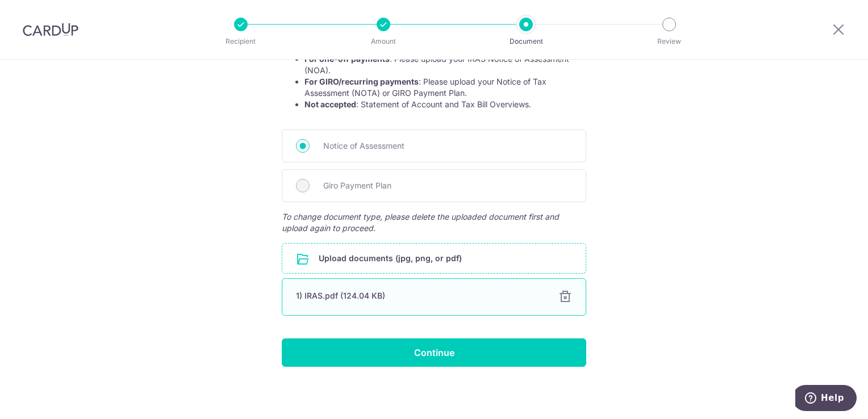
click at [567, 293] on div at bounding box center [565, 297] width 14 height 14
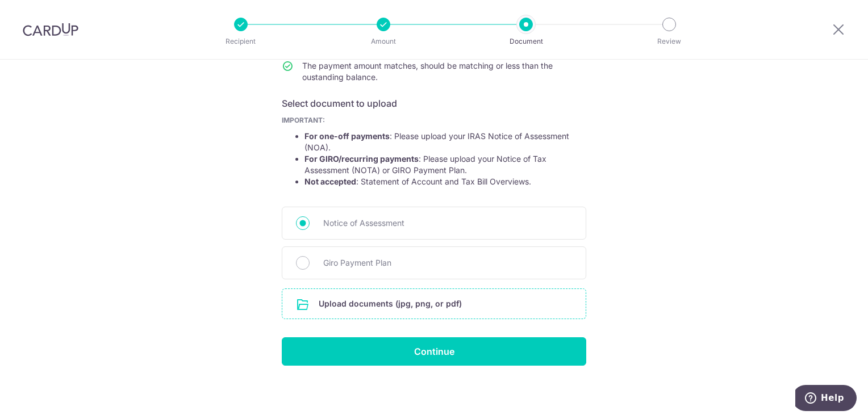
scroll to position [159, 0]
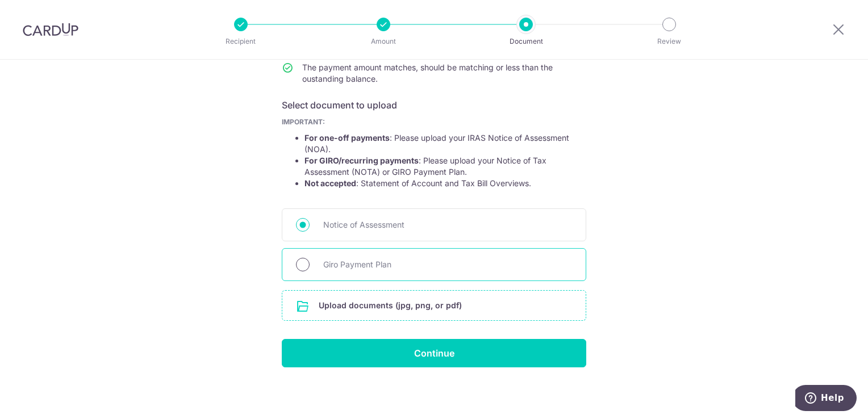
click at [296, 260] on input "Giro Payment Plan" at bounding box center [303, 265] width 14 height 14
radio input "true"
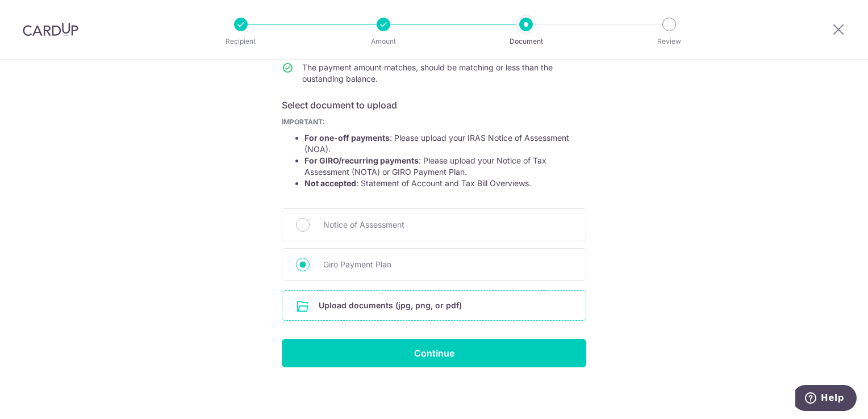
click at [371, 307] on input "file" at bounding box center [433, 306] width 303 height 30
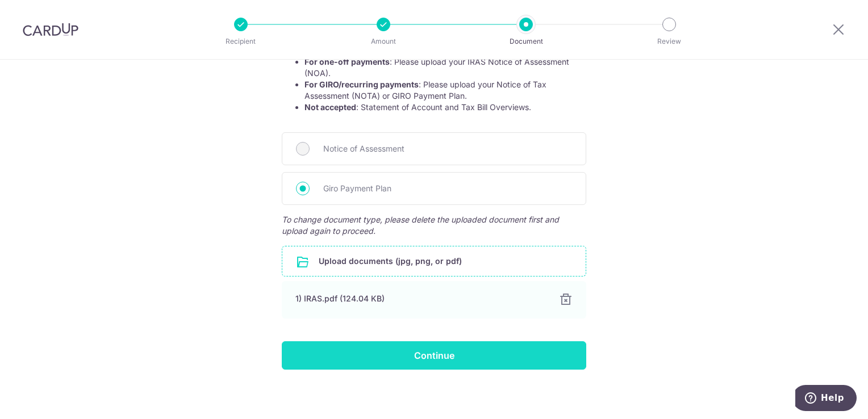
scroll to position [238, 0]
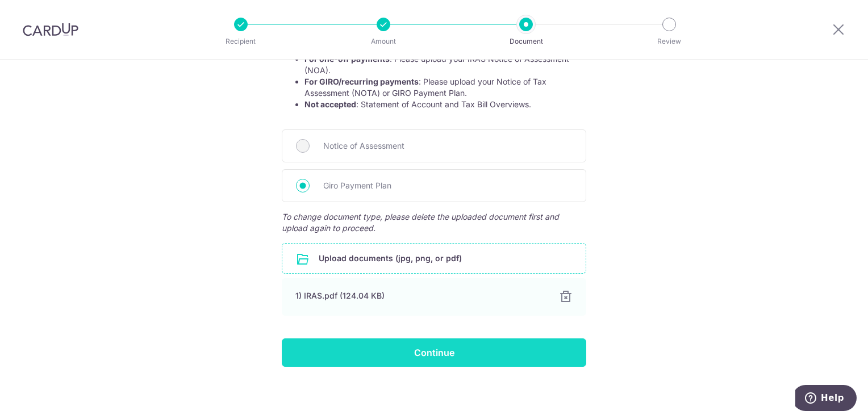
click at [454, 356] on input "Continue" at bounding box center [434, 353] width 304 height 28
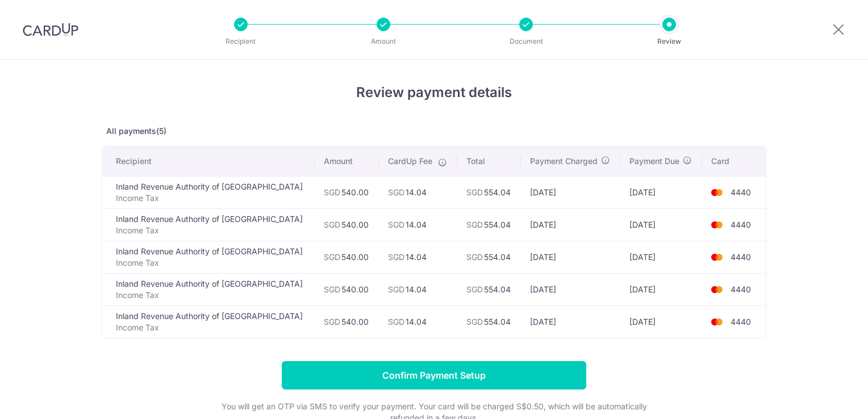
scroll to position [57, 0]
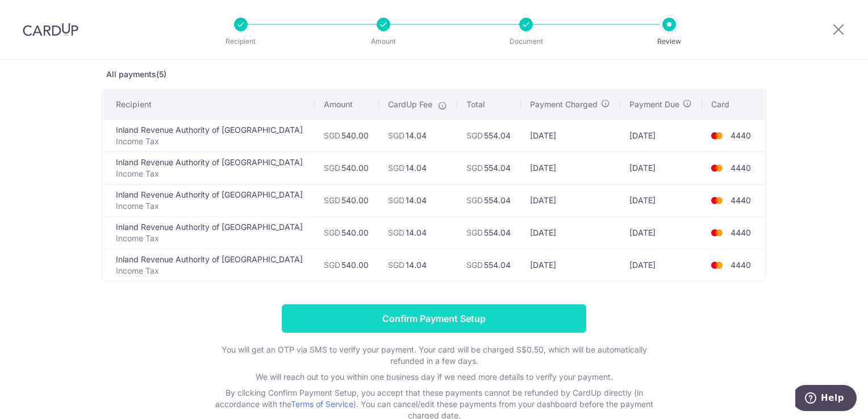
click at [445, 313] on input "Confirm Payment Setup" at bounding box center [434, 318] width 304 height 28
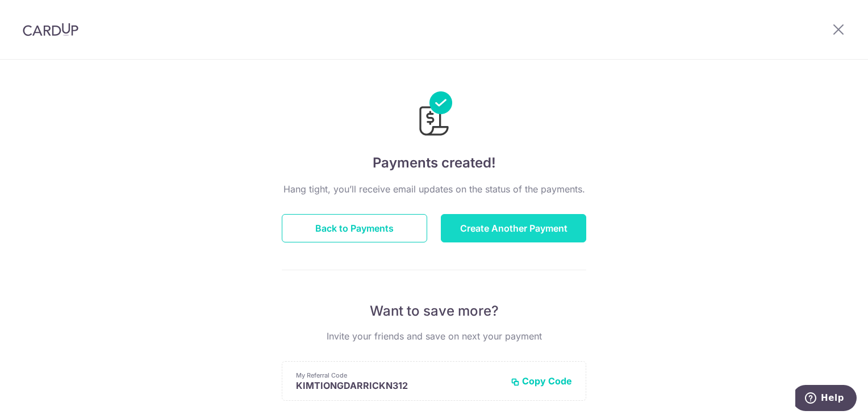
click at [542, 233] on button "Create Another Payment" at bounding box center [513, 228] width 145 height 28
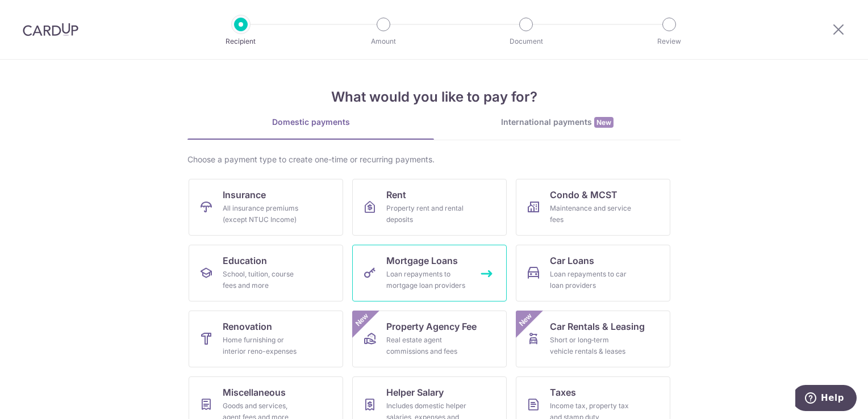
click at [454, 268] on link "Mortgage Loans Loan repayments to mortgage loan providers" at bounding box center [429, 273] width 154 height 57
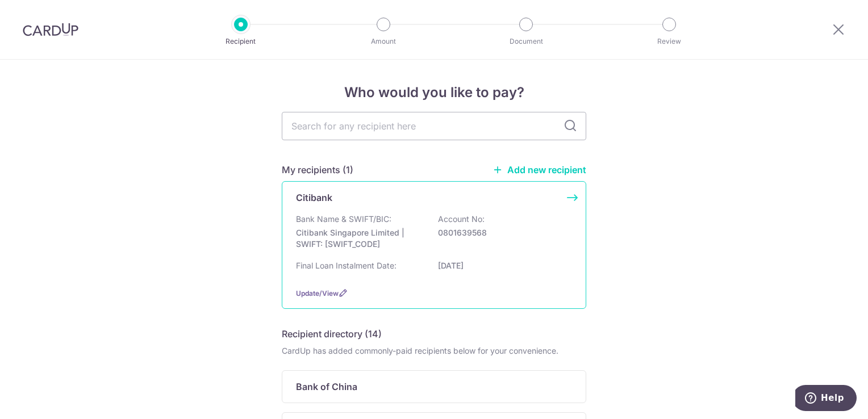
click at [504, 241] on div "Bank Name & SWIFT/BIC: Citibank Singapore Limited | SWIFT: [SWIFT_CODE] Account…" at bounding box center [434, 235] width 276 height 42
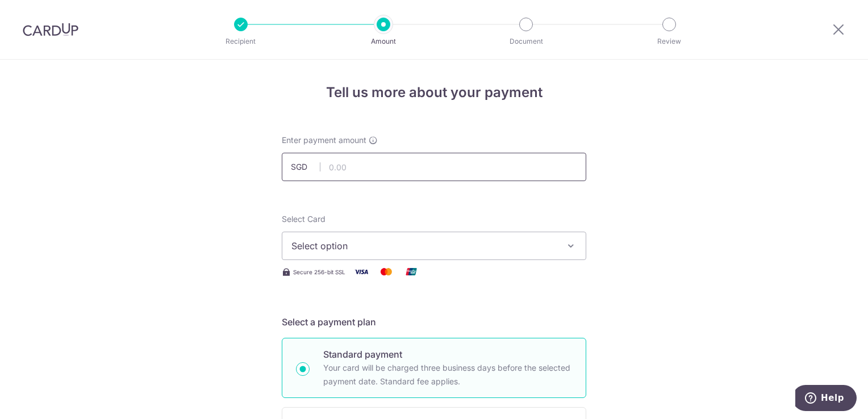
click at [496, 173] on input "text" at bounding box center [434, 167] width 304 height 28
type input "6,274.70"
click at [428, 244] on span "Select option" at bounding box center [423, 246] width 265 height 14
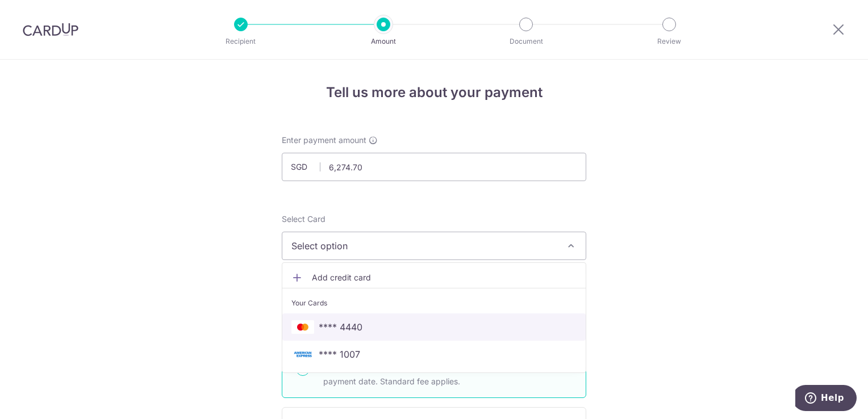
click at [416, 318] on link "**** 4440" at bounding box center [433, 327] width 303 height 27
type input "30/11/2026"
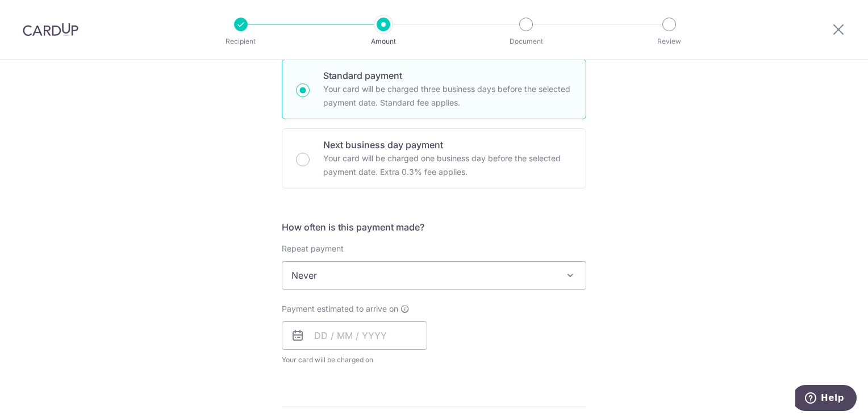
scroll to position [284, 0]
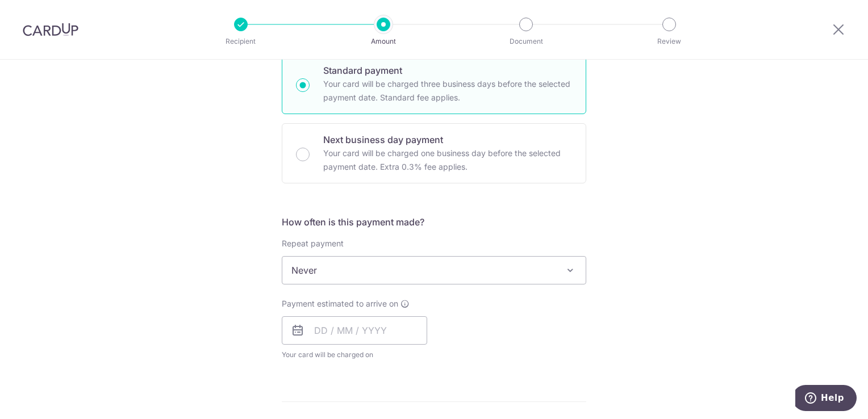
click at [418, 271] on span "Never" at bounding box center [433, 270] width 303 height 27
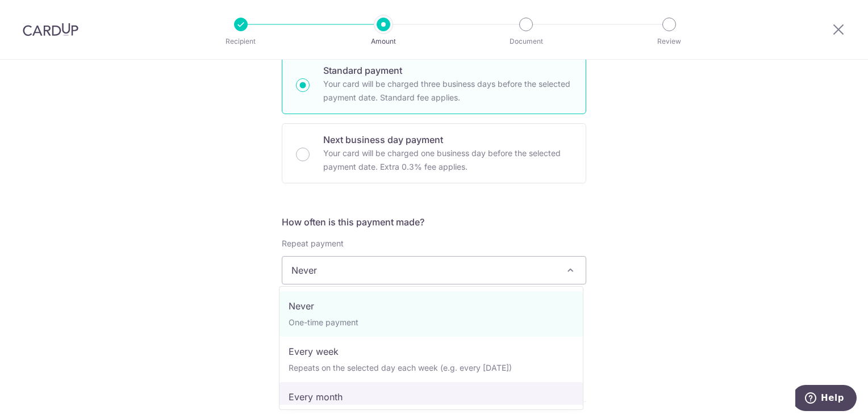
select select "3"
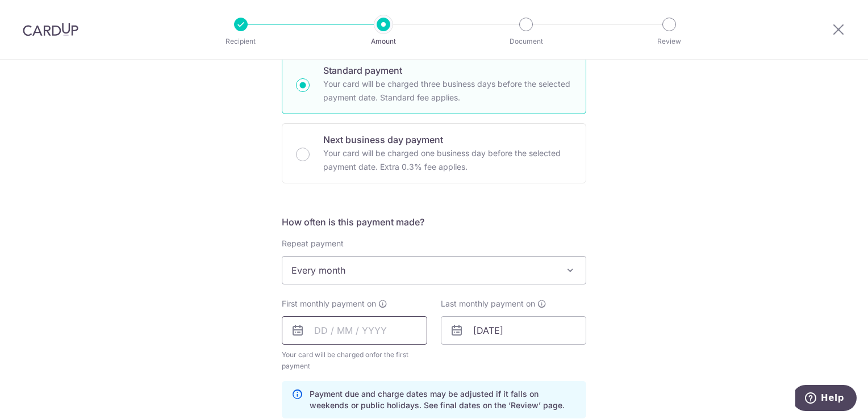
click at [384, 325] on input "text" at bounding box center [354, 330] width 145 height 28
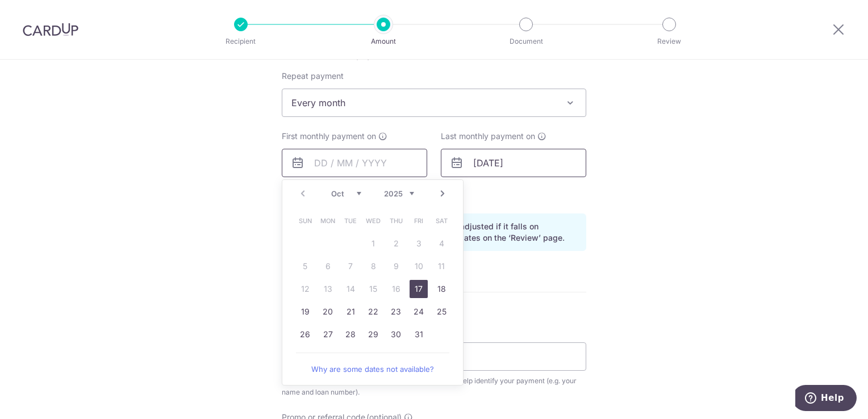
scroll to position [454, 0]
click at [414, 333] on link "31" at bounding box center [419, 332] width 18 height 18
type input "[DATE]"
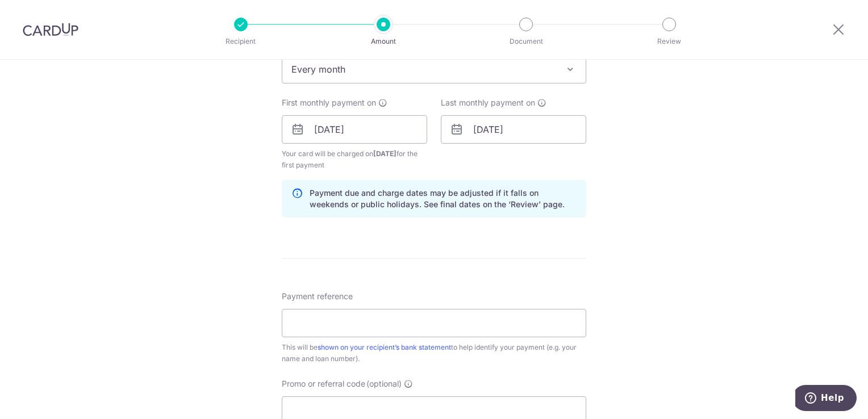
scroll to position [511, 0]
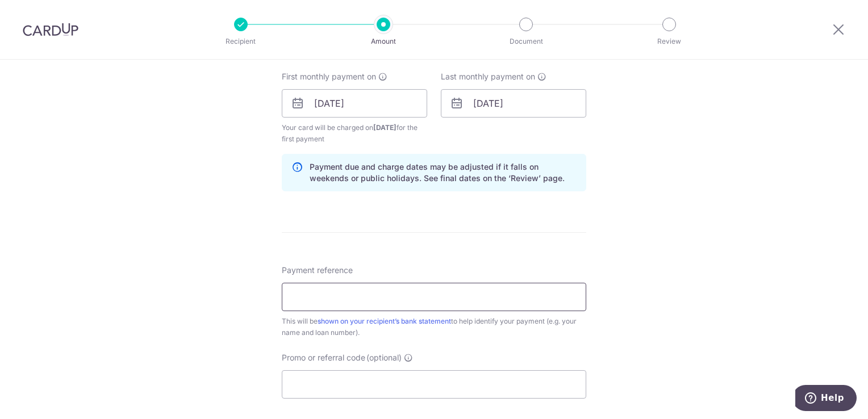
click at [416, 301] on input "Payment reference" at bounding box center [434, 297] width 304 height 28
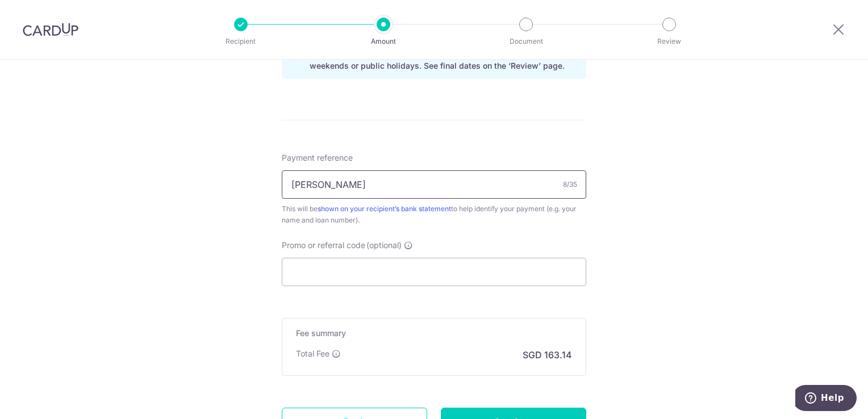
scroll to position [625, 0]
type input "U"
type input "76111000502634"
click at [427, 275] on input "Promo or referral code (optional)" at bounding box center [434, 271] width 304 height 28
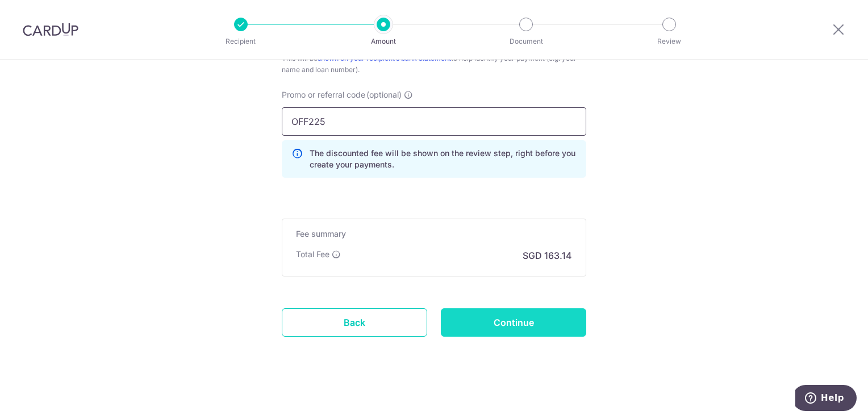
scroll to position [775, 0]
type input "OFF225"
click at [504, 323] on input "Continue" at bounding box center [513, 322] width 145 height 28
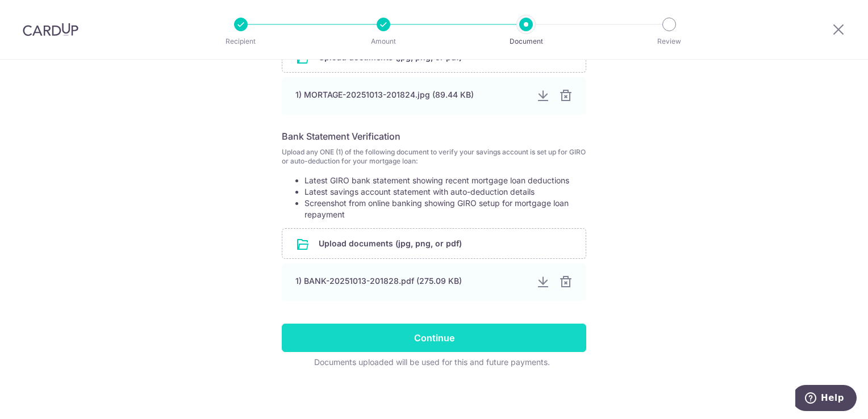
scroll to position [297, 0]
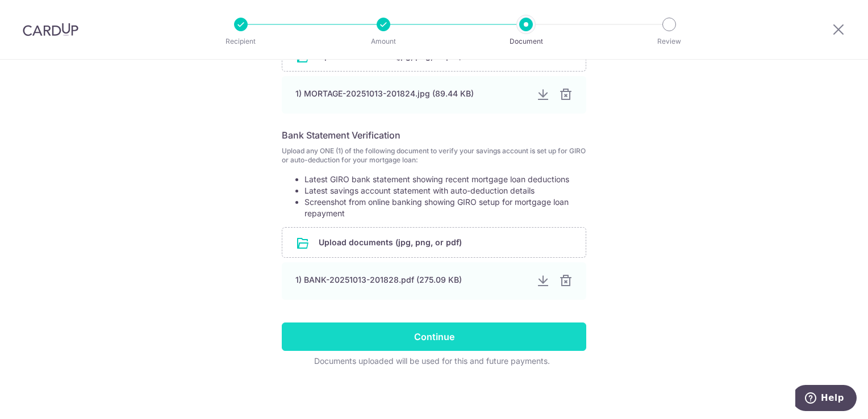
click at [516, 332] on input "Continue" at bounding box center [434, 337] width 304 height 28
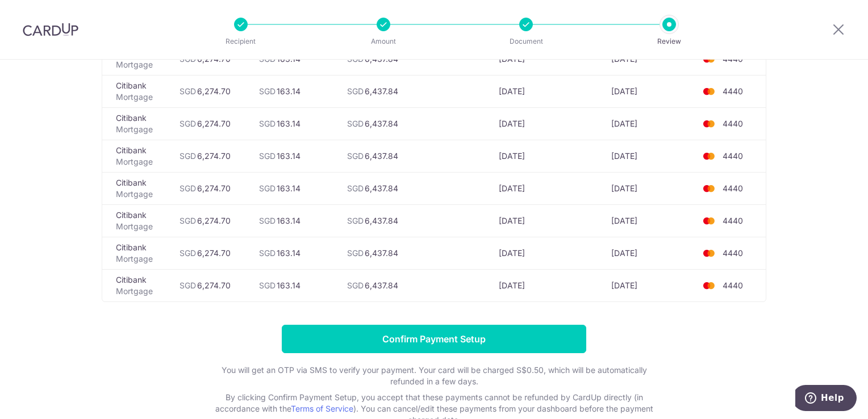
scroll to position [341, 0]
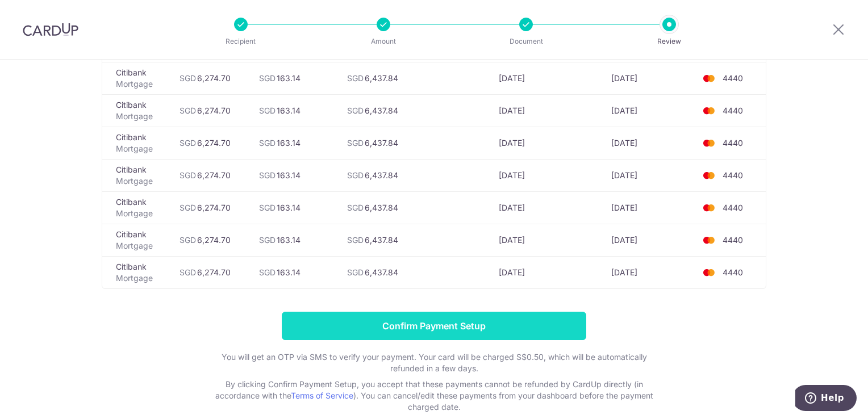
click at [477, 318] on input "Confirm Payment Setup" at bounding box center [434, 326] width 304 height 28
